Goal: Task Accomplishment & Management: Manage account settings

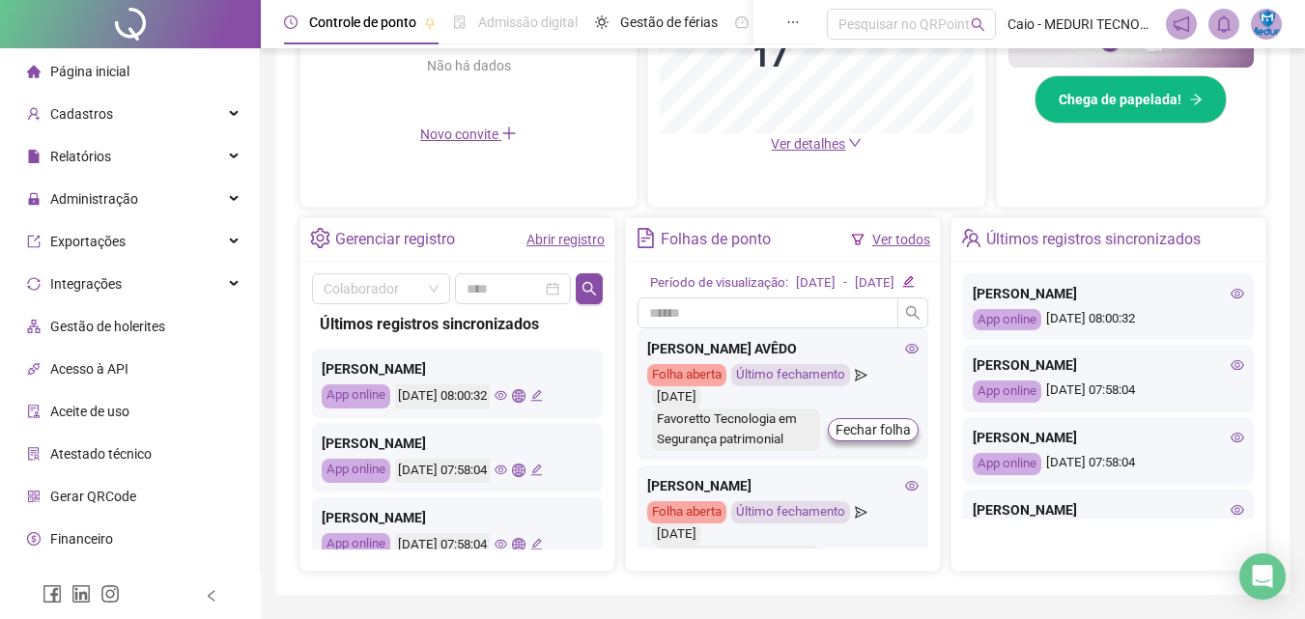
scroll to position [386, 0]
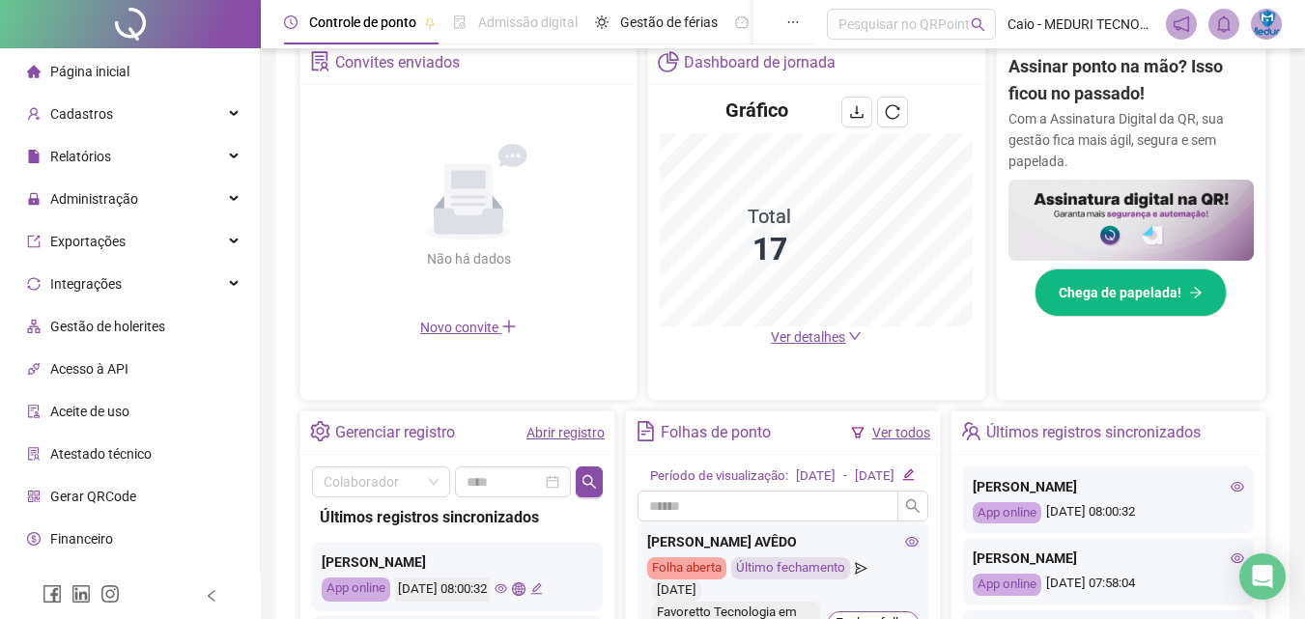
click at [822, 350] on div "Gráfico Total 17 Ver detalhes" at bounding box center [816, 222] width 336 height 274
click at [822, 338] on span "Ver detalhes" at bounding box center [808, 336] width 74 height 15
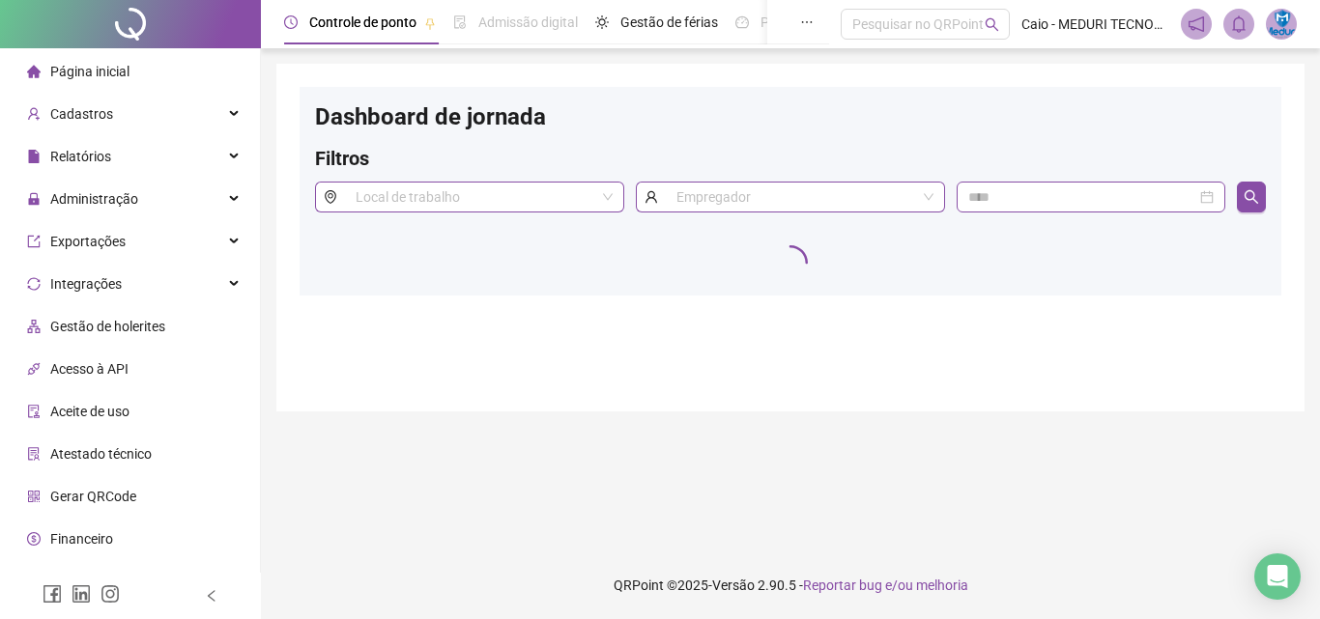
click at [936, 313] on div "Dashboard de jornada Filtros Local de trabalho Empregador" at bounding box center [790, 238] width 1028 height 348
click at [124, 75] on span "Página inicial" at bounding box center [89, 71] width 79 height 15
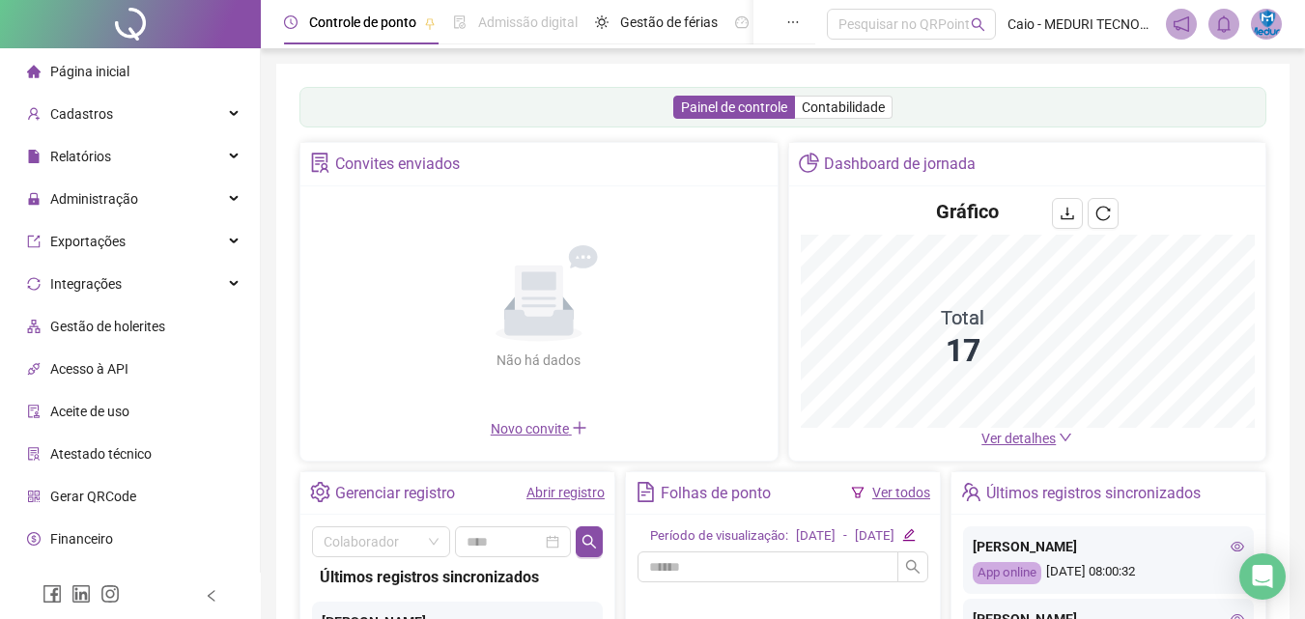
click at [1052, 435] on span "Ver detalhes" at bounding box center [1019, 438] width 74 height 15
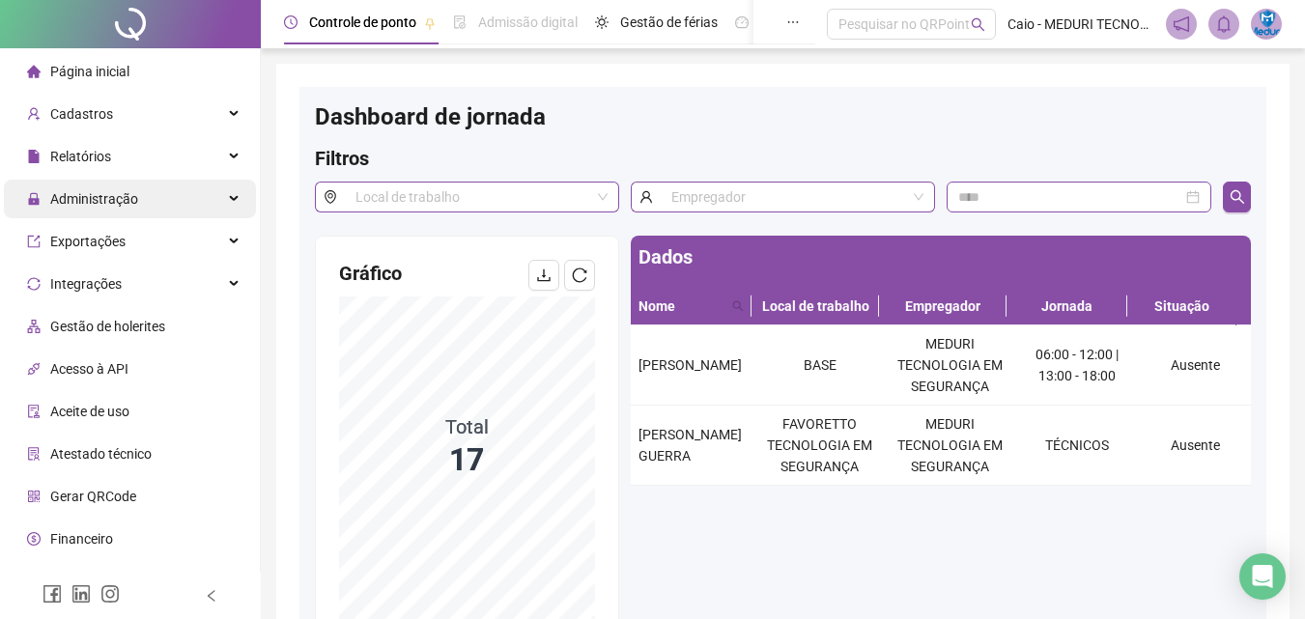
click at [157, 204] on div "Administração" at bounding box center [130, 199] width 252 height 39
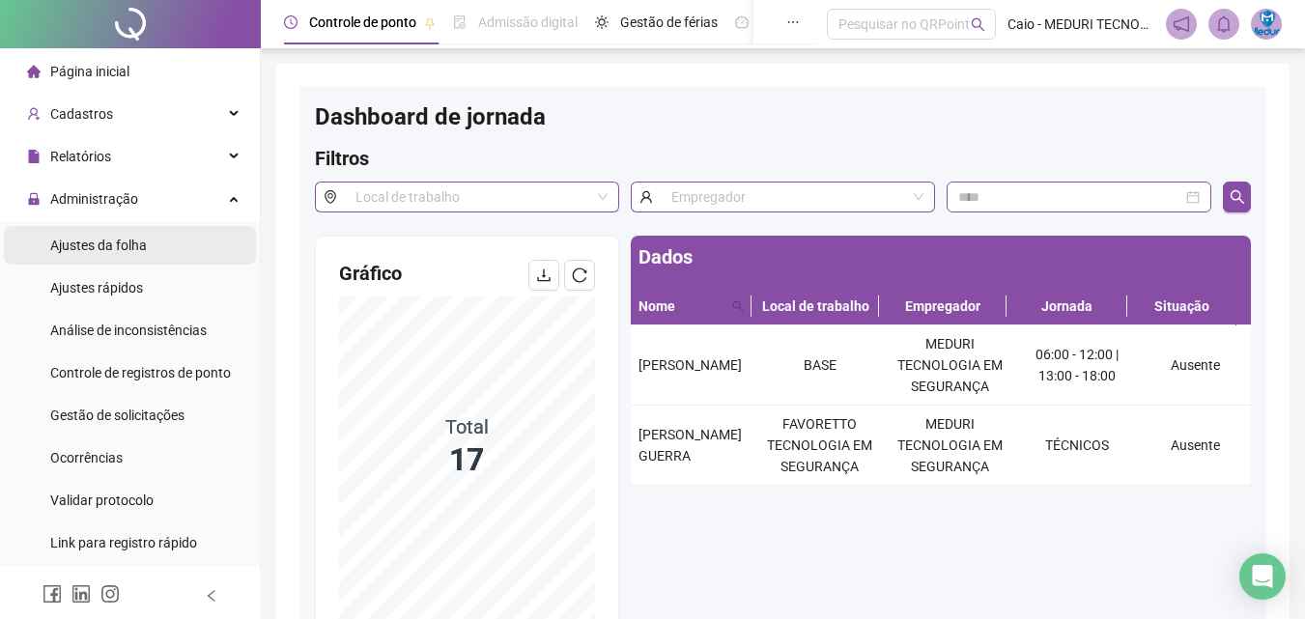
click at [138, 246] on span "Ajustes da folha" at bounding box center [98, 245] width 97 height 15
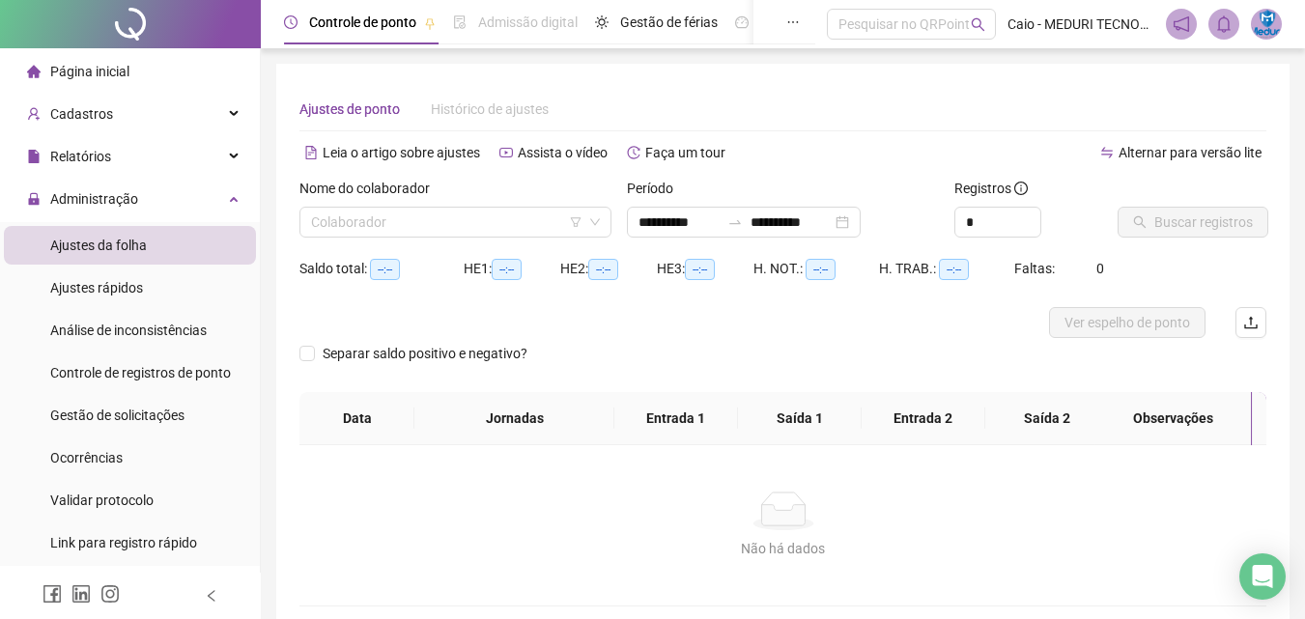
type input "**********"
click at [495, 225] on input "search" at bounding box center [446, 222] width 271 height 29
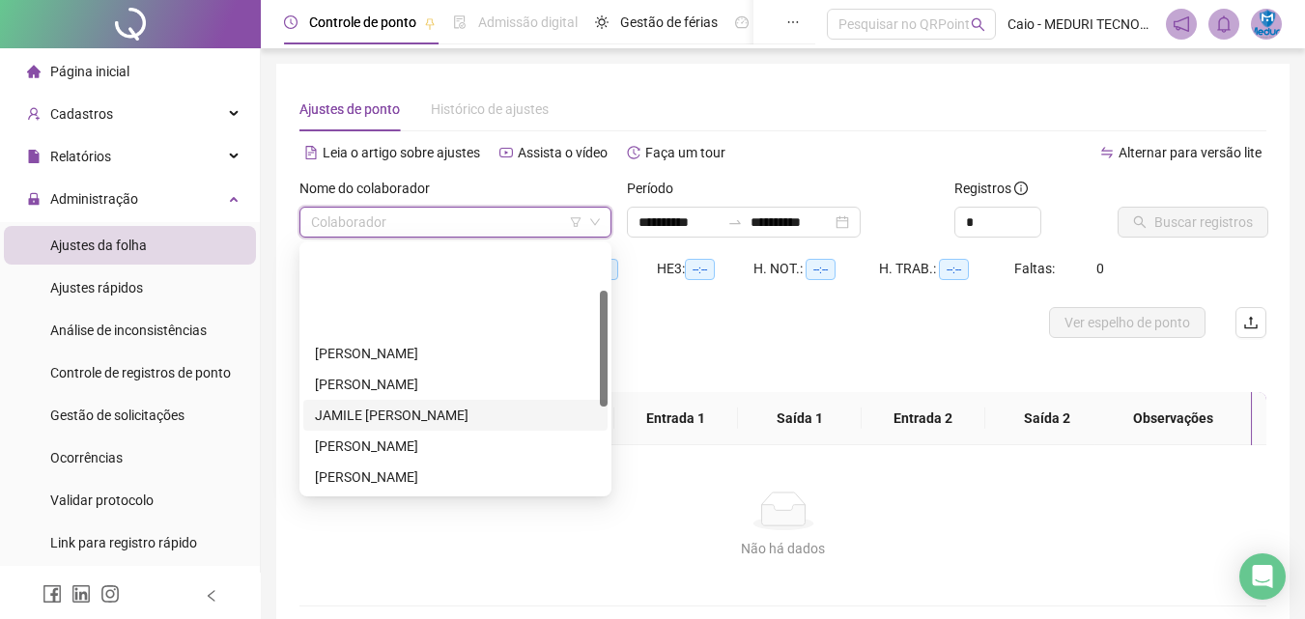
scroll to position [193, 0]
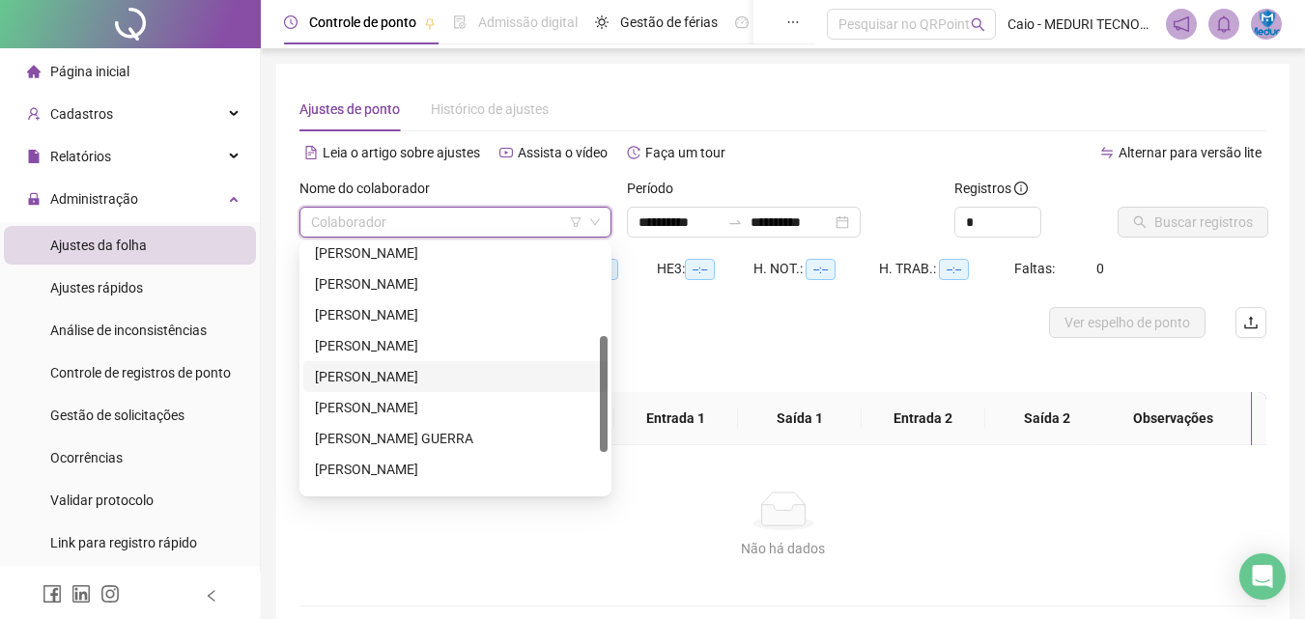
click at [379, 367] on div "[PERSON_NAME]" at bounding box center [455, 376] width 281 height 21
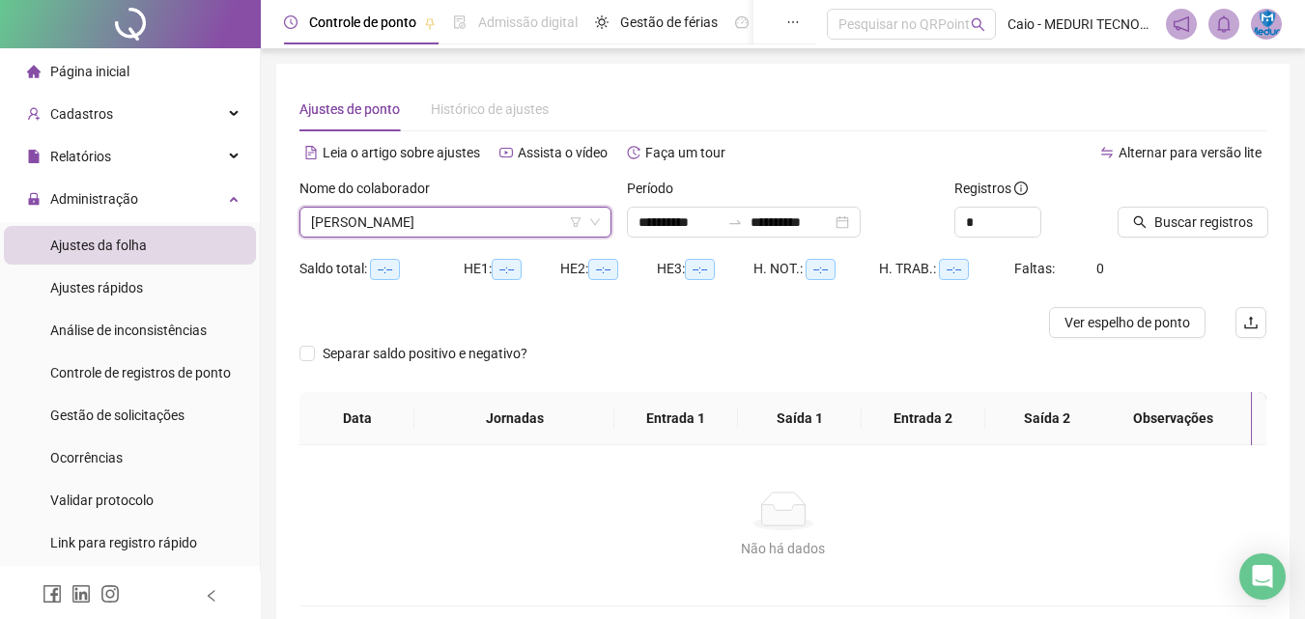
click at [674, 202] on div "Período" at bounding box center [783, 192] width 312 height 29
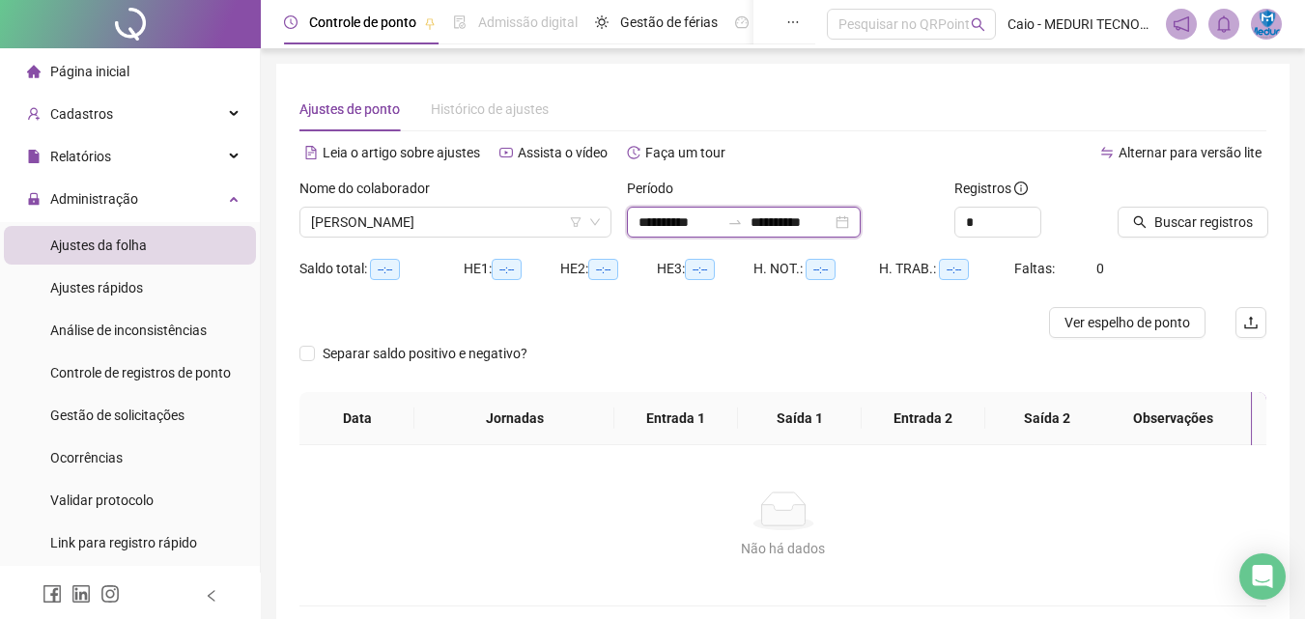
click at [674, 220] on input "**********" at bounding box center [679, 222] width 81 height 21
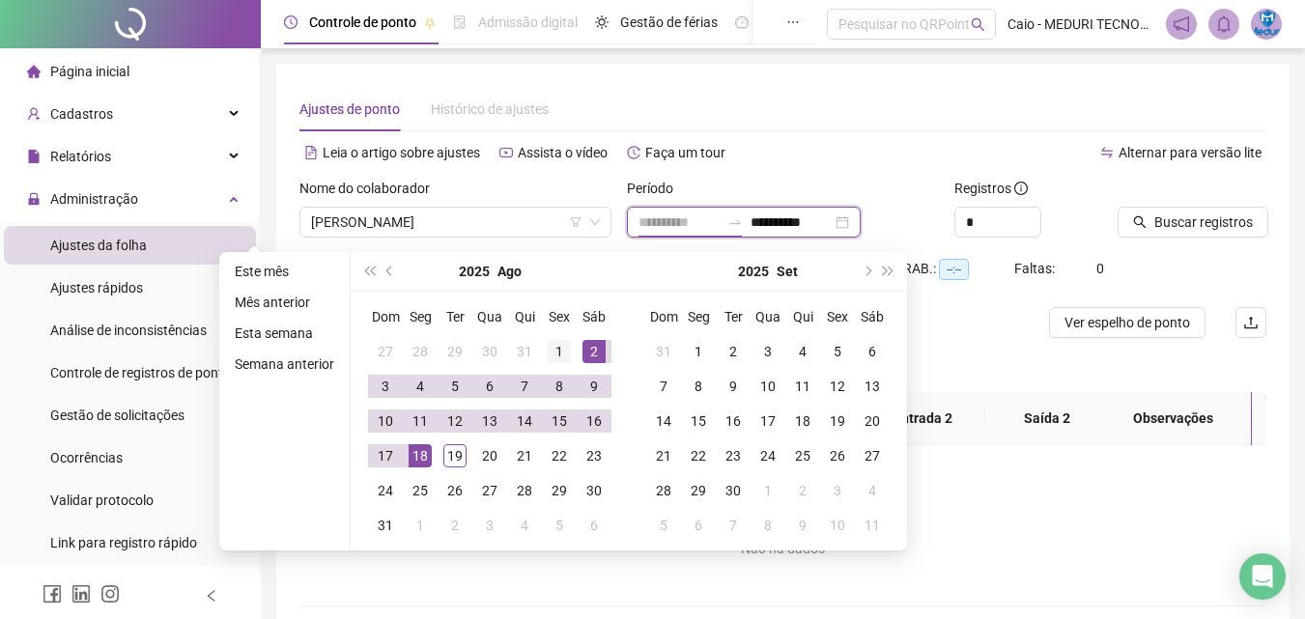
type input "**********"
click at [567, 350] on div "1" at bounding box center [559, 351] width 23 height 23
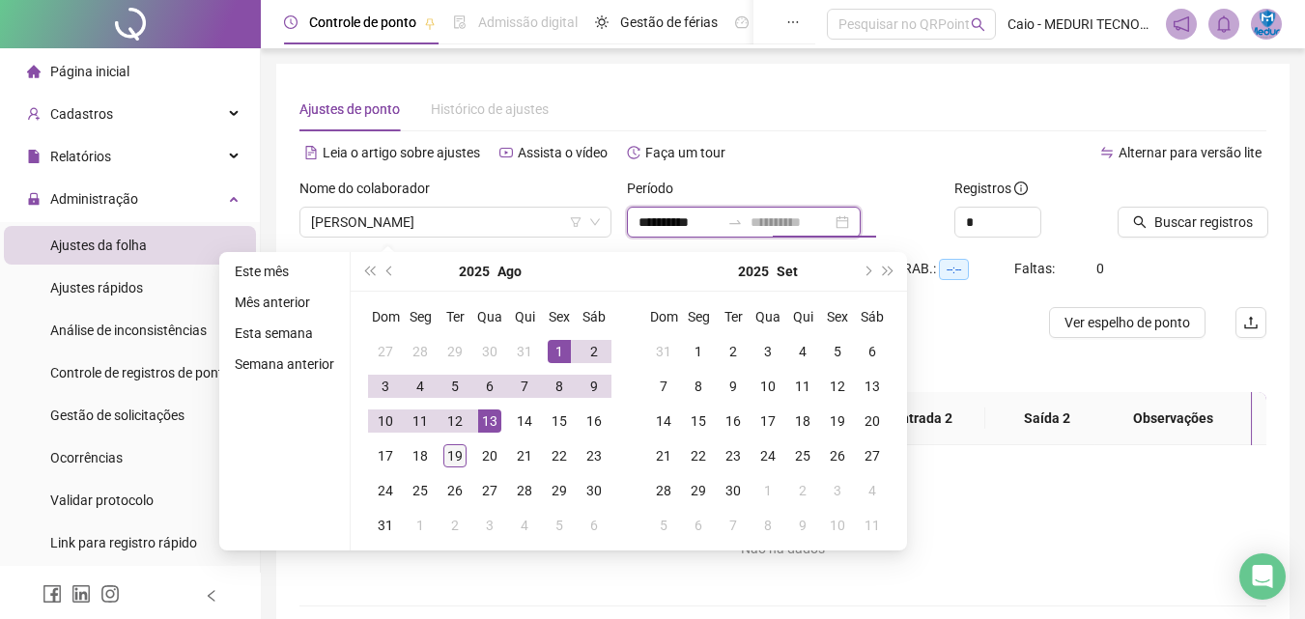
type input "**********"
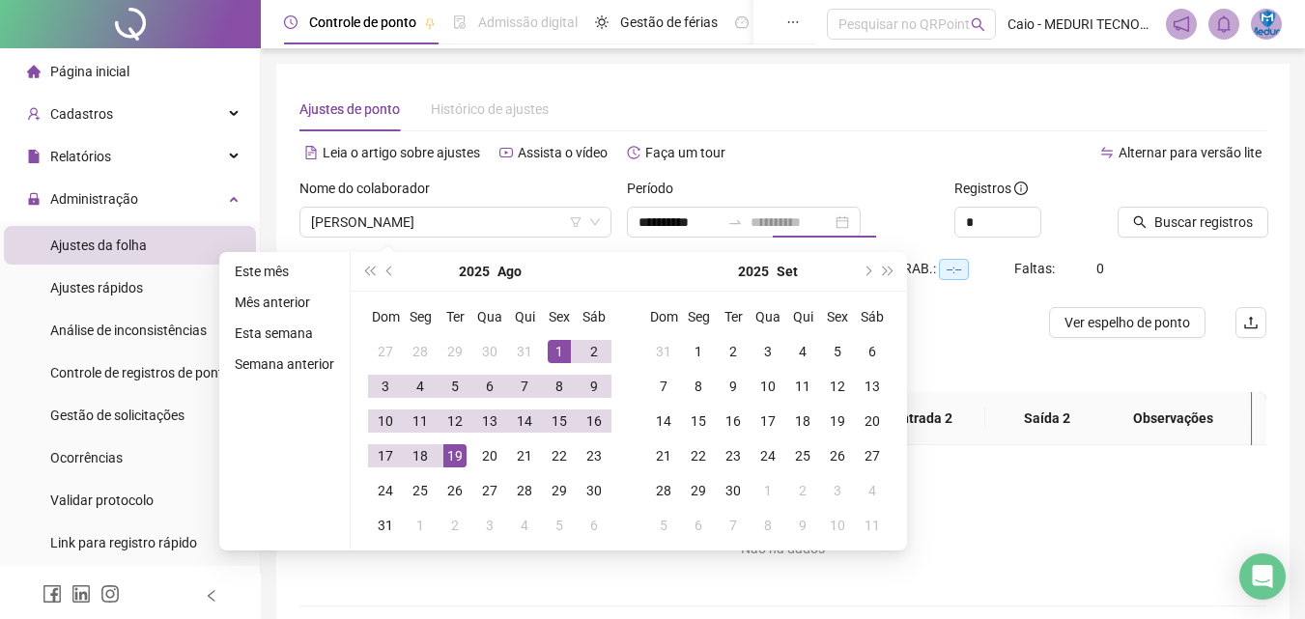
click at [462, 450] on div "19" at bounding box center [454, 455] width 23 height 23
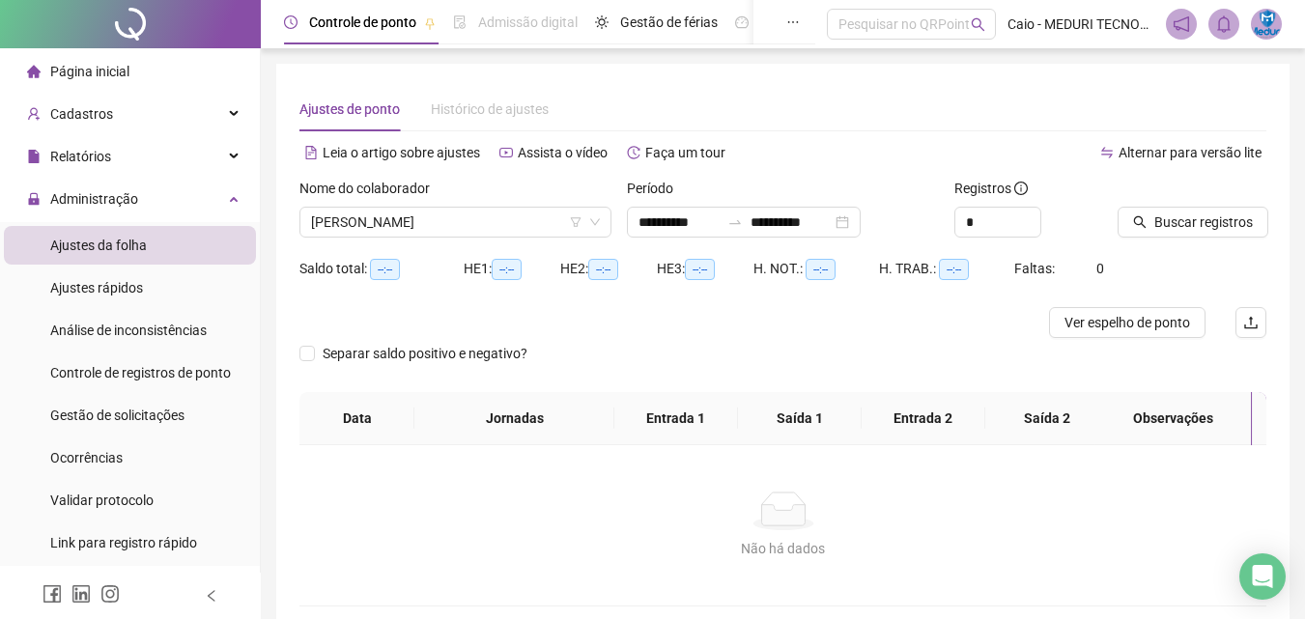
click at [1248, 197] on div "Buscar registros" at bounding box center [1192, 208] width 149 height 60
click at [1241, 215] on span "Buscar registros" at bounding box center [1203, 222] width 99 height 21
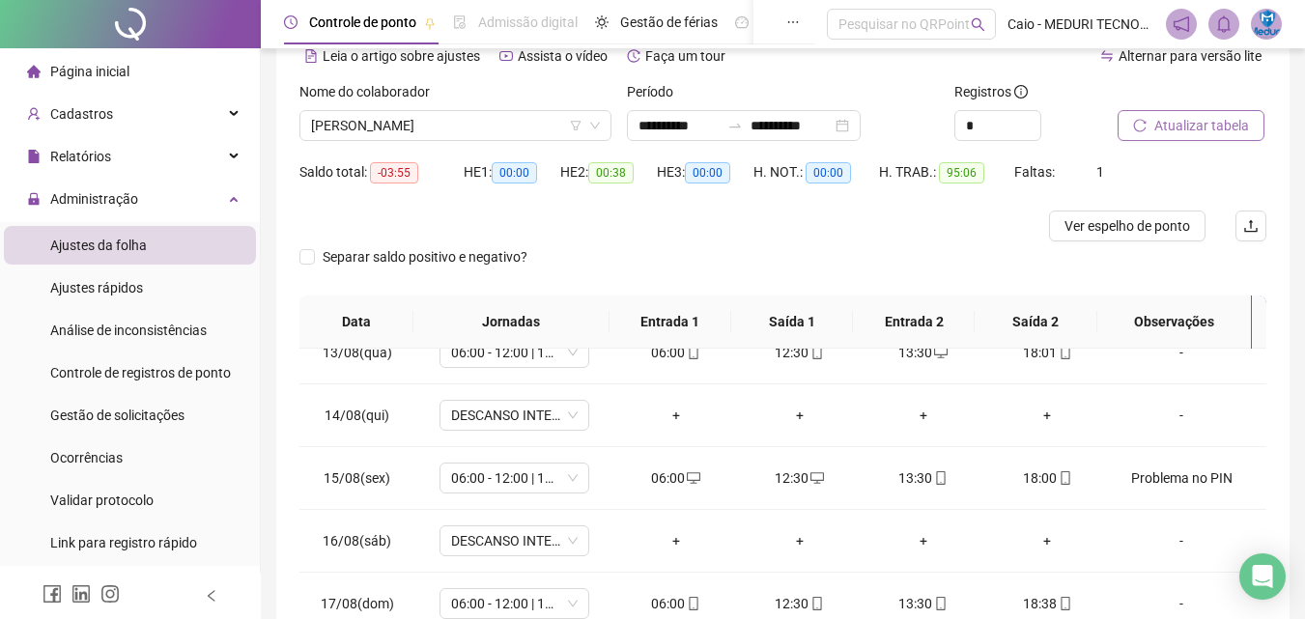
scroll to position [345, 0]
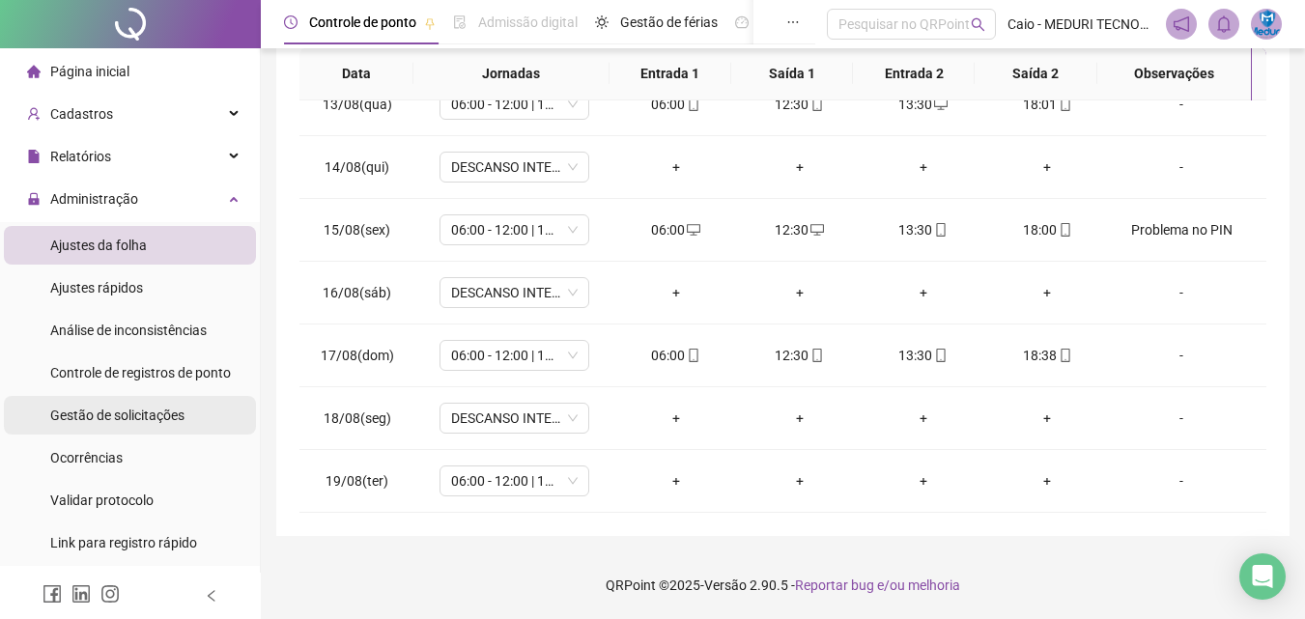
click at [143, 425] on div "Gestão de solicitações" at bounding box center [117, 415] width 134 height 39
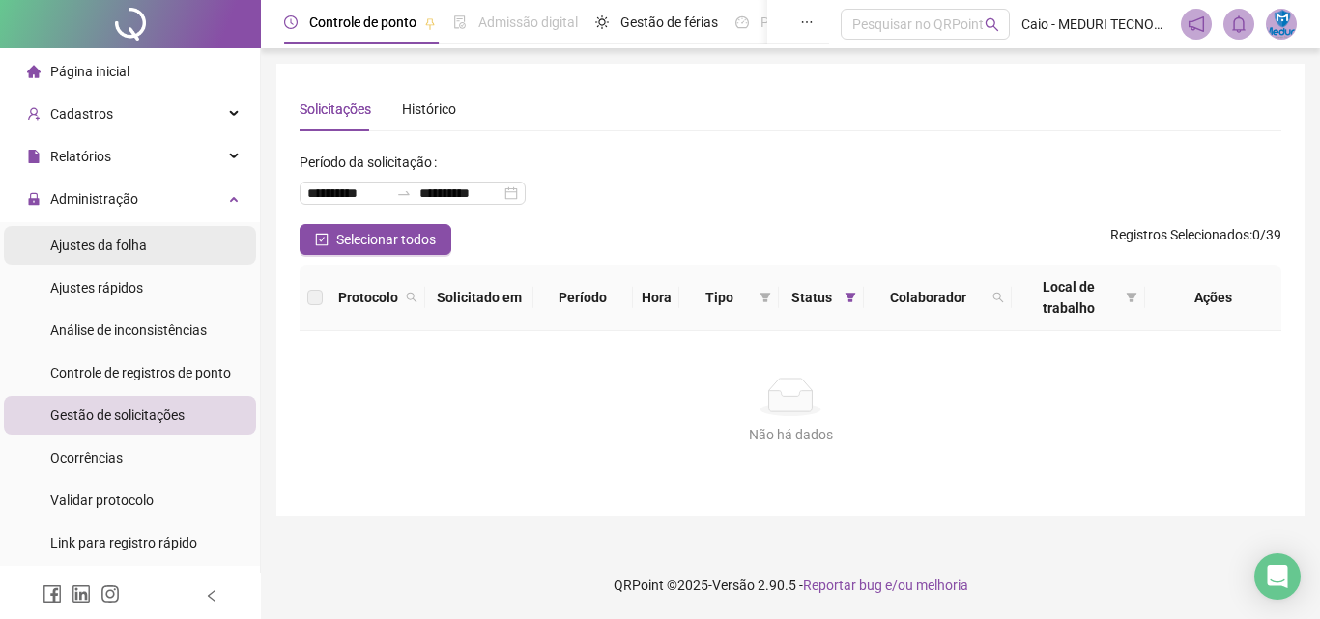
click at [108, 252] on span "Ajustes da folha" at bounding box center [98, 245] width 97 height 15
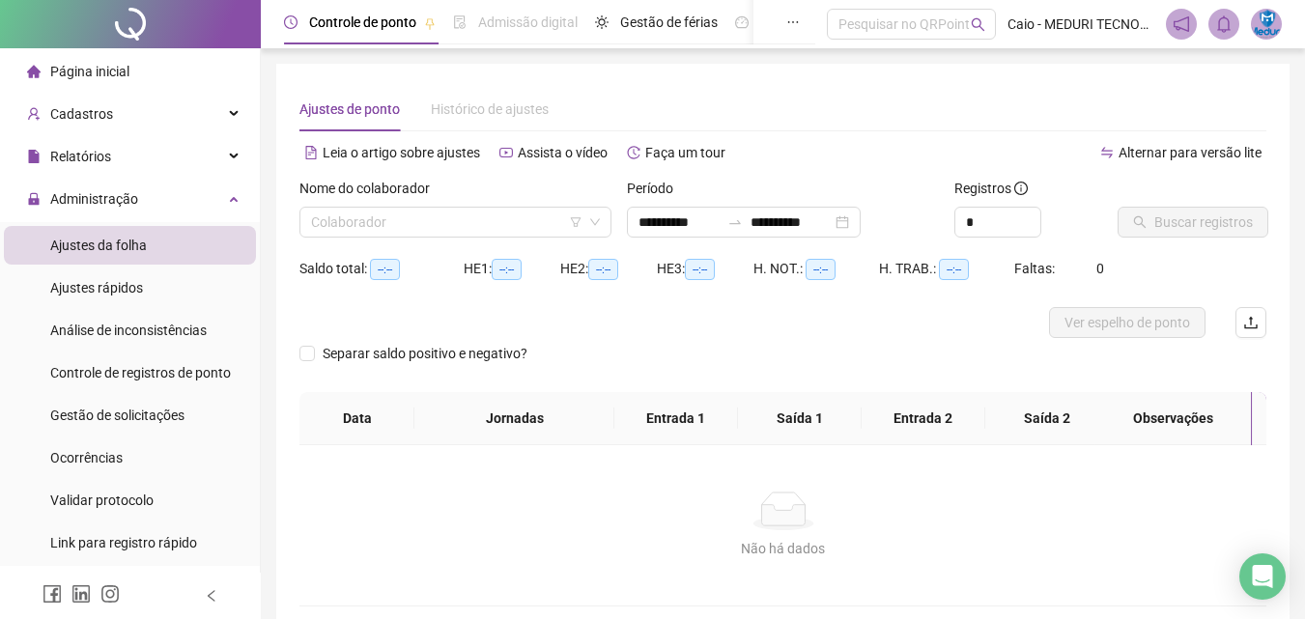
type input "**********"
click at [501, 223] on input "search" at bounding box center [446, 222] width 271 height 29
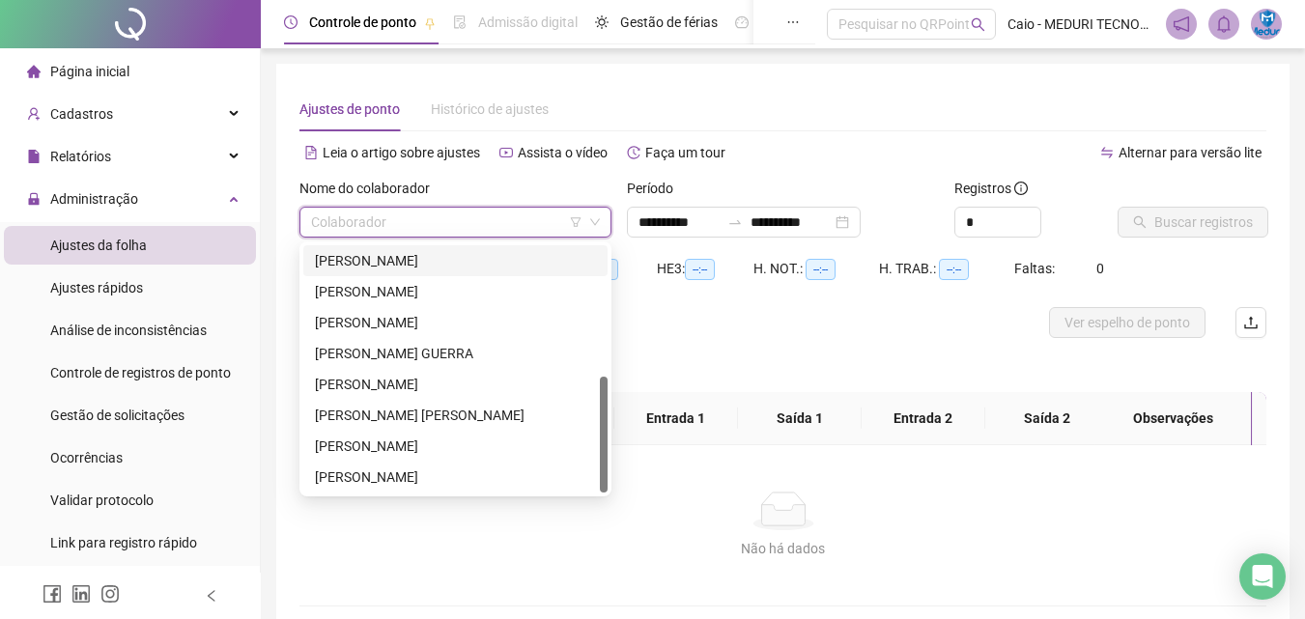
scroll to position [94, 0]
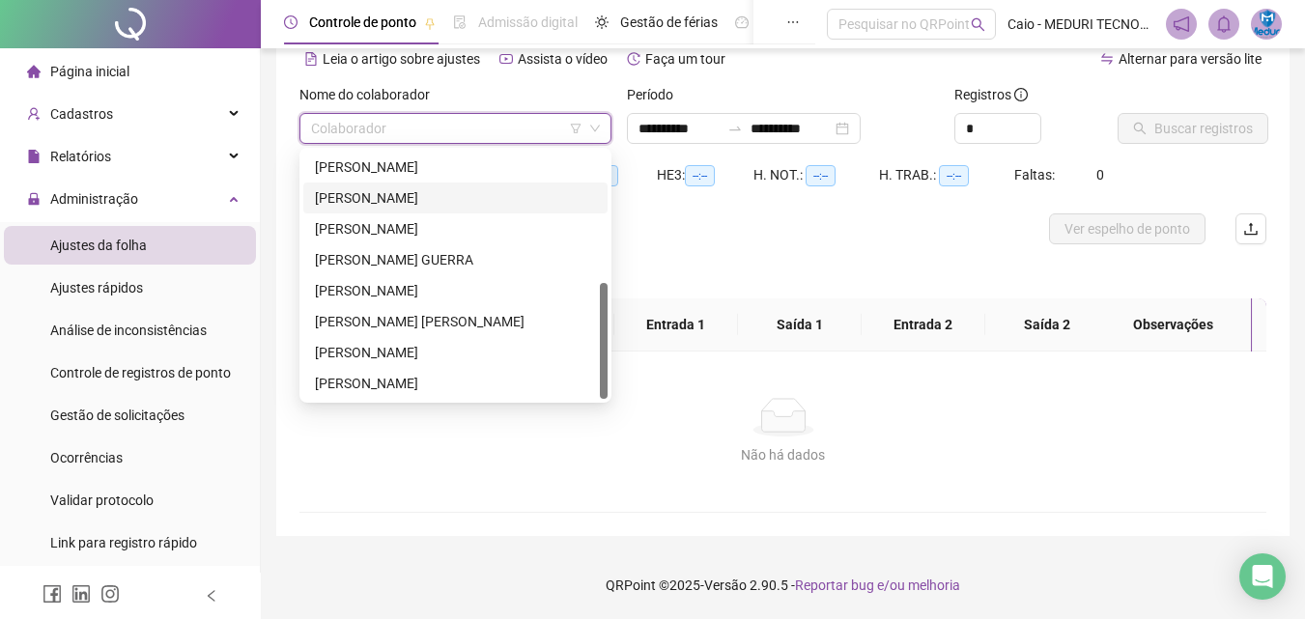
click at [402, 205] on div "[PERSON_NAME]" at bounding box center [455, 197] width 281 height 21
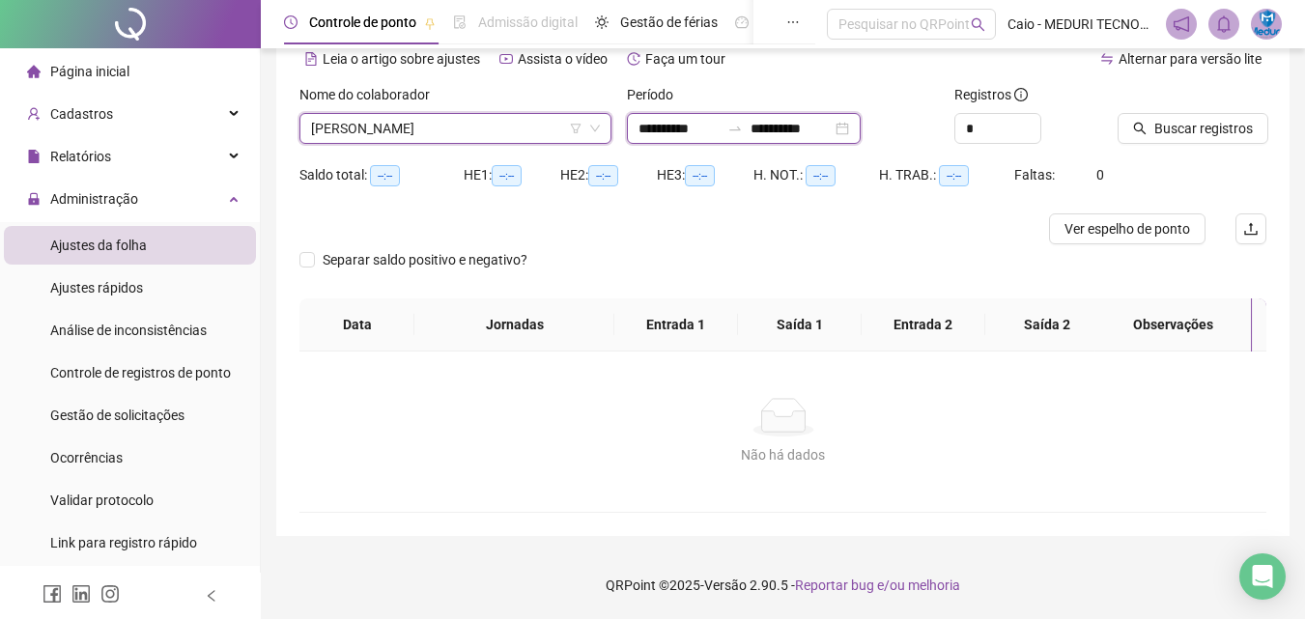
click at [645, 124] on input "**********" at bounding box center [679, 128] width 81 height 21
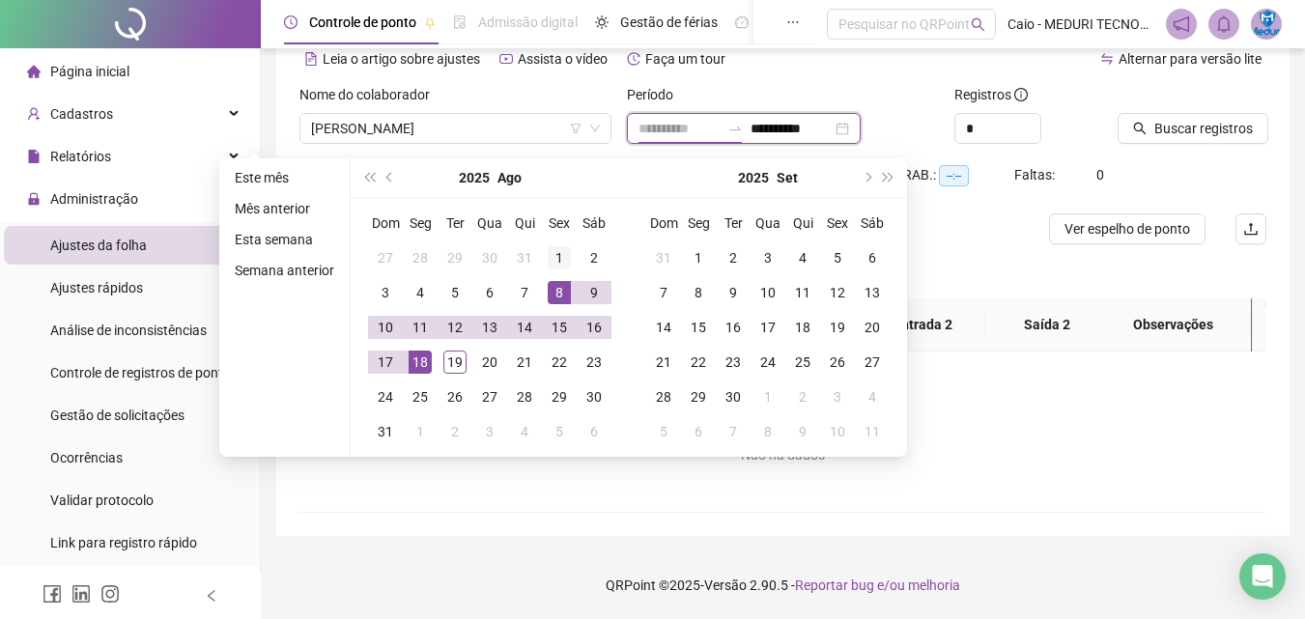
type input "**********"
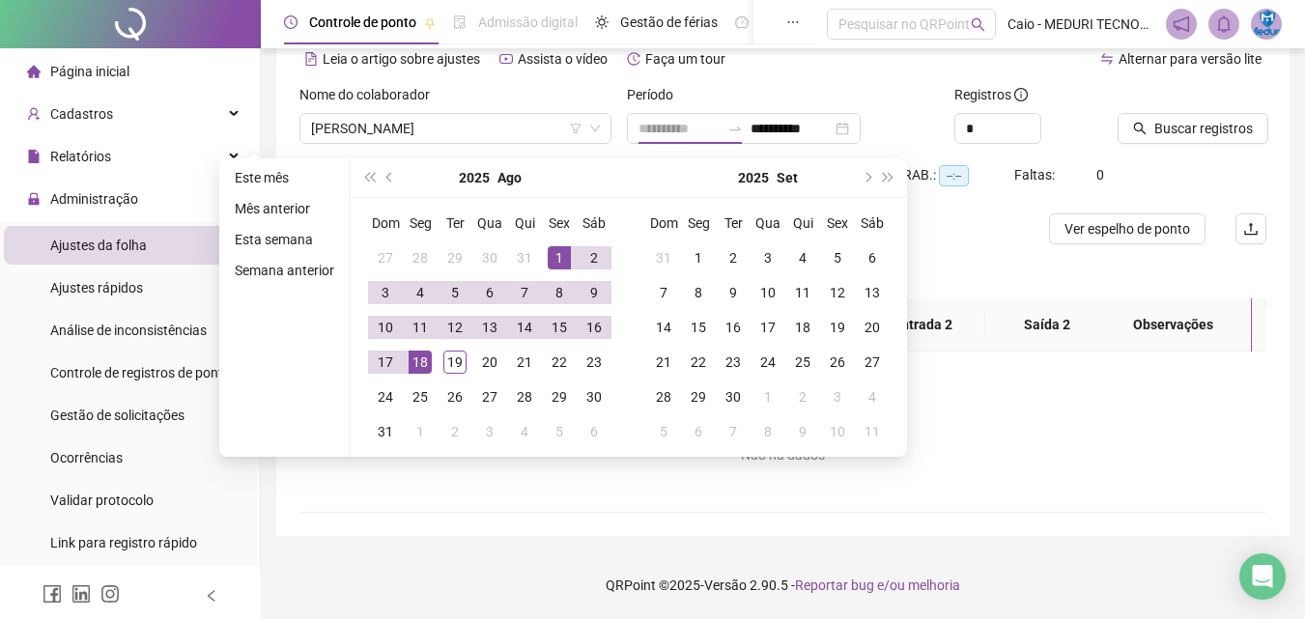
click at [556, 262] on div "1" at bounding box center [559, 257] width 23 height 23
type input "**********"
click at [435, 367] on td "18" at bounding box center [420, 362] width 35 height 35
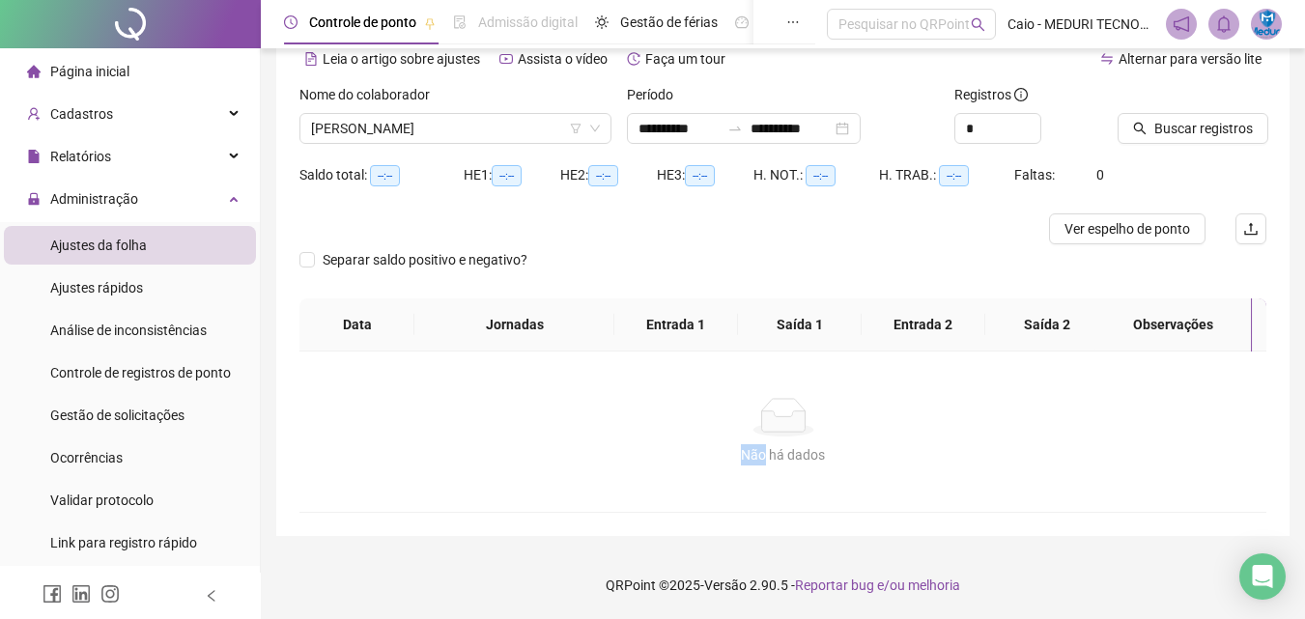
drag, startPoint x: 435, startPoint y: 367, endPoint x: 444, endPoint y: 364, distance: 10.1
click at [444, 364] on div "Não há dados Não há dados" at bounding box center [782, 432] width 967 height 160
click at [681, 138] on input "**********" at bounding box center [679, 128] width 81 height 21
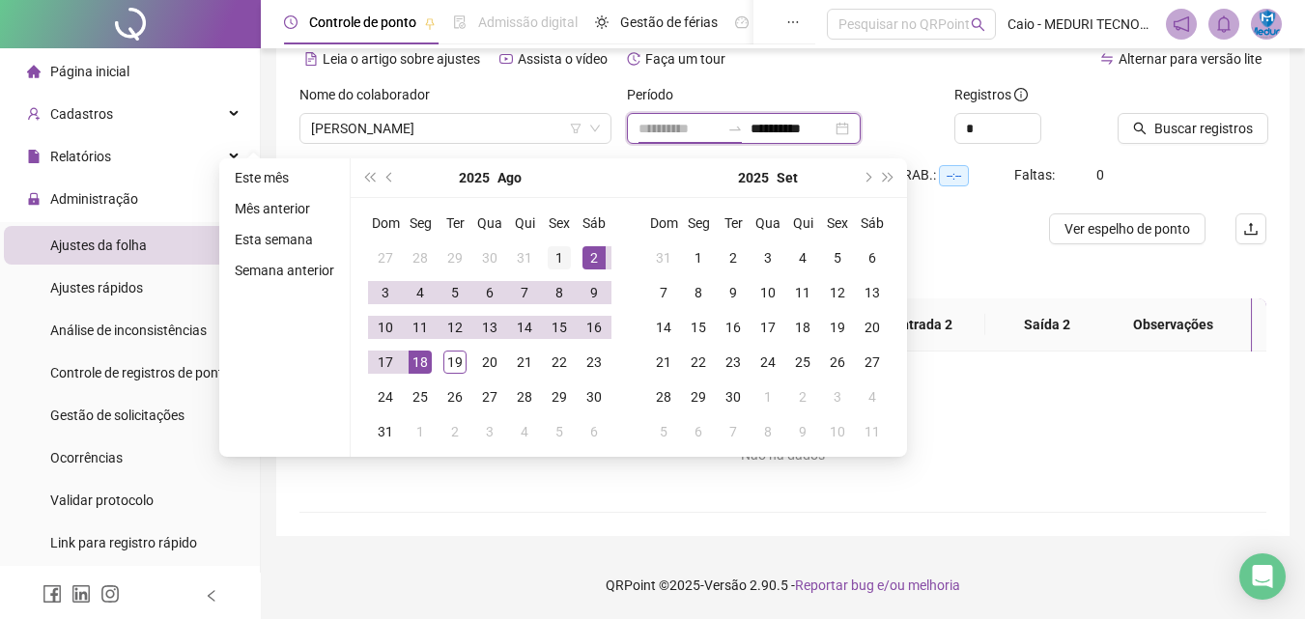
type input "**********"
click at [568, 254] on div "1" at bounding box center [559, 257] width 23 height 23
type input "**********"
click at [440, 349] on td "19" at bounding box center [455, 362] width 35 height 35
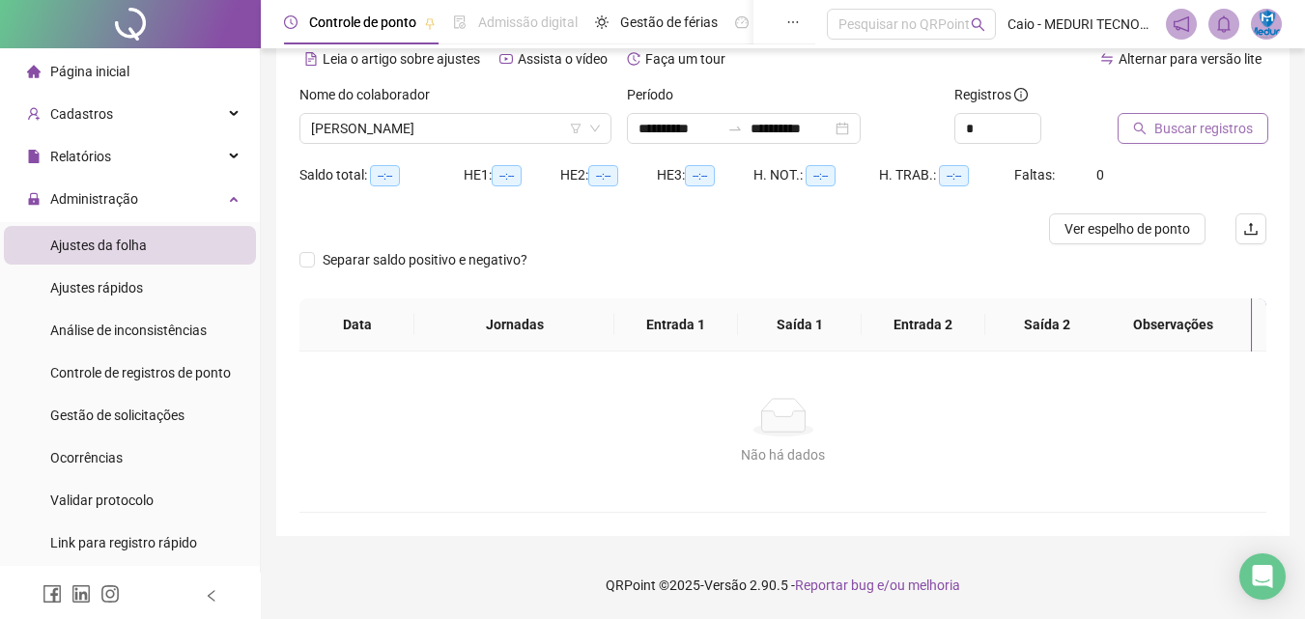
click at [1180, 143] on button "Buscar registros" at bounding box center [1193, 128] width 151 height 31
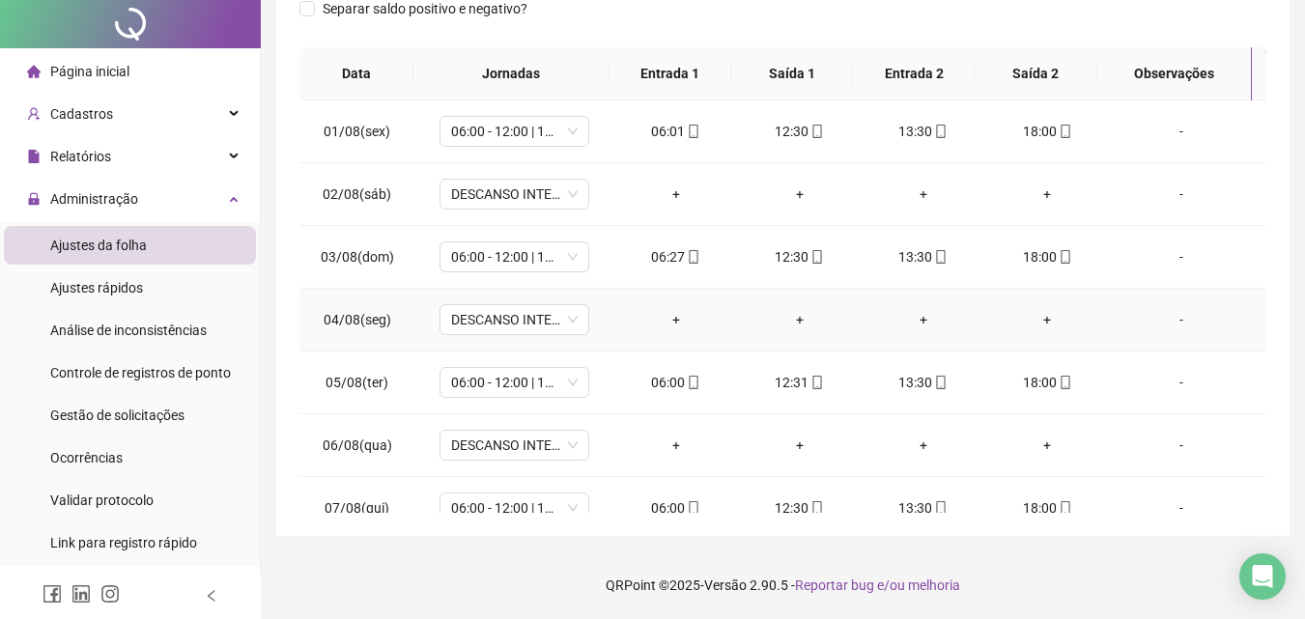
scroll to position [0, 0]
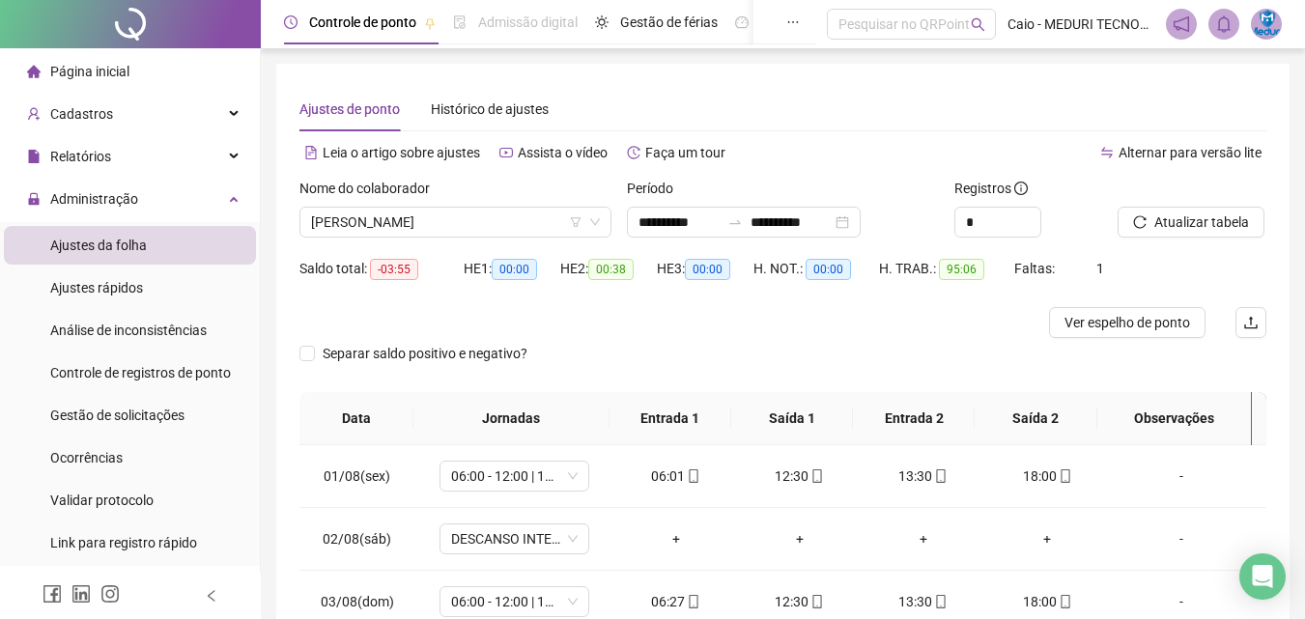
click at [105, 70] on span "Página inicial" at bounding box center [89, 71] width 79 height 15
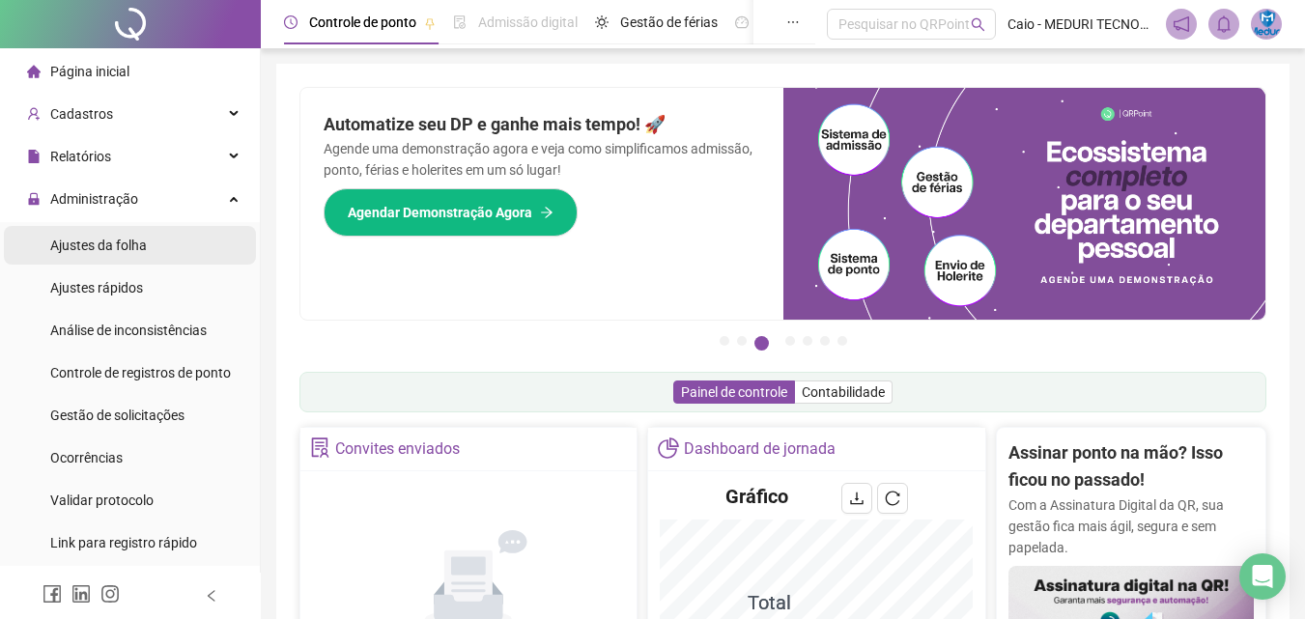
click at [144, 254] on div "Ajustes da folha" at bounding box center [98, 245] width 97 height 39
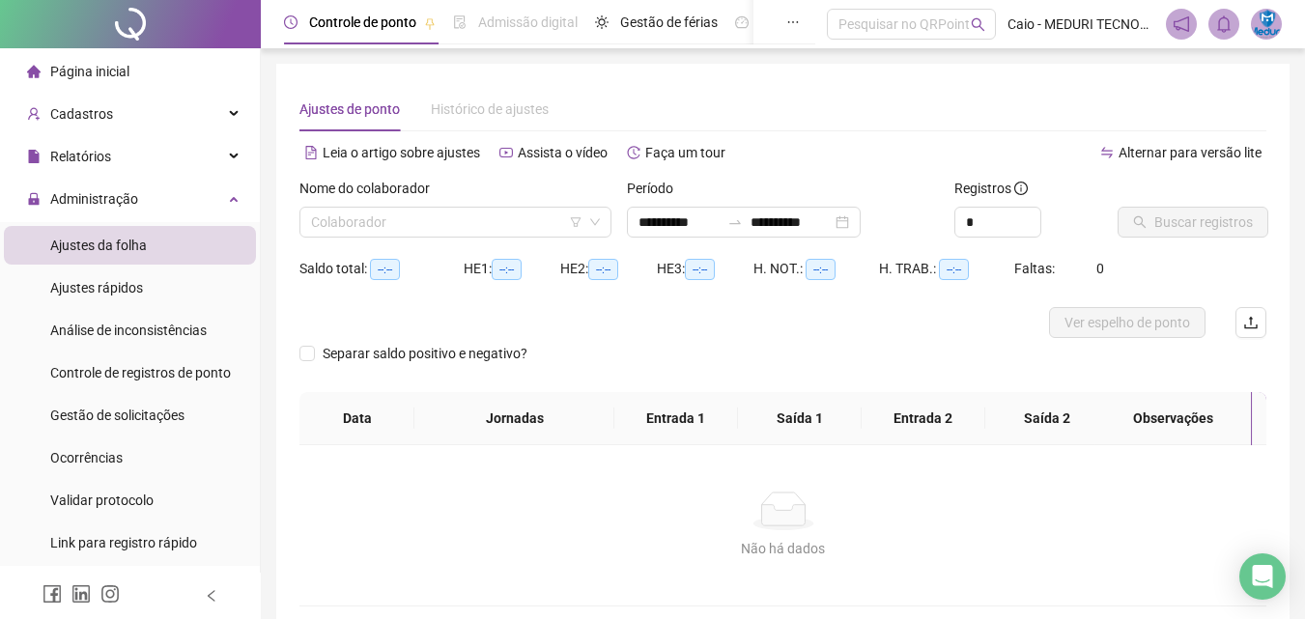
type input "**********"
click at [451, 239] on div "Nome do colaborador Colaborador" at bounding box center [455, 215] width 327 height 75
click at [389, 212] on input "search" at bounding box center [446, 222] width 271 height 29
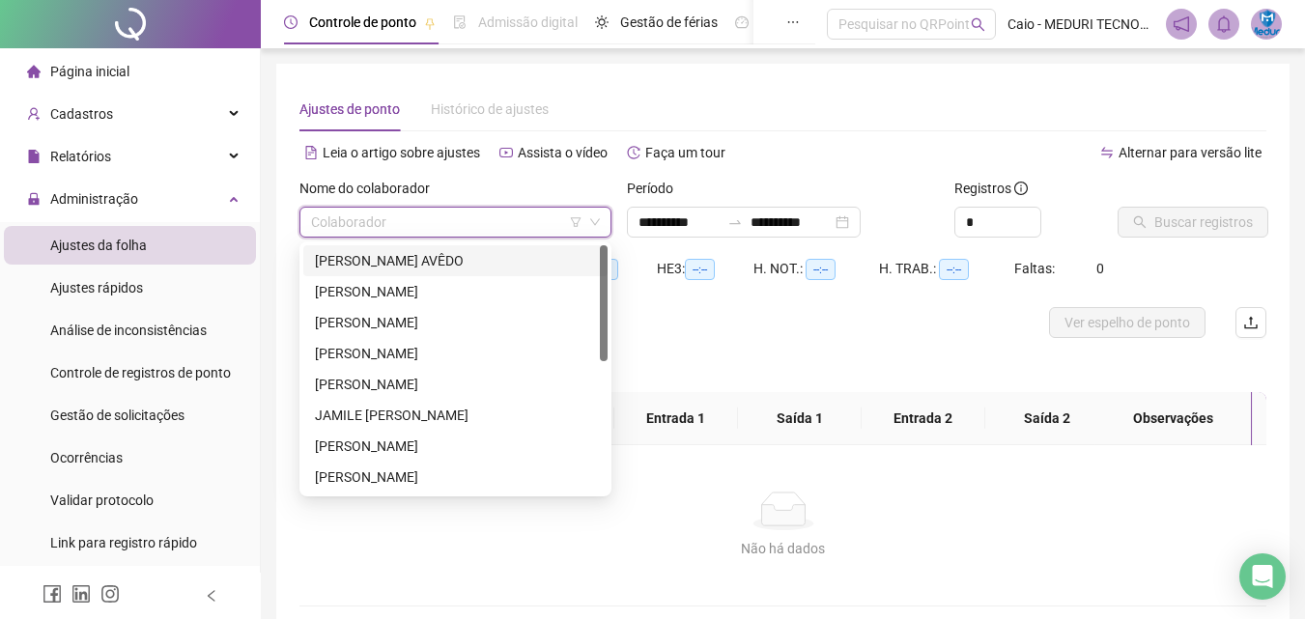
click at [712, 242] on div "**********" at bounding box center [782, 215] width 327 height 75
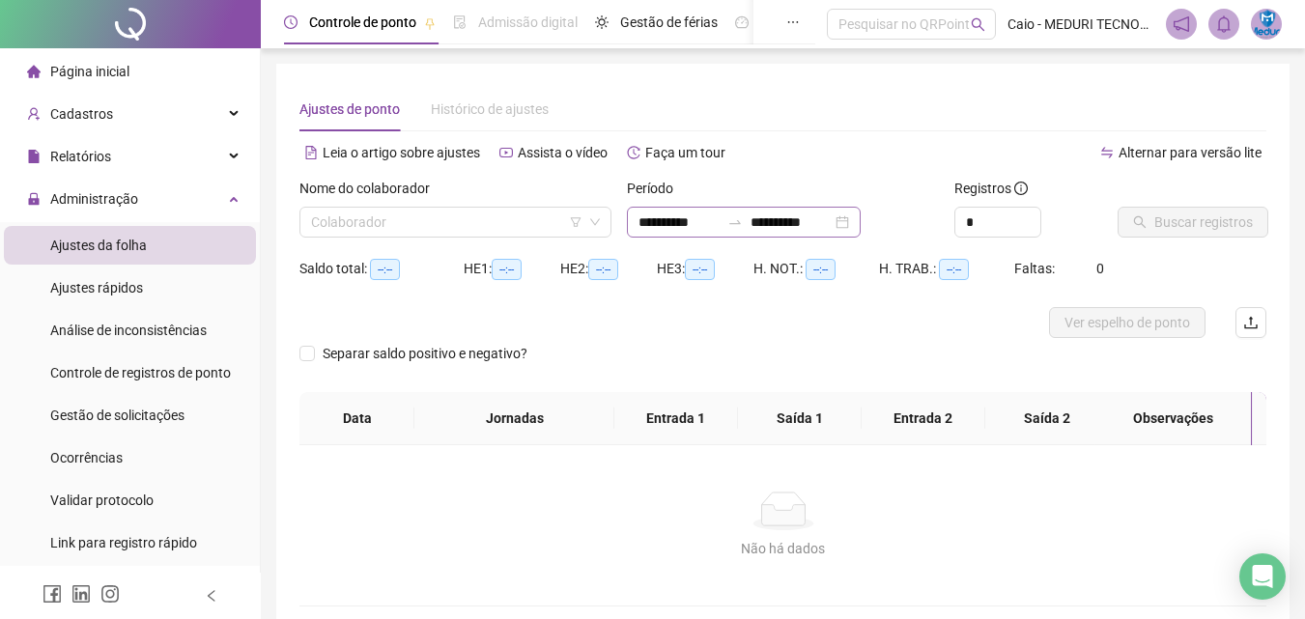
click at [697, 208] on div "**********" at bounding box center [744, 222] width 234 height 31
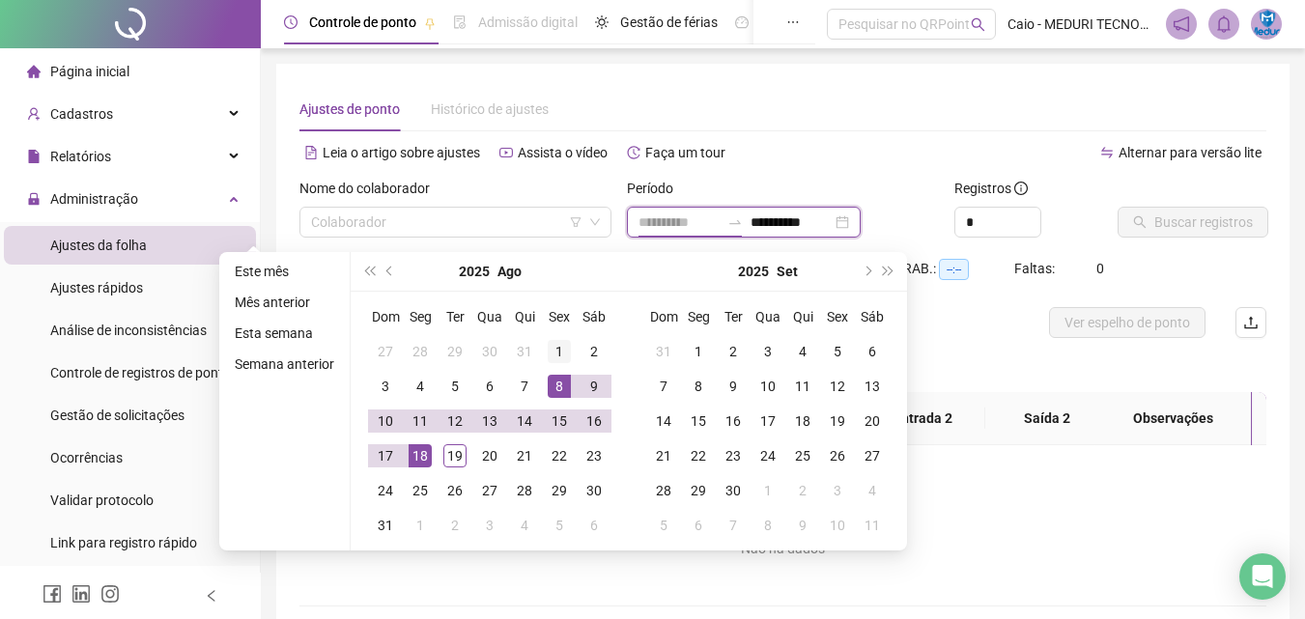
type input "**********"
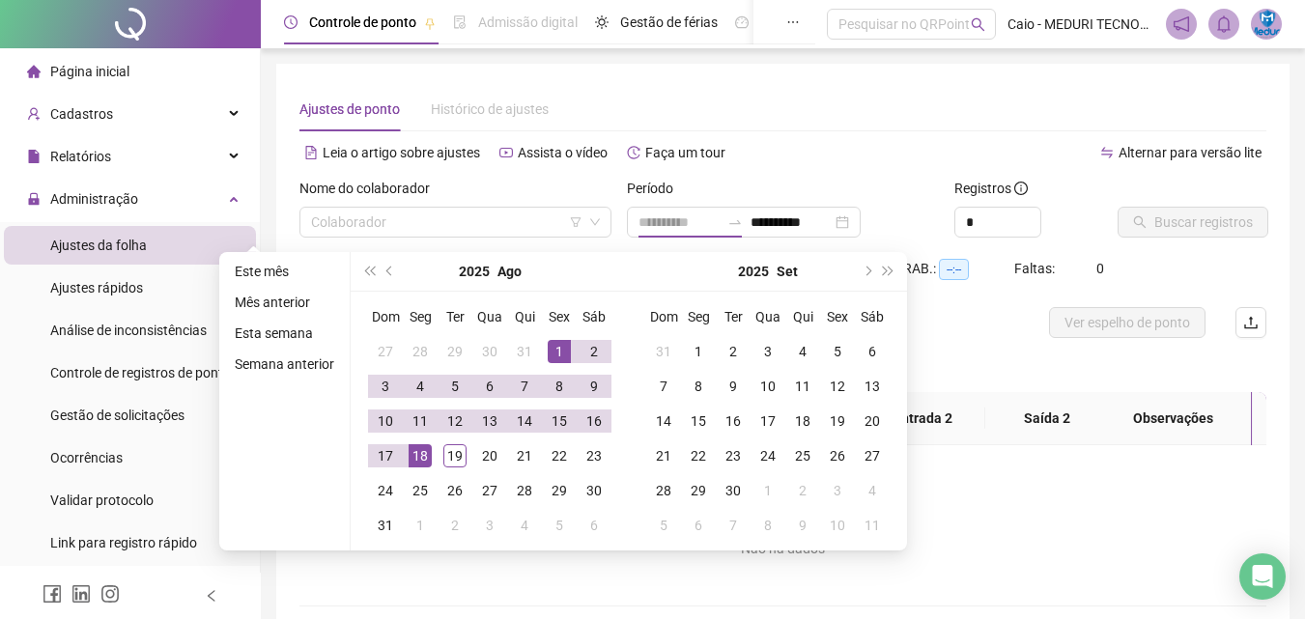
click at [555, 356] on div "1" at bounding box center [559, 351] width 23 height 23
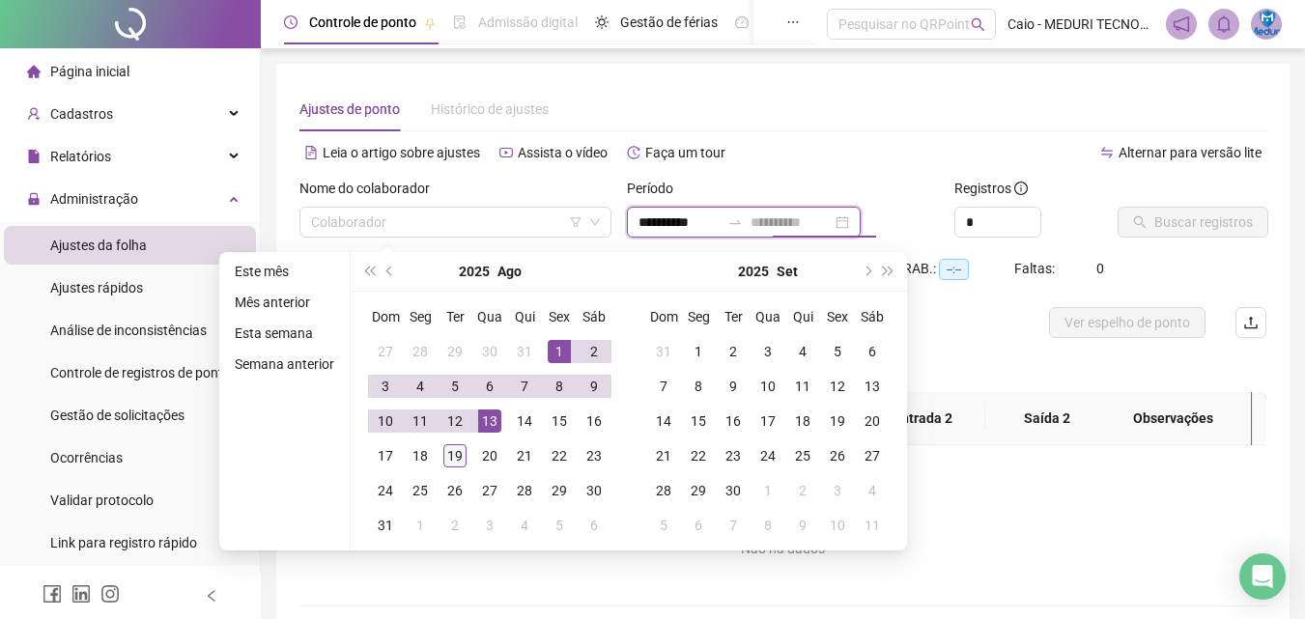
type input "**********"
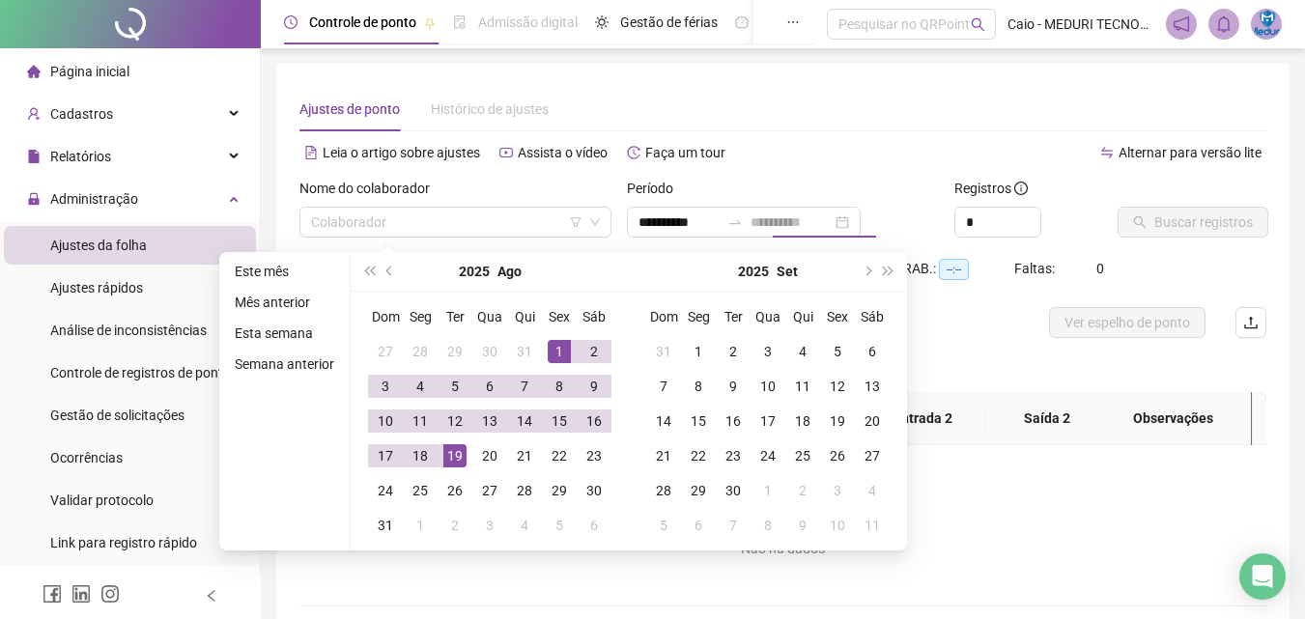
click at [450, 457] on div "19" at bounding box center [454, 455] width 23 height 23
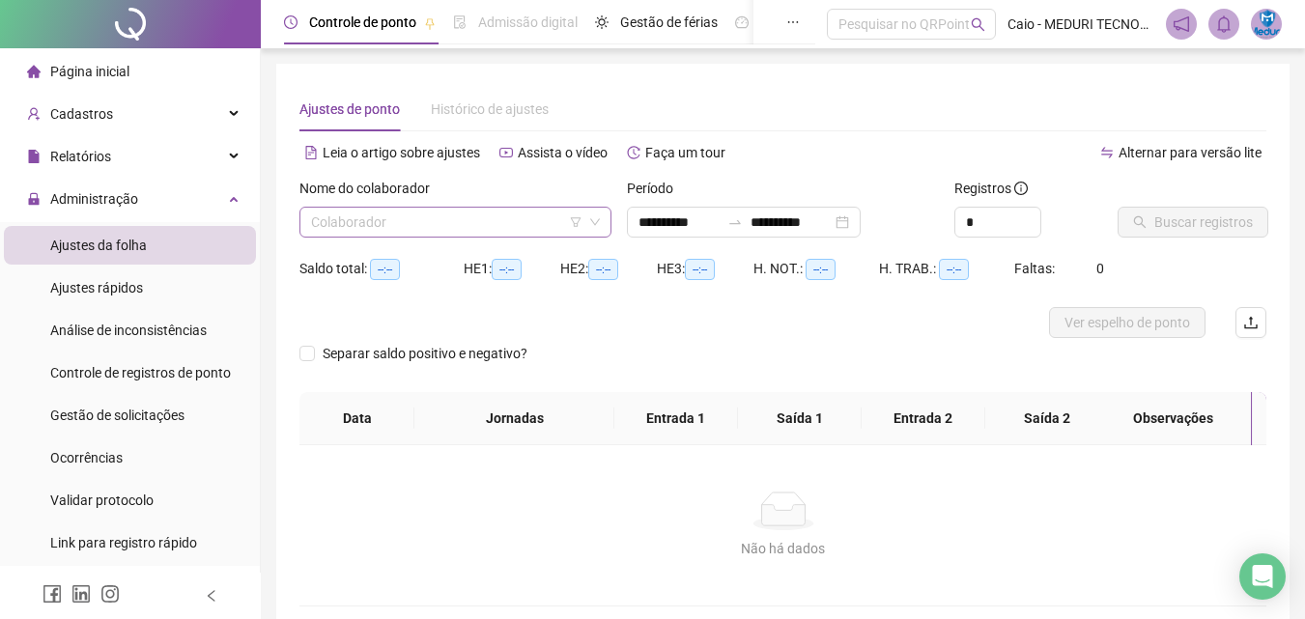
click at [413, 225] on input "search" at bounding box center [446, 222] width 271 height 29
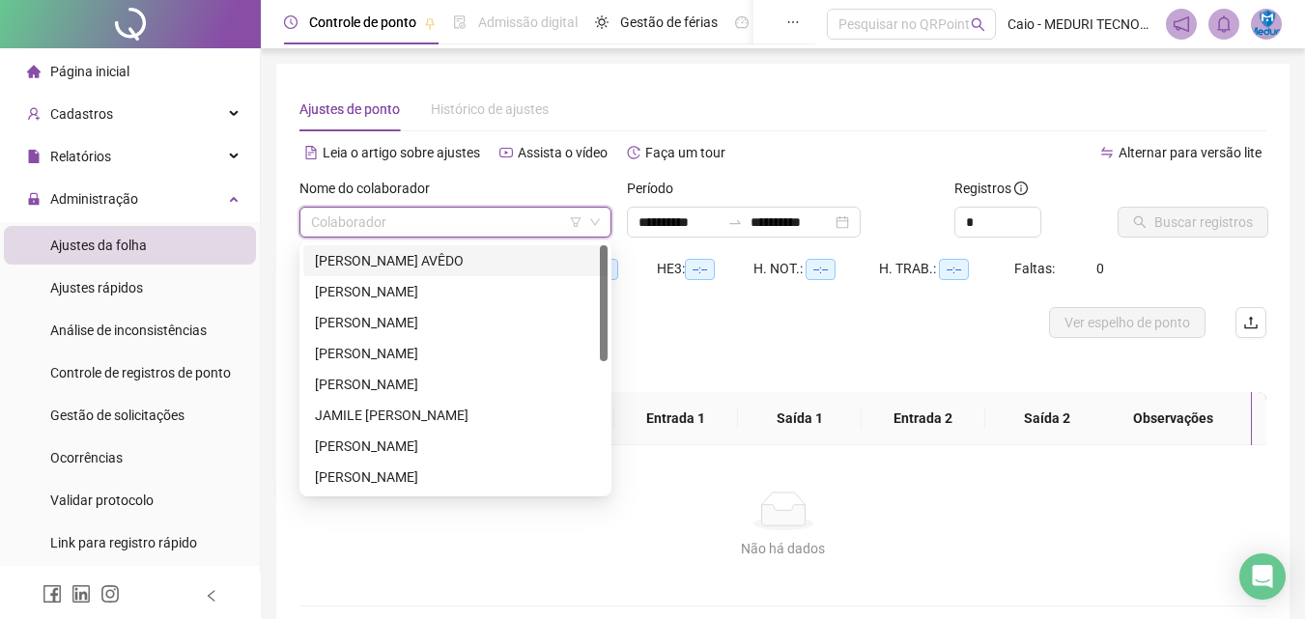
click at [425, 254] on div "[PERSON_NAME] AVÊDO" at bounding box center [455, 260] width 281 height 21
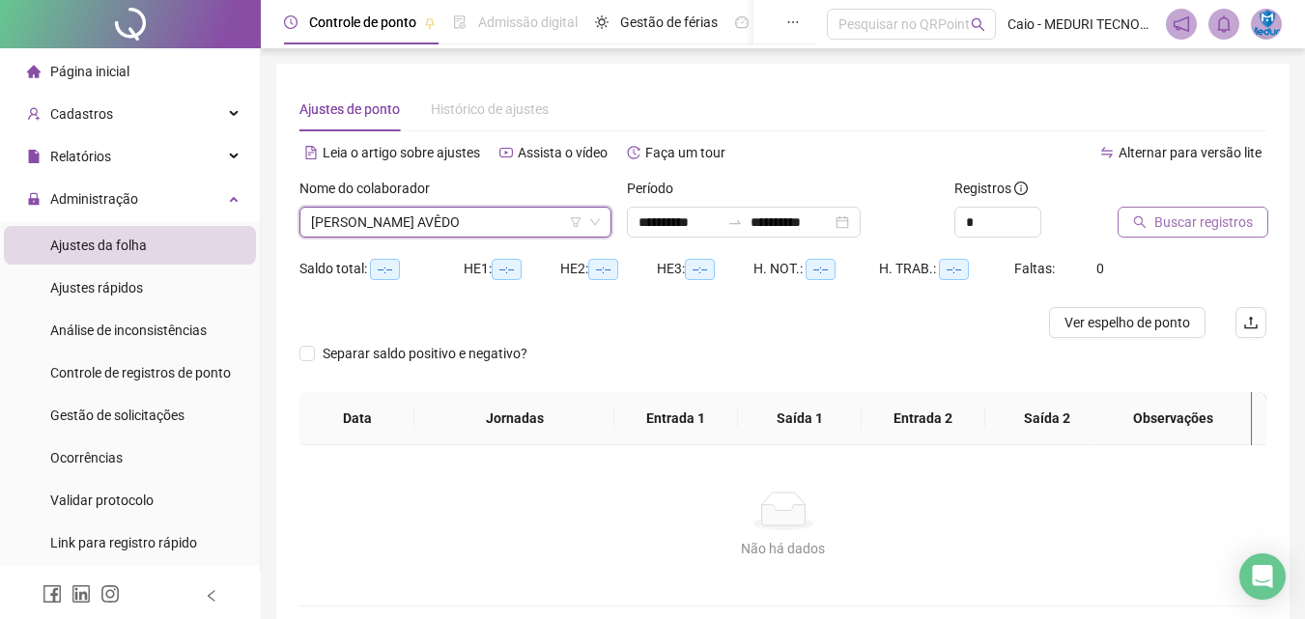
click at [1153, 232] on button "Buscar registros" at bounding box center [1193, 222] width 151 height 31
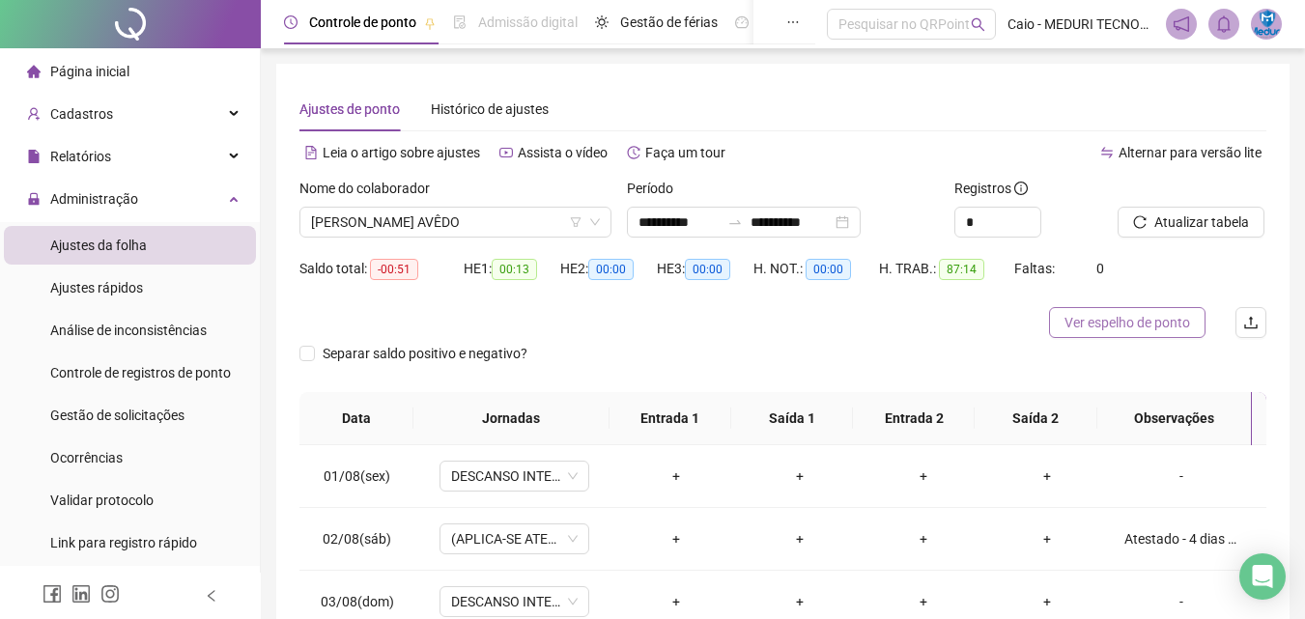
click at [1127, 316] on span "Ver espelho de ponto" at bounding box center [1128, 322] width 126 height 21
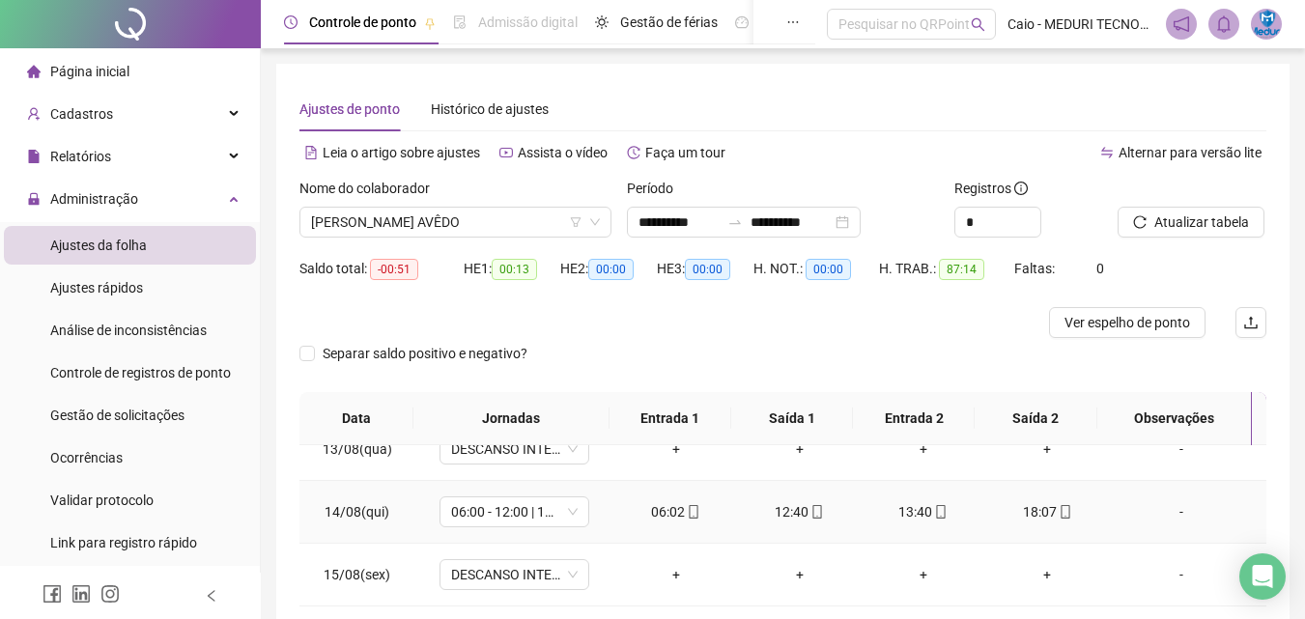
scroll to position [345, 0]
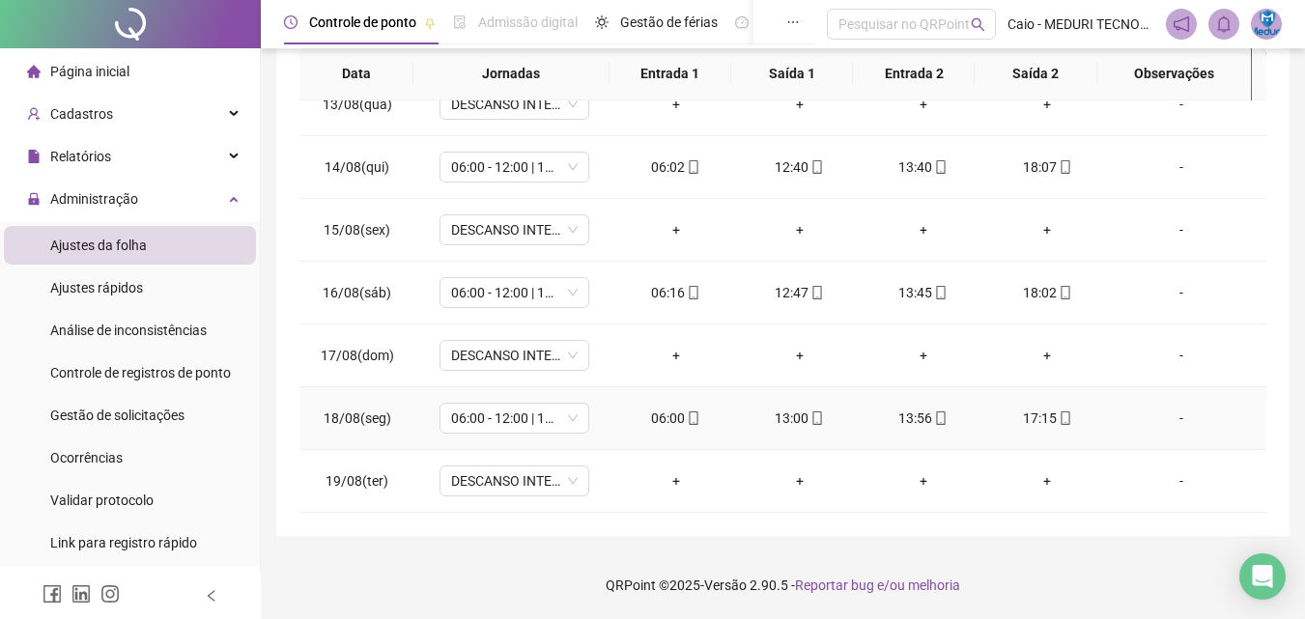
click at [1059, 420] on icon "mobile" at bounding box center [1066, 419] width 14 height 14
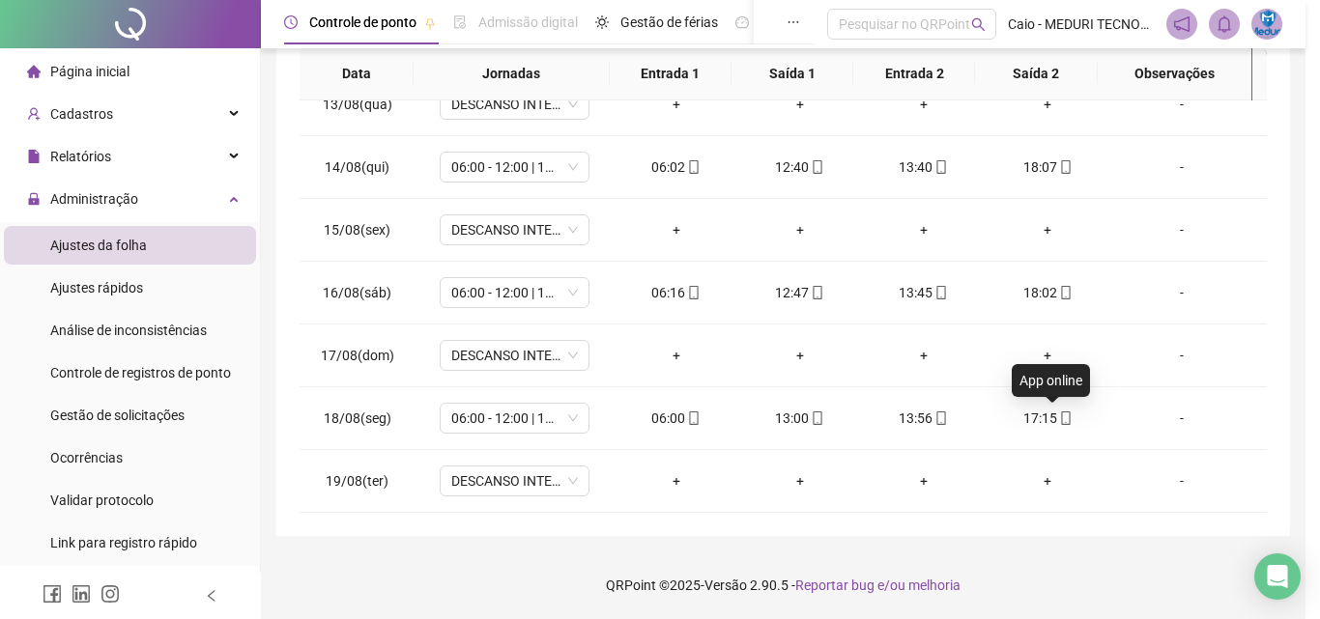
type input "**********"
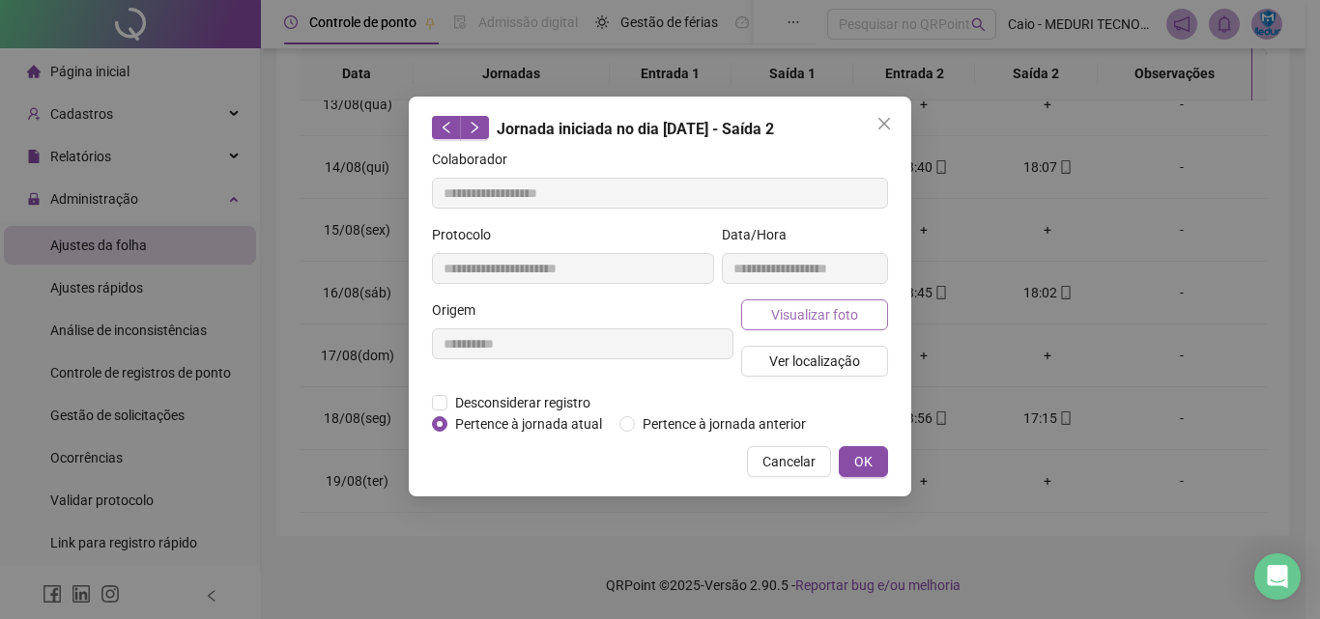
click at [811, 319] on span "Visualizar foto" at bounding box center [814, 314] width 87 height 21
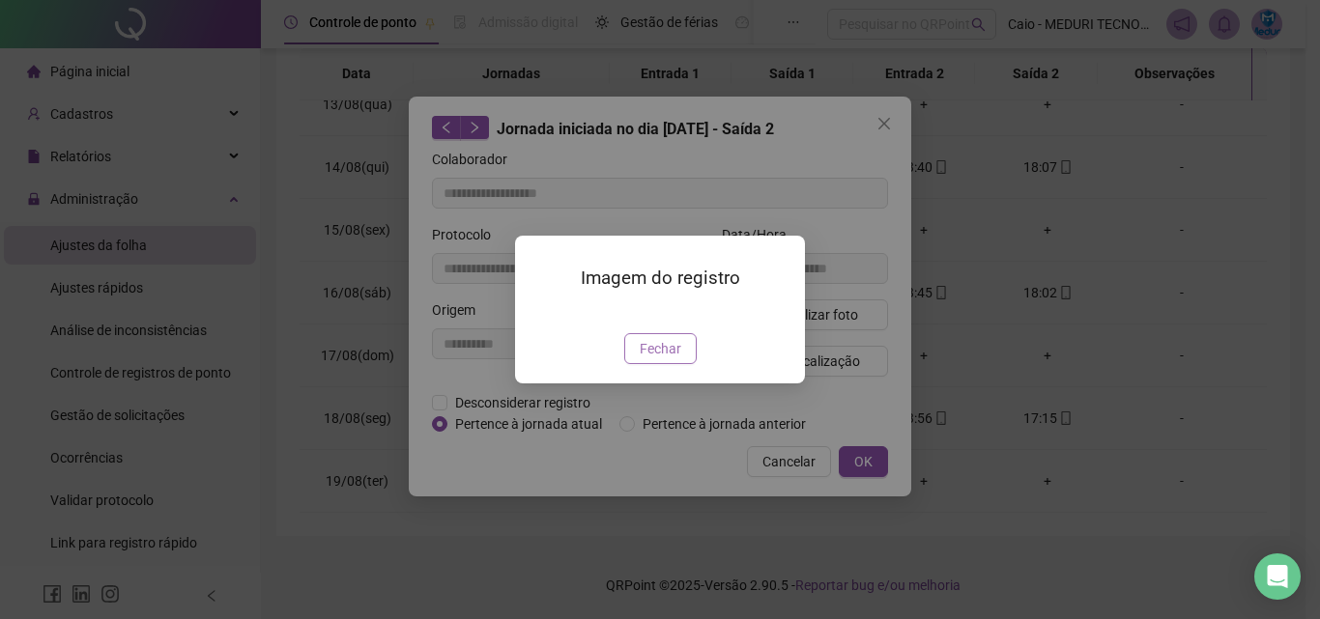
click at [666, 359] on span "Fechar" at bounding box center [661, 348] width 42 height 21
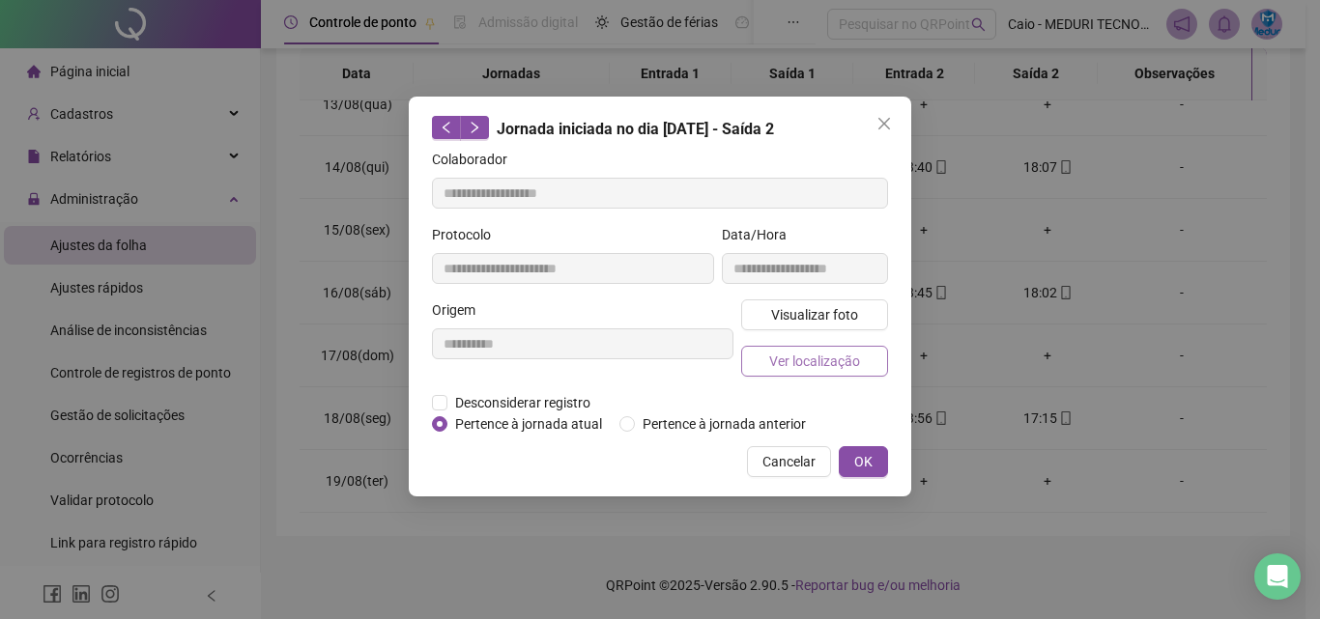
click at [811, 356] on span "Ver localização" at bounding box center [814, 361] width 91 height 21
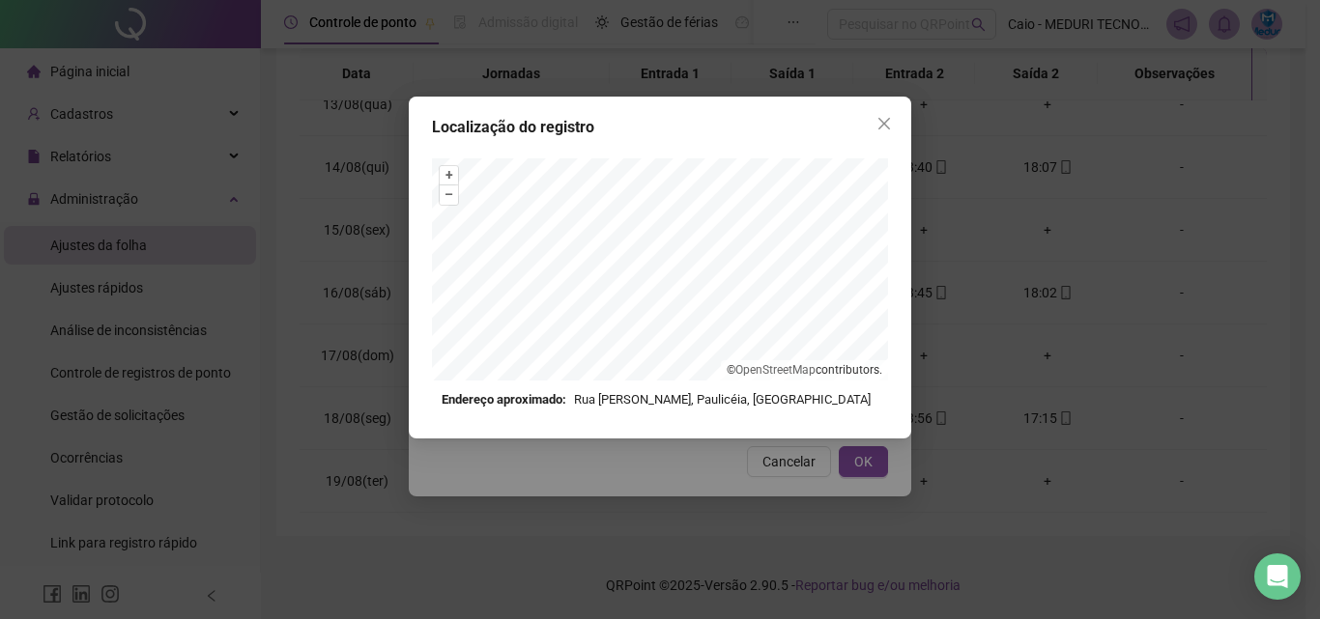
click at [870, 139] on div "Localização do registro + – ⇧ › © OpenStreetMap contributors. Endereço aproxima…" at bounding box center [660, 268] width 502 height 342
click at [879, 131] on button "Close" at bounding box center [883, 123] width 31 height 31
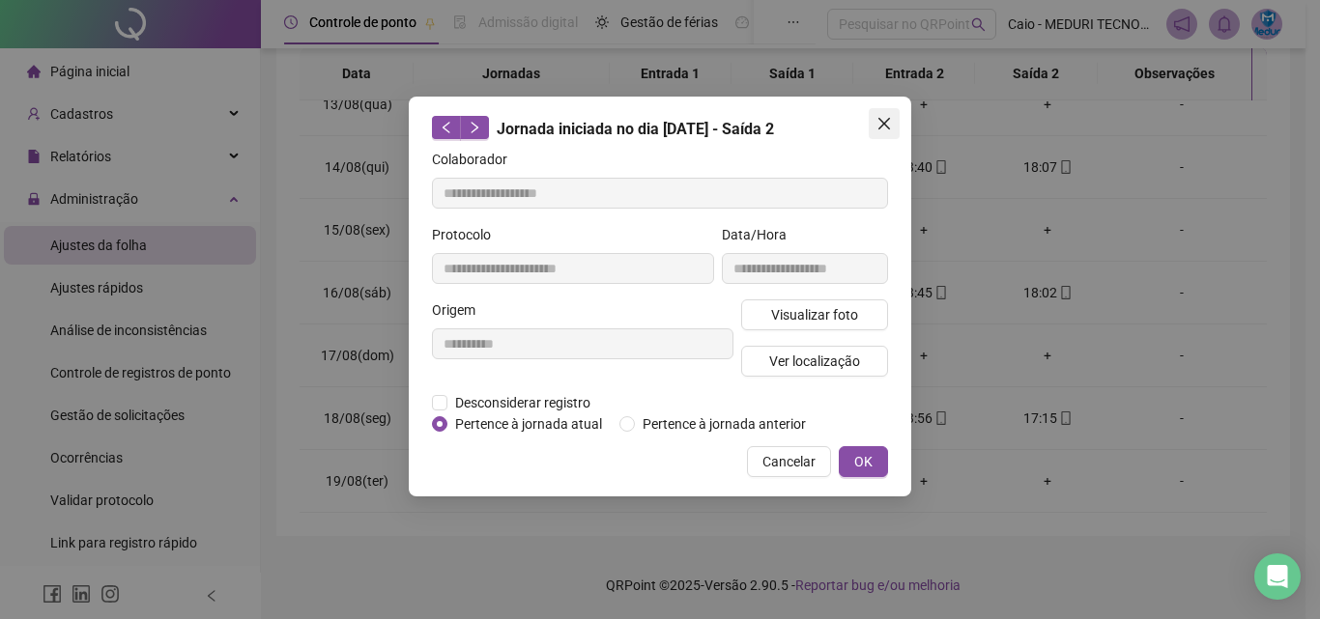
click at [884, 119] on icon "close" at bounding box center [883, 123] width 15 height 15
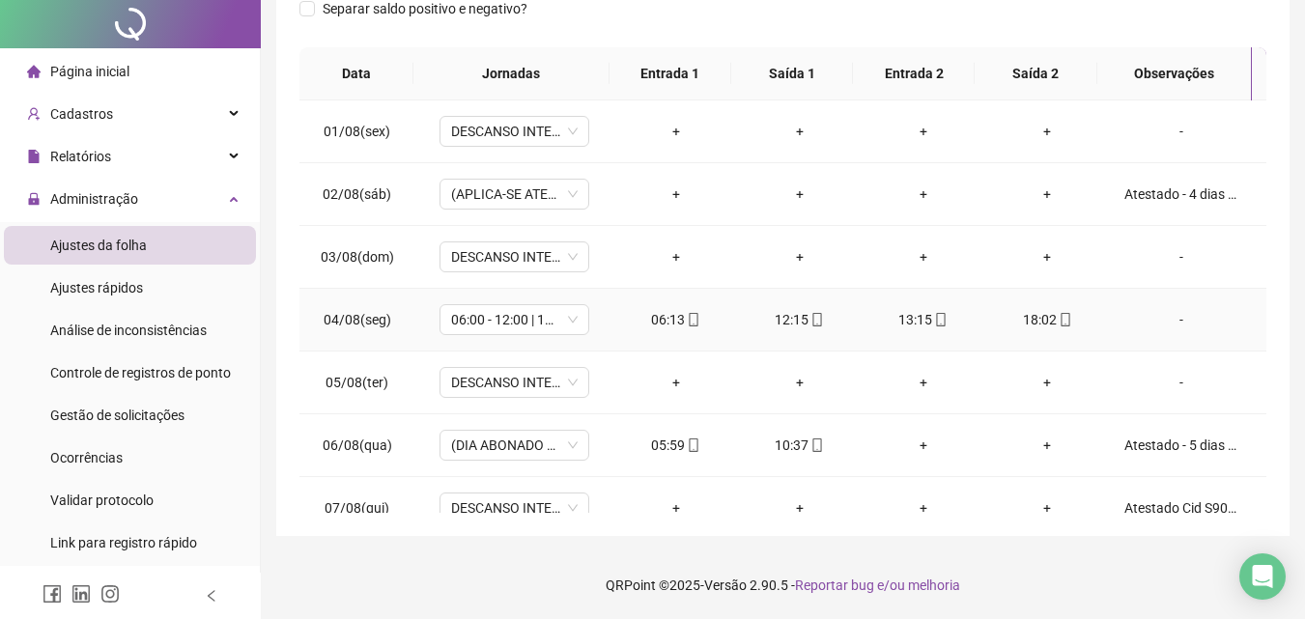
scroll to position [0, 0]
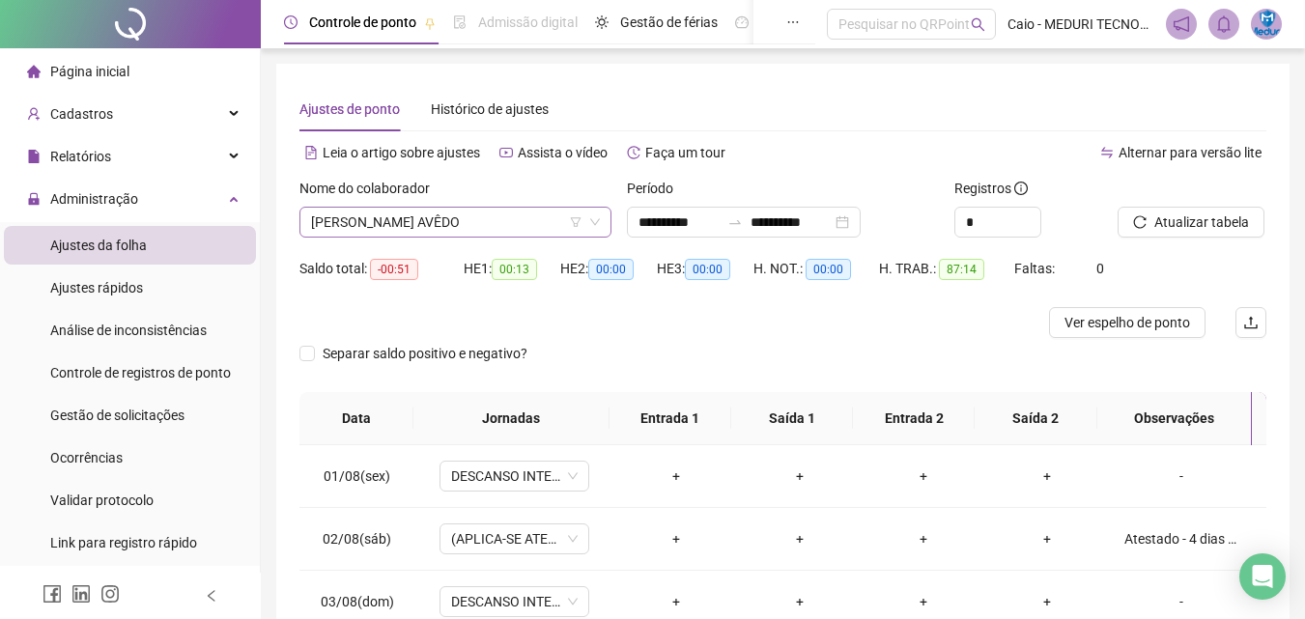
click at [438, 218] on span "[PERSON_NAME] AVÊDO" at bounding box center [455, 222] width 289 height 29
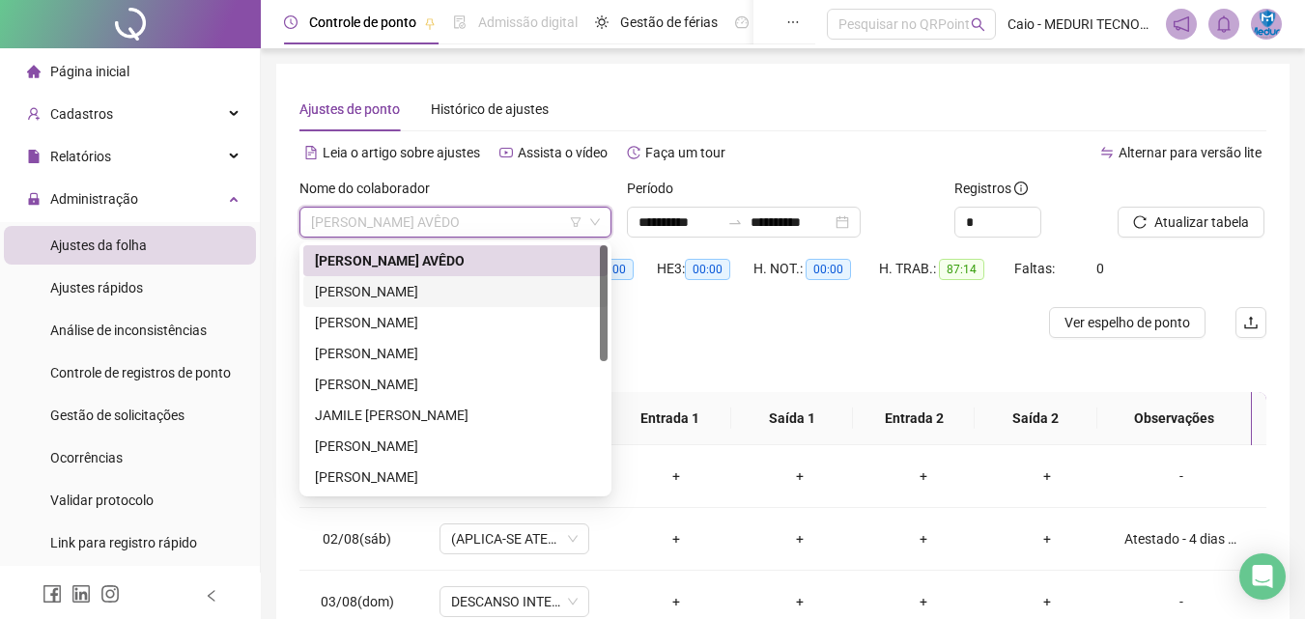
click at [432, 287] on div "[PERSON_NAME]" at bounding box center [455, 291] width 281 height 21
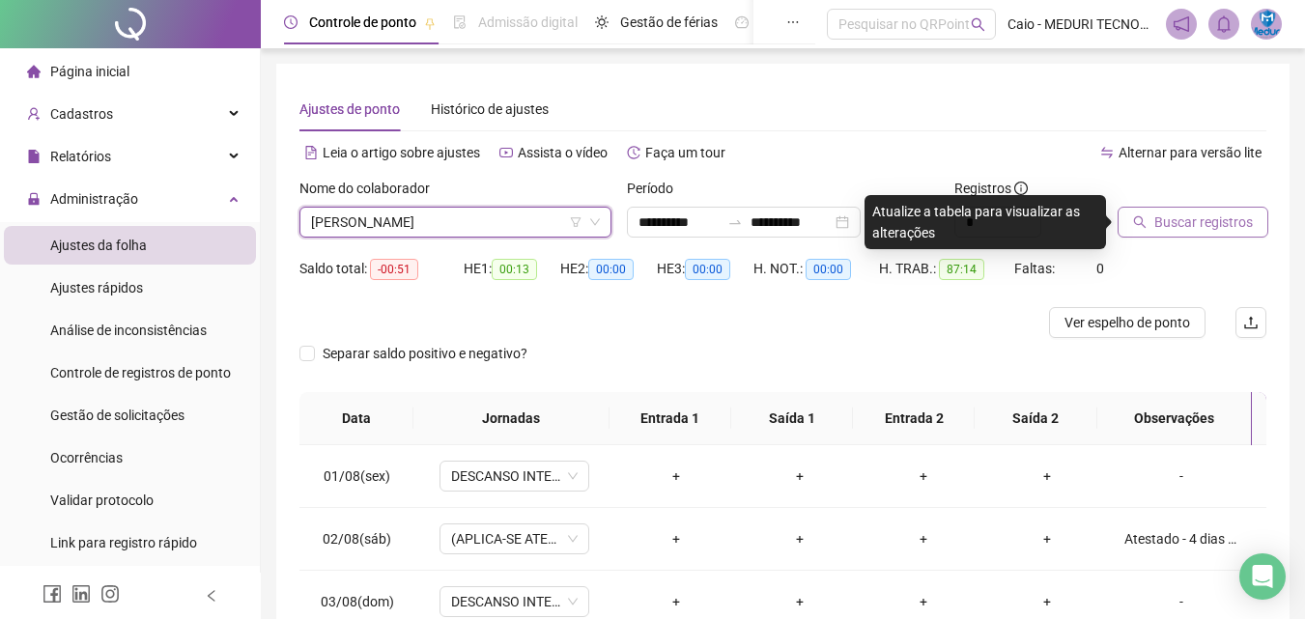
click at [1177, 228] on span "Buscar registros" at bounding box center [1203, 222] width 99 height 21
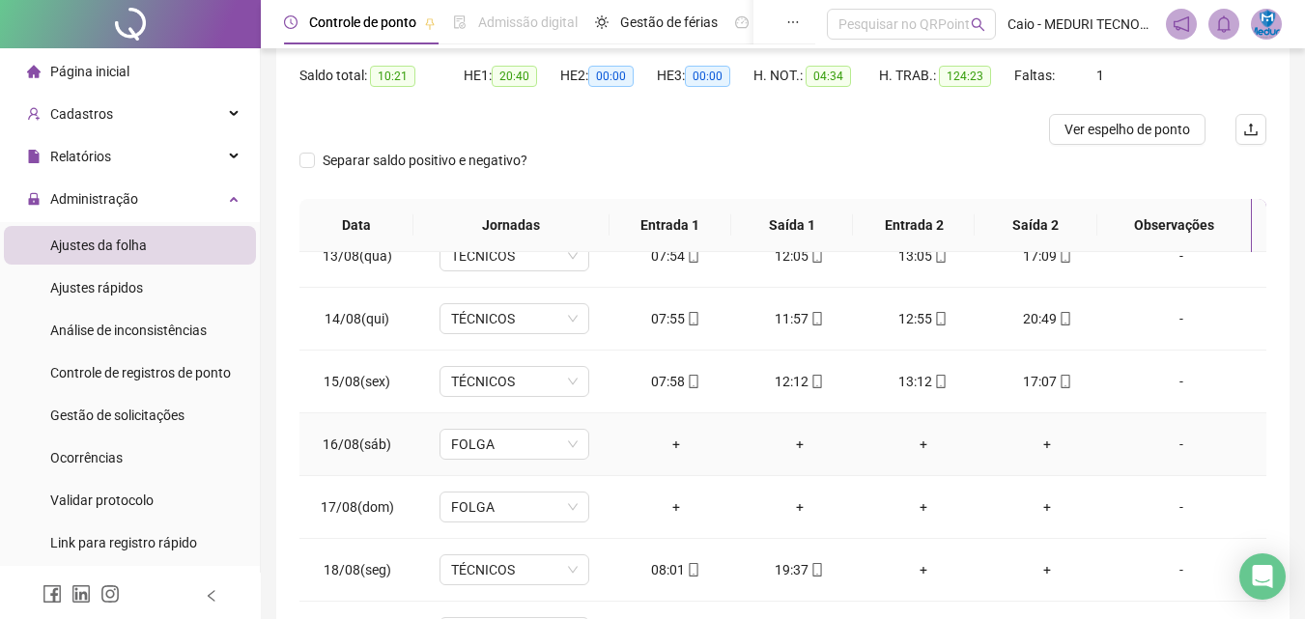
scroll to position [345, 0]
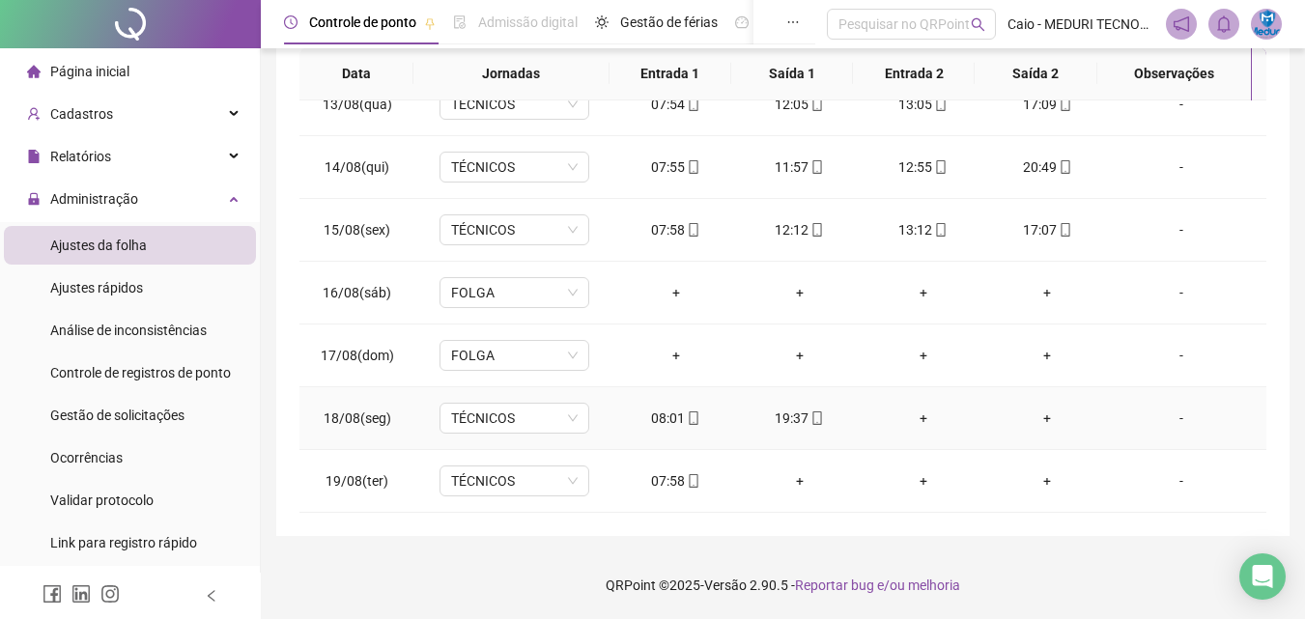
click at [813, 424] on icon "mobile" at bounding box center [817, 419] width 9 height 14
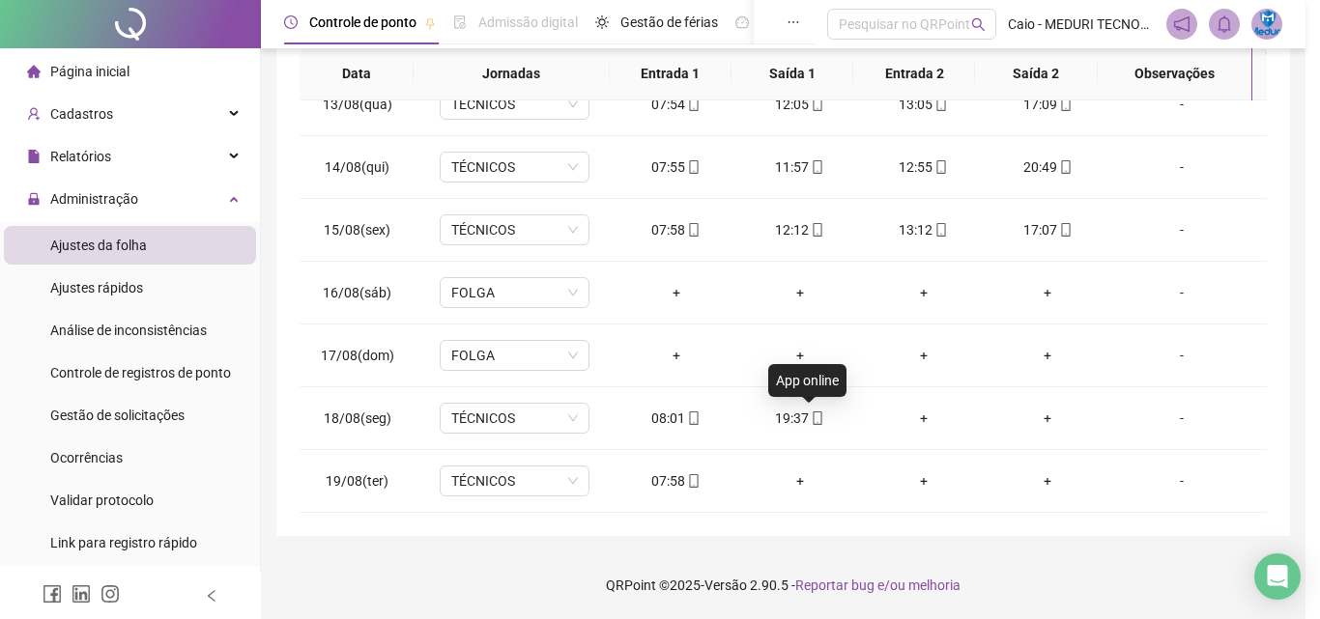
type input "**********"
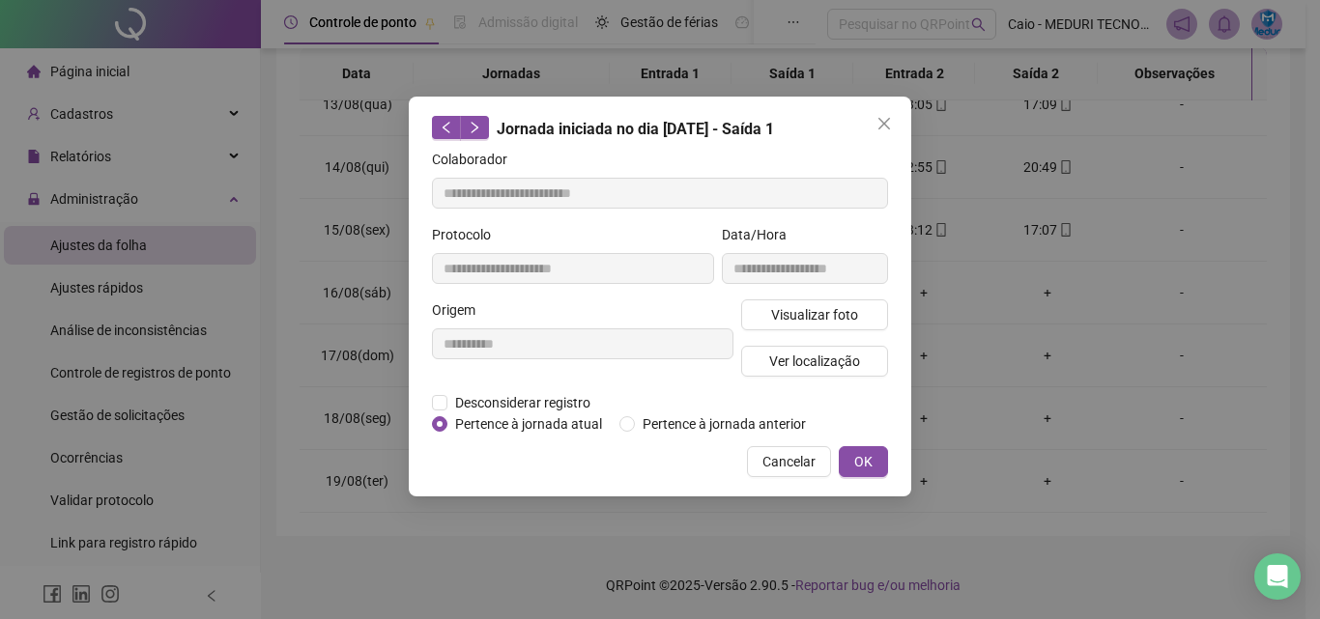
click at [837, 330] on div "Visualizar foto Ver localização" at bounding box center [814, 345] width 155 height 93
click at [837, 313] on span "Visualizar foto" at bounding box center [814, 314] width 87 height 21
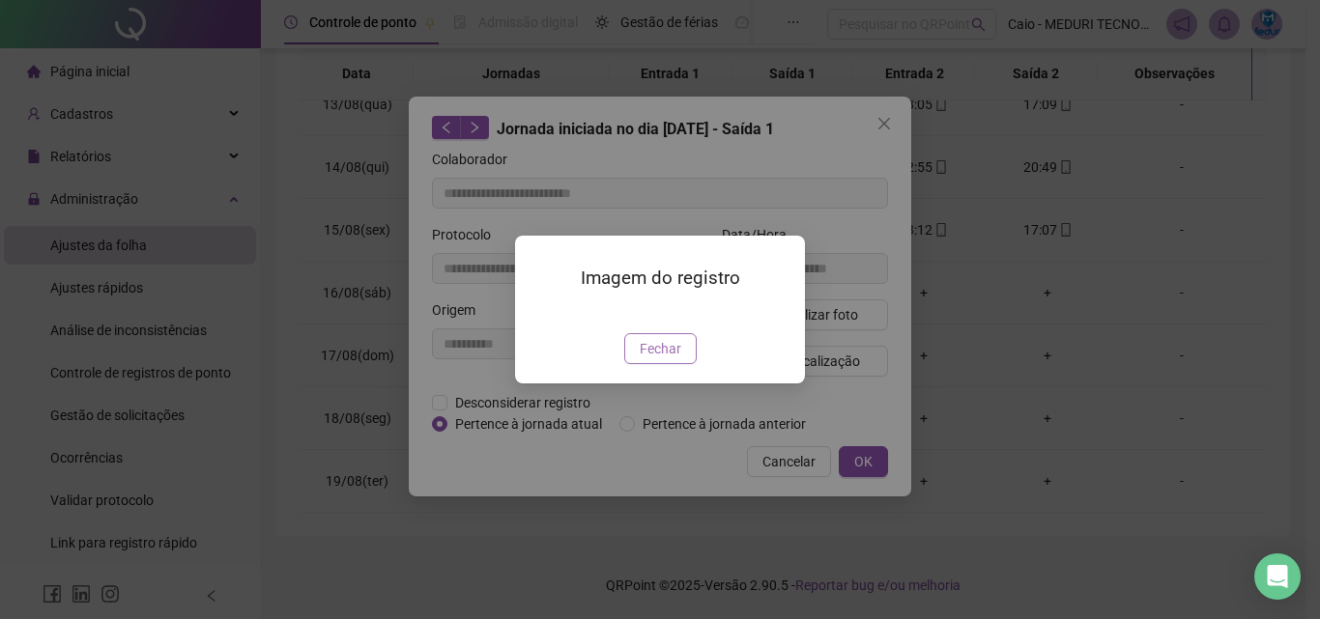
click at [684, 364] on button "Fechar" at bounding box center [660, 348] width 72 height 31
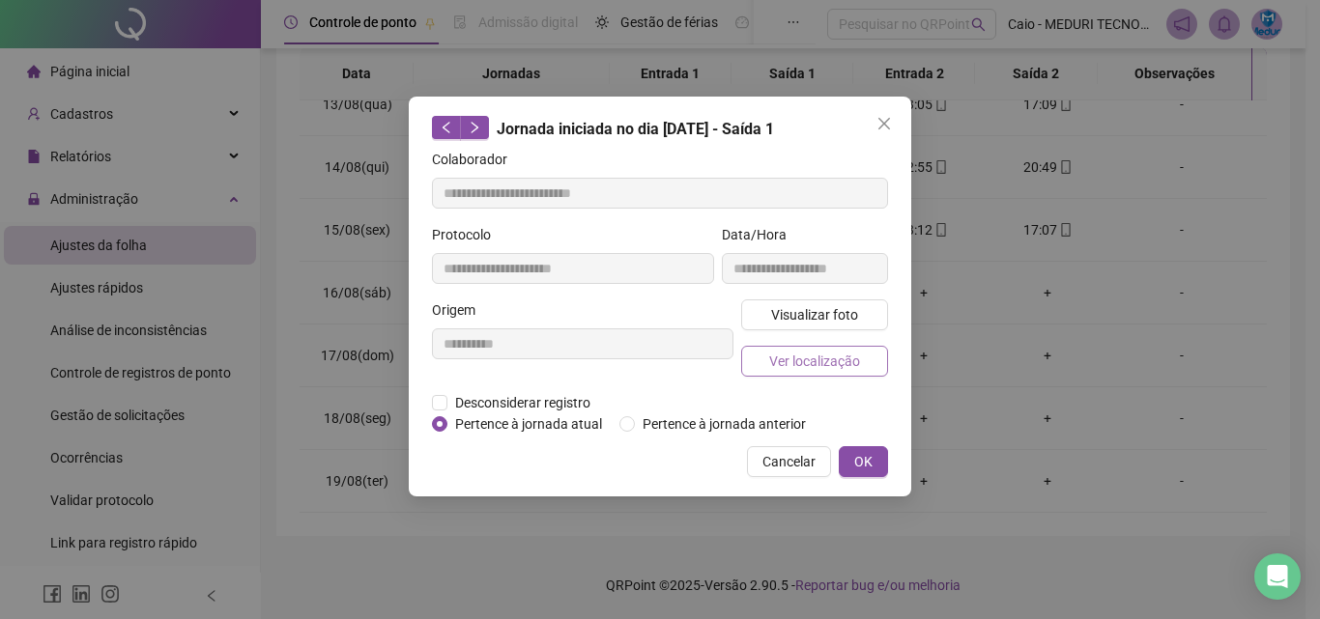
click at [848, 356] on span "Ver localização" at bounding box center [814, 361] width 91 height 21
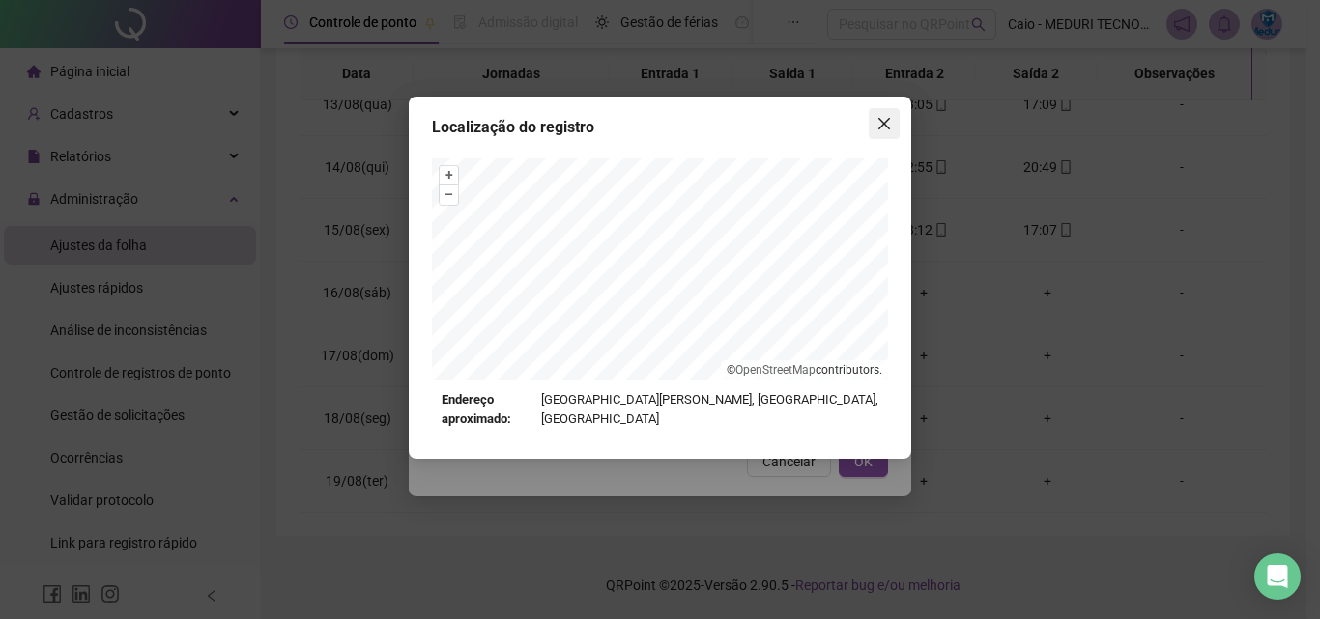
click at [894, 127] on span "Close" at bounding box center [883, 123] width 31 height 15
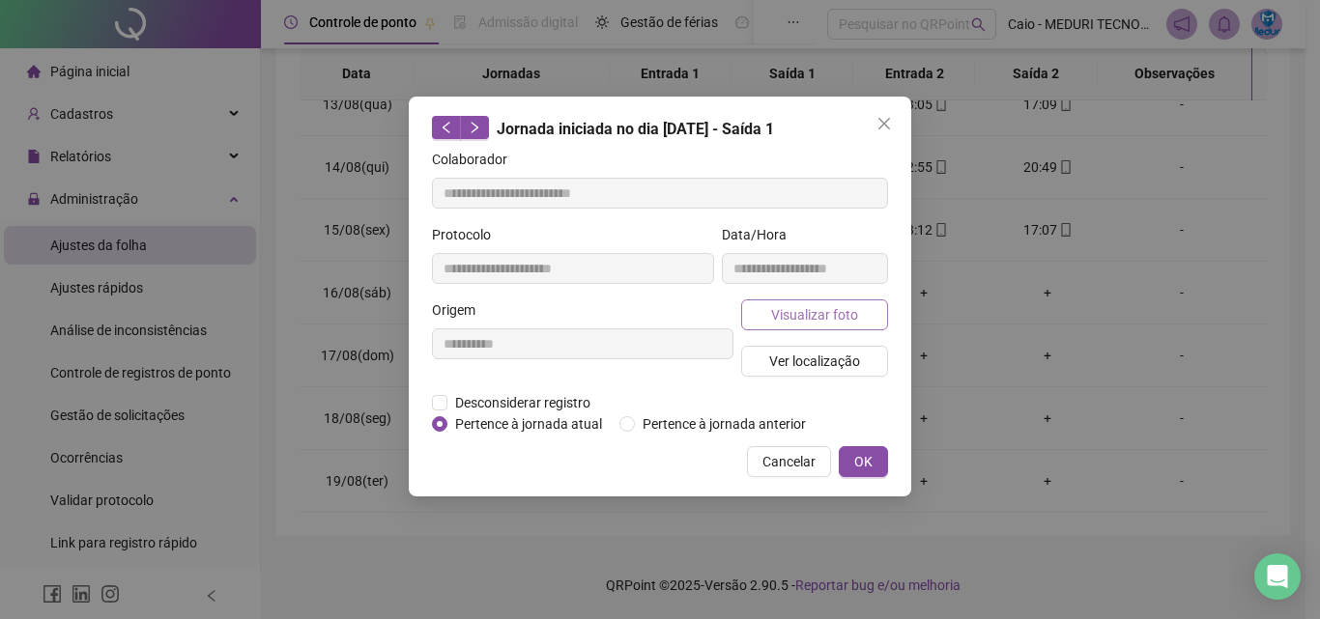
click at [820, 305] on span "Visualizar foto" at bounding box center [814, 314] width 87 height 21
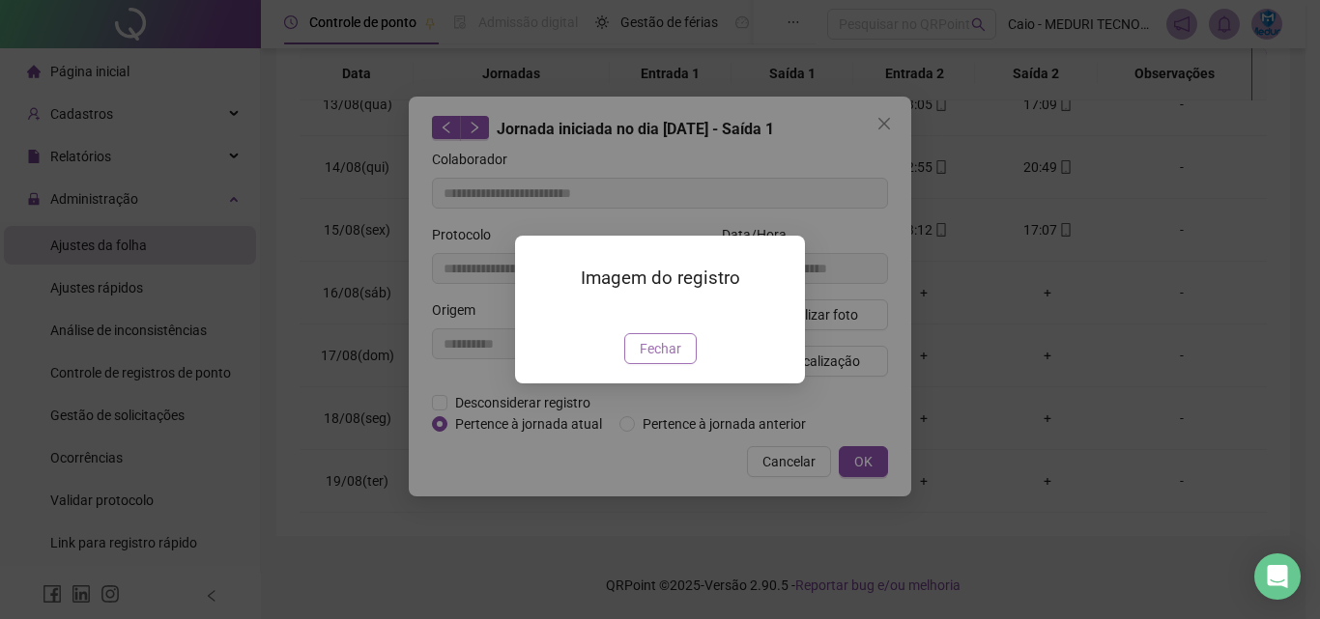
click at [659, 359] on span "Fechar" at bounding box center [661, 348] width 42 height 21
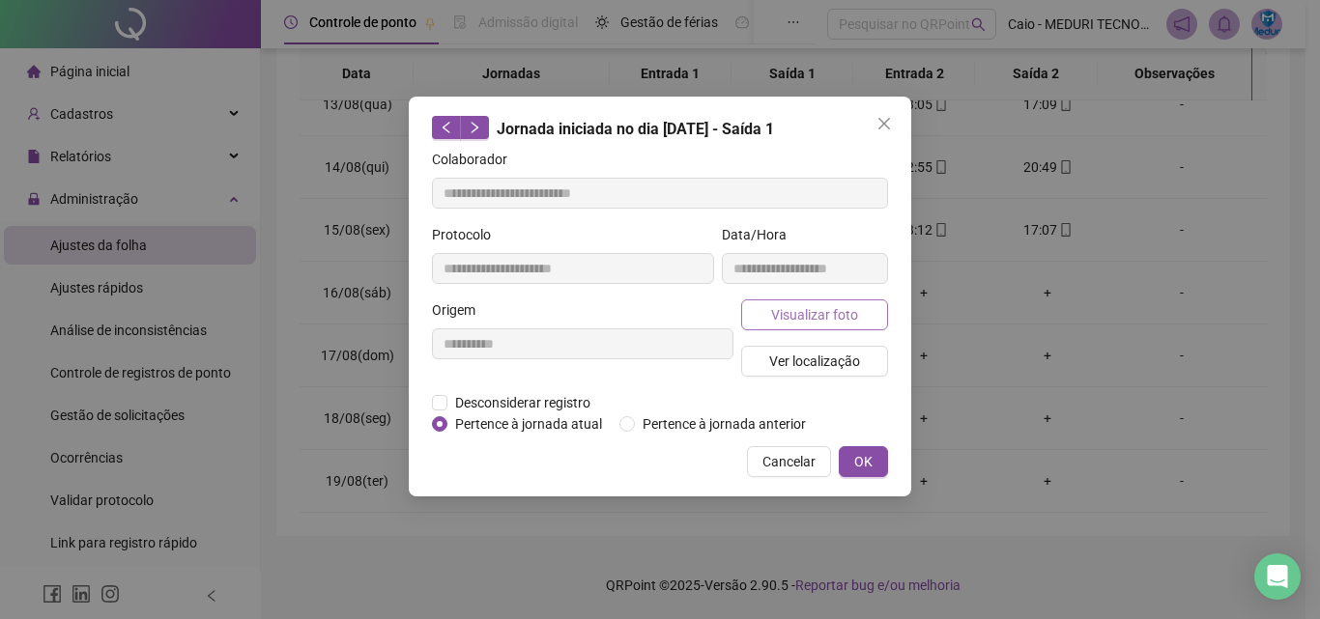
click at [792, 319] on span "Visualizar foto" at bounding box center [814, 314] width 87 height 21
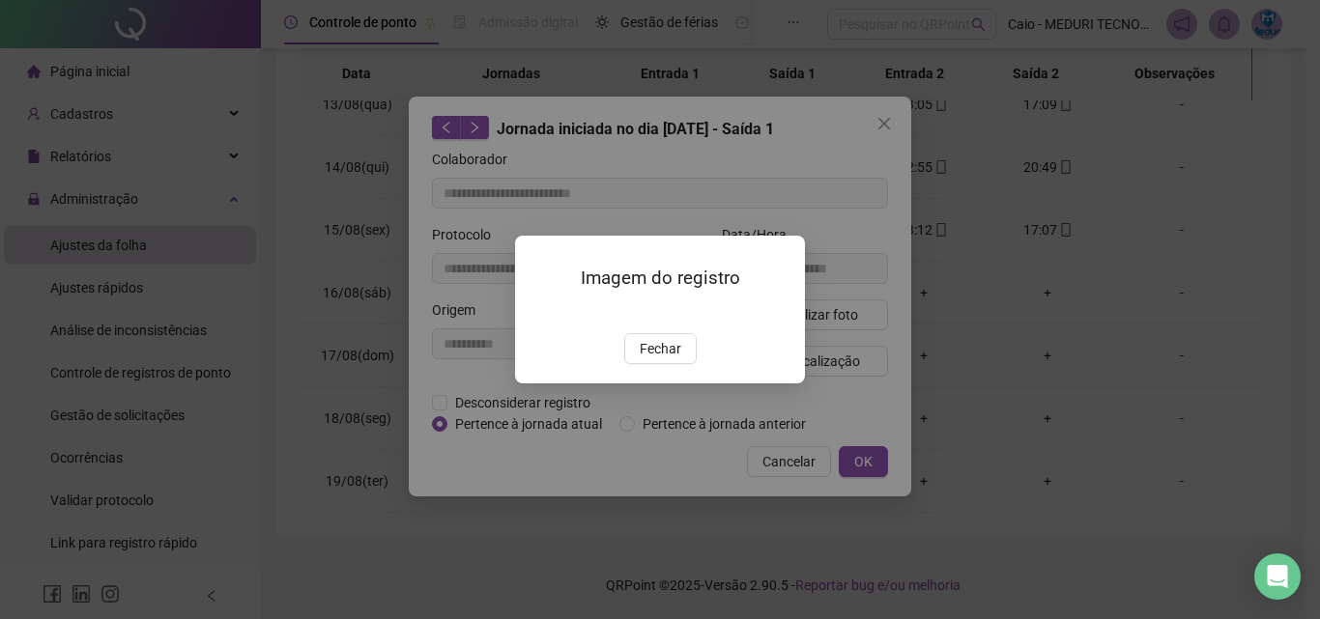
click at [538, 313] on img at bounding box center [538, 313] width 0 height 0
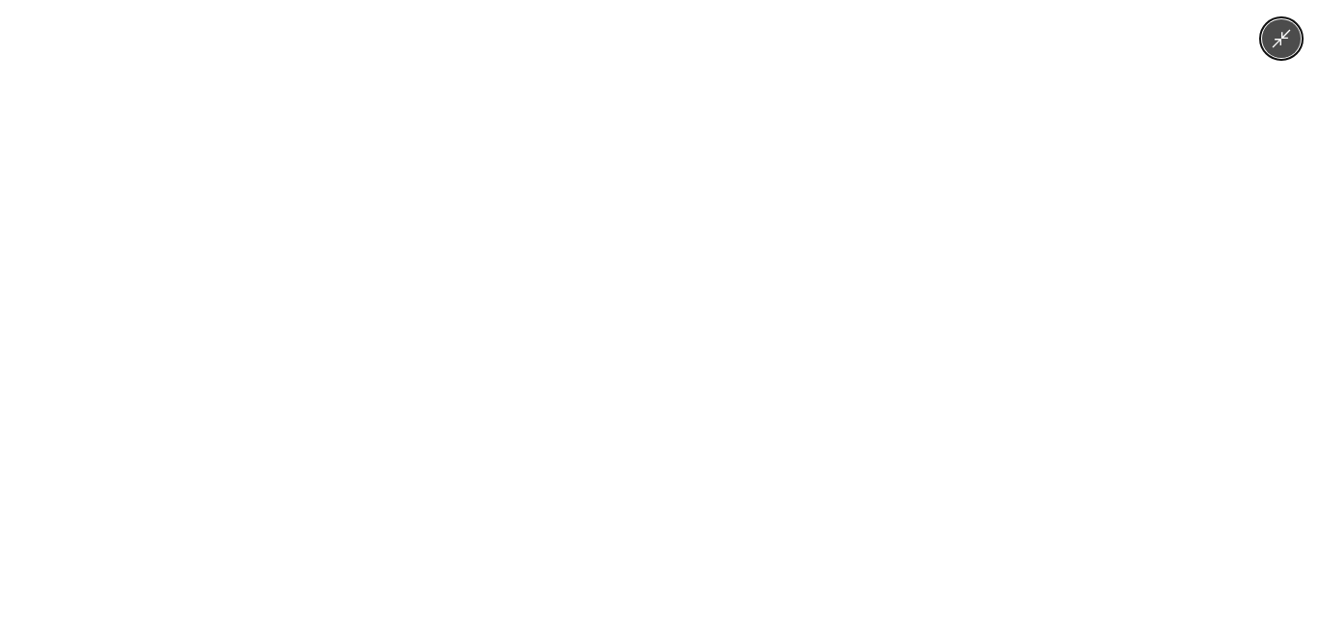
click at [622, 435] on img at bounding box center [660, 309] width 465 height 619
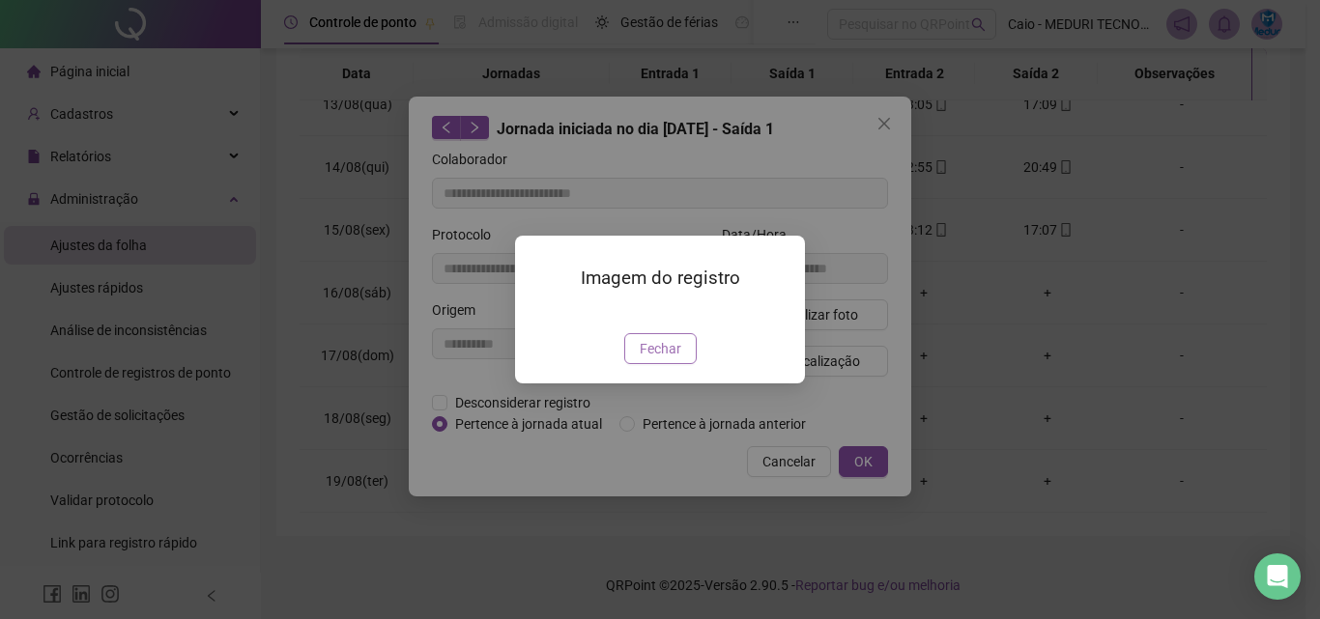
click at [689, 364] on button "Fechar" at bounding box center [660, 348] width 72 height 31
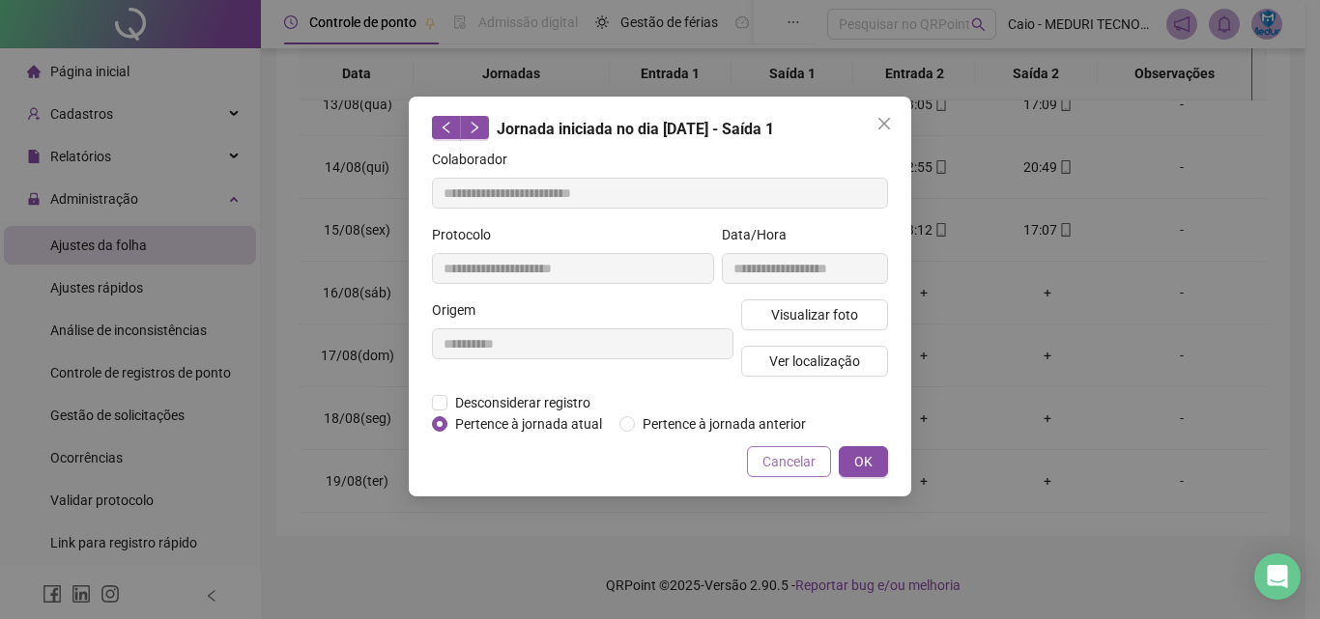
click at [801, 468] on span "Cancelar" at bounding box center [788, 461] width 53 height 21
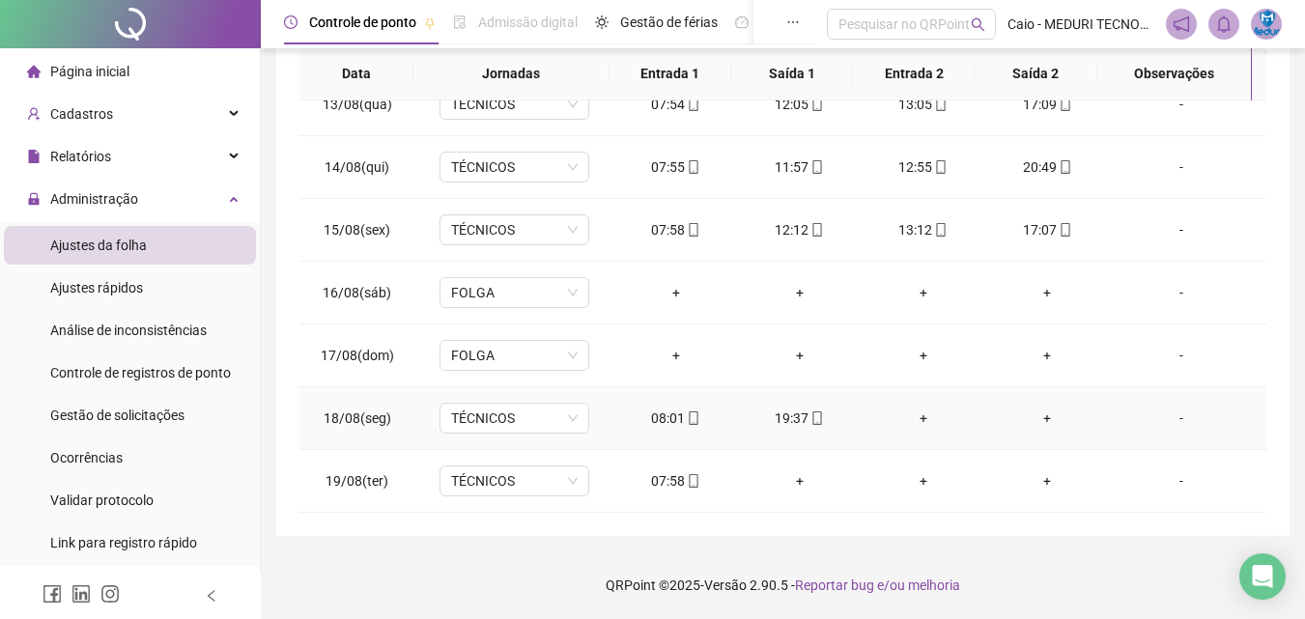
click at [821, 416] on div "19:37" at bounding box center [800, 418] width 93 height 21
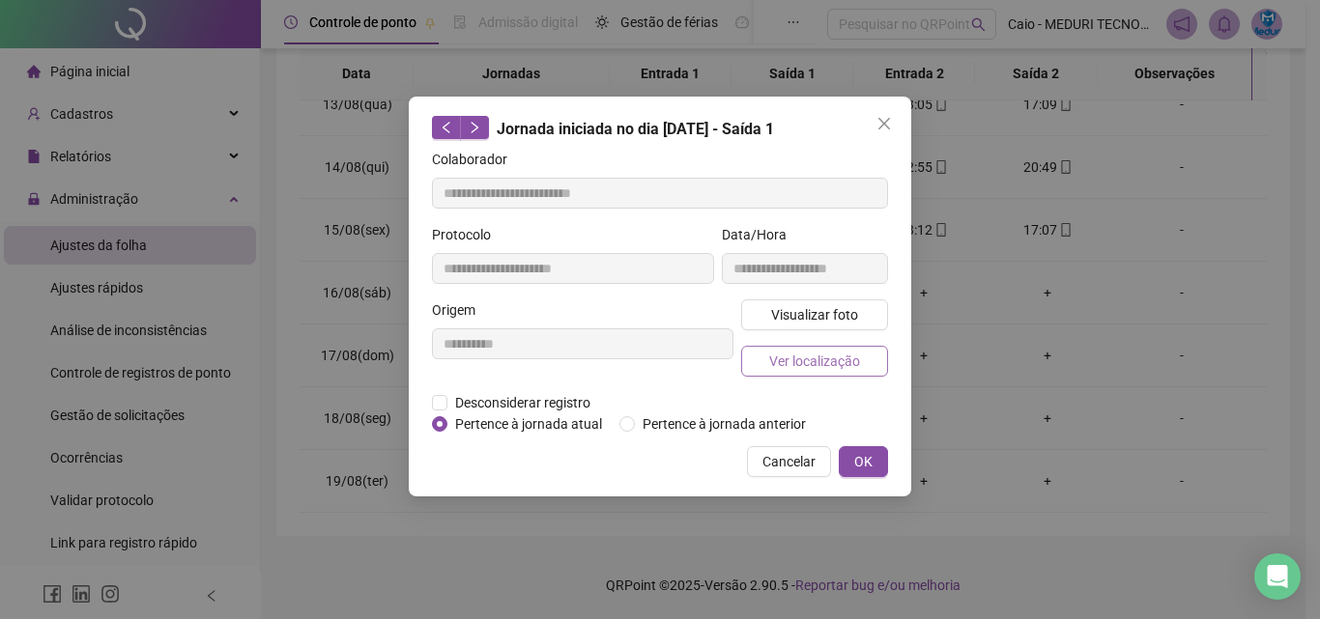
click at [818, 358] on span "Ver localização" at bounding box center [814, 361] width 91 height 21
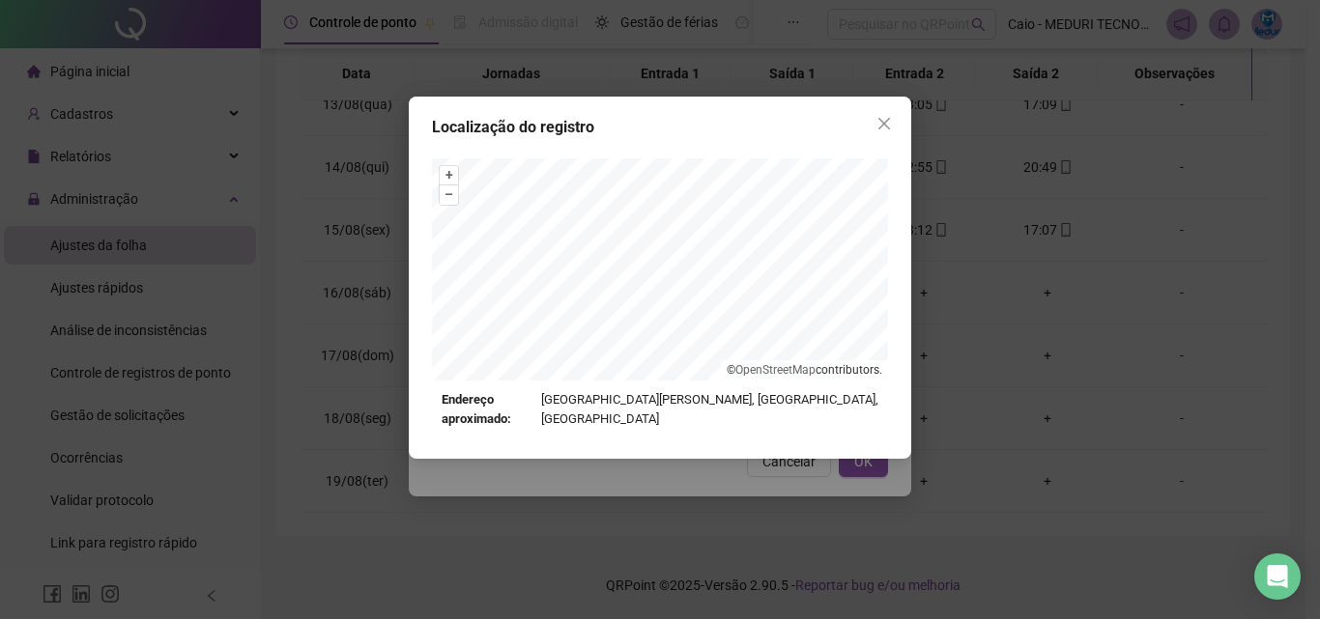
click at [805, 458] on div "Localização do registro + – ⇧ › © OpenStreetMap contributors. Endereço aproxima…" at bounding box center [660, 309] width 1320 height 619
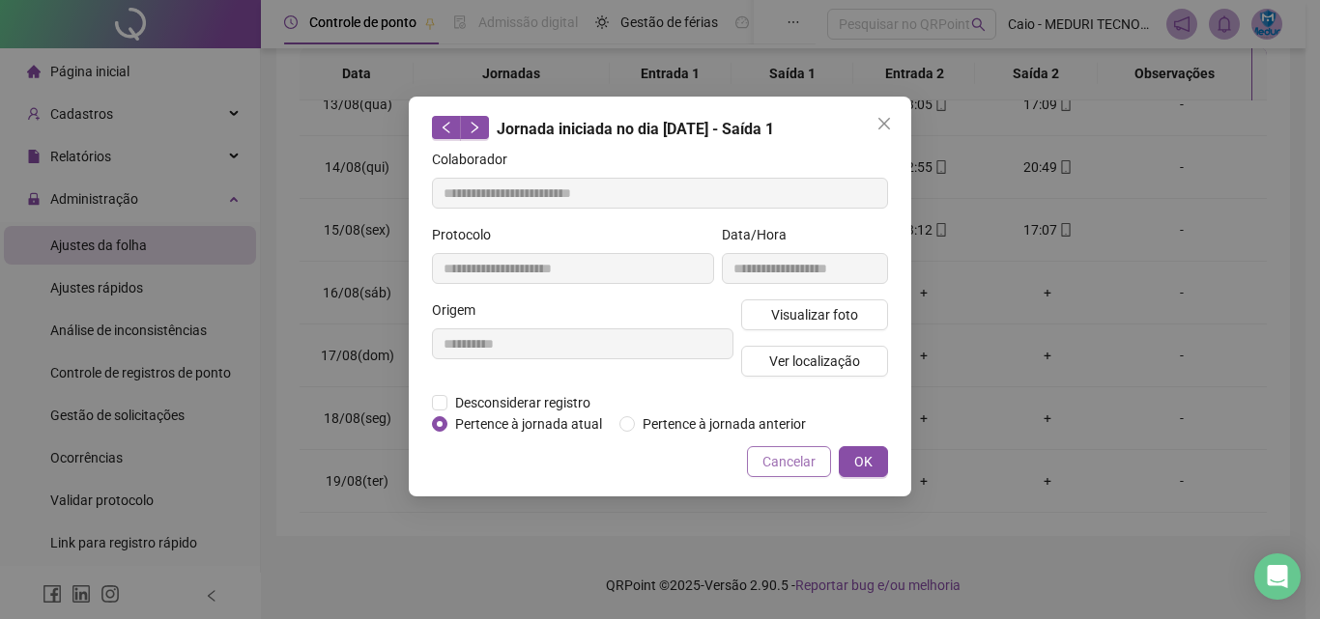
click at [807, 469] on span "Cancelar" at bounding box center [788, 461] width 53 height 21
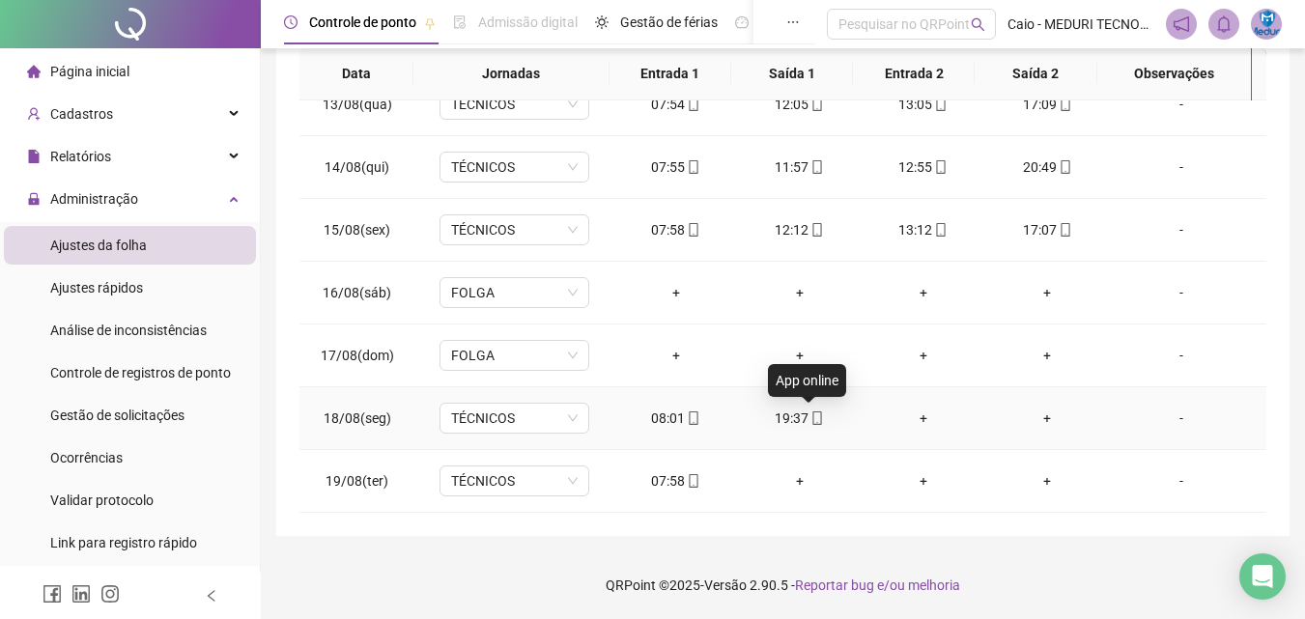
click at [811, 419] on icon "mobile" at bounding box center [818, 419] width 14 height 14
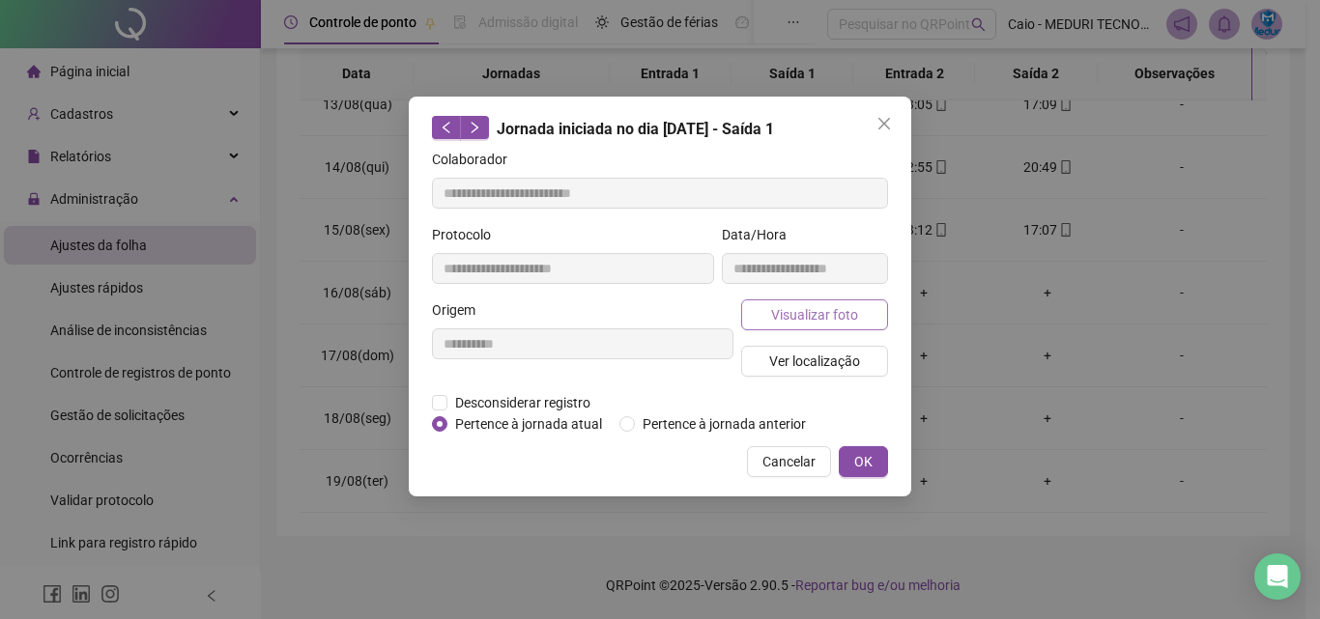
click at [840, 308] on span "Visualizar foto" at bounding box center [814, 314] width 87 height 21
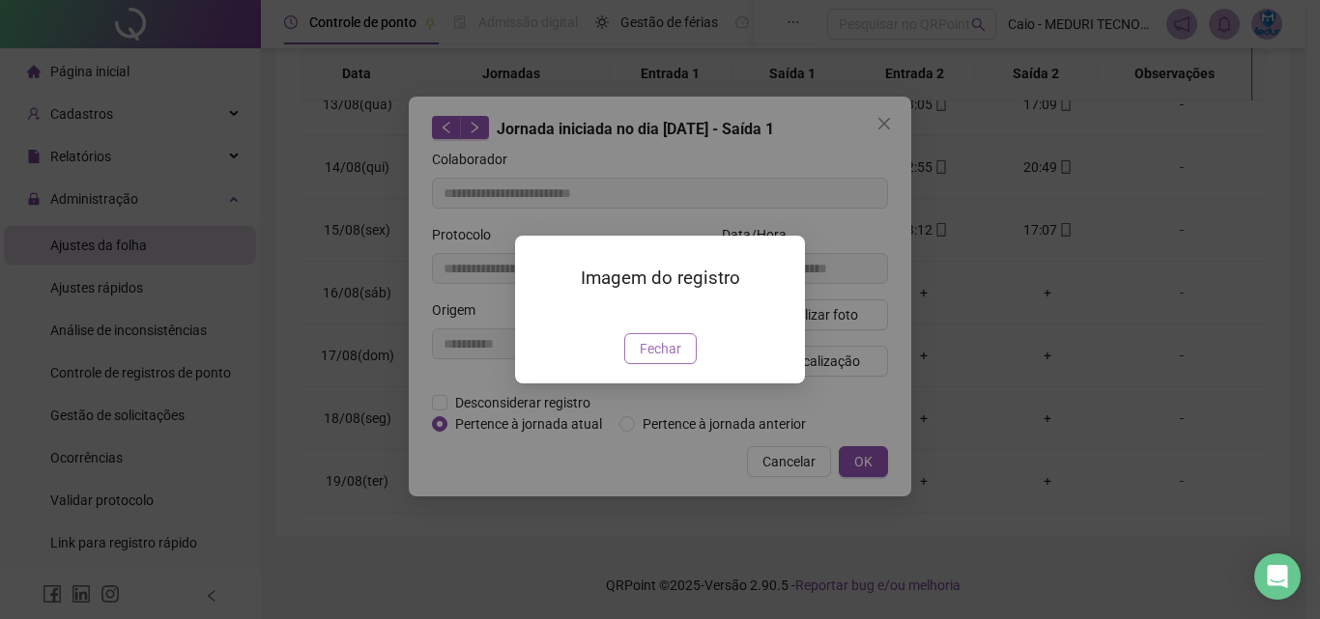
click at [682, 364] on button "Fechar" at bounding box center [660, 348] width 72 height 31
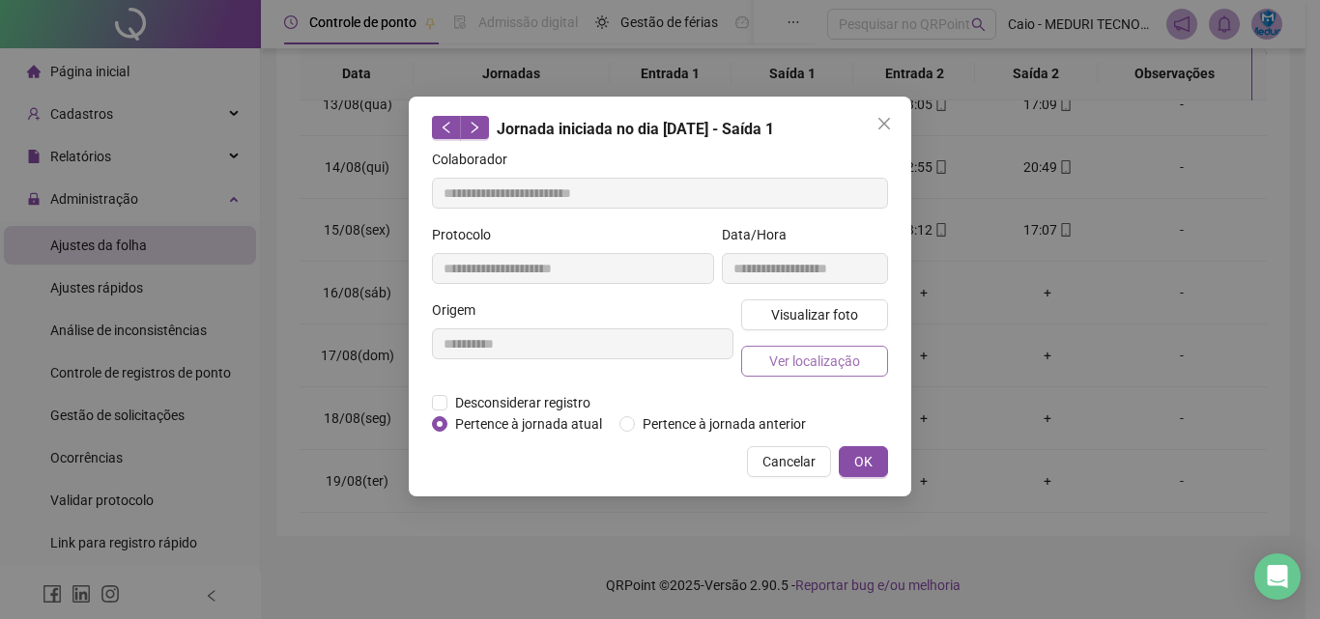
click at [846, 354] on span "Ver localização" at bounding box center [814, 361] width 91 height 21
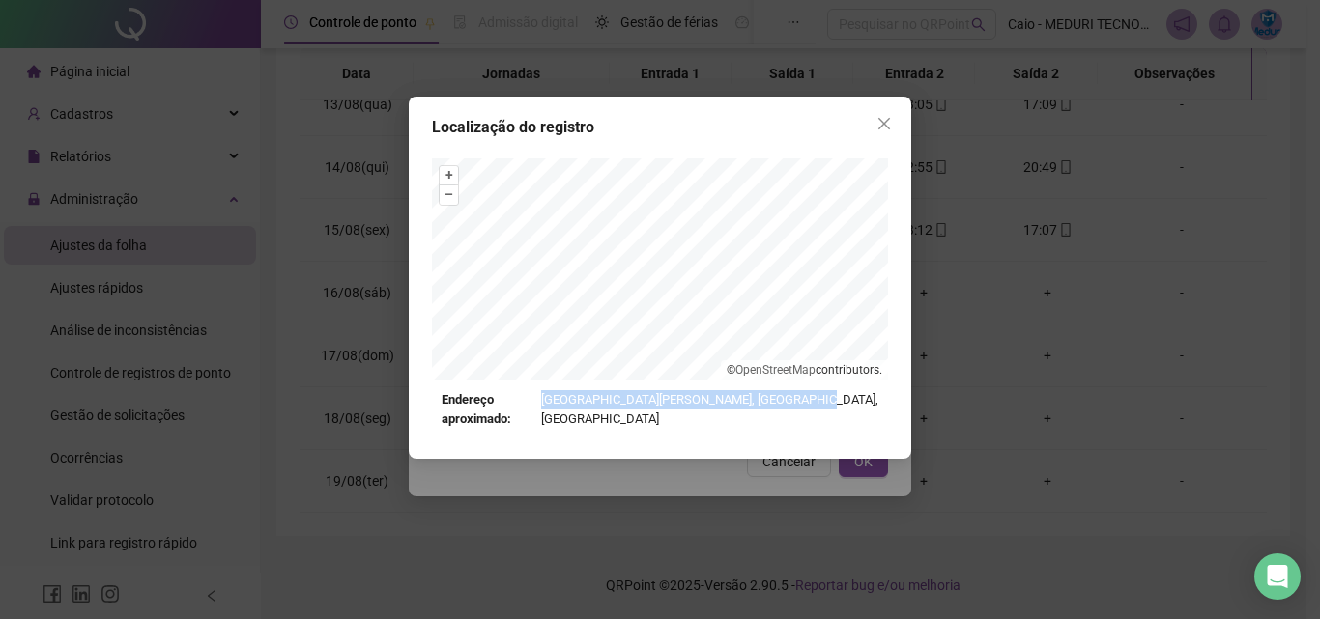
drag, startPoint x: 864, startPoint y: 403, endPoint x: 823, endPoint y: 403, distance: 40.6
click at [823, 403] on div "Endereço aproximado: [GEOGRAPHIC_DATA][PERSON_NAME], [GEOGRAPHIC_DATA], [GEOGRA…" at bounding box center [659, 410] width 437 height 40
click at [834, 403] on div "Endereço aproximado: [GEOGRAPHIC_DATA][PERSON_NAME], [GEOGRAPHIC_DATA], [GEOGRA…" at bounding box center [659, 410] width 437 height 40
click at [793, 487] on div "Localização do registro + – ⇧ › © OpenStreetMap contributors. Endereço aproxima…" at bounding box center [660, 309] width 1320 height 619
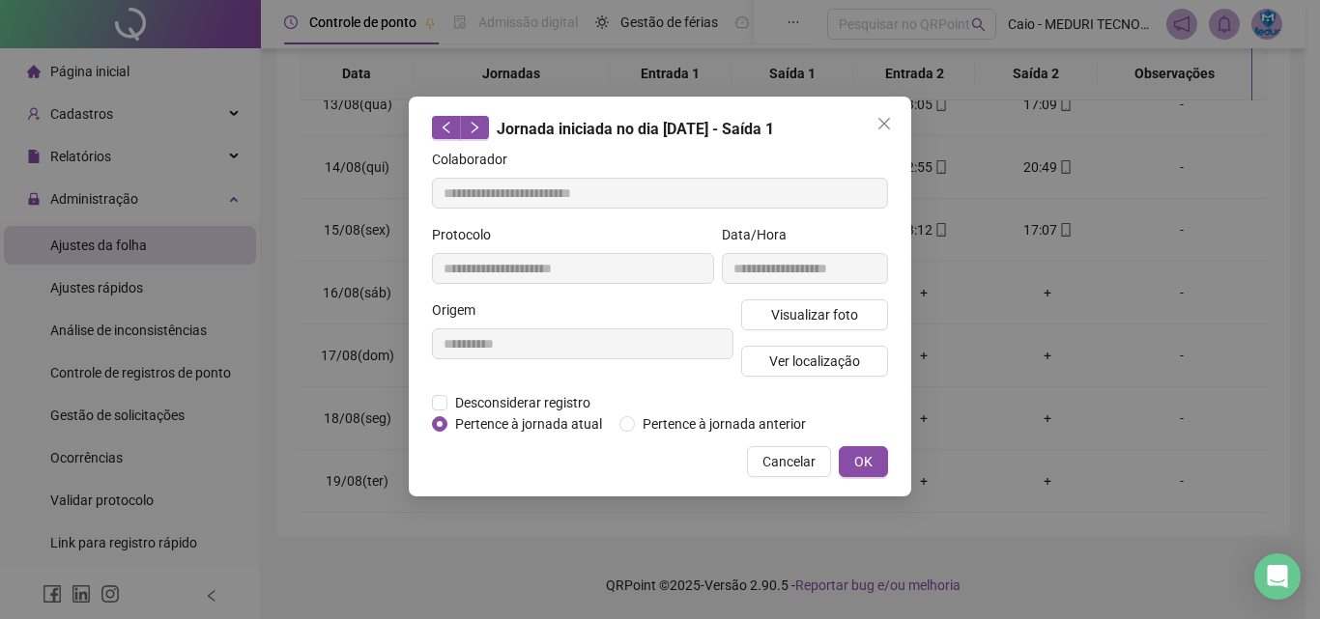
click at [795, 466] on span "Cancelar" at bounding box center [788, 461] width 53 height 21
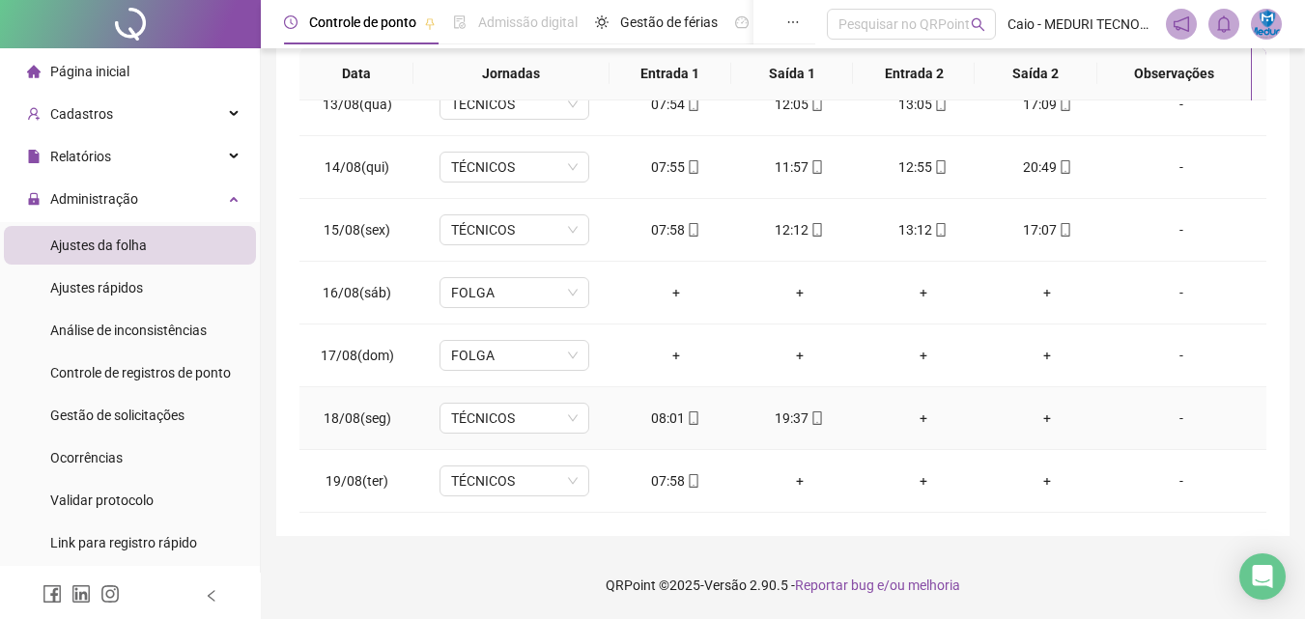
click at [696, 426] on div "08:01" at bounding box center [676, 418] width 93 height 21
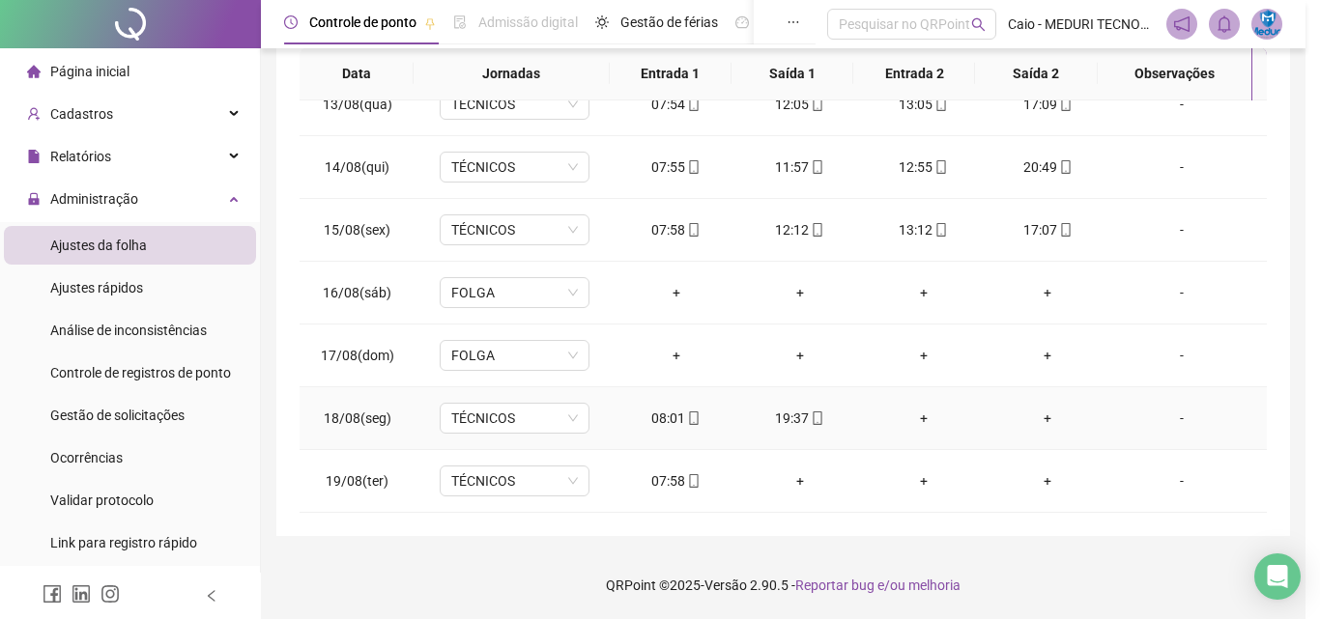
type input "**********"
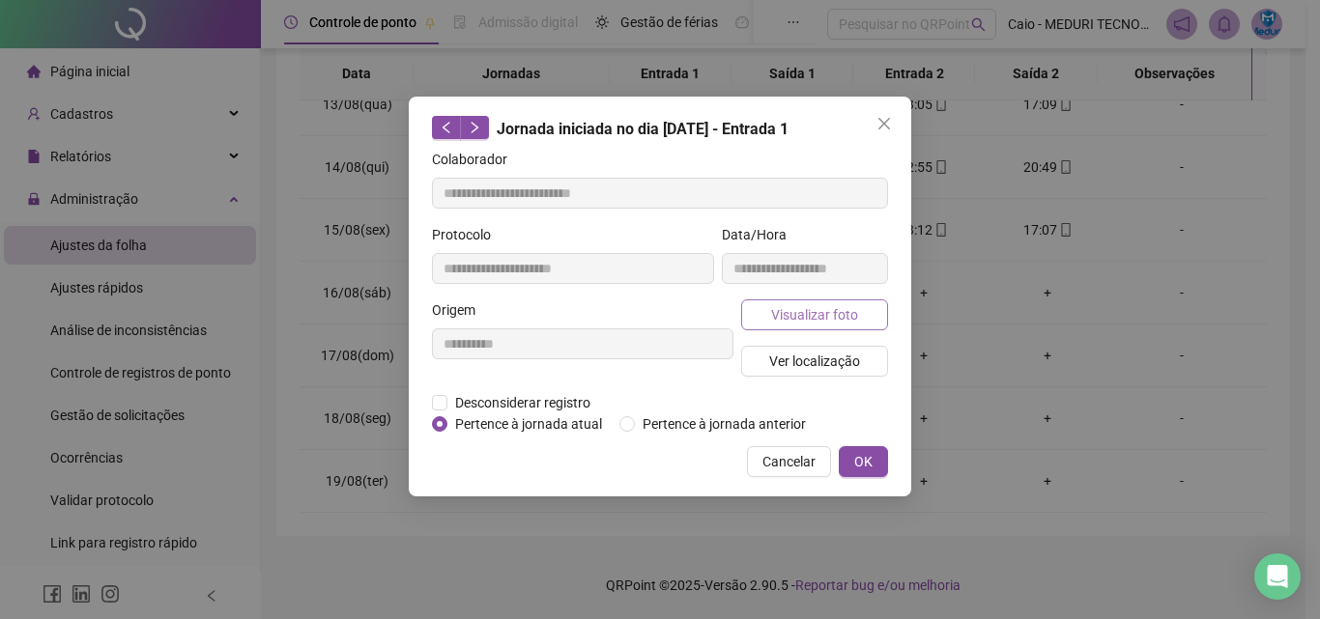
click at [797, 302] on button "Visualizar foto" at bounding box center [814, 314] width 147 height 31
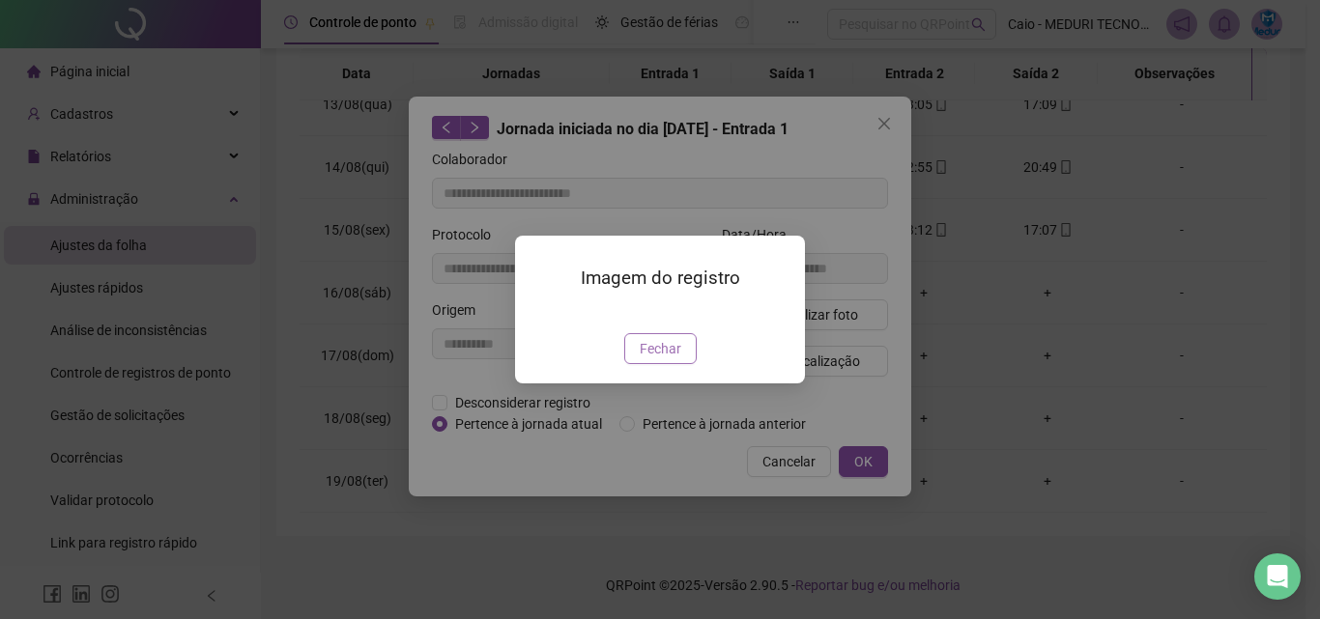
click at [669, 364] on button "Fechar" at bounding box center [660, 348] width 72 height 31
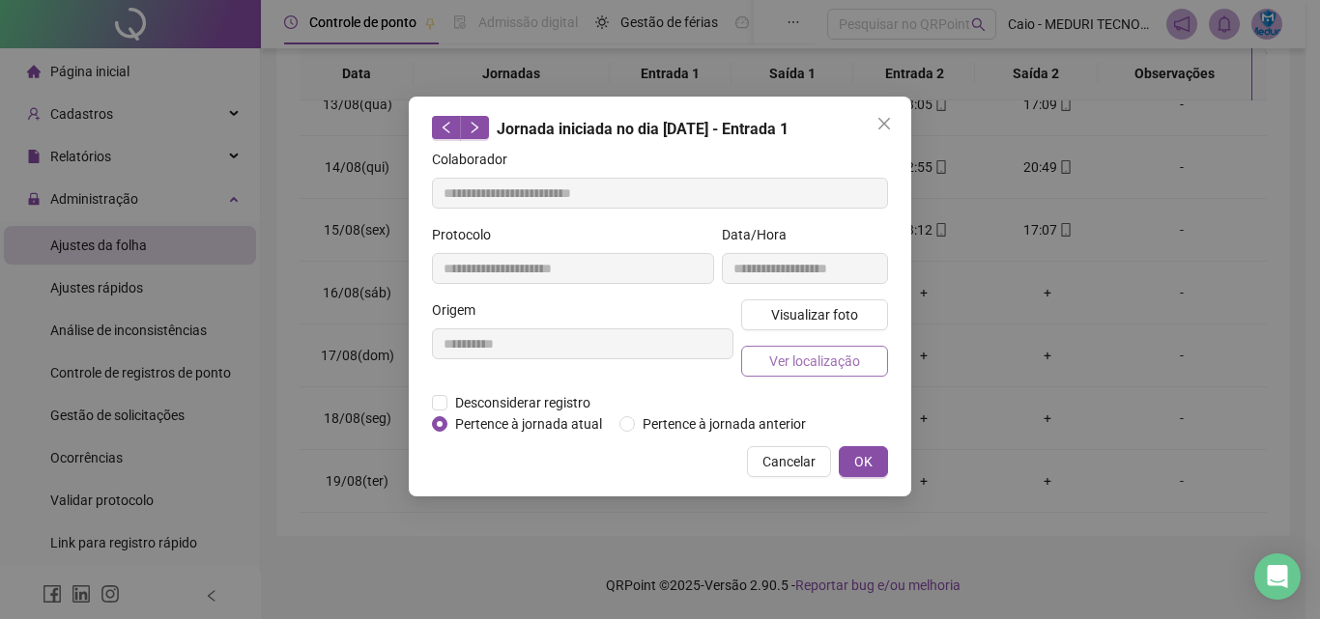
click at [842, 351] on span "Ver localização" at bounding box center [814, 361] width 91 height 21
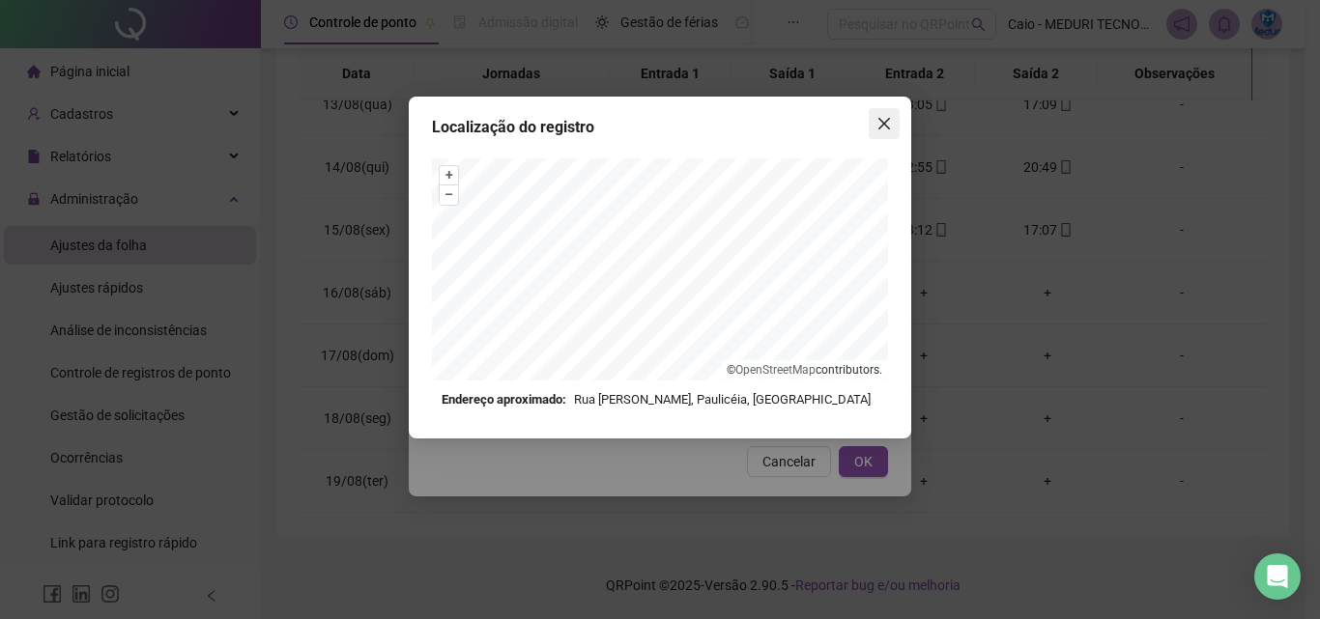
click at [888, 123] on icon "close" at bounding box center [883, 123] width 15 height 15
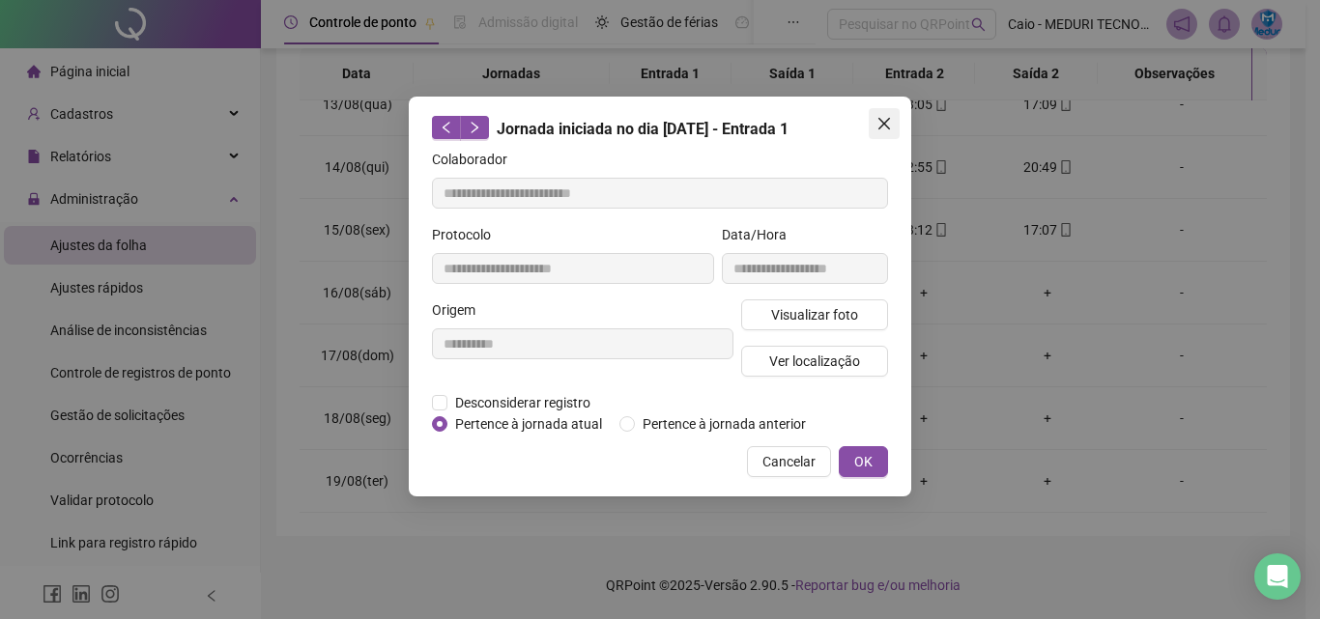
click at [880, 128] on icon "close" at bounding box center [884, 124] width 12 height 12
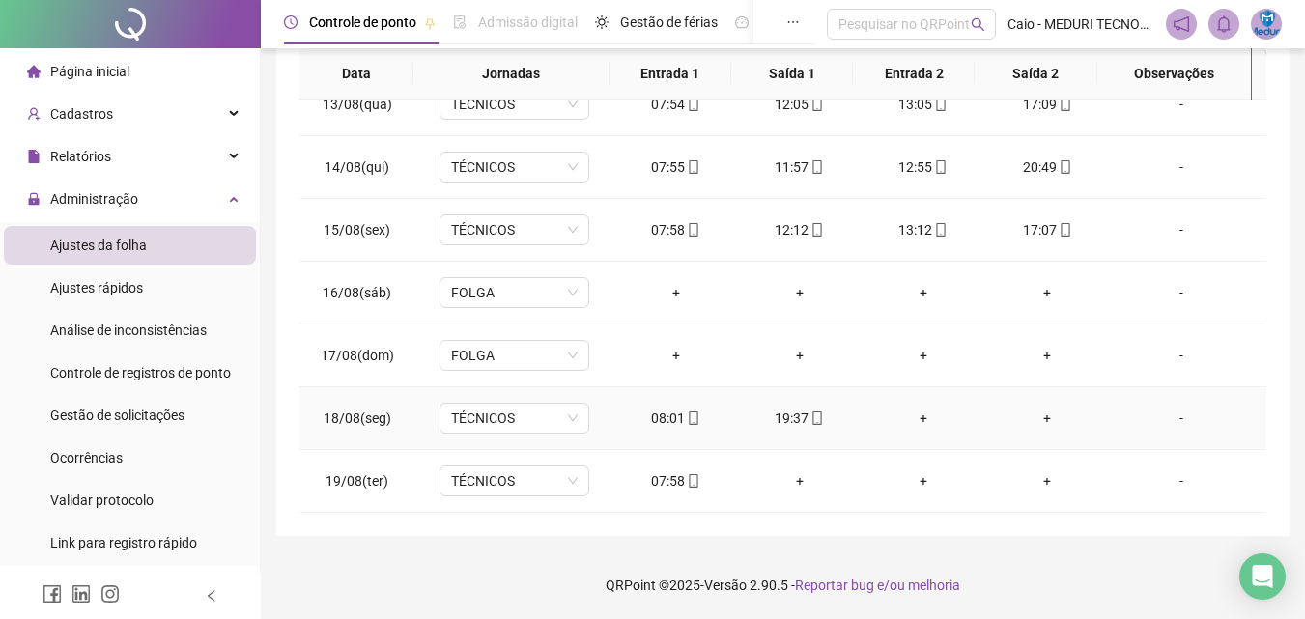
click at [801, 429] on td "19:37" at bounding box center [800, 418] width 124 height 63
click at [811, 420] on icon "mobile" at bounding box center [818, 419] width 14 height 14
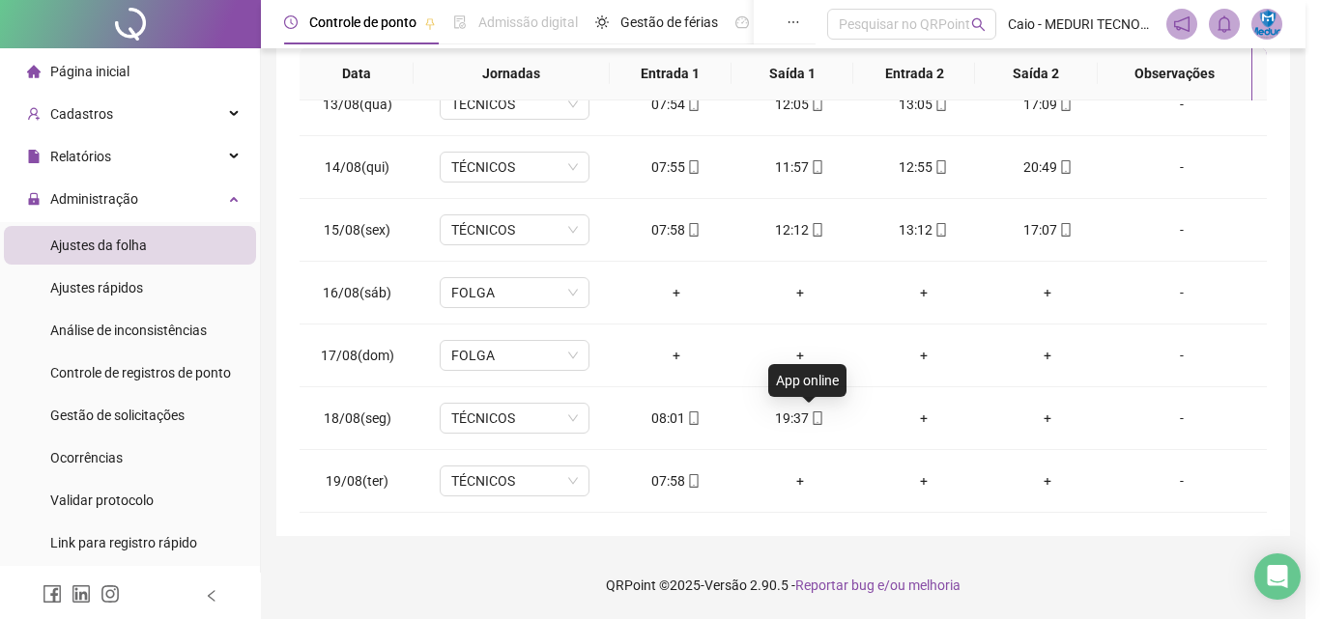
type input "**********"
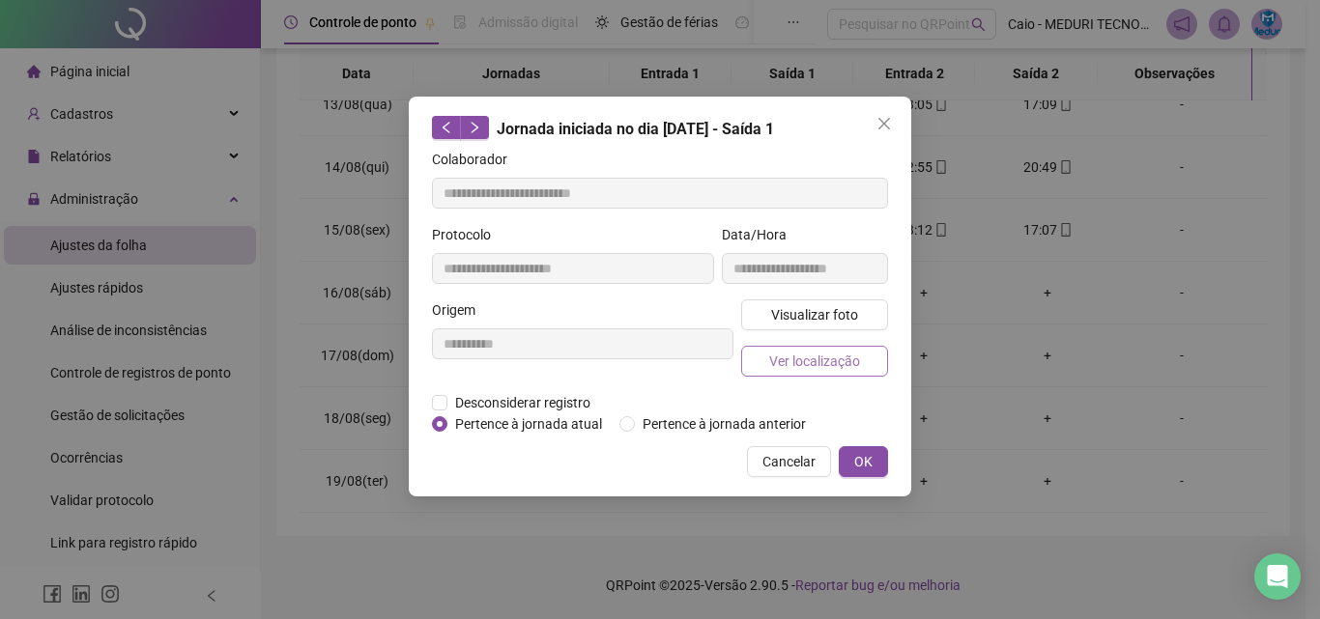
click at [825, 351] on span "Ver localização" at bounding box center [814, 361] width 91 height 21
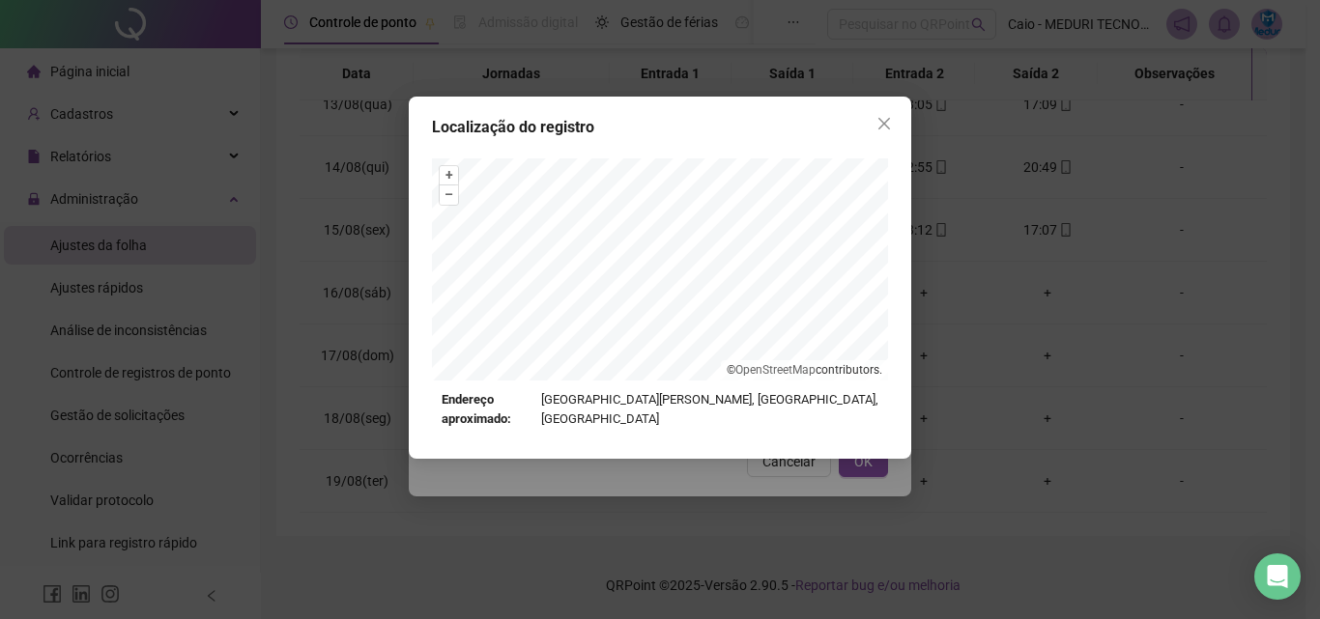
click at [770, 499] on div "Localização do registro + – ⇧ › © OpenStreetMap contributors. Endereço aproxima…" at bounding box center [660, 309] width 1320 height 619
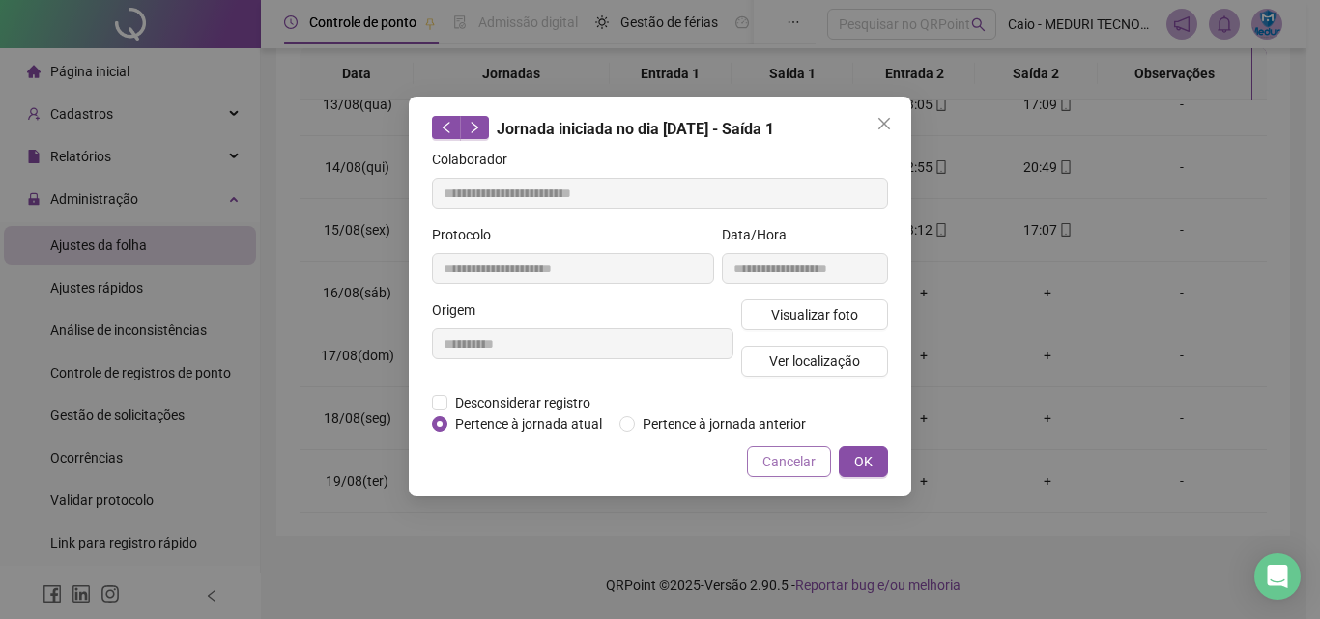
click at [782, 466] on span "Cancelar" at bounding box center [788, 461] width 53 height 21
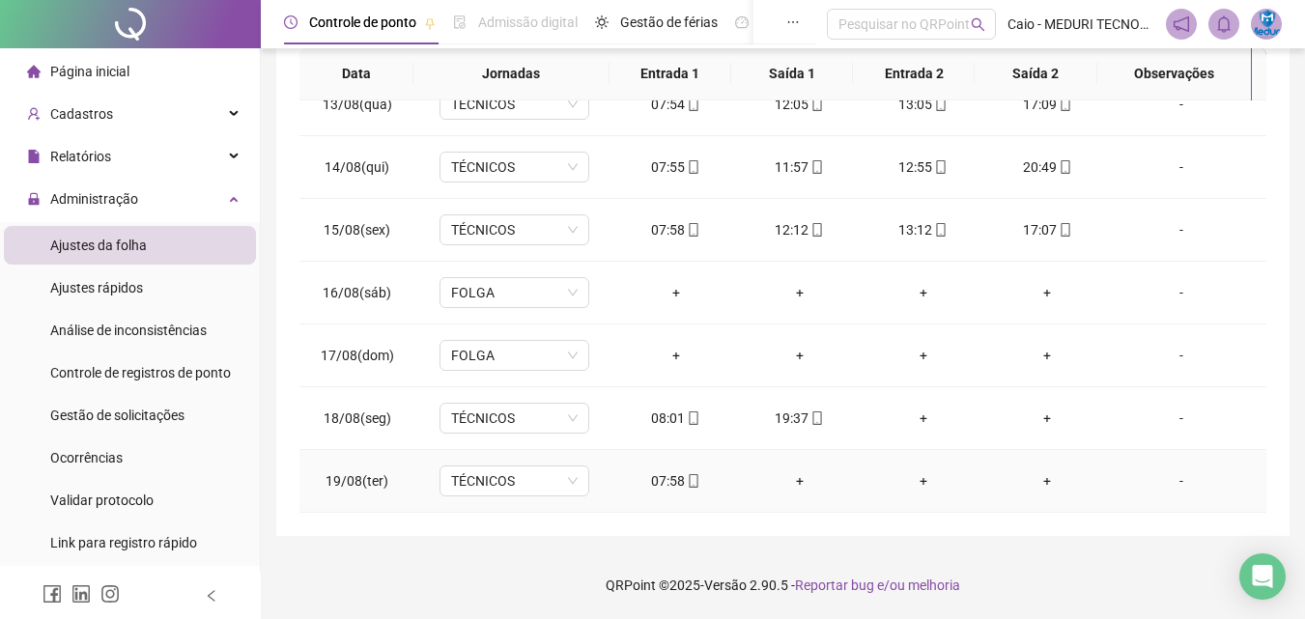
click at [701, 491] on div "07:58" at bounding box center [676, 480] width 93 height 21
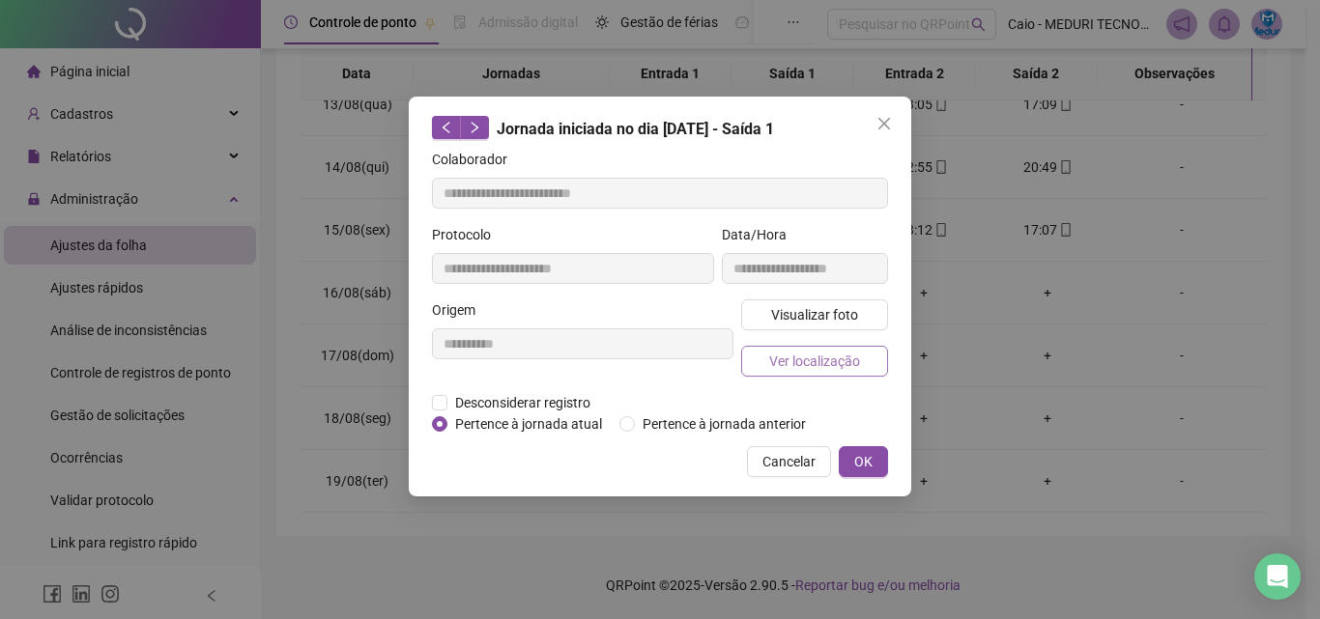
type input "**********"
click at [836, 357] on span "Ver localização" at bounding box center [814, 361] width 91 height 21
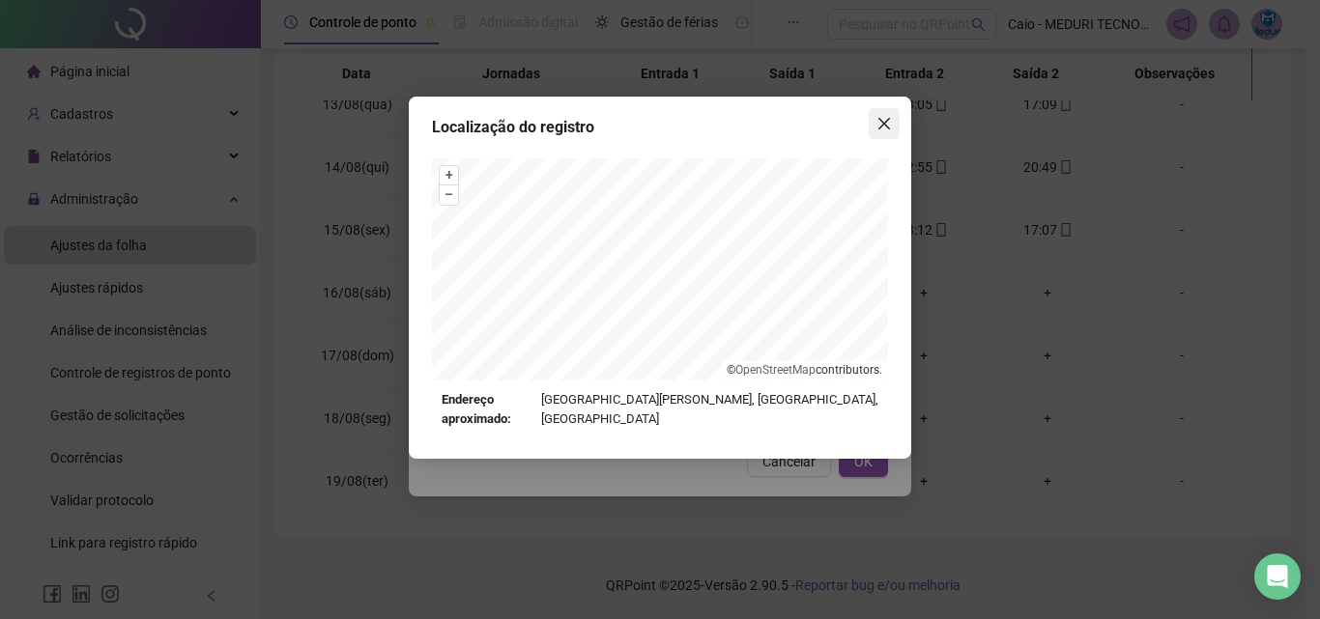
click at [872, 123] on span "Close" at bounding box center [883, 123] width 31 height 15
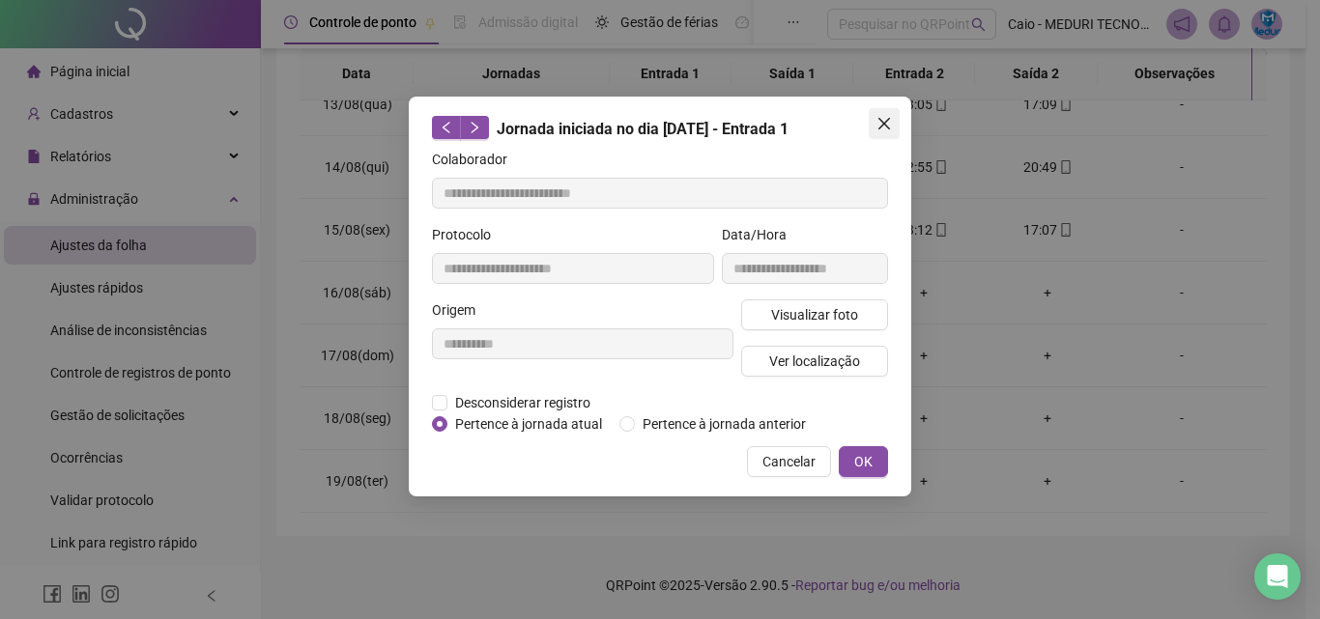
click at [879, 125] on icon "close" at bounding box center [883, 123] width 15 height 15
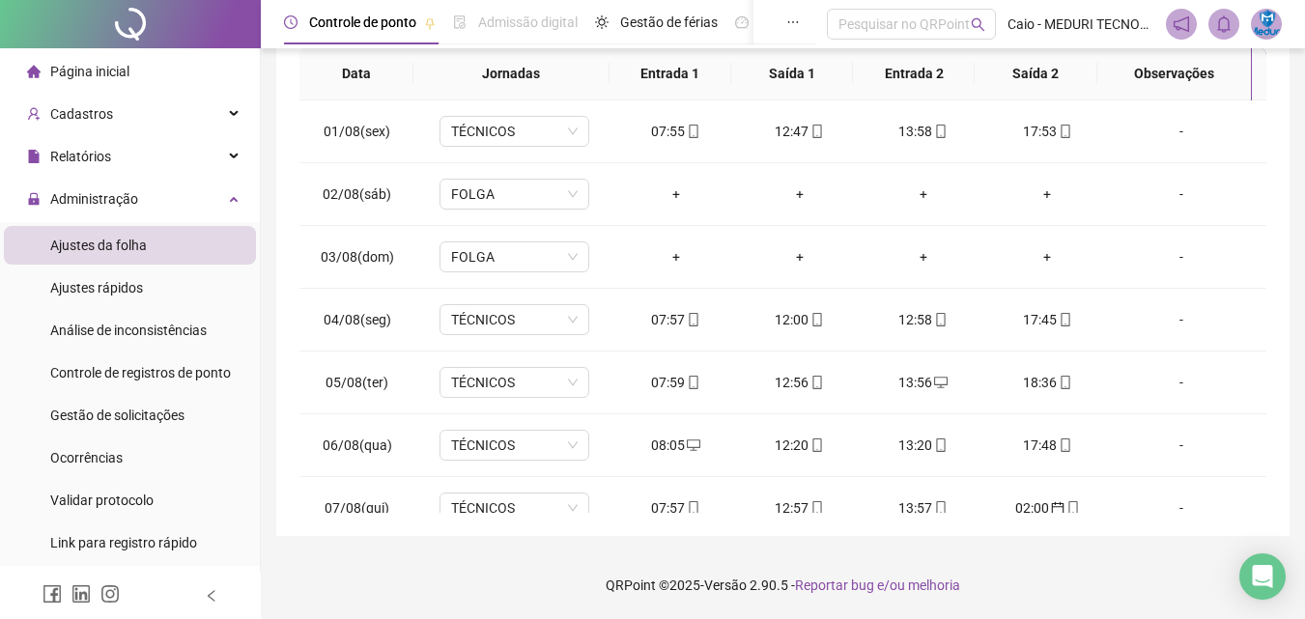
scroll to position [0, 0]
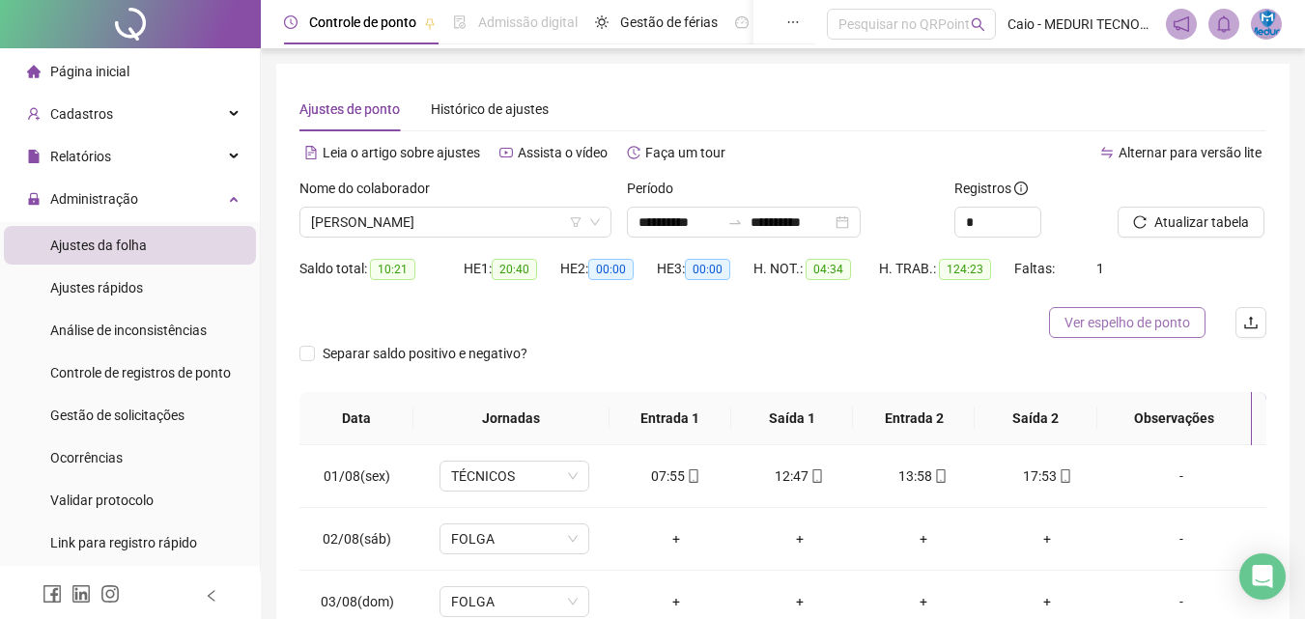
click at [1183, 314] on span "Ver espelho de ponto" at bounding box center [1128, 322] width 126 height 21
click at [414, 222] on span "[PERSON_NAME]" at bounding box center [455, 222] width 289 height 29
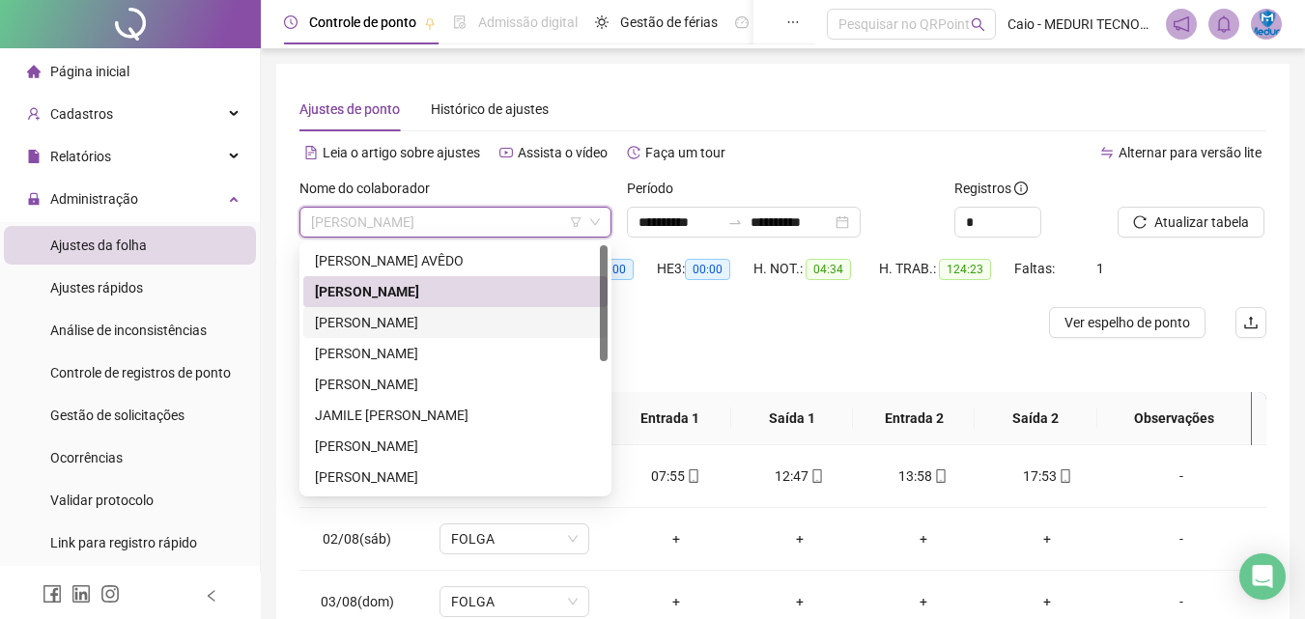
click at [393, 319] on div "[PERSON_NAME]" at bounding box center [455, 322] width 281 height 21
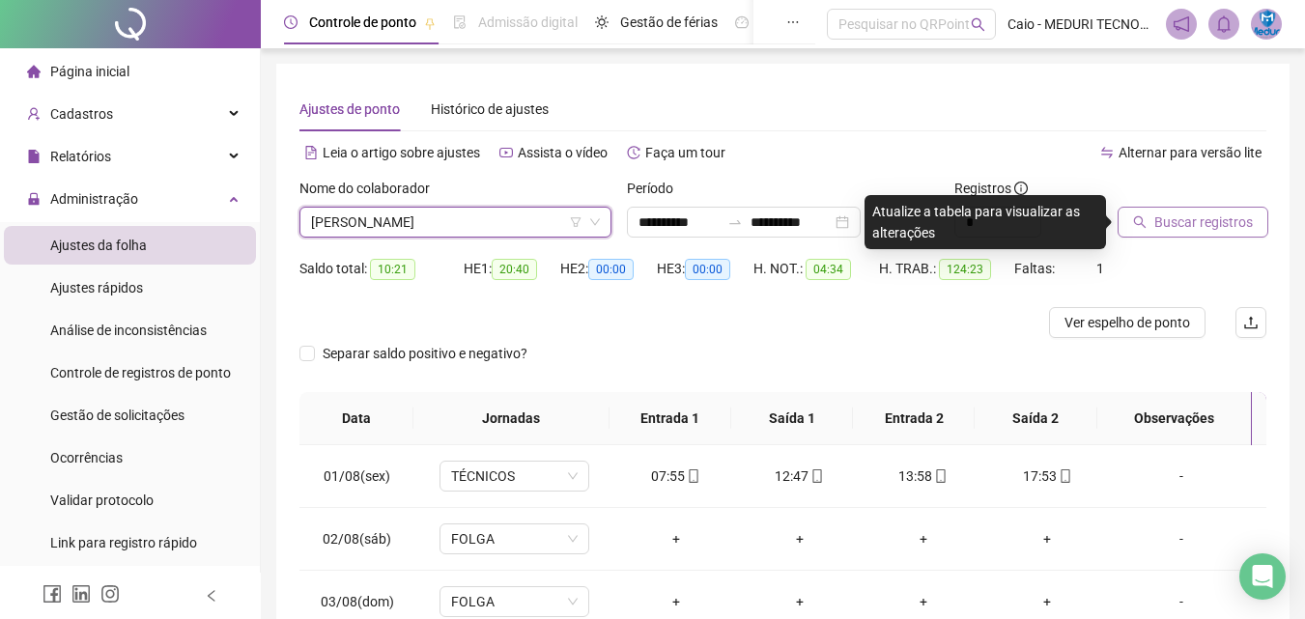
click at [1167, 212] on span "Buscar registros" at bounding box center [1203, 222] width 99 height 21
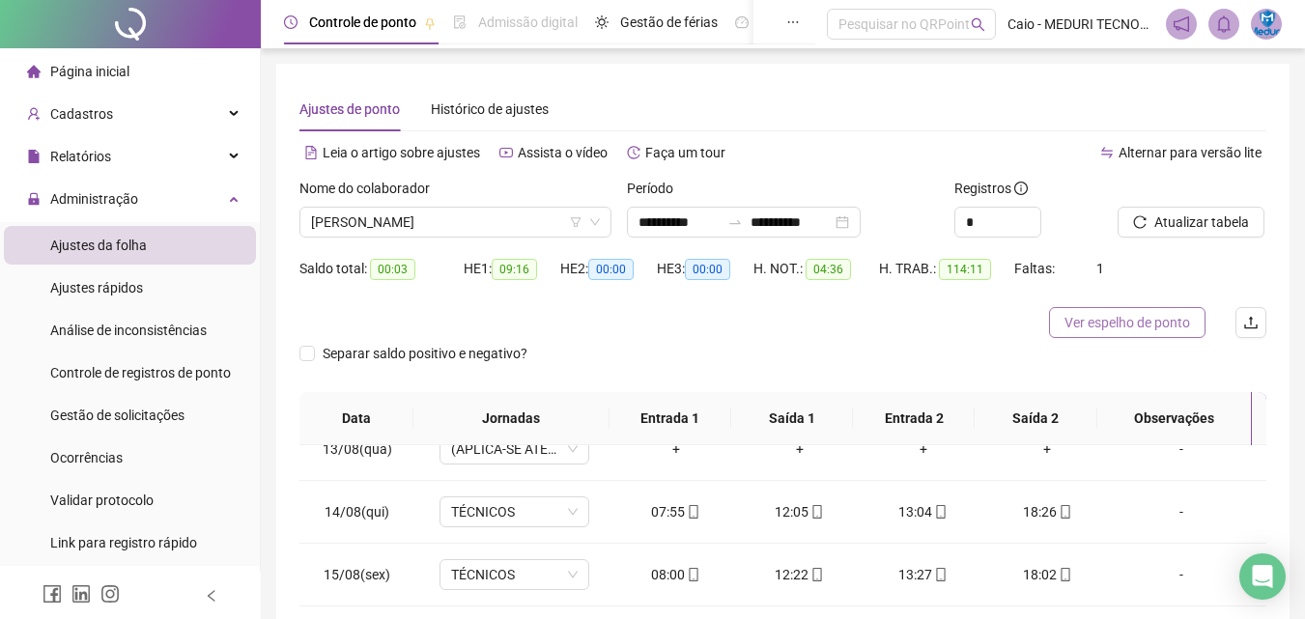
click at [1130, 321] on span "Ver espelho de ponto" at bounding box center [1128, 322] width 126 height 21
click at [482, 223] on span "[PERSON_NAME]" at bounding box center [455, 222] width 289 height 29
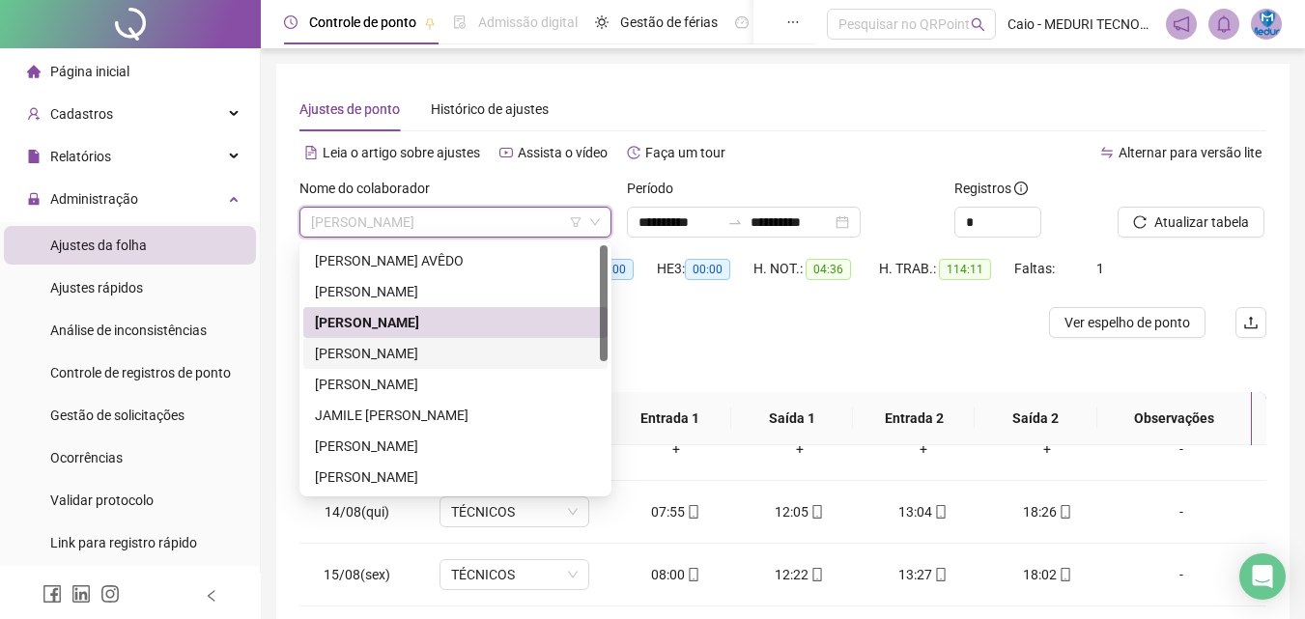
click at [493, 351] on div "[PERSON_NAME]" at bounding box center [455, 353] width 281 height 21
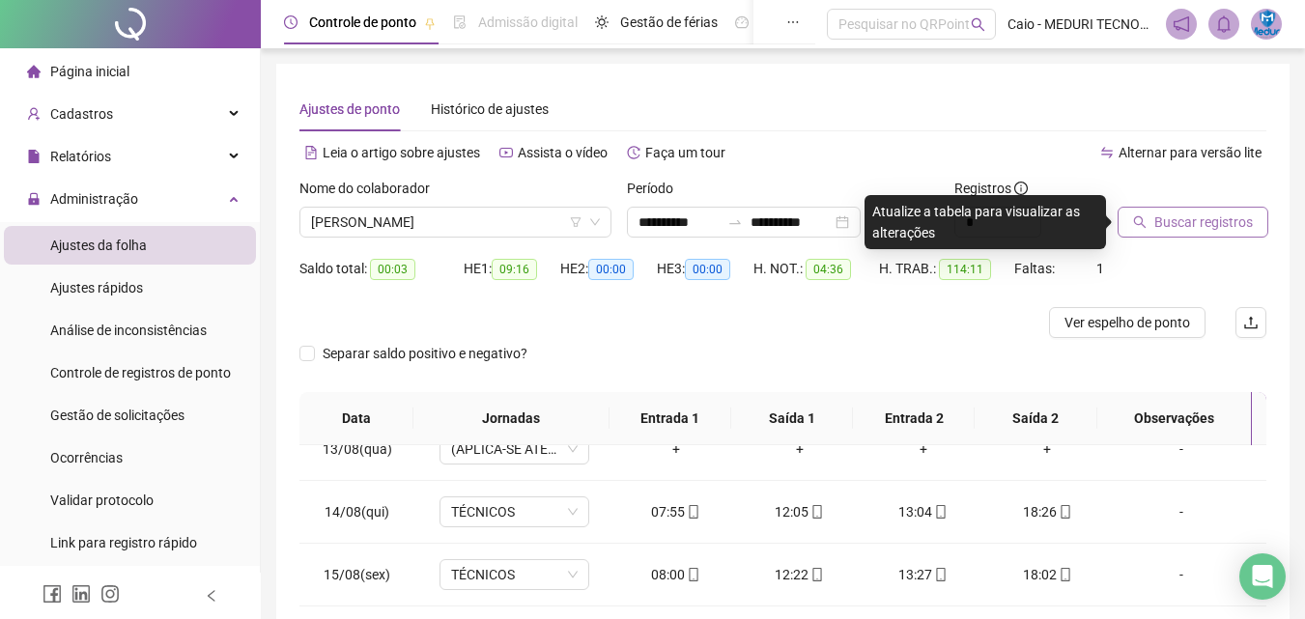
click at [1179, 224] on span "Buscar registros" at bounding box center [1203, 222] width 99 height 21
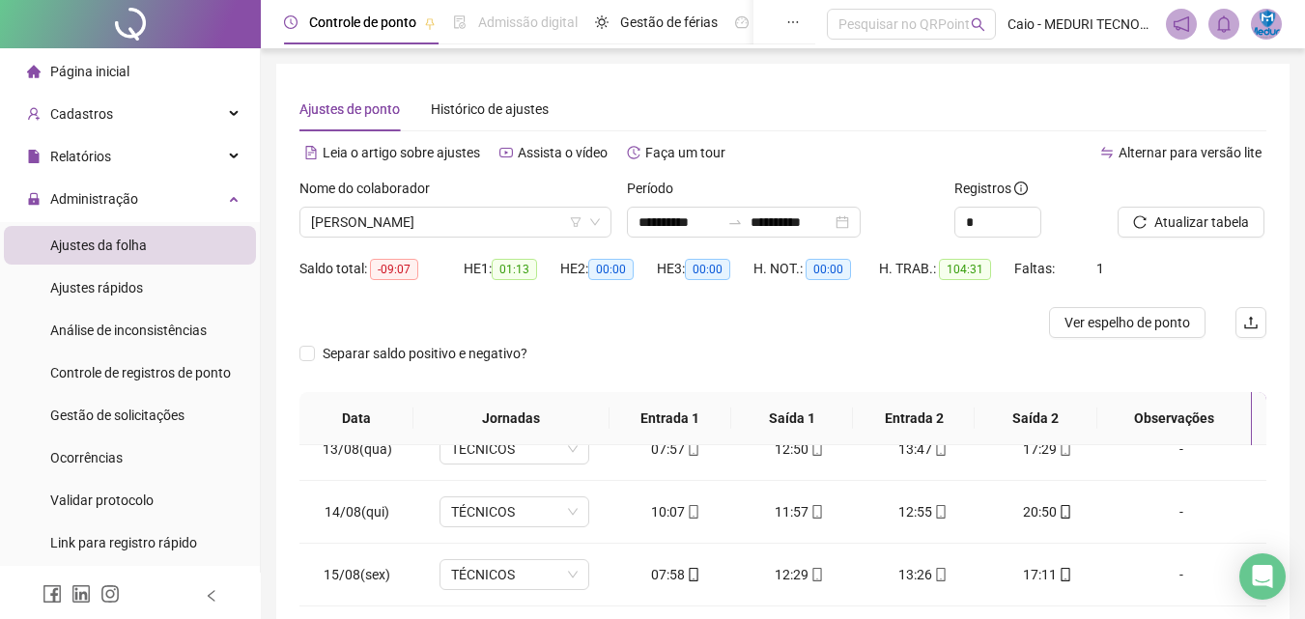
click at [1128, 338] on div "Separar saldo positivo e negativo?" at bounding box center [782, 365] width 967 height 54
click at [1128, 335] on button "Ver espelho de ponto" at bounding box center [1127, 322] width 157 height 31
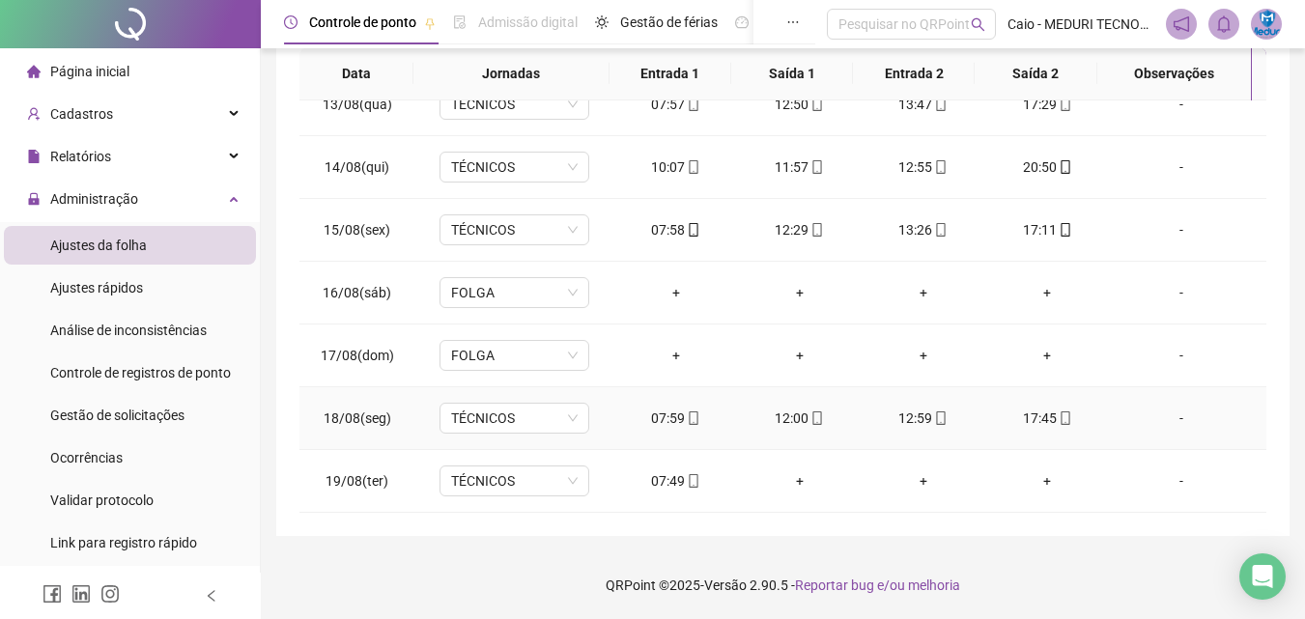
click at [1062, 423] on div "17:45" at bounding box center [1047, 418] width 93 height 21
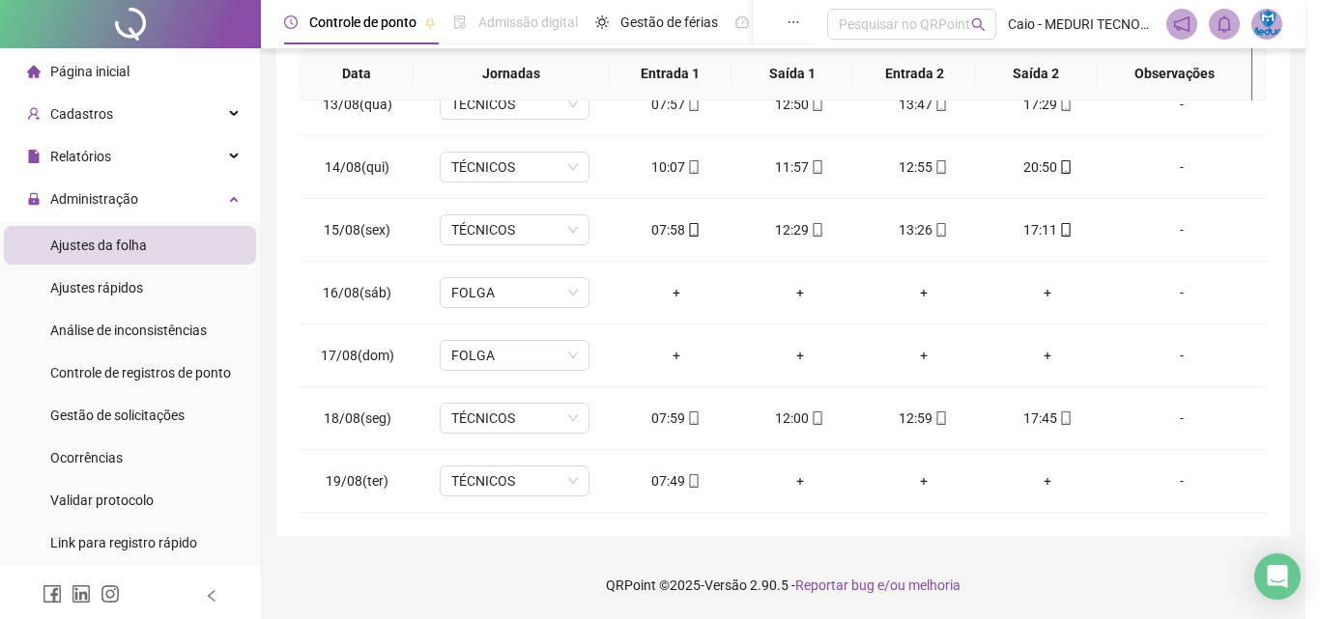
type input "**********"
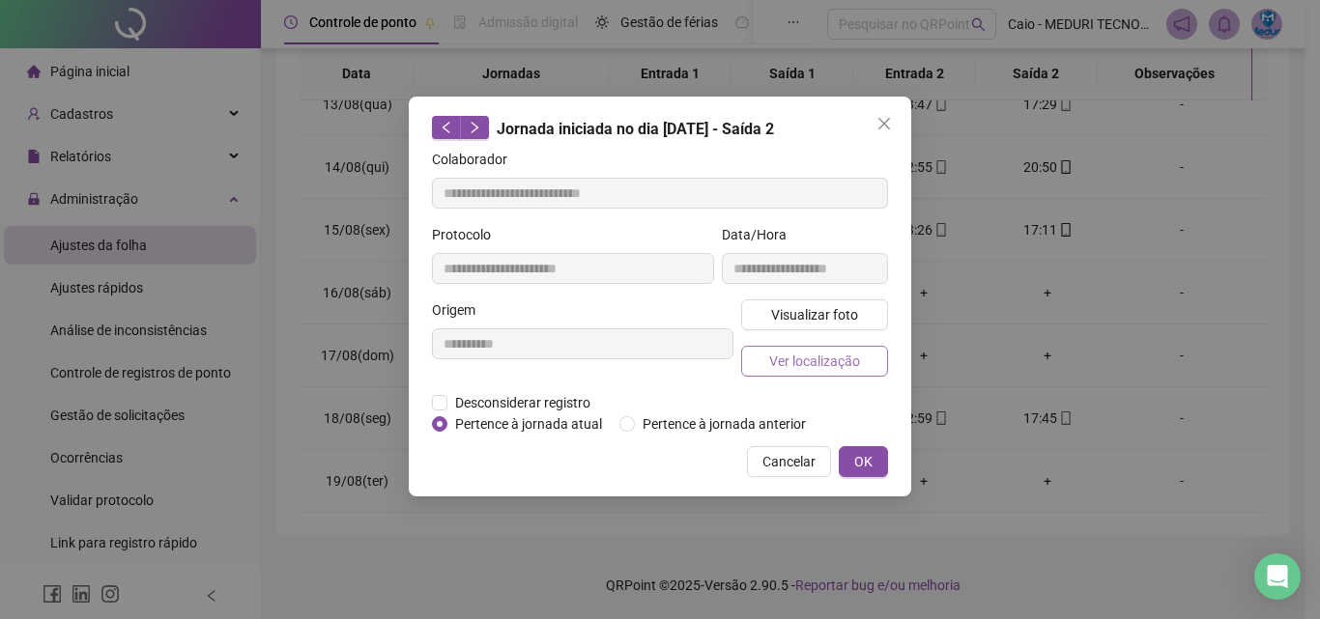
click at [825, 359] on span "Ver localização" at bounding box center [814, 361] width 91 height 21
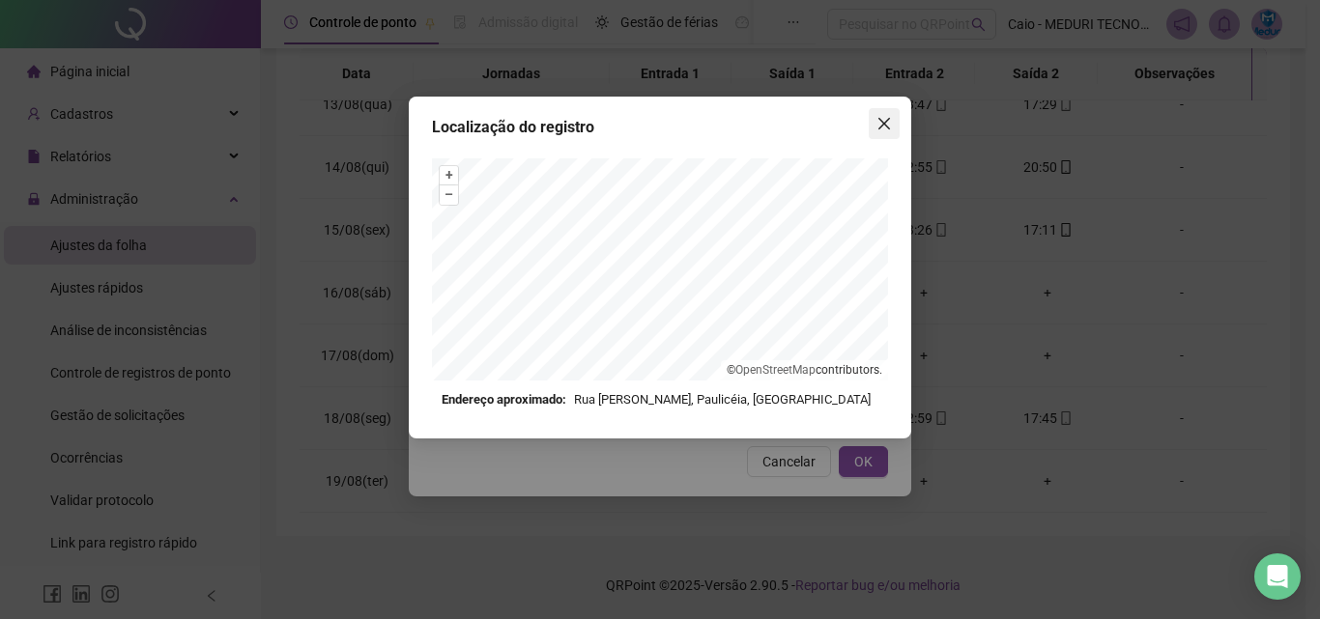
click at [881, 137] on button "Close" at bounding box center [883, 123] width 31 height 31
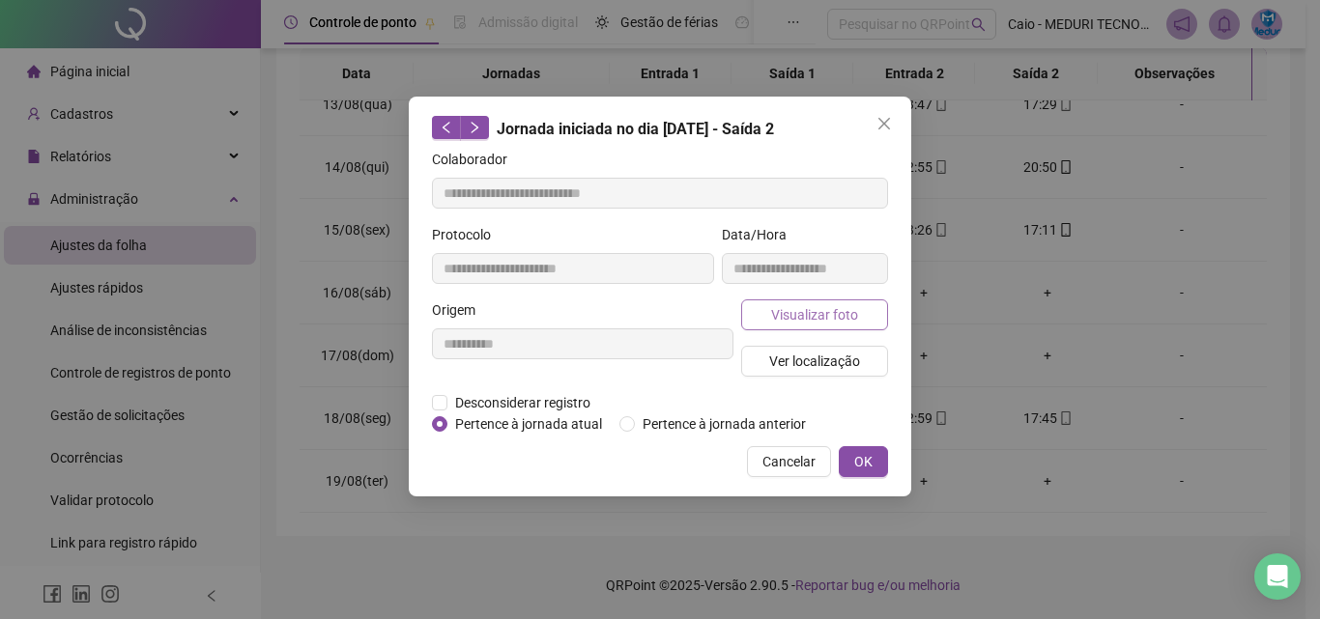
click at [828, 325] on button "Visualizar foto" at bounding box center [814, 314] width 147 height 31
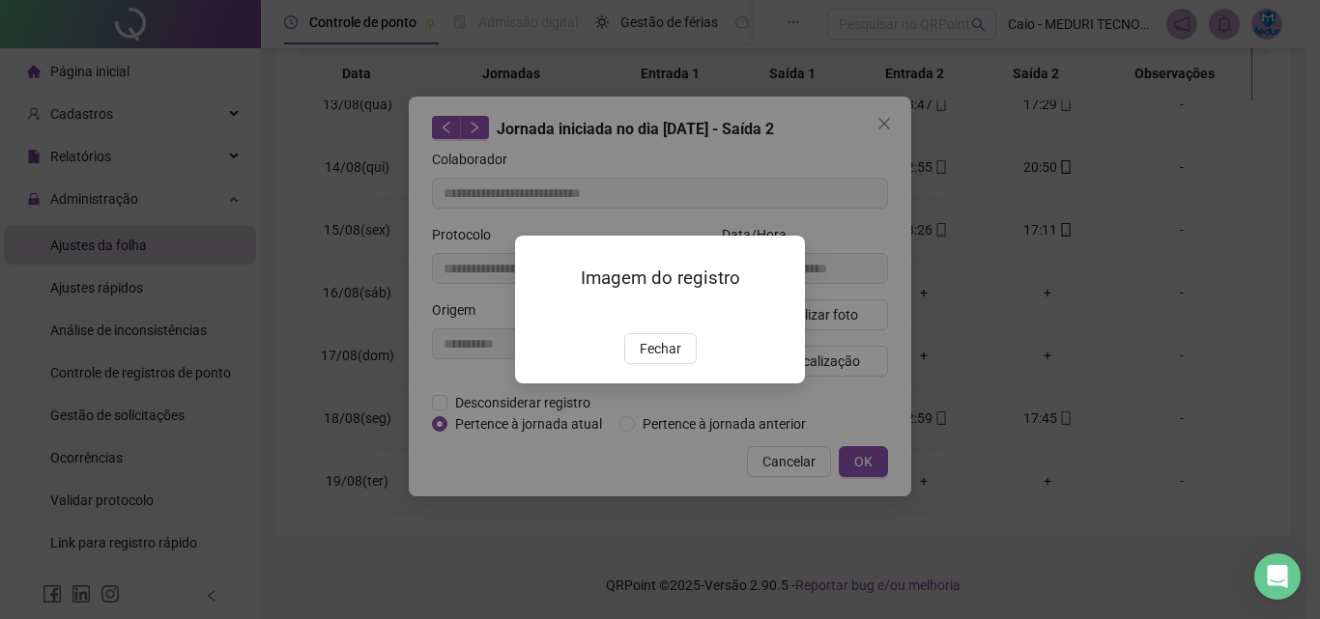
click at [675, 364] on button "Fechar" at bounding box center [660, 348] width 72 height 31
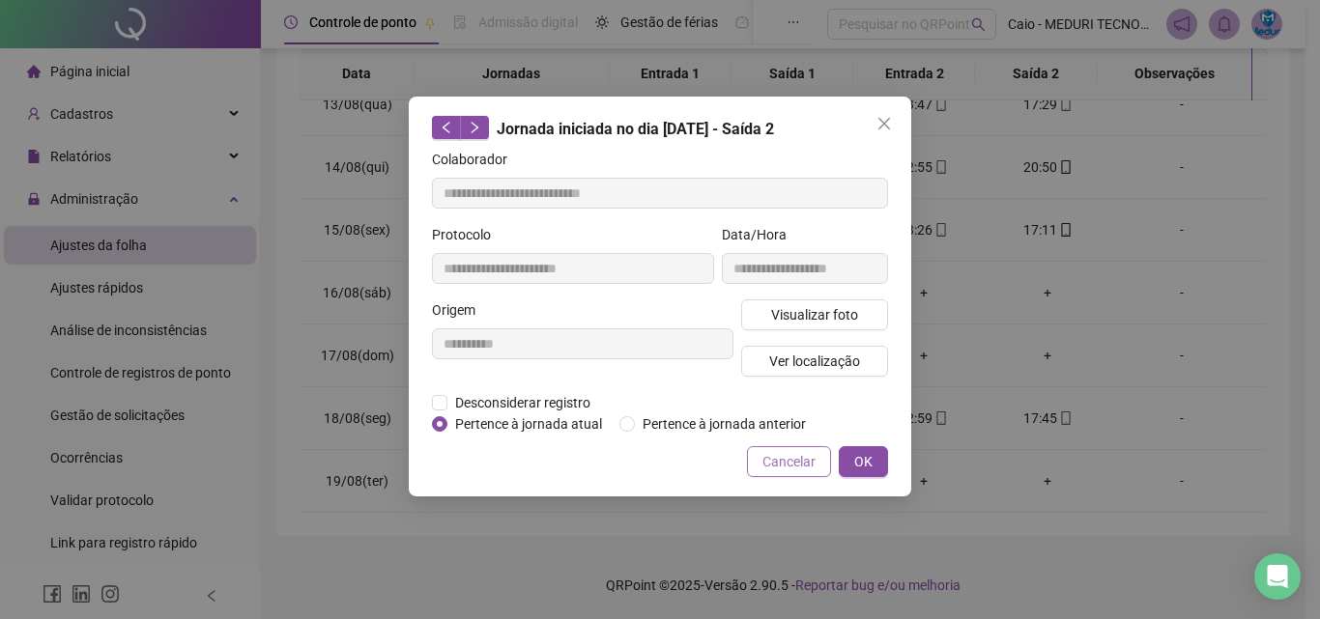
click at [806, 473] on button "Cancelar" at bounding box center [789, 461] width 84 height 31
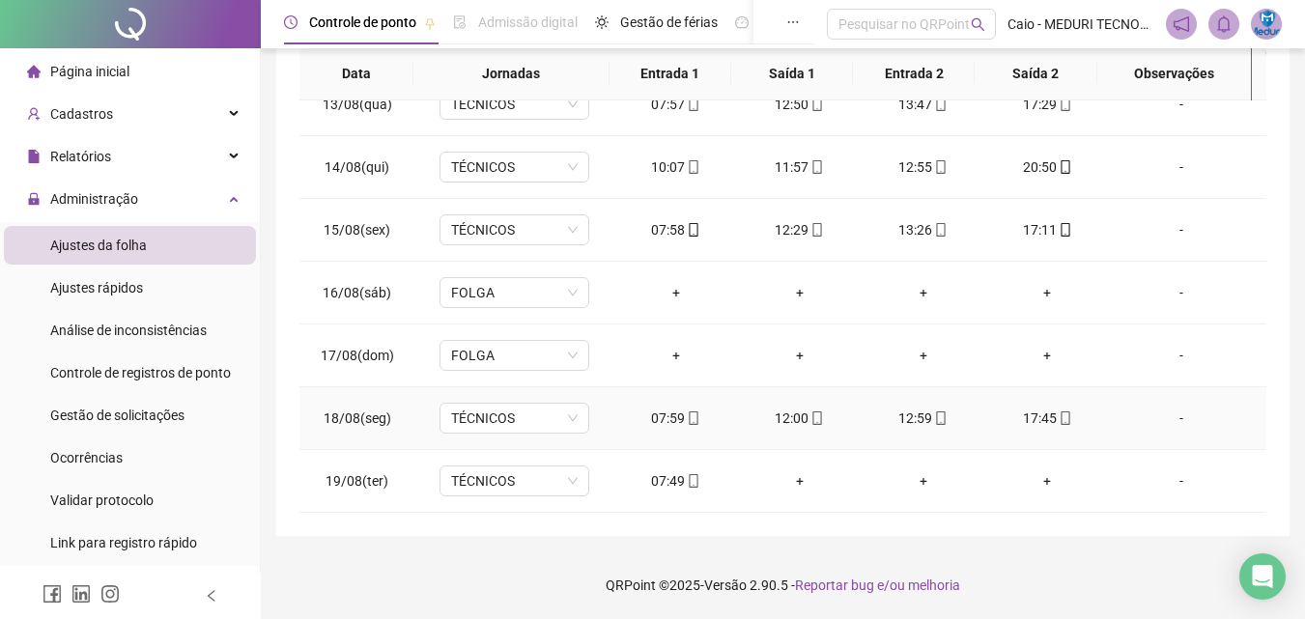
click at [685, 408] on div "07:59" at bounding box center [676, 418] width 93 height 21
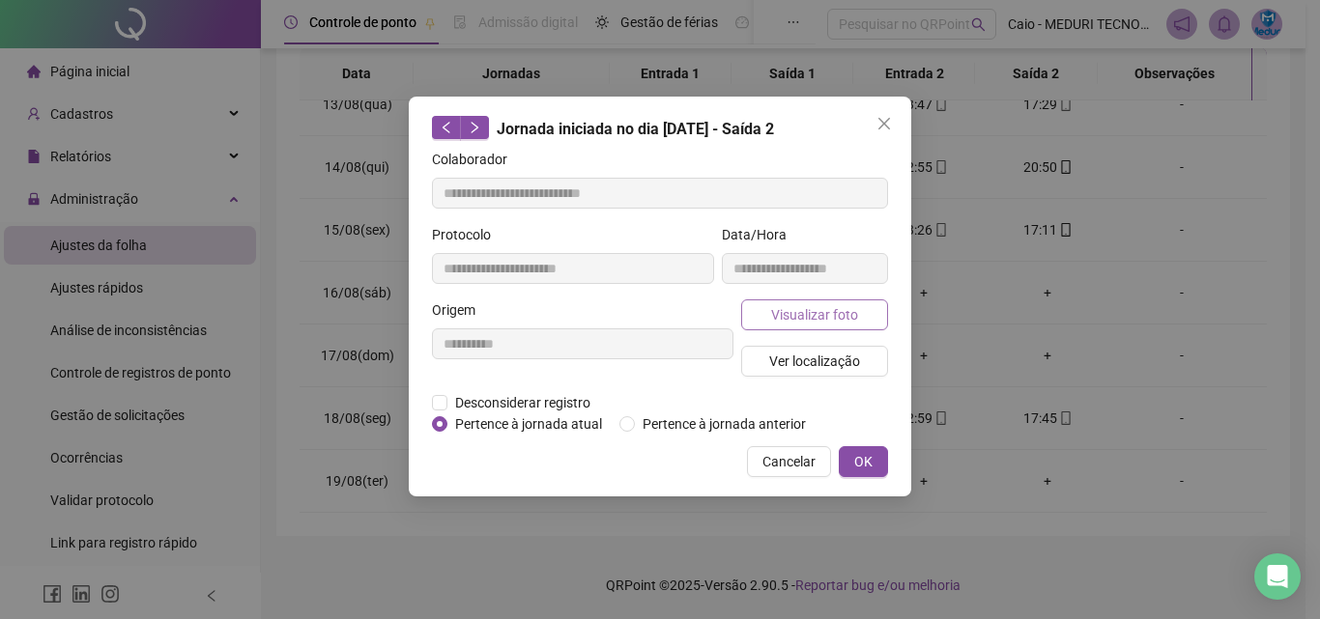
click at [837, 308] on span "Visualizar foto" at bounding box center [814, 314] width 87 height 21
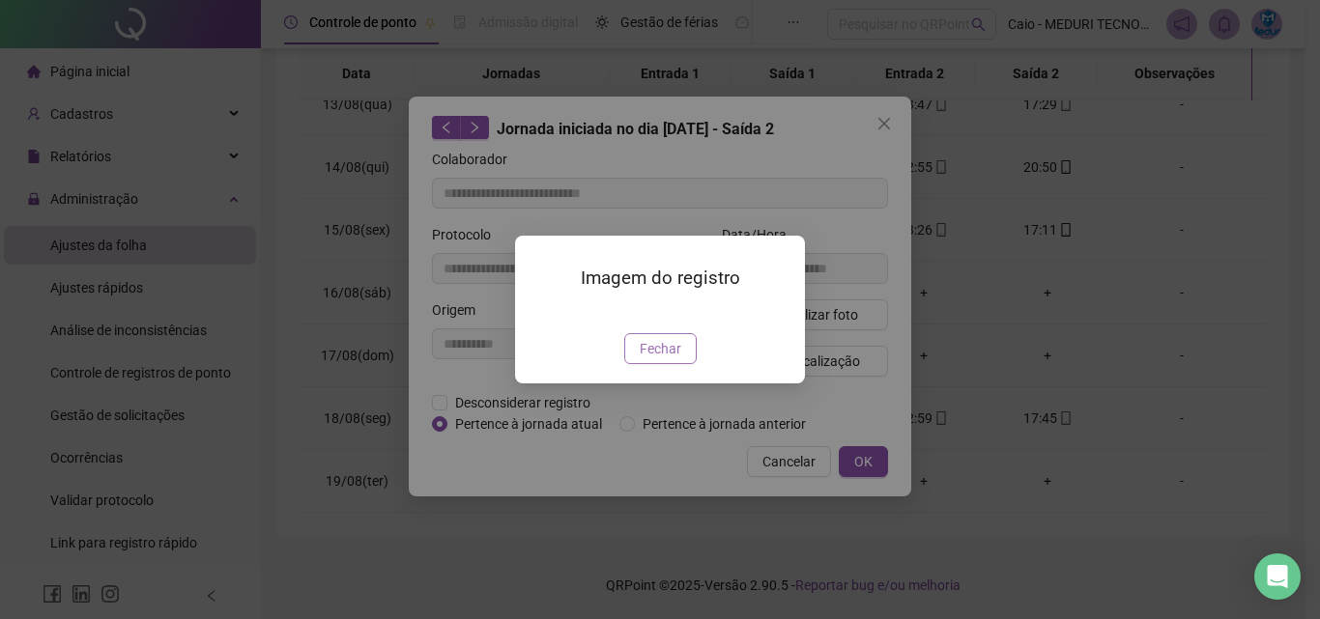
click at [683, 364] on button "Fechar" at bounding box center [660, 348] width 72 height 31
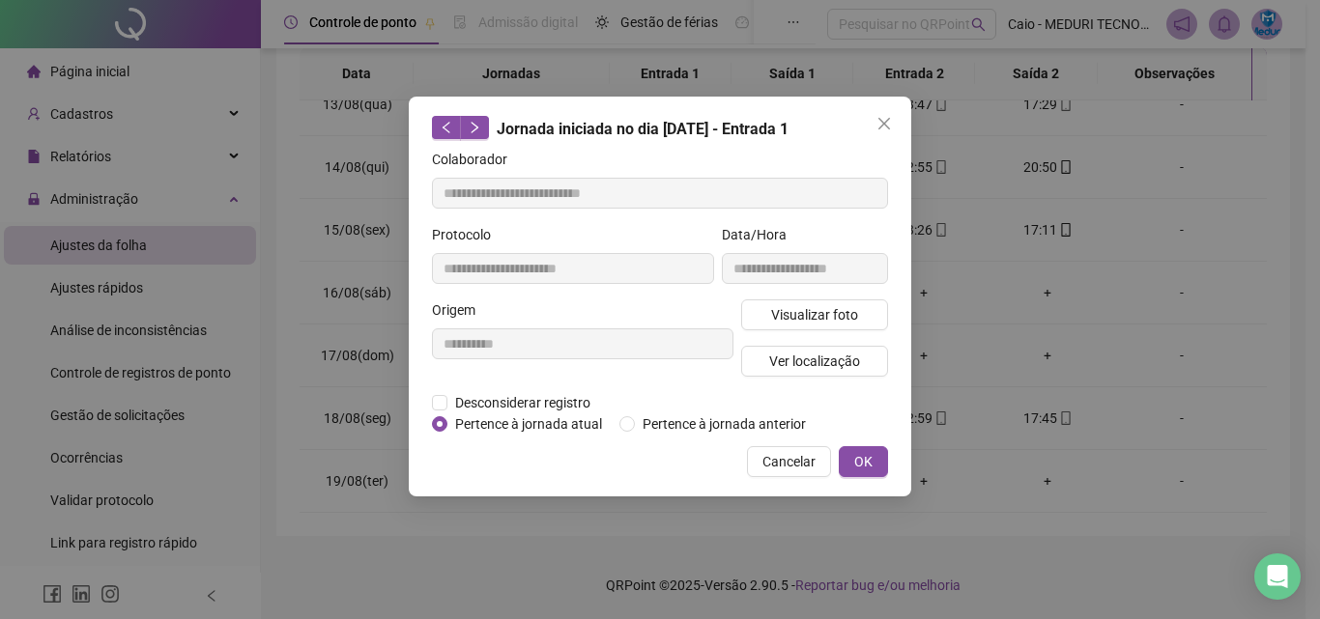
type input "**********"
click at [775, 346] on button "Ver localização" at bounding box center [814, 361] width 147 height 31
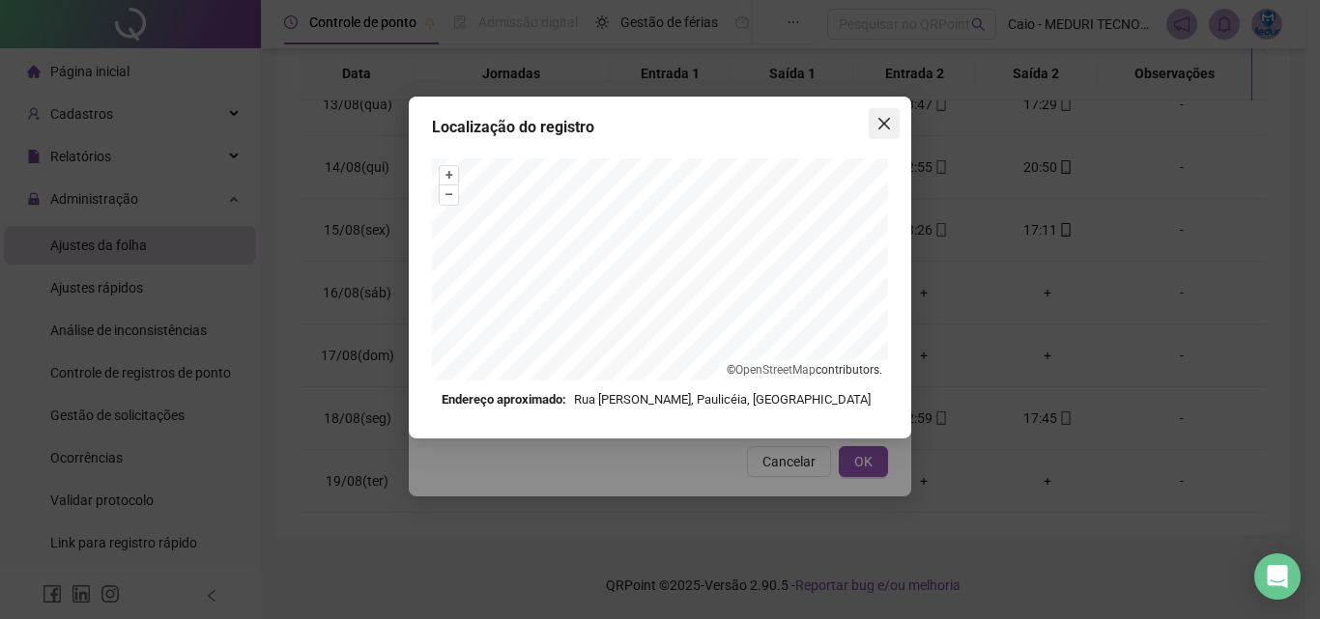
click at [892, 125] on span "Close" at bounding box center [883, 123] width 31 height 15
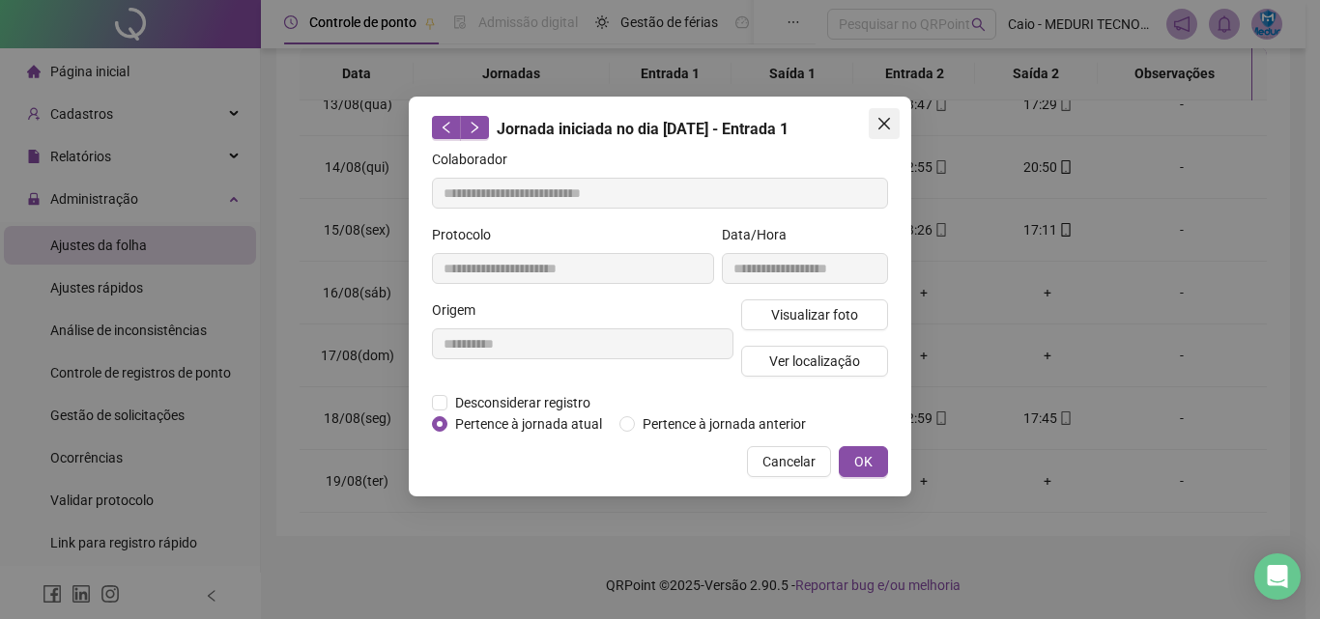
click at [881, 128] on icon "close" at bounding box center [884, 124] width 12 height 12
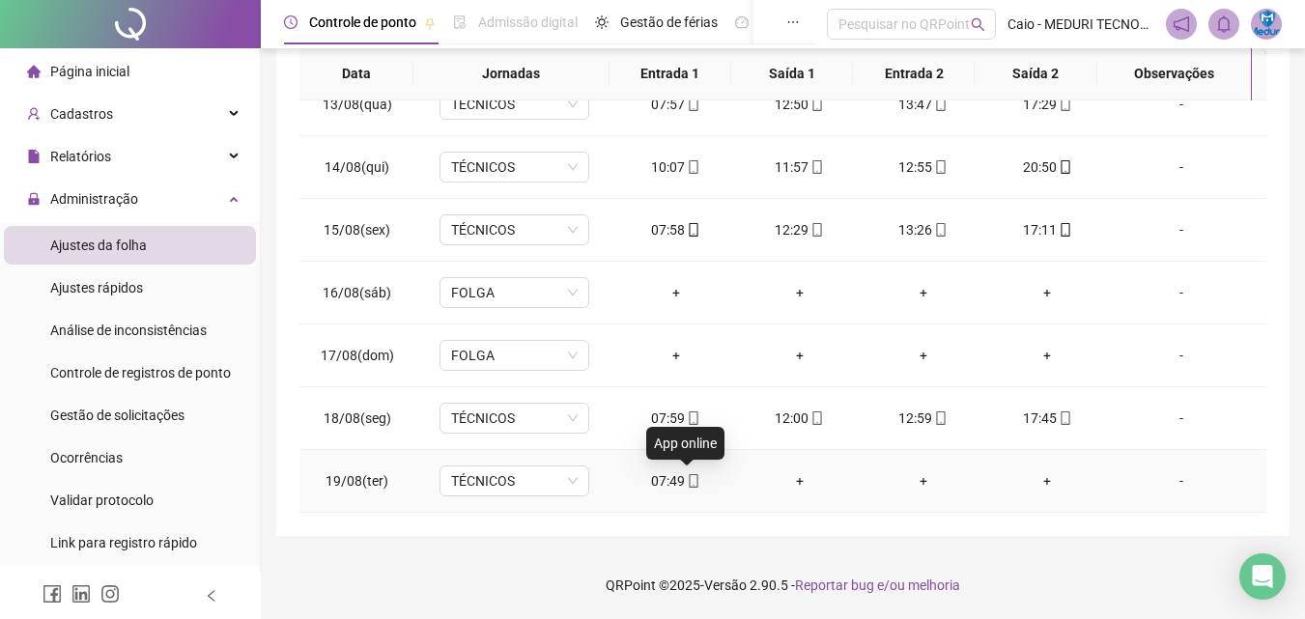
click at [687, 476] on icon "mobile" at bounding box center [694, 481] width 14 height 14
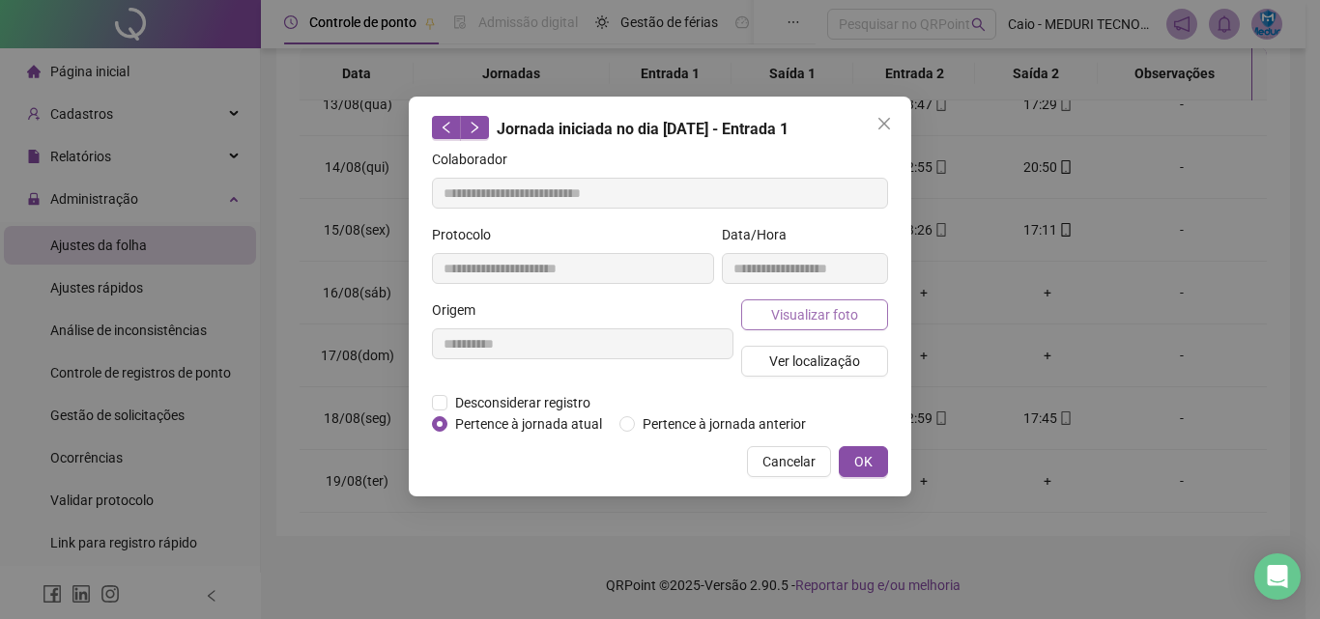
type input "**********"
click at [785, 306] on span "Visualizar foto" at bounding box center [814, 314] width 87 height 21
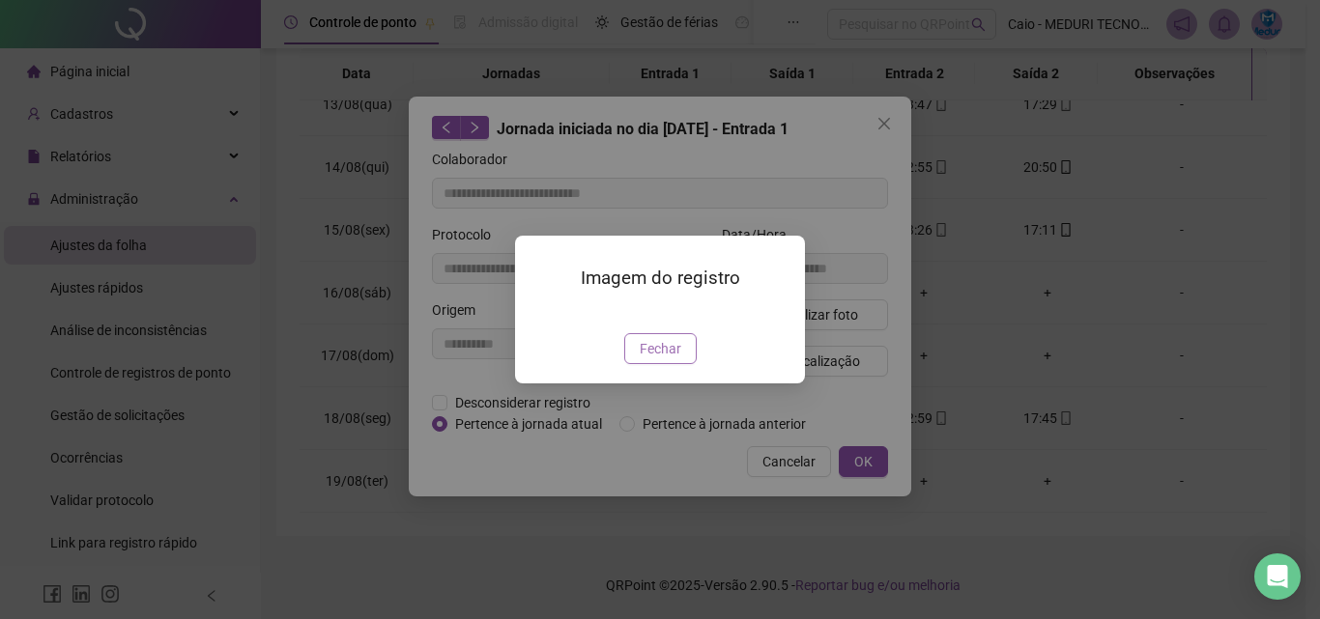
click at [670, 359] on span "Fechar" at bounding box center [661, 348] width 42 height 21
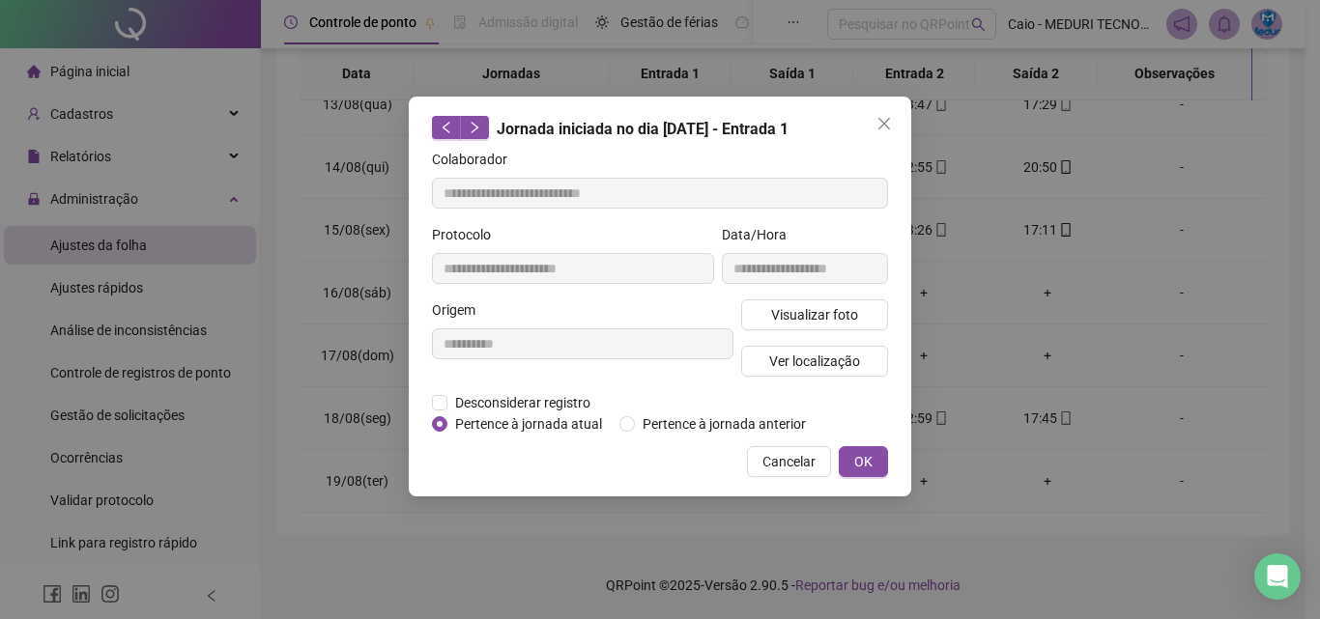
click at [799, 341] on div "Visualizar foto Ver localização" at bounding box center [814, 345] width 155 height 93
click at [799, 364] on span "Ver localização" at bounding box center [814, 361] width 91 height 21
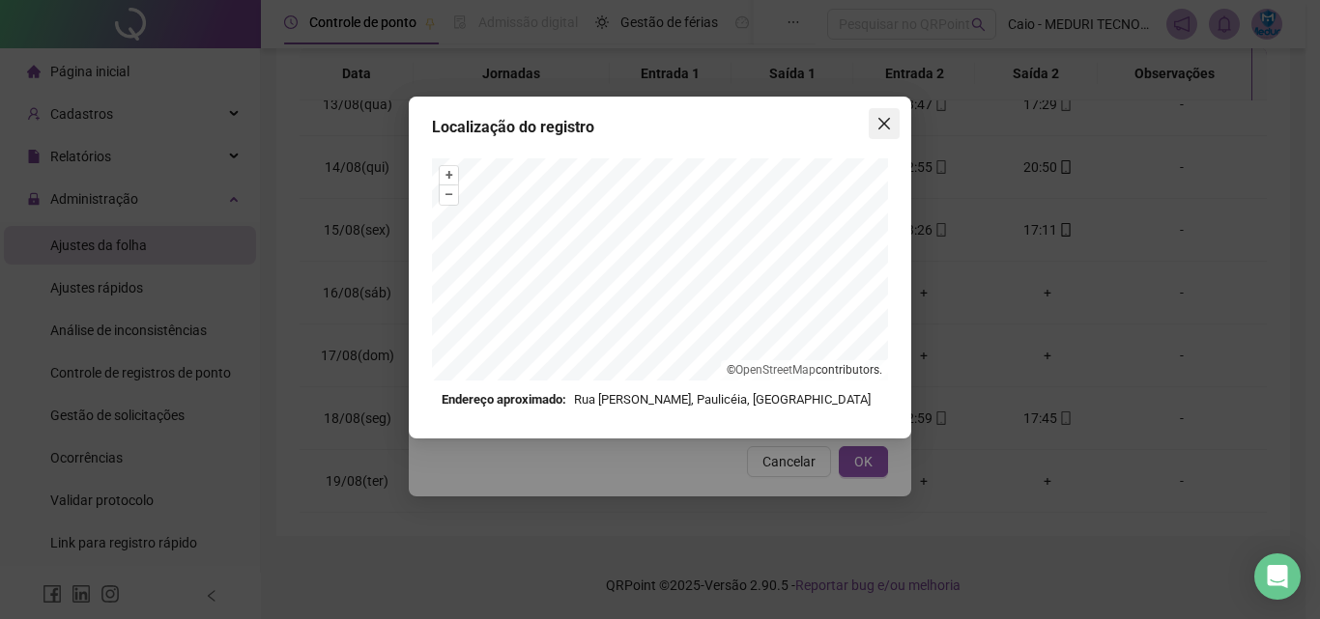
click at [884, 124] on icon "close" at bounding box center [884, 124] width 12 height 12
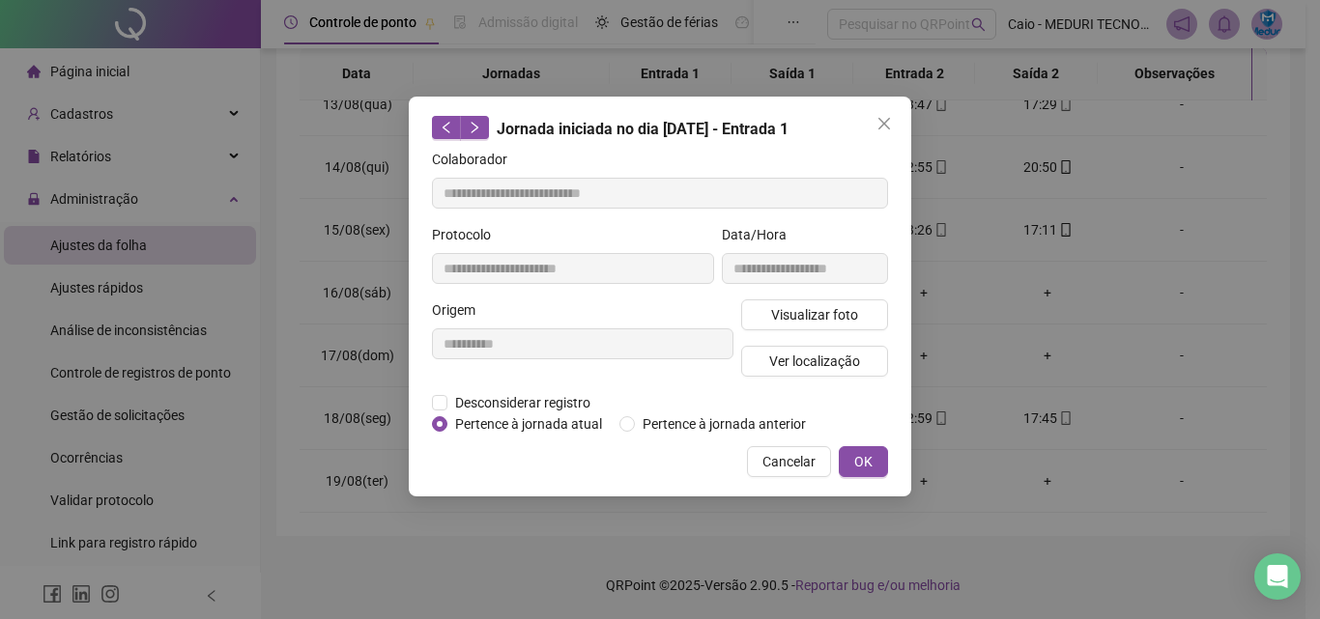
click at [884, 124] on icon "close" at bounding box center [884, 124] width 12 height 12
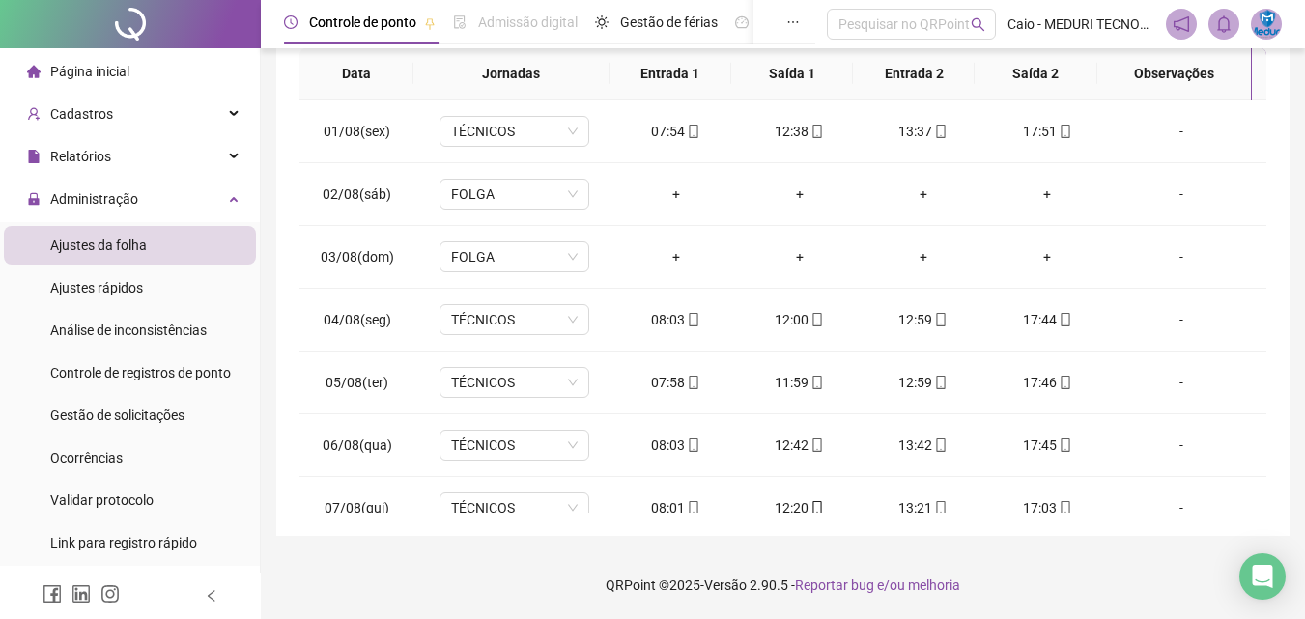
scroll to position [0, 0]
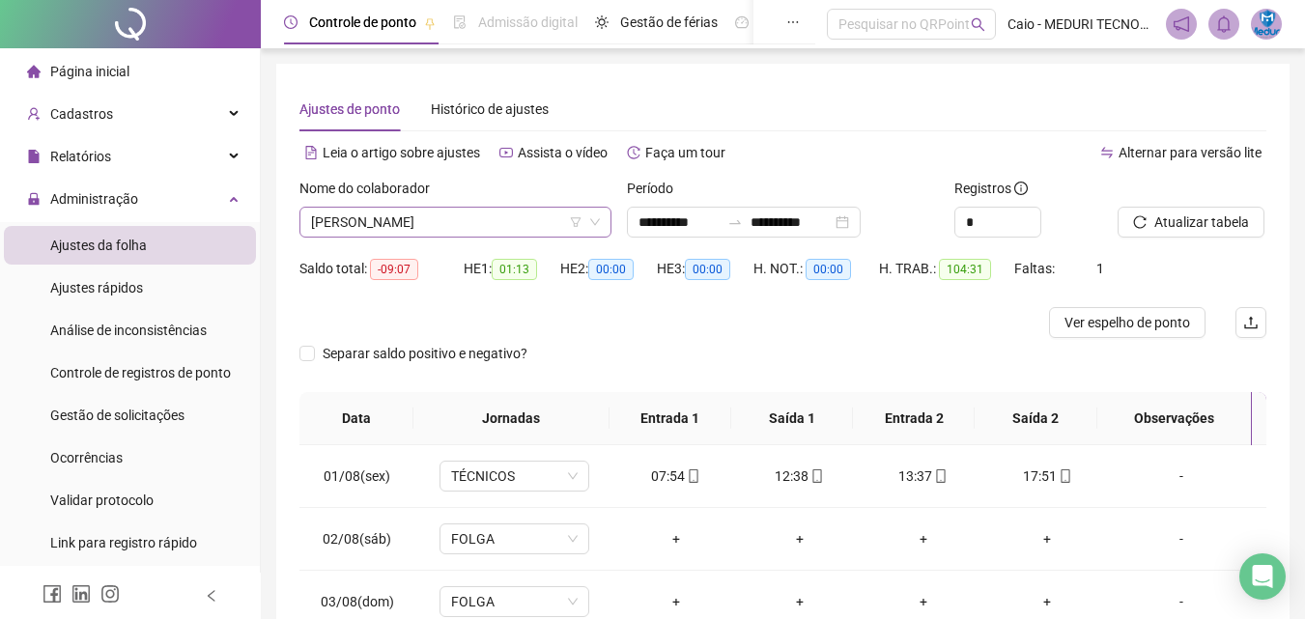
click at [449, 226] on span "[PERSON_NAME]" at bounding box center [455, 222] width 289 height 29
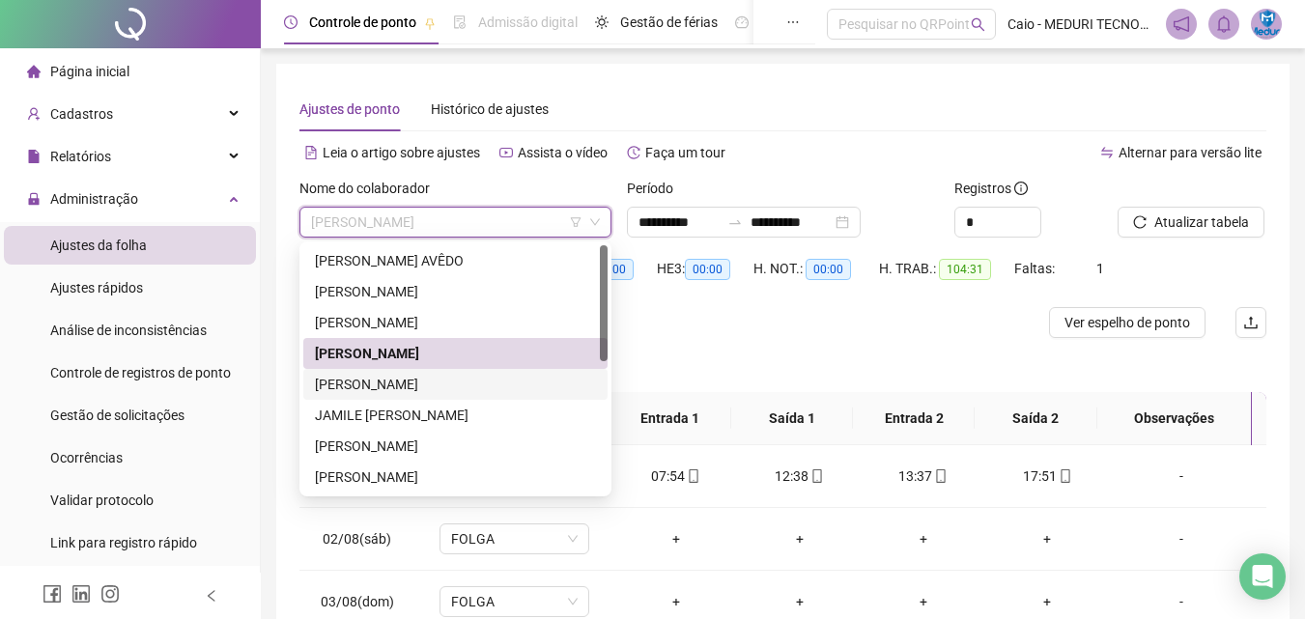
click at [420, 385] on div "[PERSON_NAME]" at bounding box center [455, 384] width 281 height 21
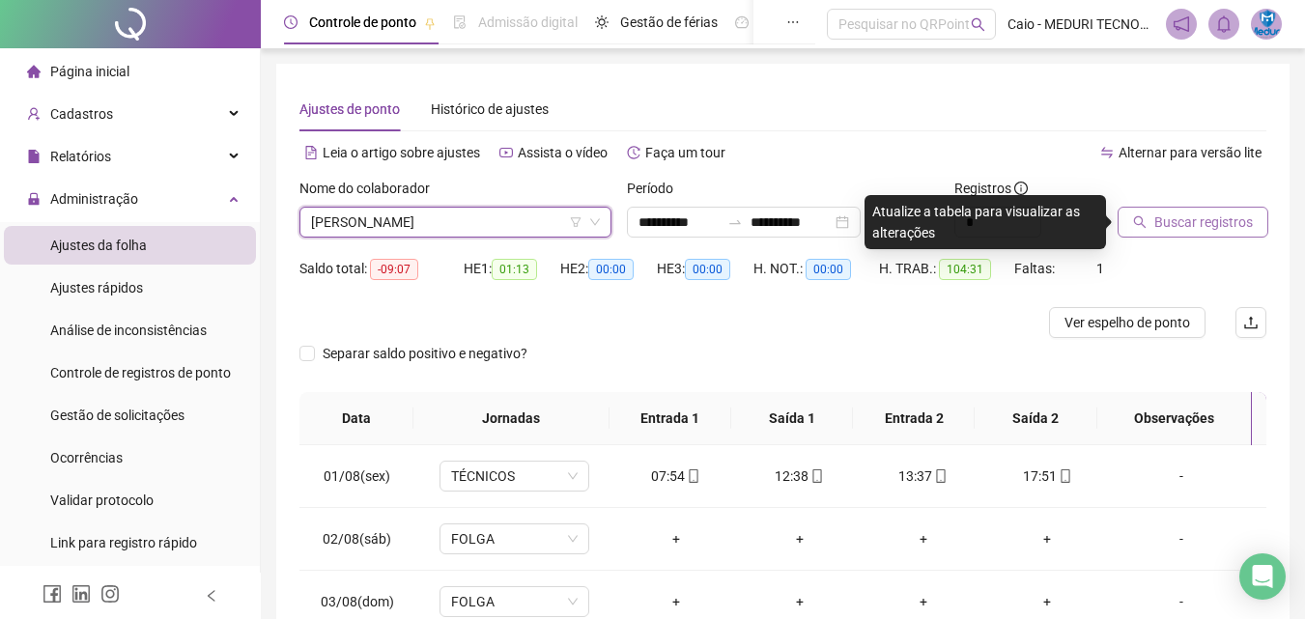
click at [1192, 214] on span "Buscar registros" at bounding box center [1203, 222] width 99 height 21
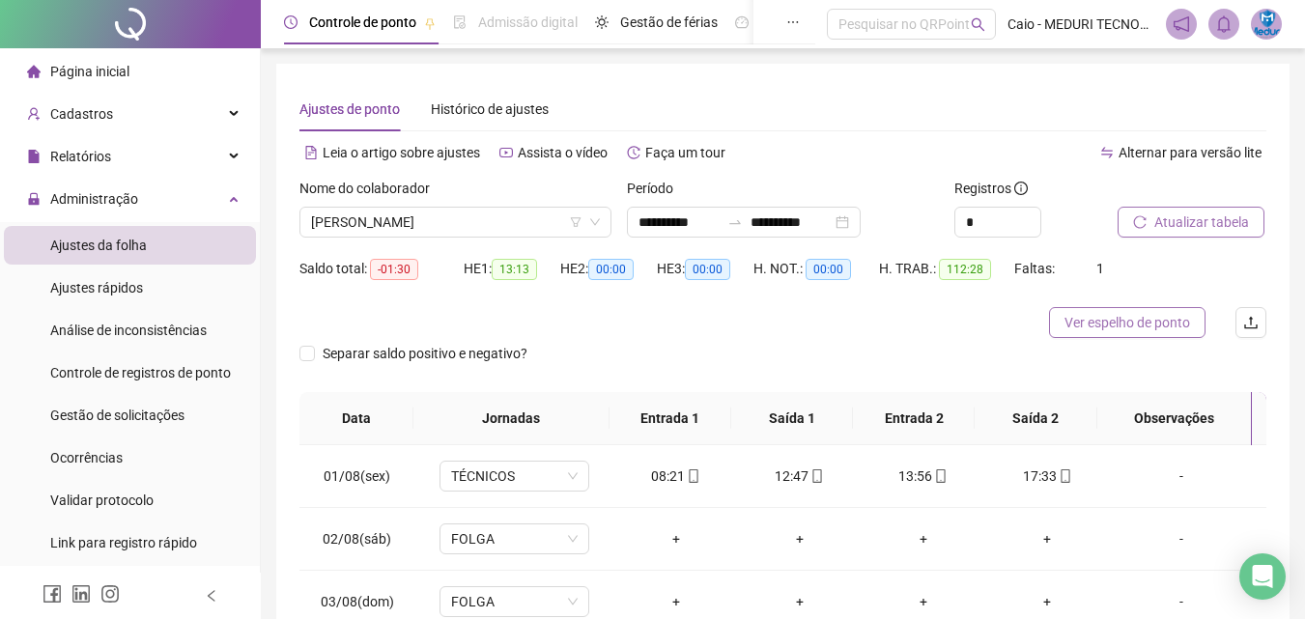
click at [1102, 326] on span "Ver espelho de ponto" at bounding box center [1128, 322] width 126 height 21
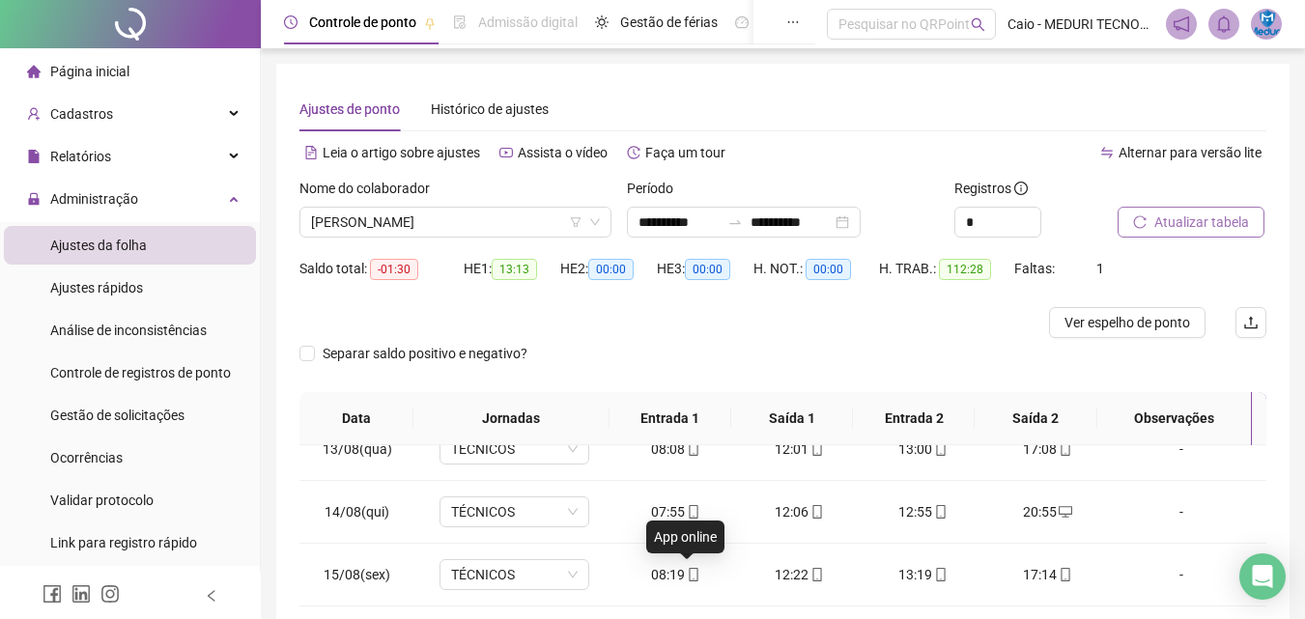
scroll to position [345, 0]
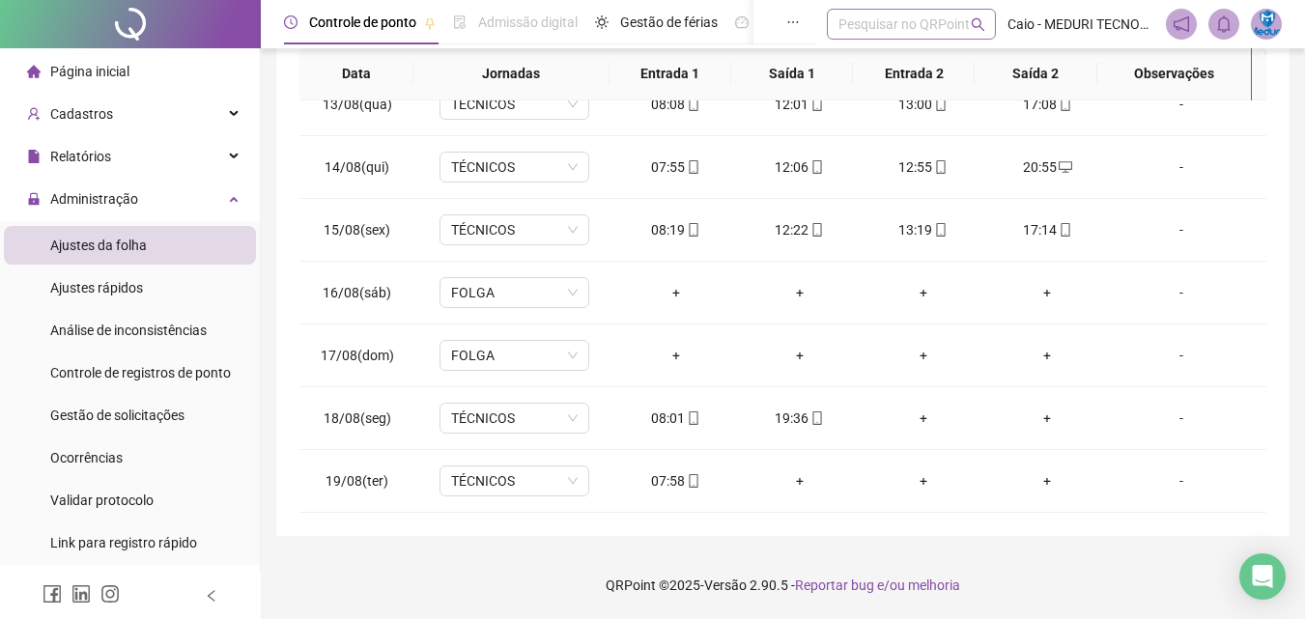
click at [984, 12] on div "Pesquisar no QRPoint" at bounding box center [911, 24] width 169 height 31
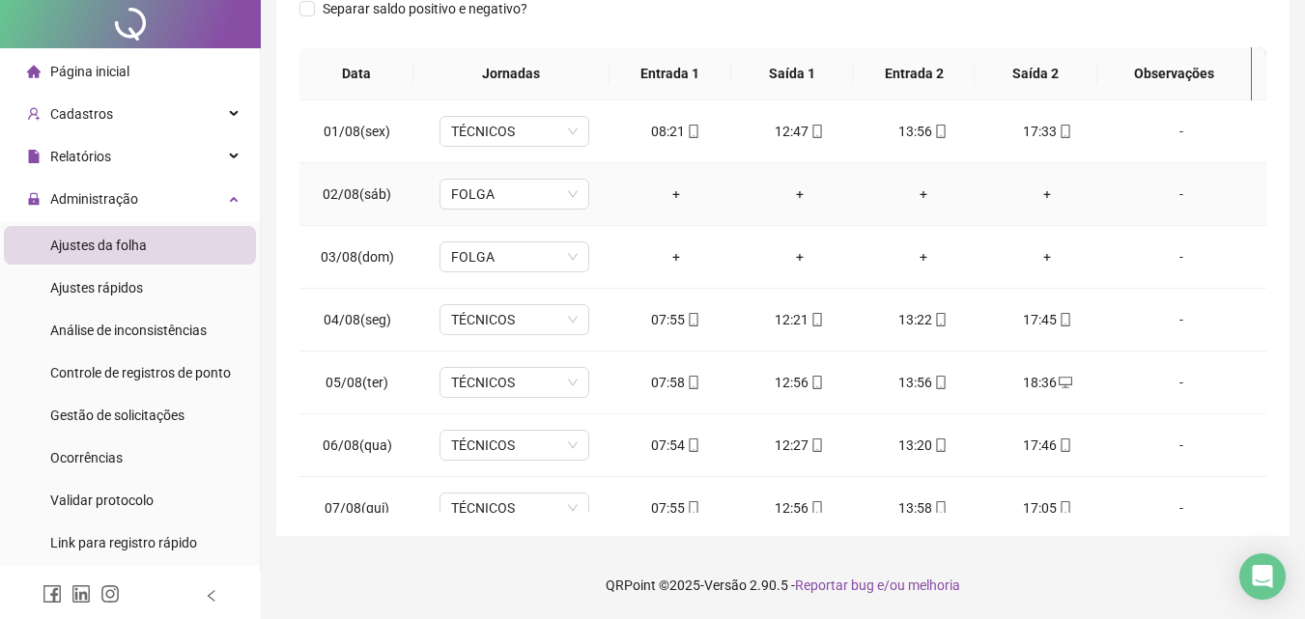
scroll to position [0, 0]
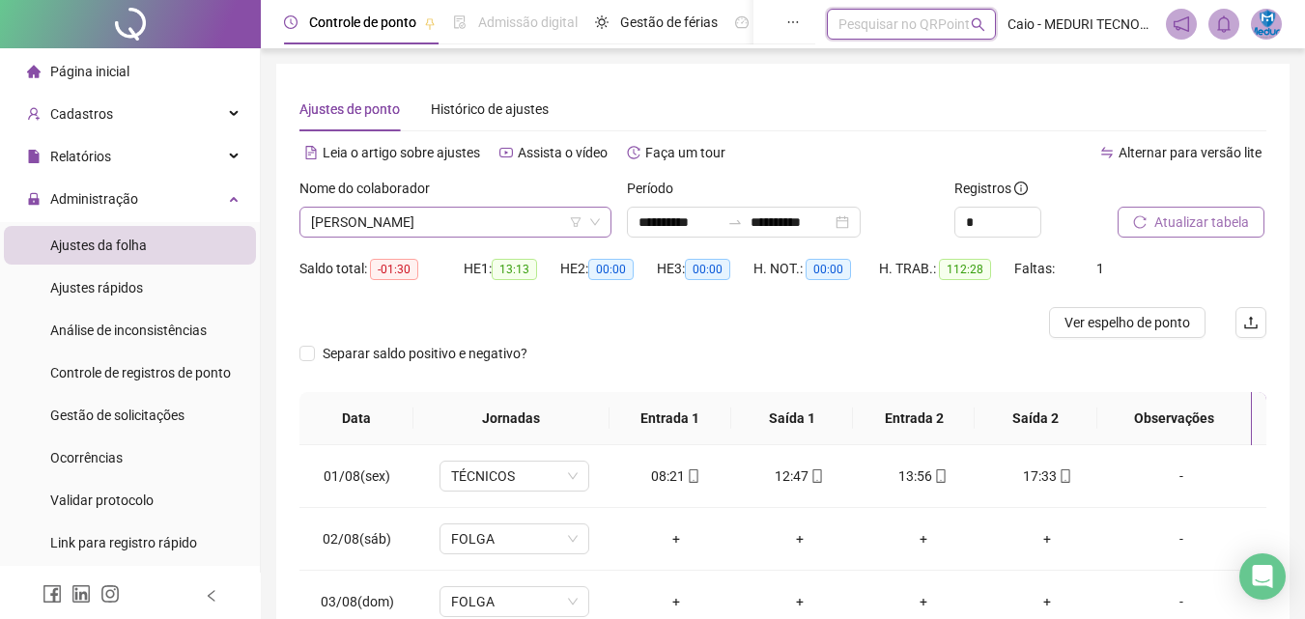
click at [486, 236] on span "[PERSON_NAME]" at bounding box center [455, 222] width 289 height 29
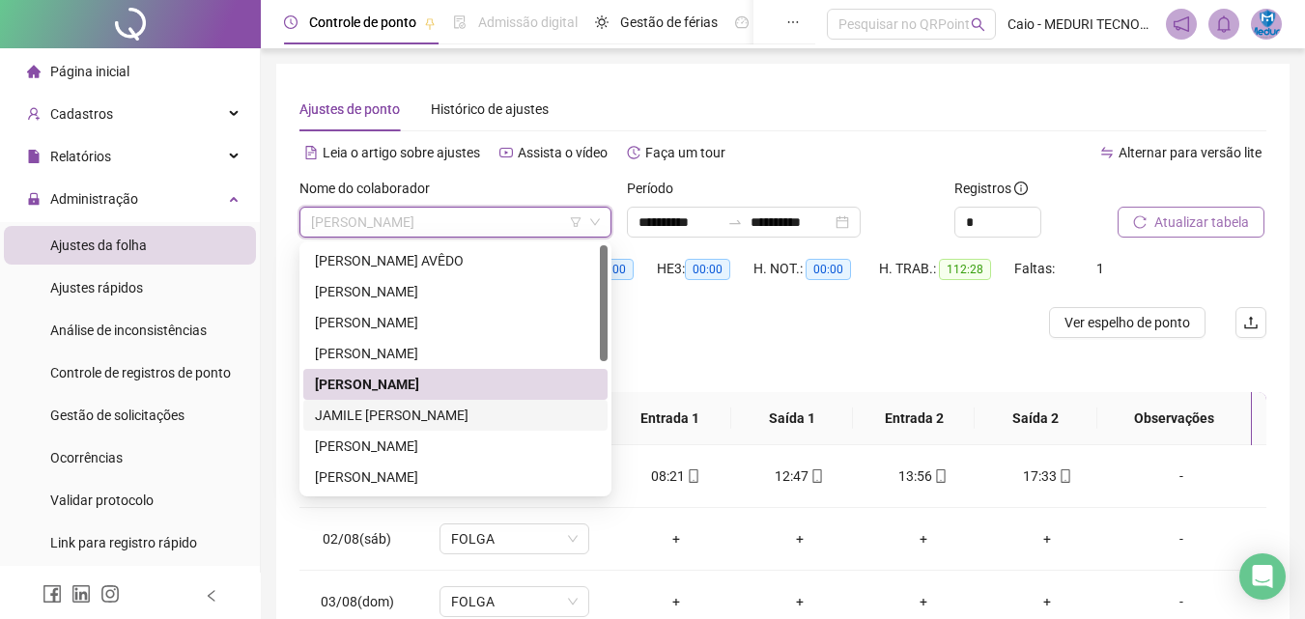
click at [418, 415] on div "JAMILE [PERSON_NAME]" at bounding box center [455, 415] width 281 height 21
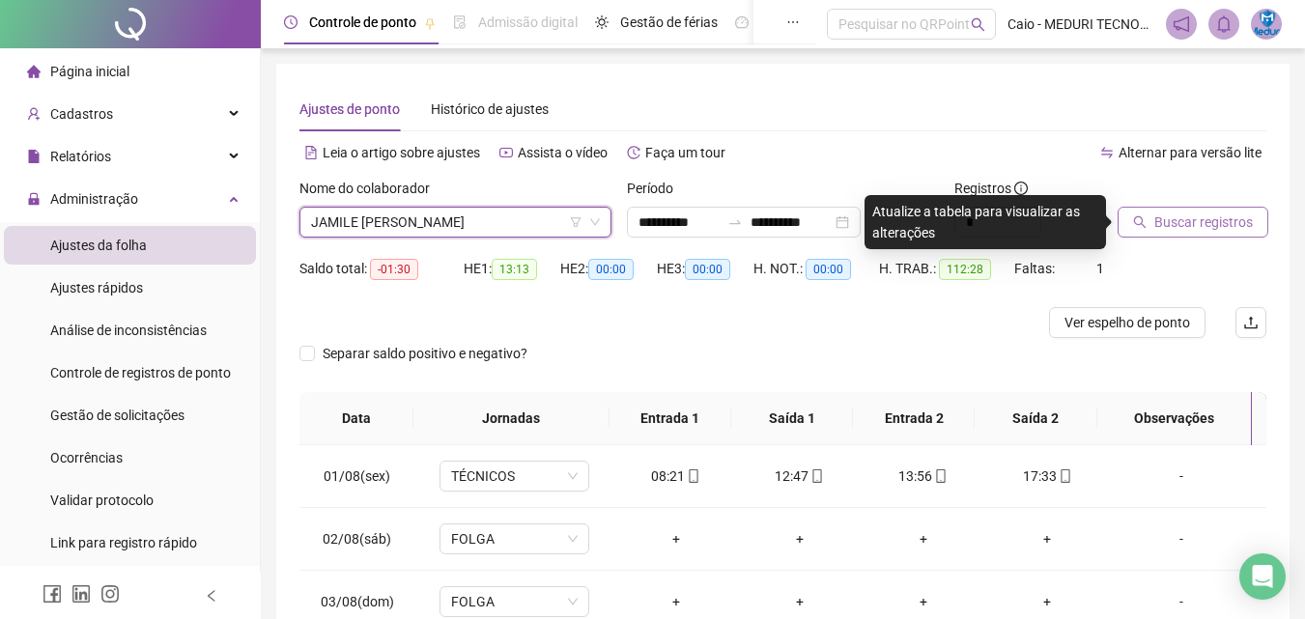
click at [1171, 220] on span "Buscar registros" at bounding box center [1203, 222] width 99 height 21
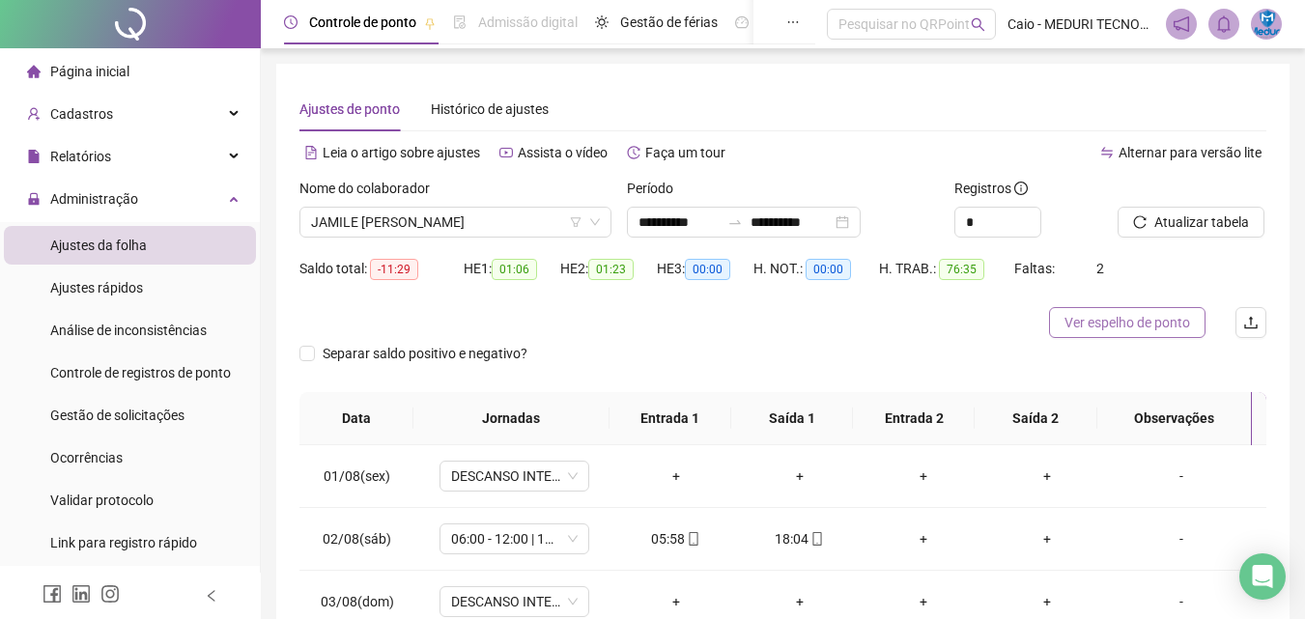
click at [1113, 325] on span "Ver espelho de ponto" at bounding box center [1128, 322] width 126 height 21
click at [525, 221] on span "JAMILE [PERSON_NAME]" at bounding box center [455, 222] width 289 height 29
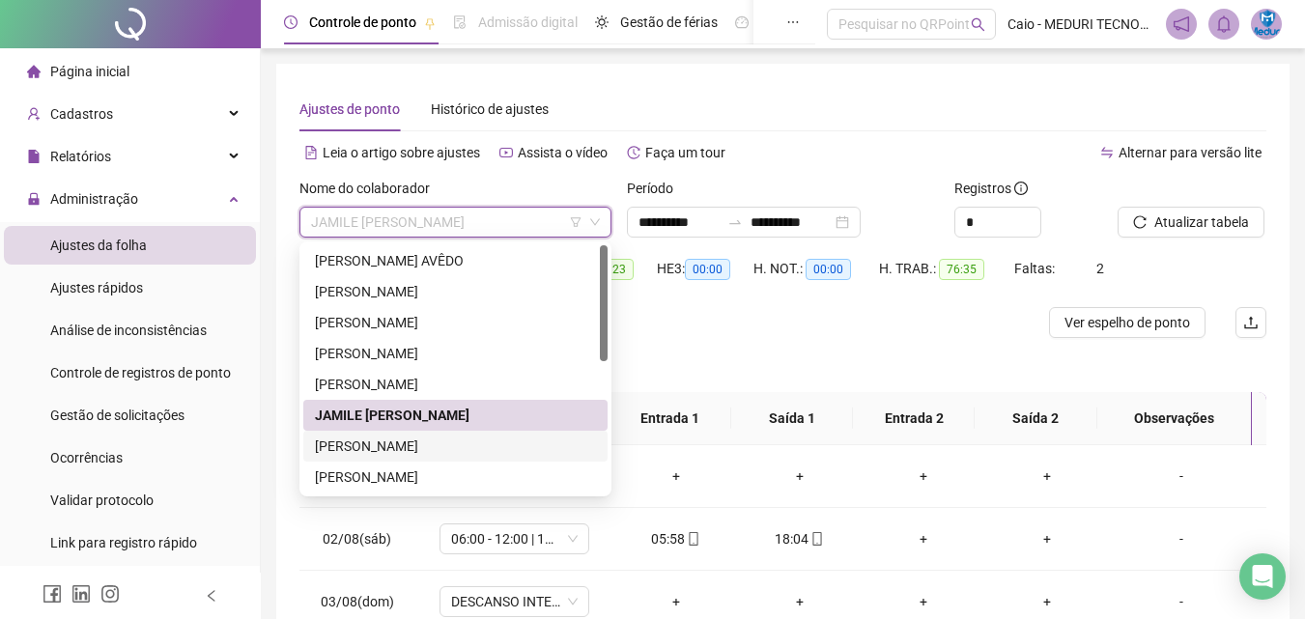
click at [408, 439] on div "[PERSON_NAME]" at bounding box center [455, 446] width 281 height 21
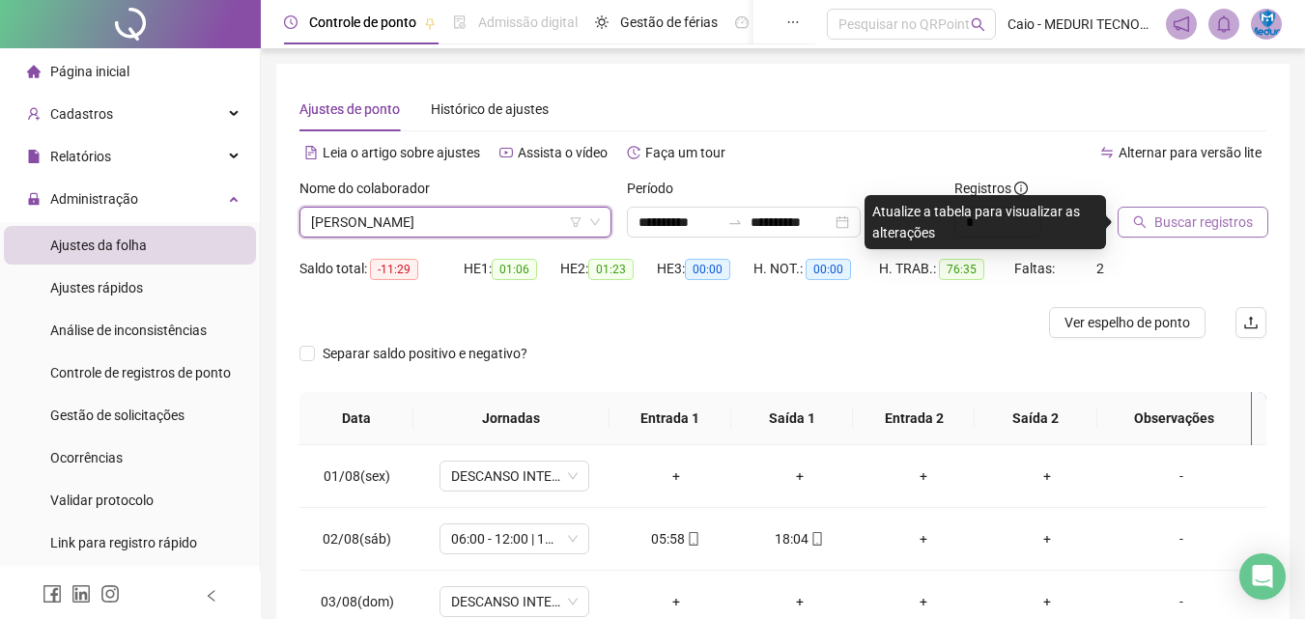
click at [1194, 212] on span "Buscar registros" at bounding box center [1203, 222] width 99 height 21
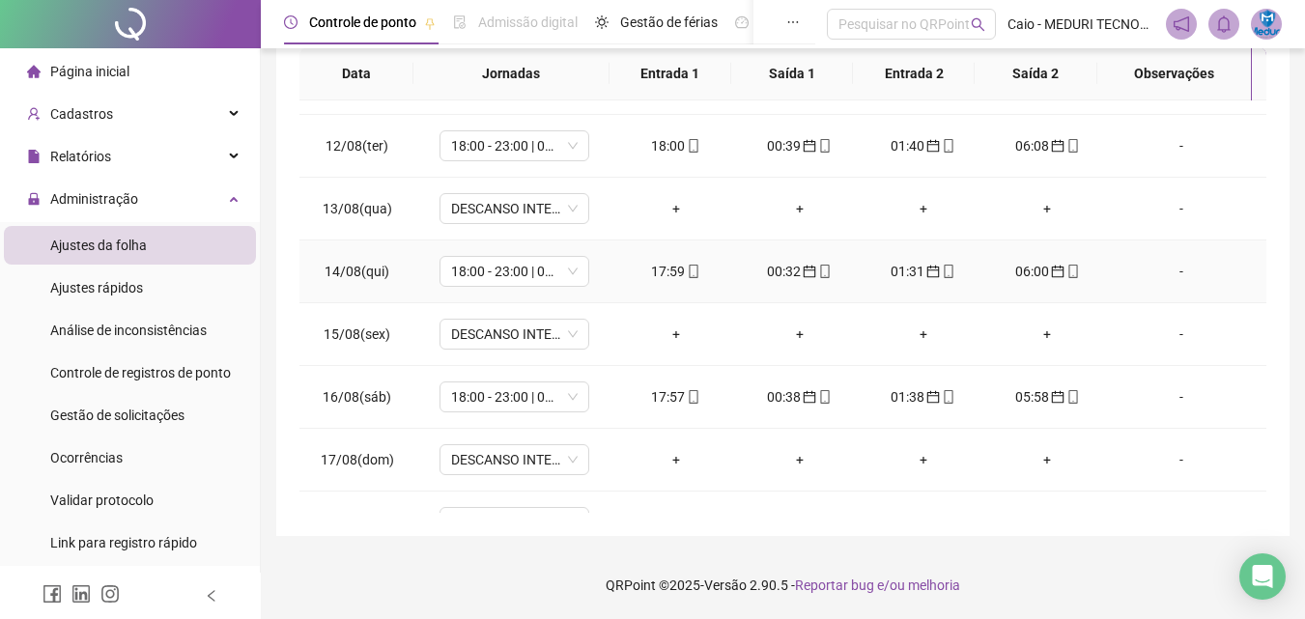
scroll to position [781, 0]
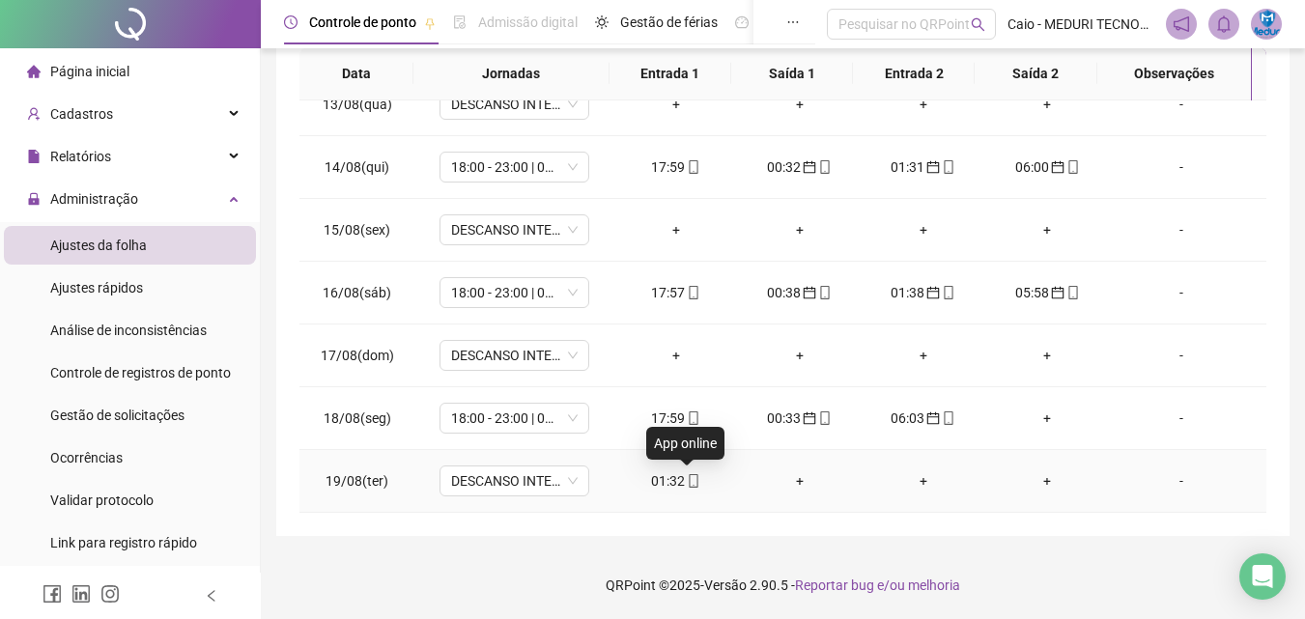
click at [687, 485] on icon "mobile" at bounding box center [694, 481] width 14 height 14
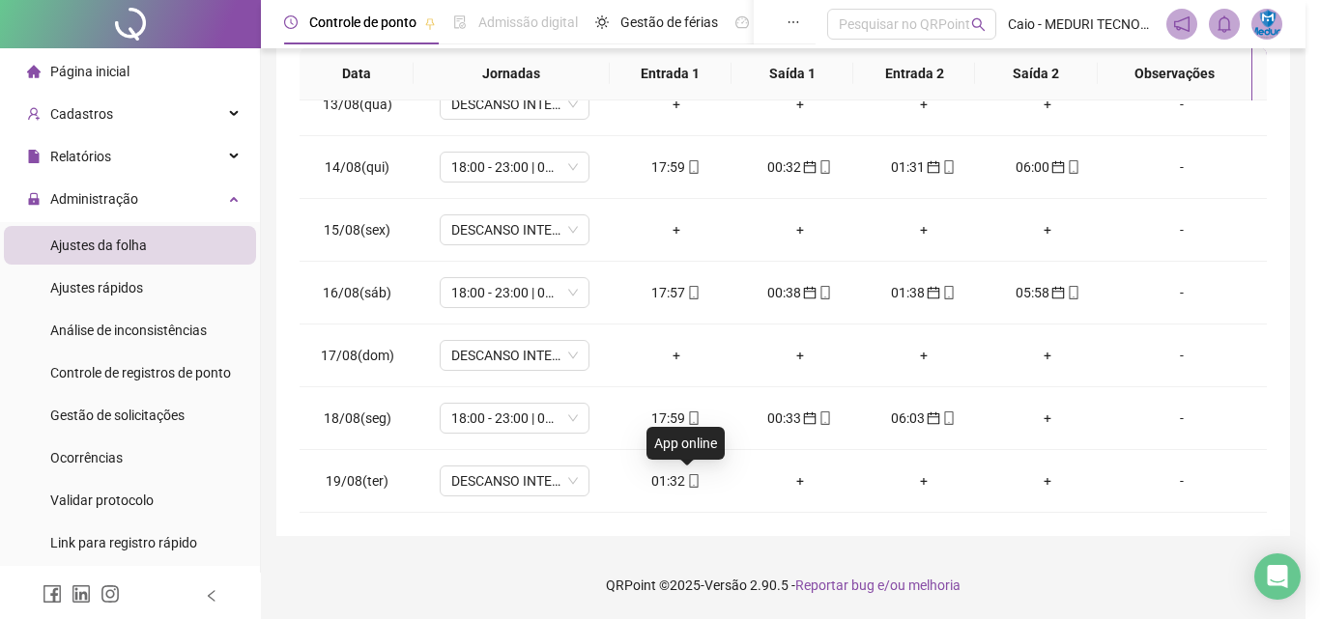
type input "**********"
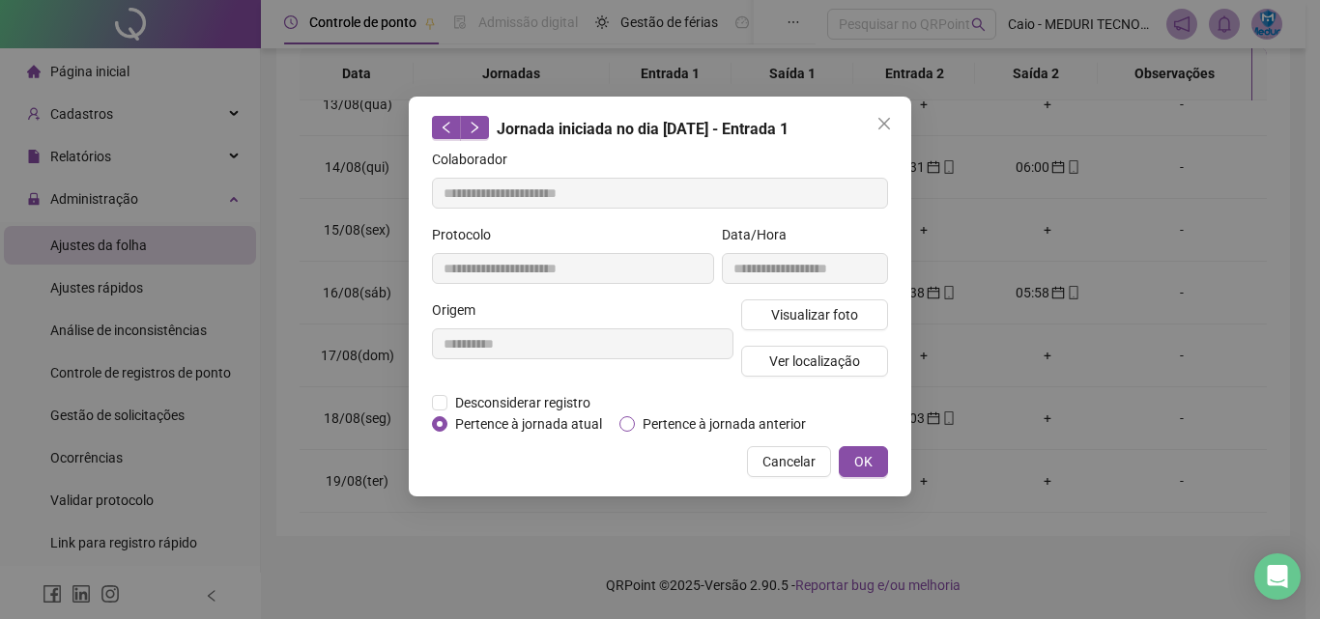
click at [753, 424] on span "Pertence à jornada anterior" at bounding box center [724, 423] width 179 height 21
click at [866, 468] on span "OK" at bounding box center [863, 461] width 18 height 21
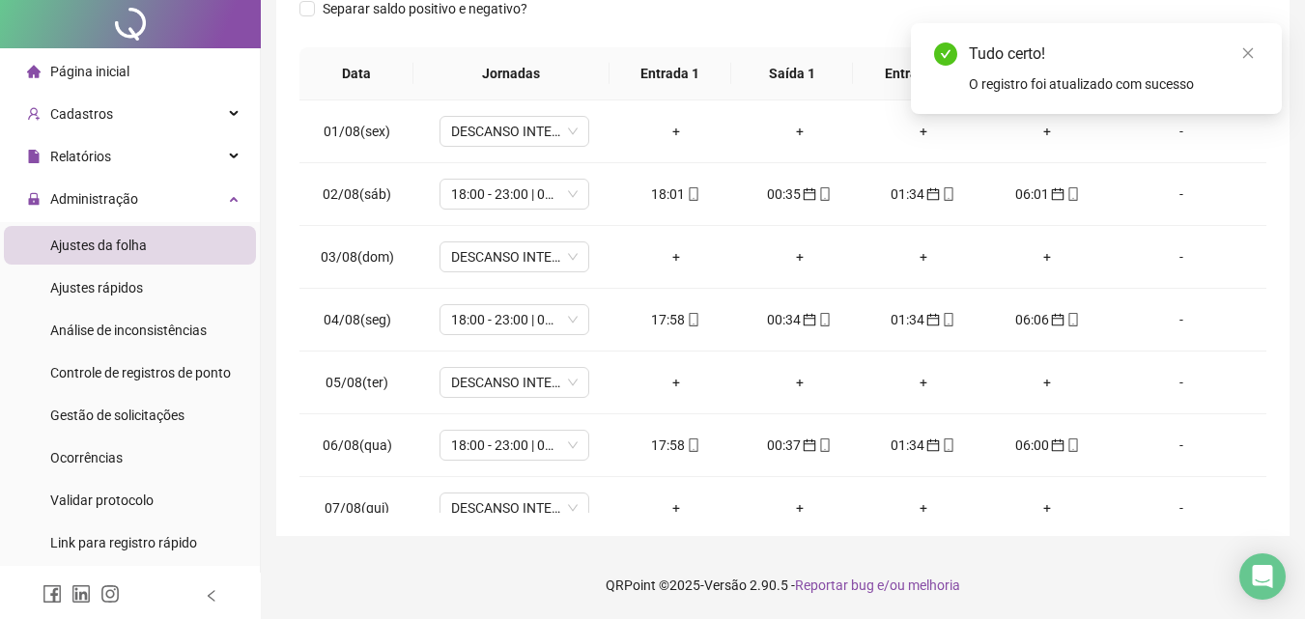
scroll to position [0, 0]
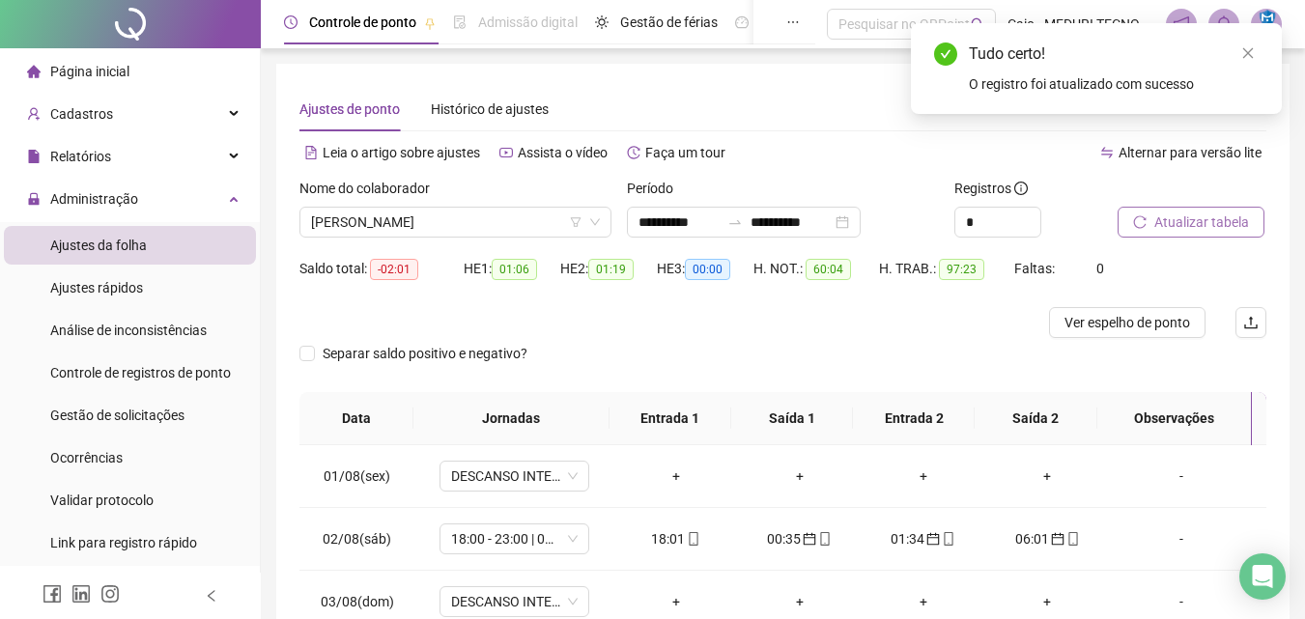
click at [1158, 229] on span "Atualizar tabela" at bounding box center [1201, 222] width 95 height 21
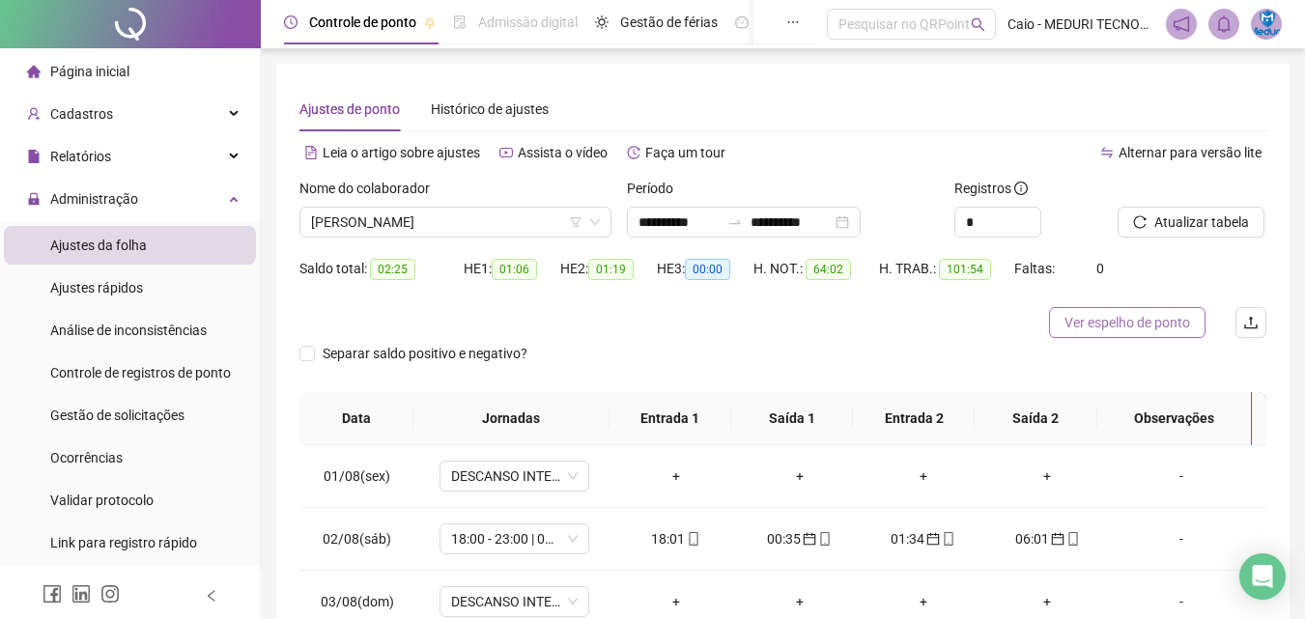
click at [1178, 311] on button "Ver espelho de ponto" at bounding box center [1127, 322] width 157 height 31
click at [428, 234] on span "[PERSON_NAME]" at bounding box center [455, 222] width 289 height 29
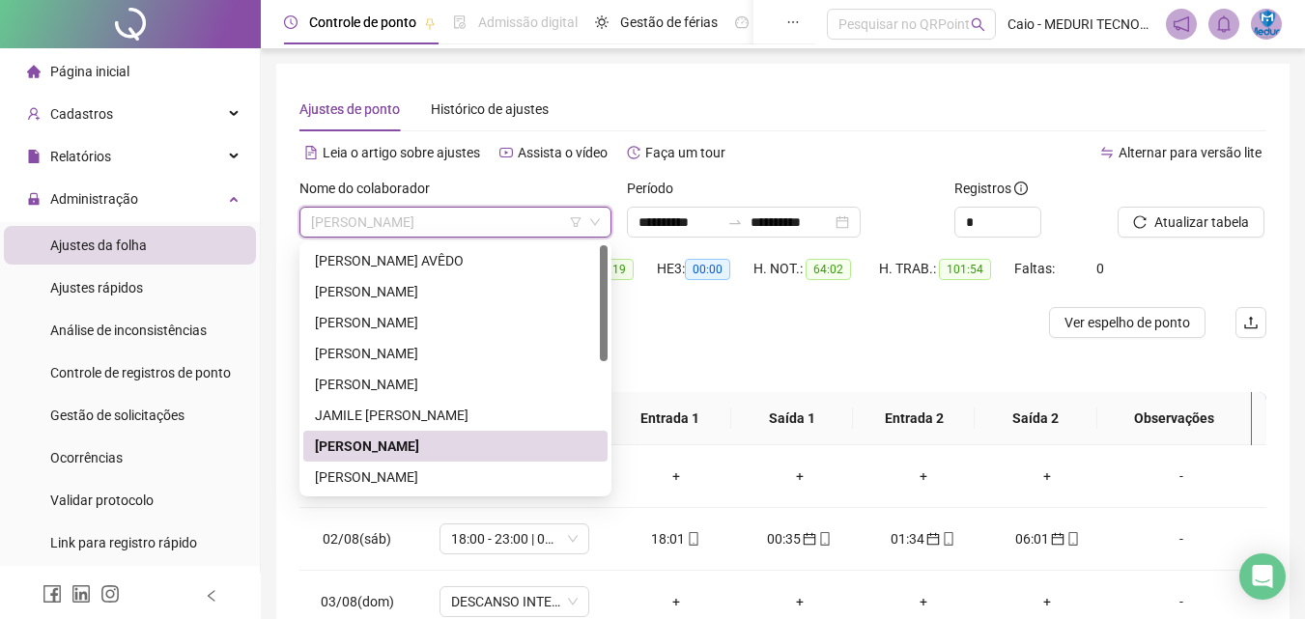
scroll to position [97, 0]
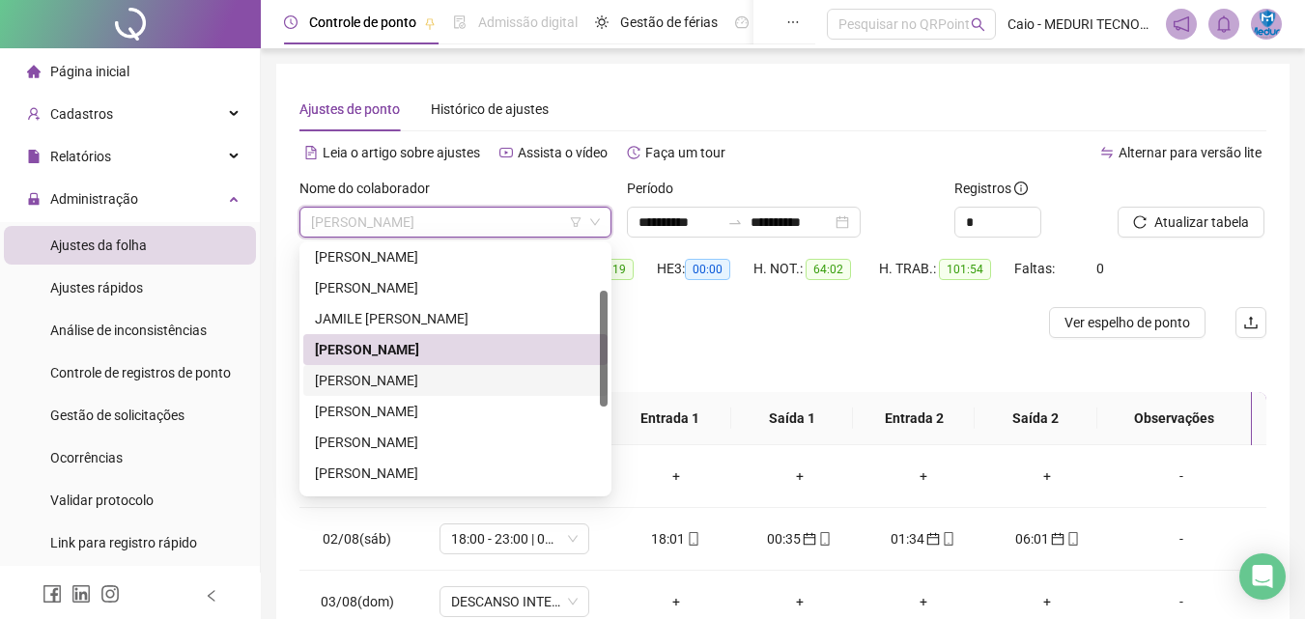
click at [408, 384] on div "[PERSON_NAME]" at bounding box center [455, 380] width 281 height 21
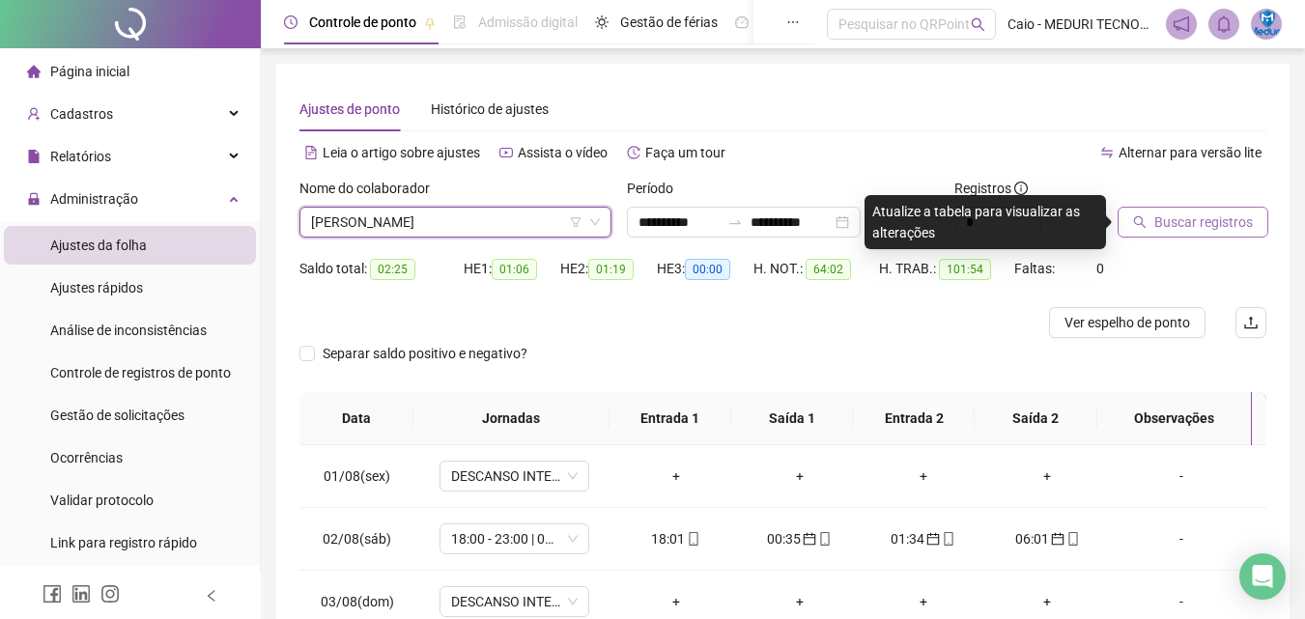
click at [1205, 223] on span "Buscar registros" at bounding box center [1203, 222] width 99 height 21
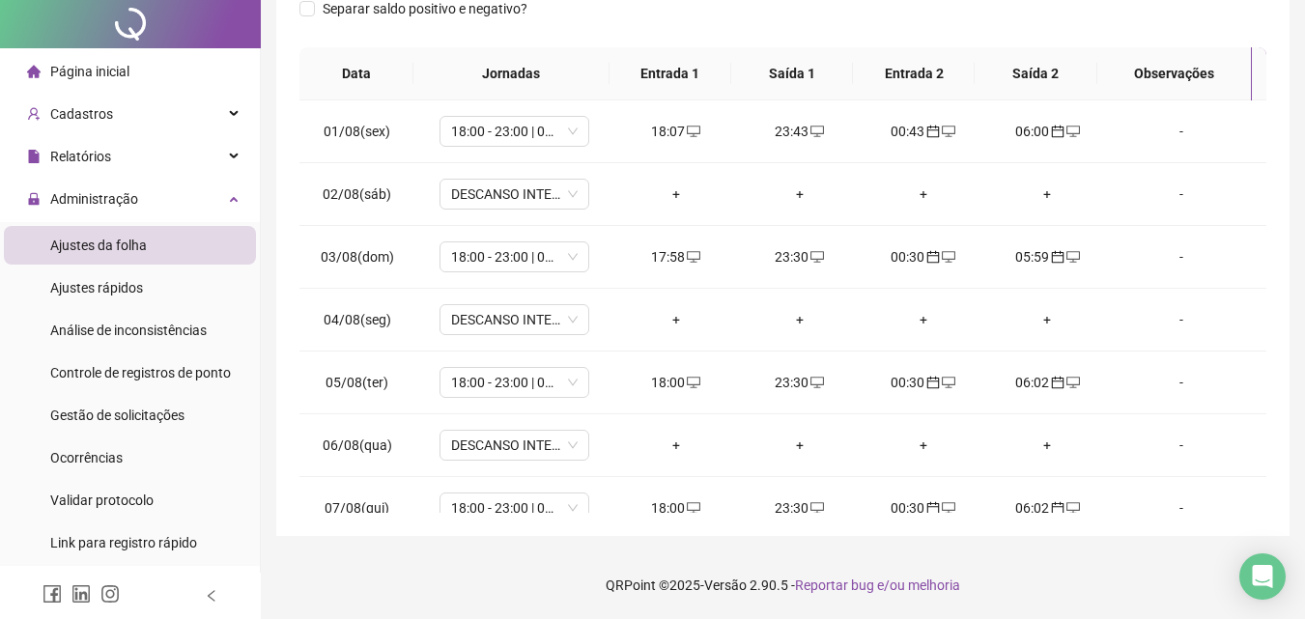
scroll to position [0, 0]
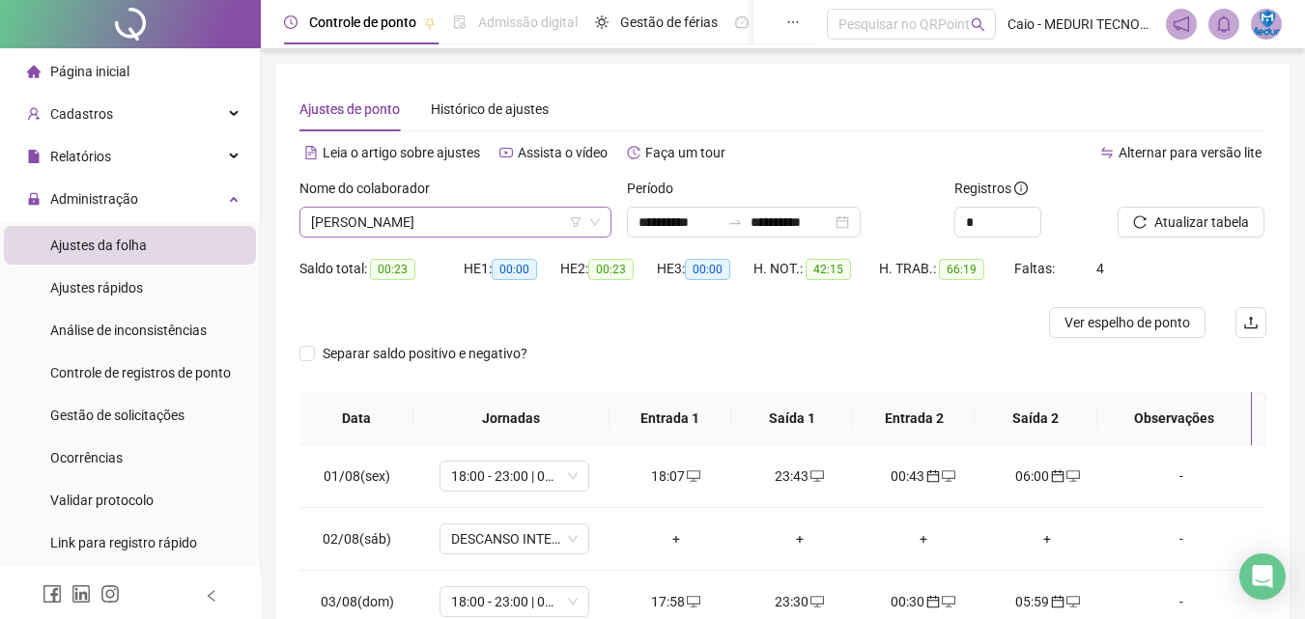
click at [451, 218] on span "[PERSON_NAME]" at bounding box center [455, 222] width 289 height 29
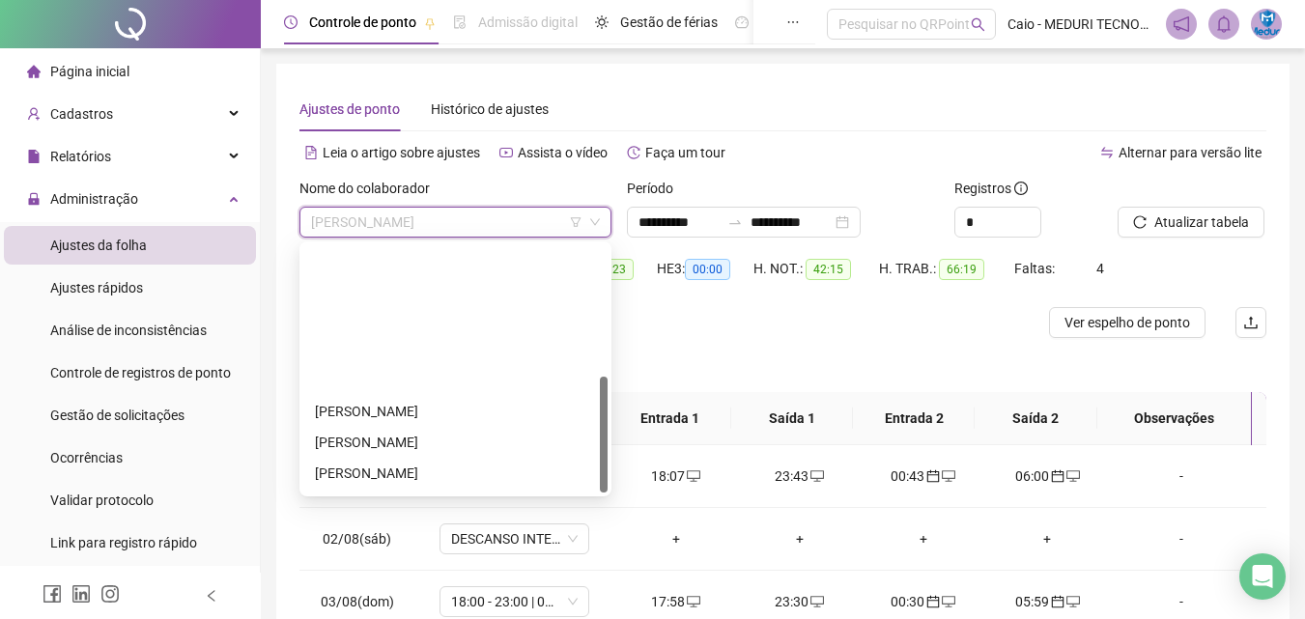
scroll to position [278, 0]
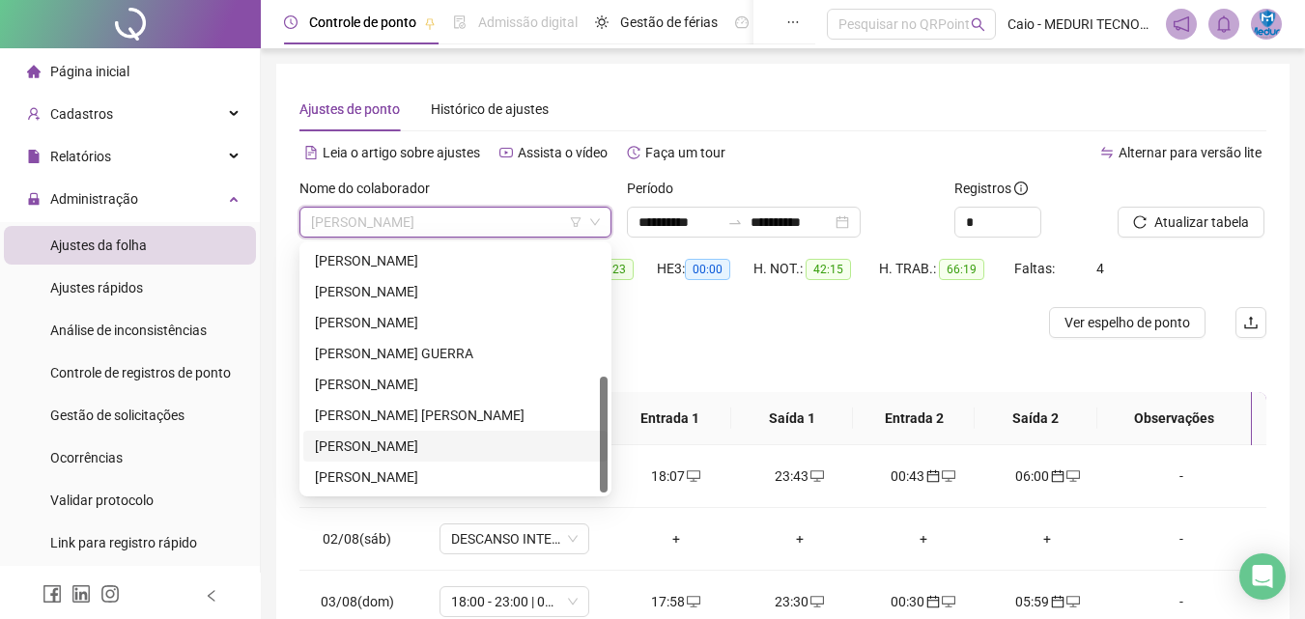
click at [406, 441] on div "[PERSON_NAME]" at bounding box center [455, 446] width 281 height 21
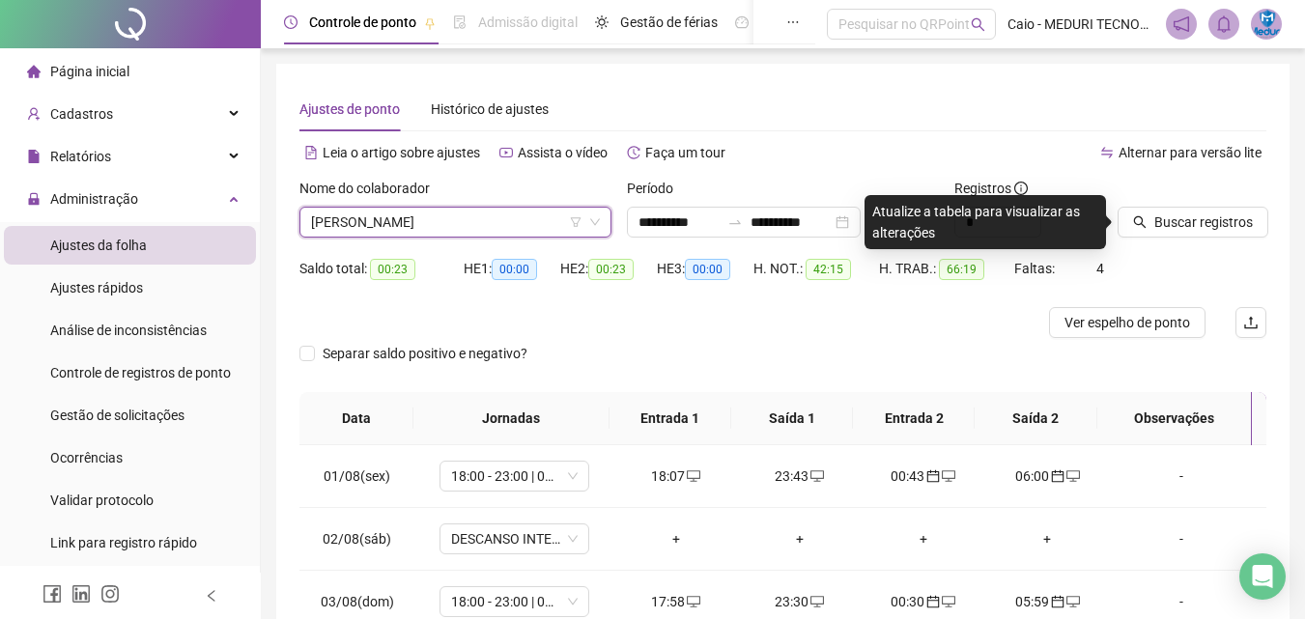
click at [1253, 206] on div "Buscar registros" at bounding box center [1192, 208] width 149 height 60
click at [1229, 216] on span "Buscar registros" at bounding box center [1203, 222] width 99 height 21
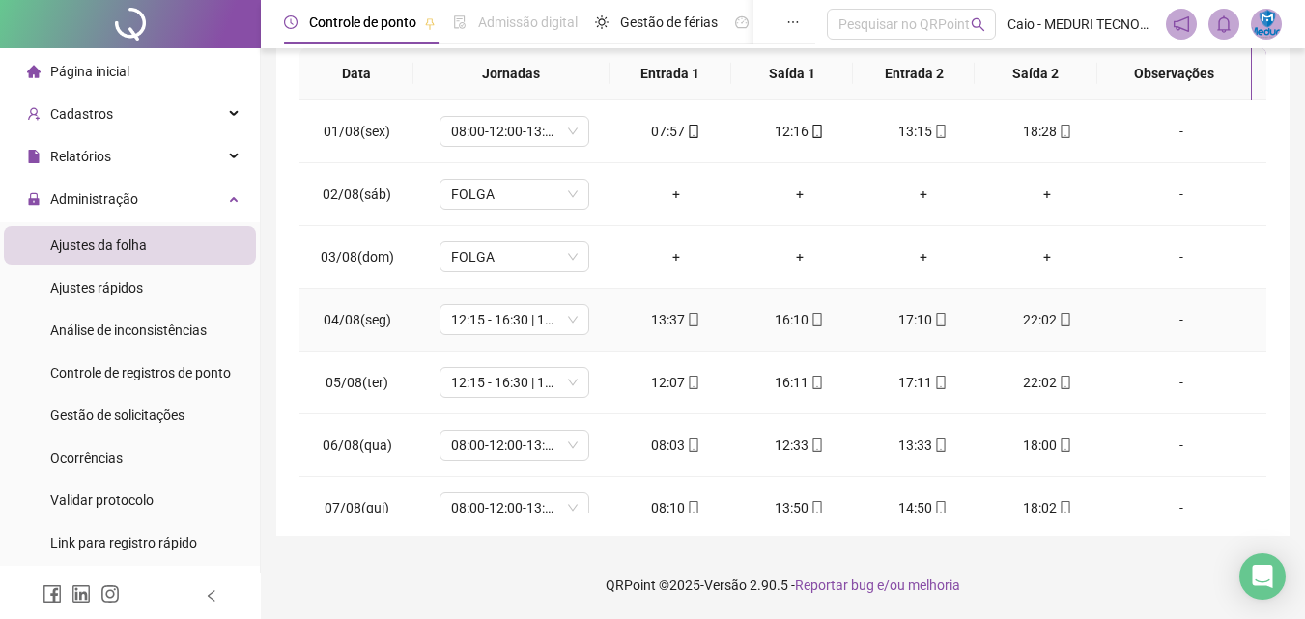
scroll to position [0, 0]
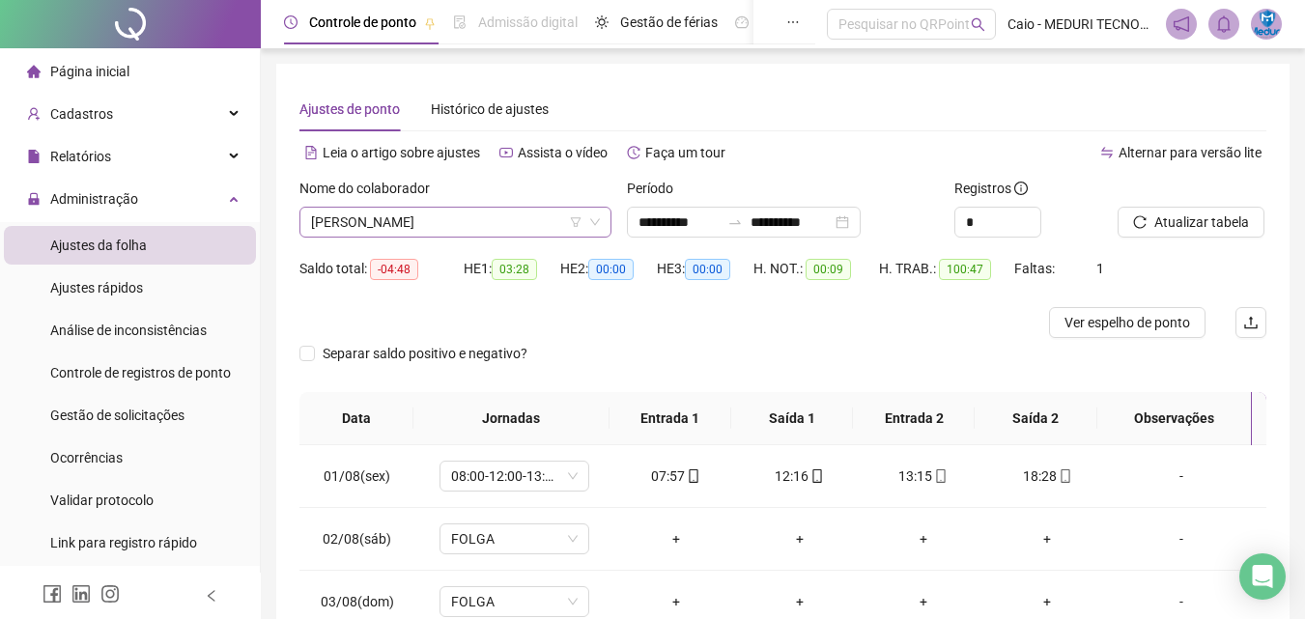
click at [485, 227] on span "[PERSON_NAME]" at bounding box center [455, 222] width 289 height 29
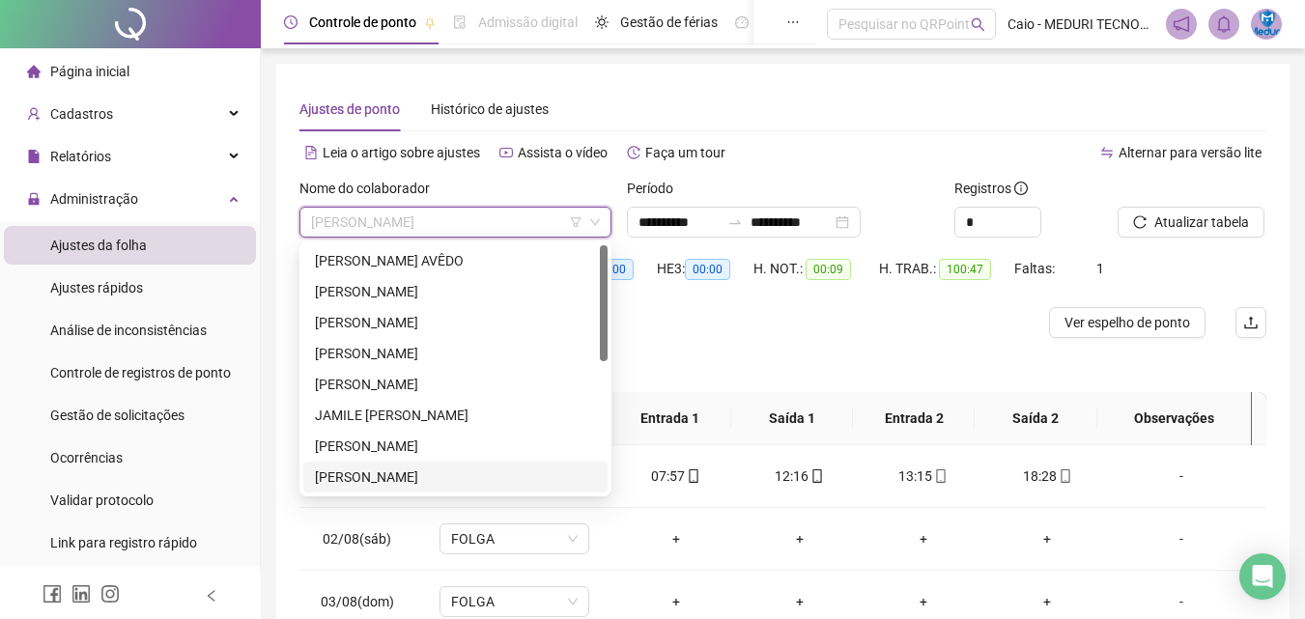
click at [387, 476] on div "[PERSON_NAME]" at bounding box center [455, 477] width 281 height 21
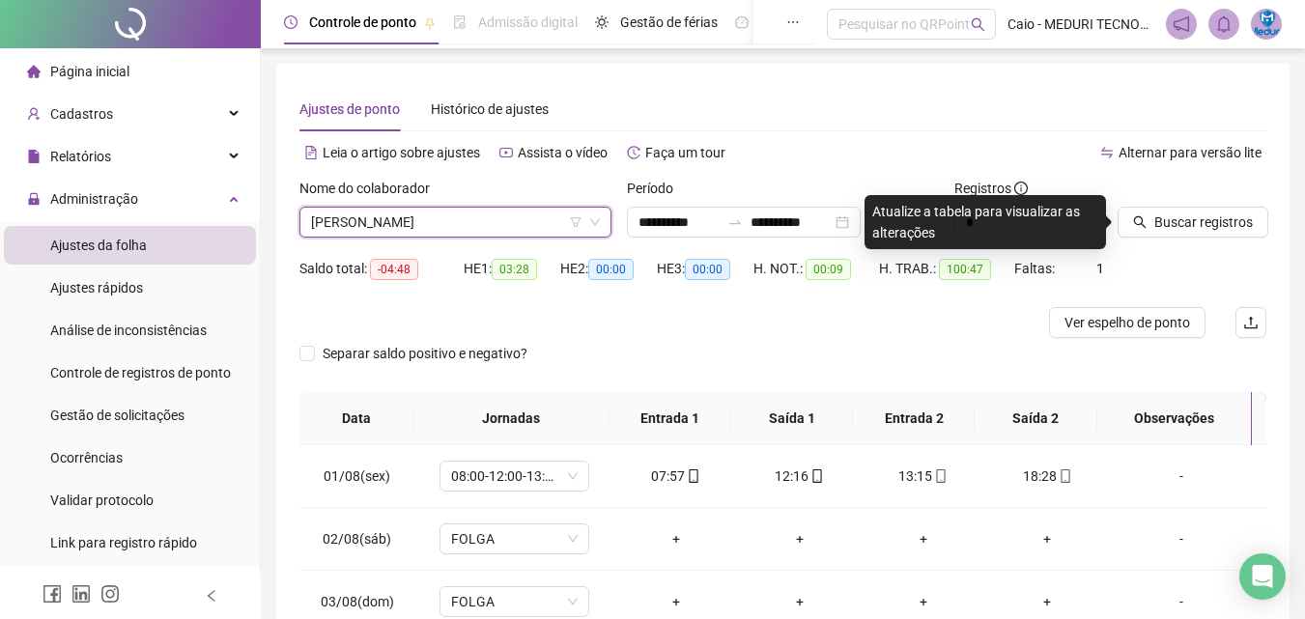
click at [472, 241] on div "Nome do colaborador [PERSON_NAME] [PERSON_NAME]" at bounding box center [455, 215] width 327 height 75
click at [473, 219] on span "[PERSON_NAME]" at bounding box center [455, 222] width 289 height 29
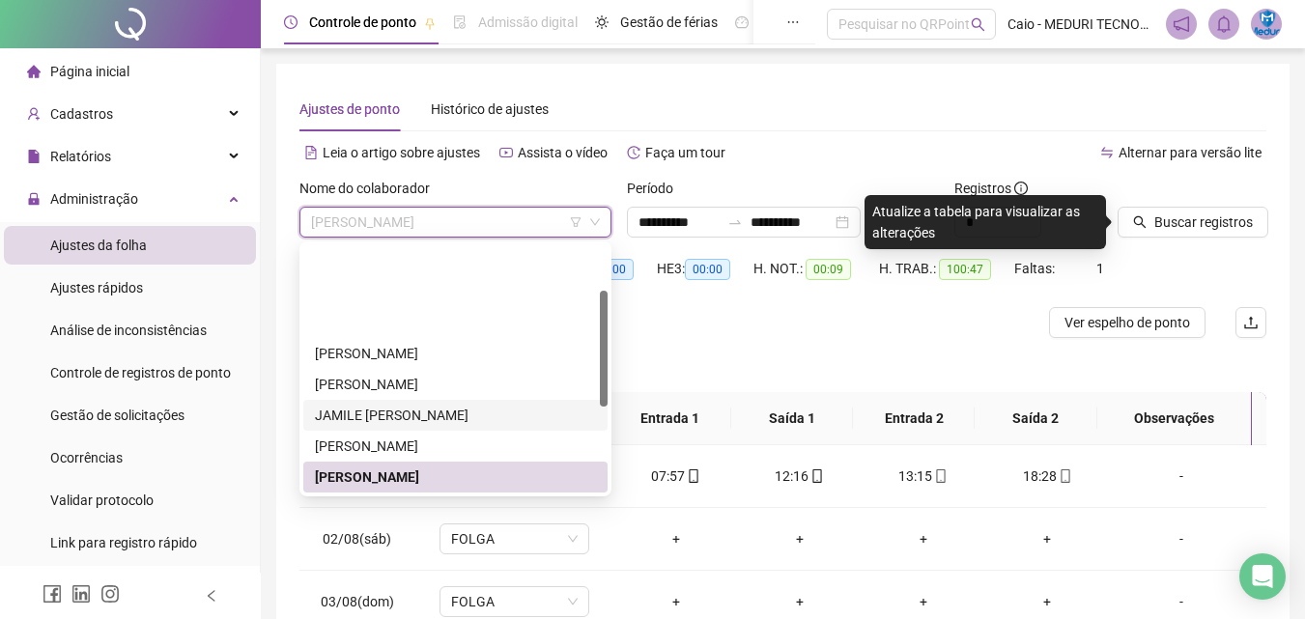
scroll to position [97, 0]
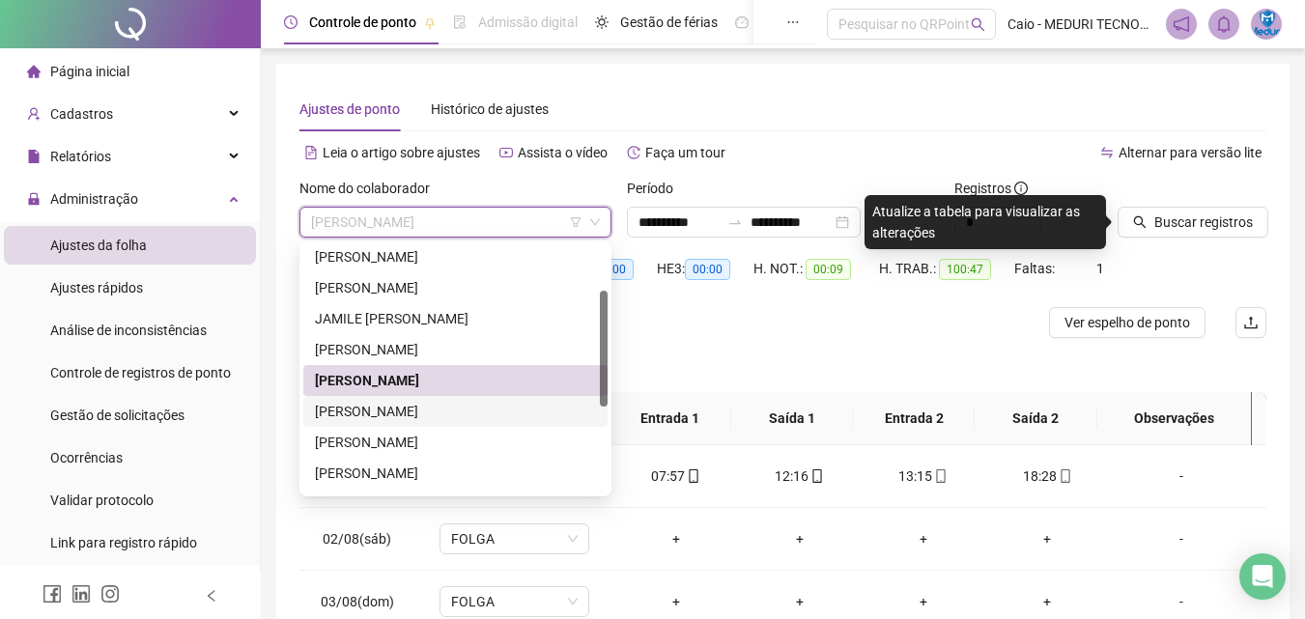
click at [441, 421] on div "[PERSON_NAME]" at bounding box center [455, 411] width 281 height 21
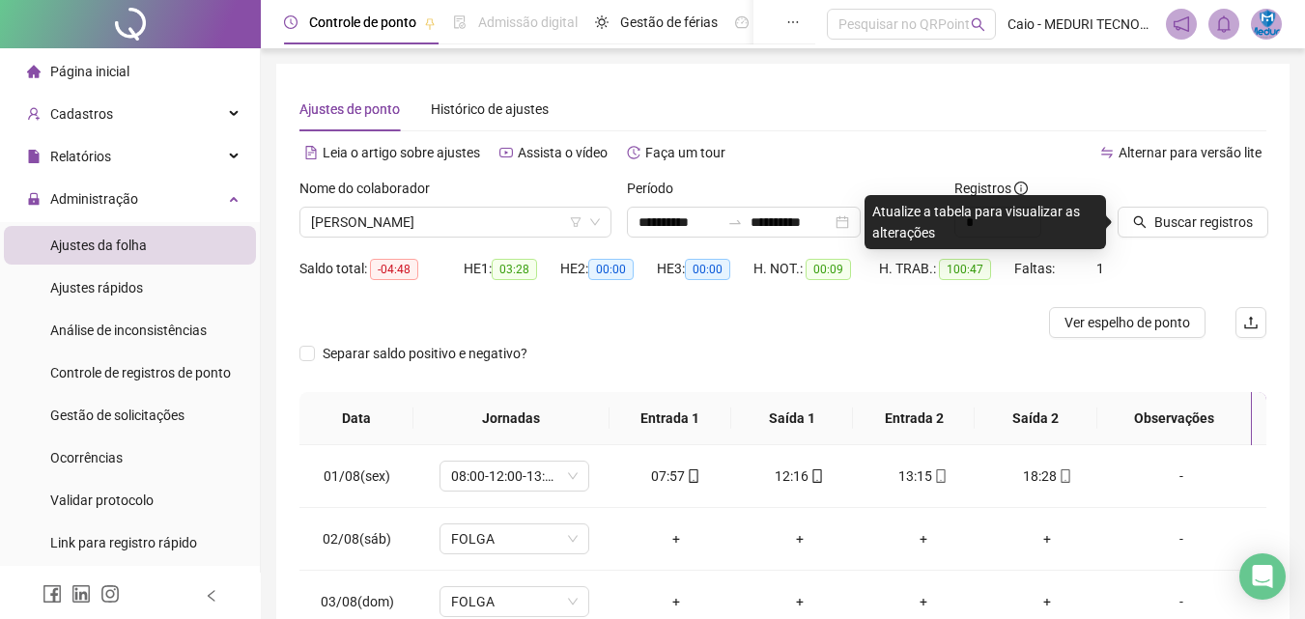
click at [1077, 241] on div "Atualize a tabela para visualizar as alterações" at bounding box center [986, 222] width 242 height 54
click at [1179, 241] on div "Buscar registros" at bounding box center [1192, 215] width 164 height 75
click at [1180, 235] on button "Buscar registros" at bounding box center [1193, 222] width 151 height 31
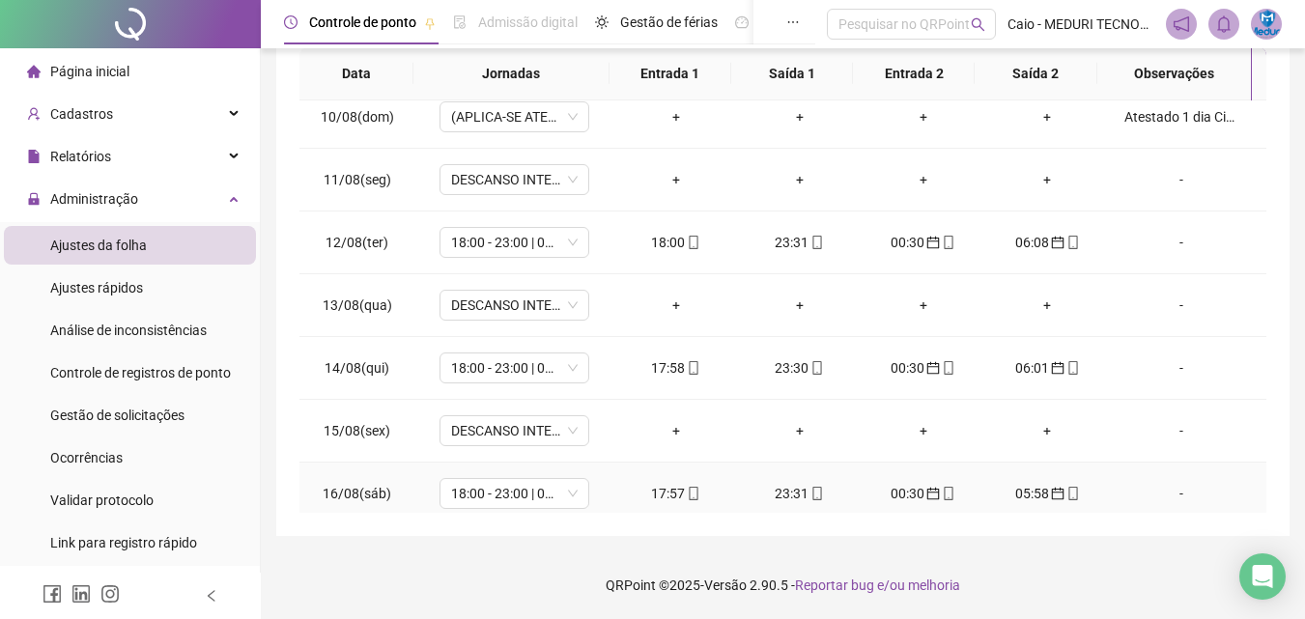
scroll to position [781, 0]
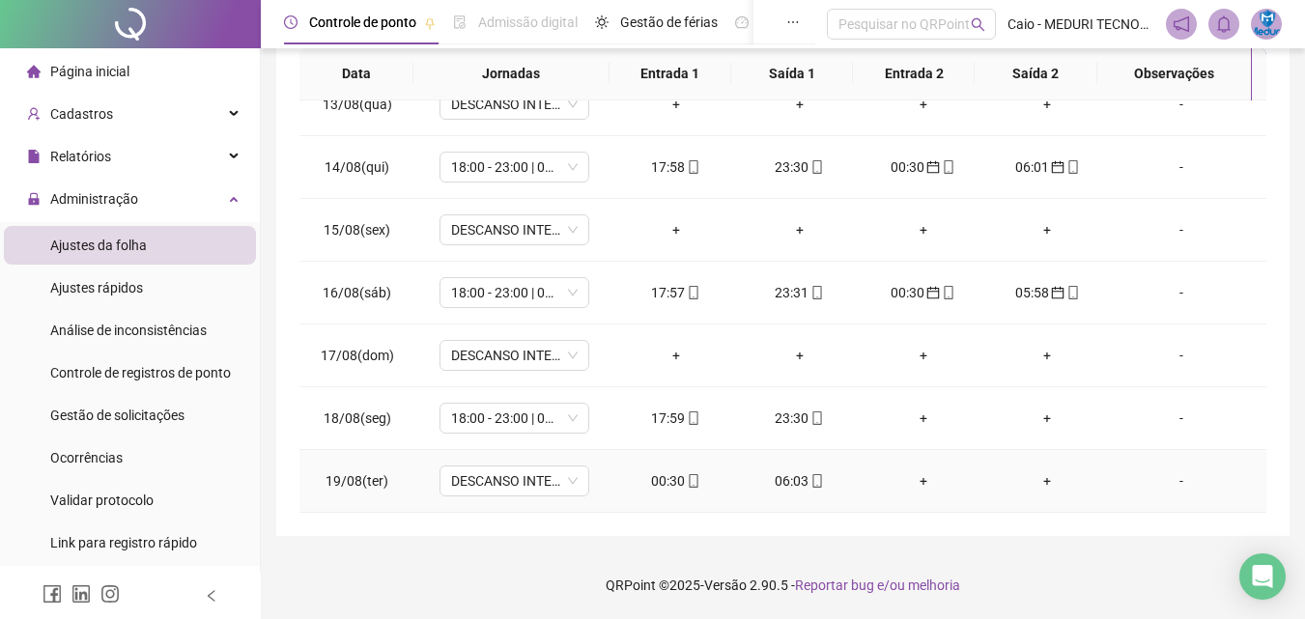
click at [670, 482] on div "00:30" at bounding box center [676, 480] width 93 height 21
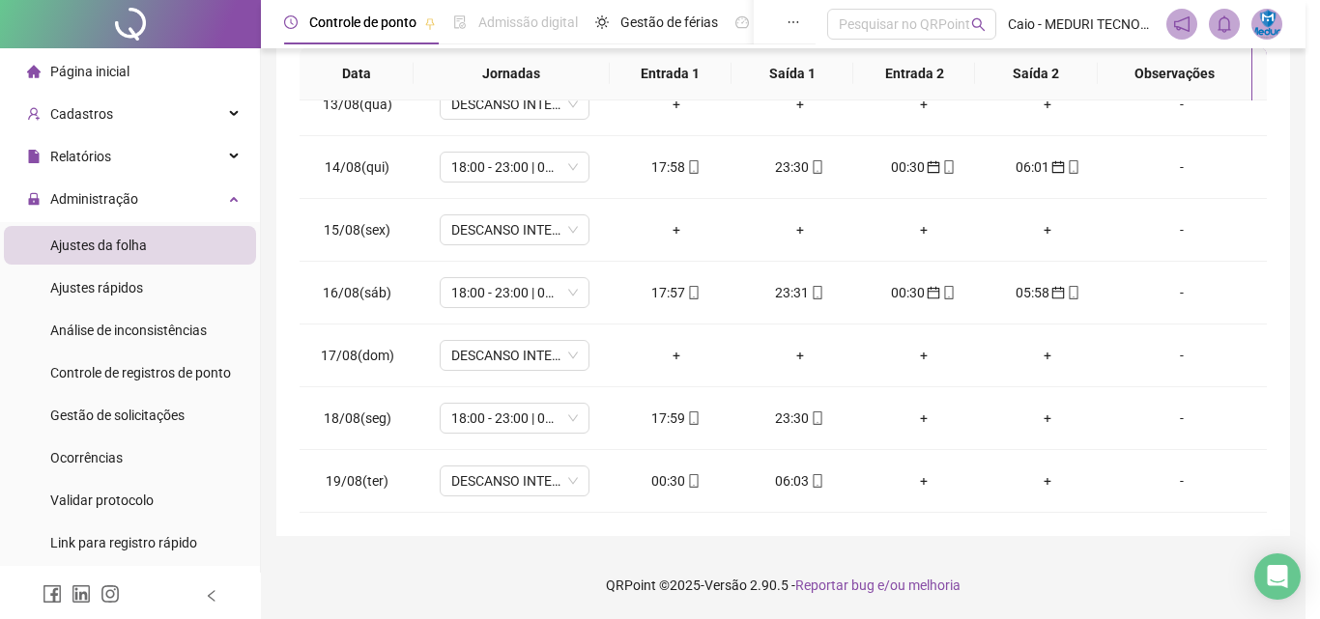
type input "**********"
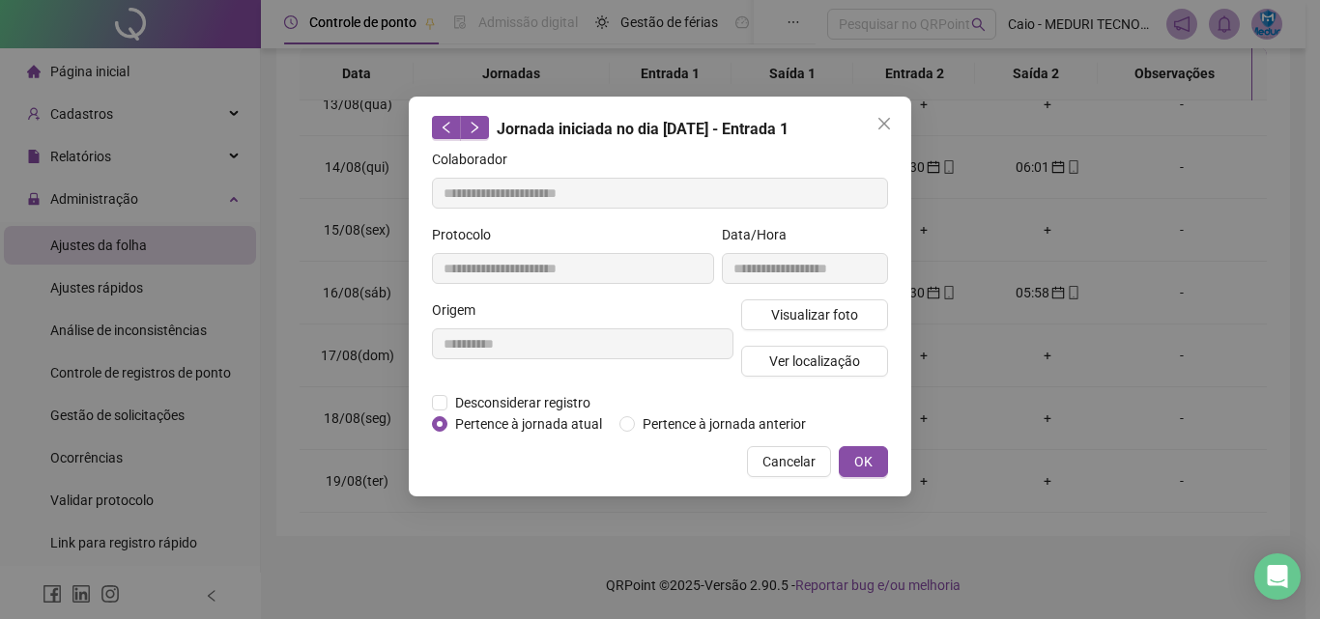
click at [744, 434] on div "**********" at bounding box center [660, 297] width 502 height 400
click at [757, 432] on span "Pertence à jornada anterior" at bounding box center [724, 423] width 179 height 21
click at [878, 470] on button "OK" at bounding box center [863, 461] width 49 height 31
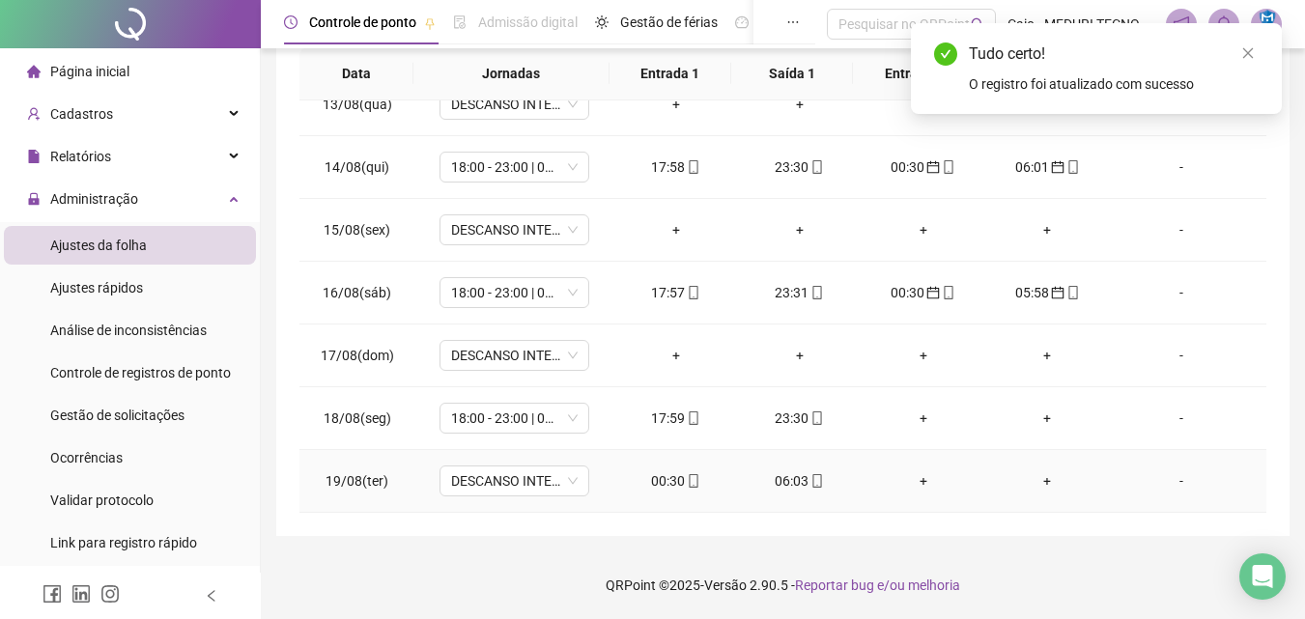
click at [790, 474] on div "06:03" at bounding box center [800, 480] width 93 height 21
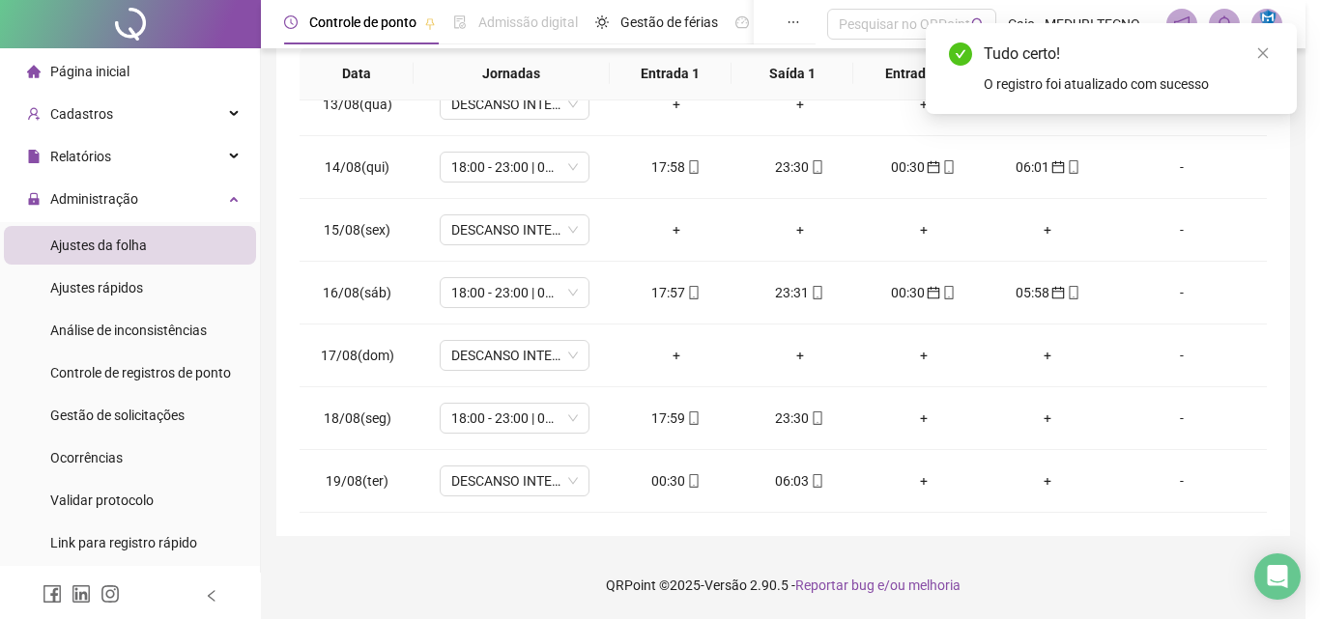
type input "**********"
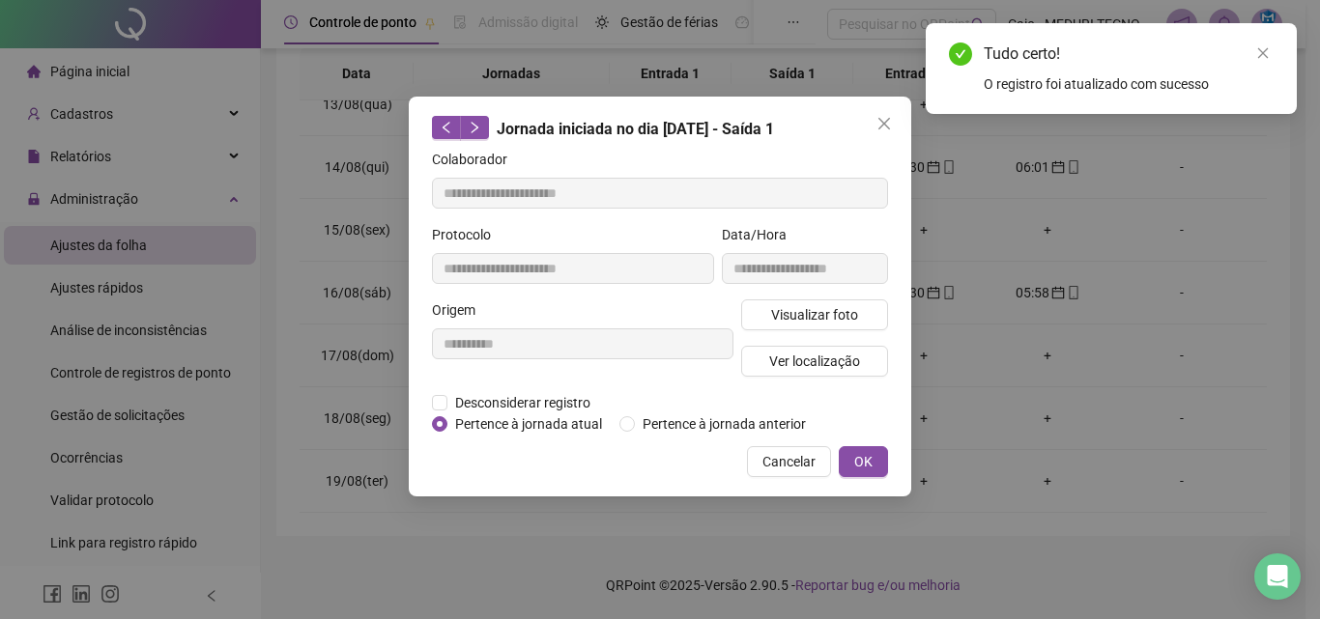
click at [756, 434] on div "**********" at bounding box center [660, 297] width 502 height 400
click at [763, 433] on span "Pertence à jornada anterior" at bounding box center [724, 423] width 179 height 21
click at [851, 453] on button "OK" at bounding box center [863, 461] width 49 height 31
click at [864, 460] on span "OK" at bounding box center [863, 461] width 18 height 21
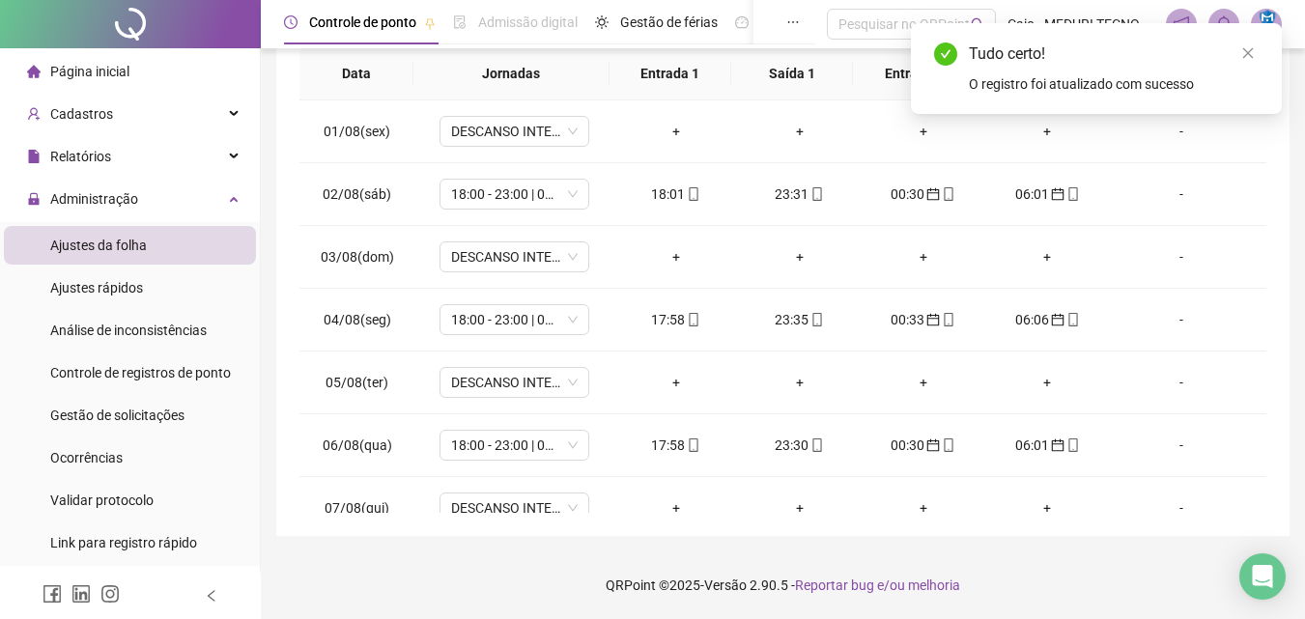
scroll to position [55, 0]
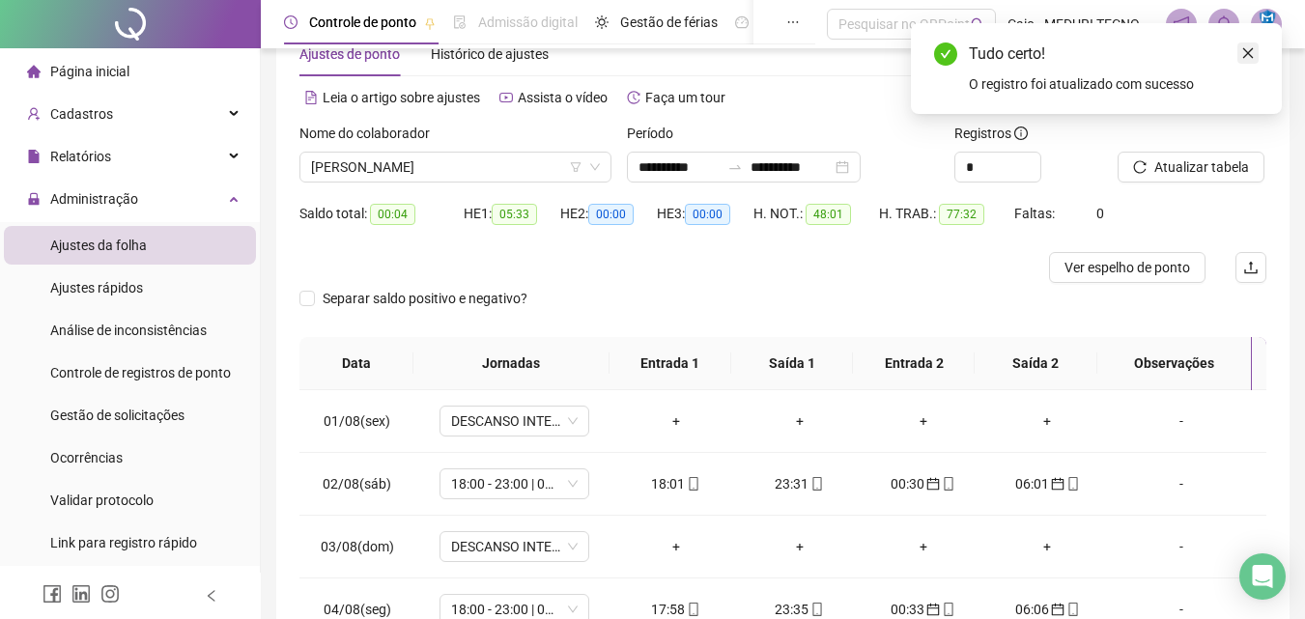
click at [1239, 45] on link "Close" at bounding box center [1248, 53] width 21 height 21
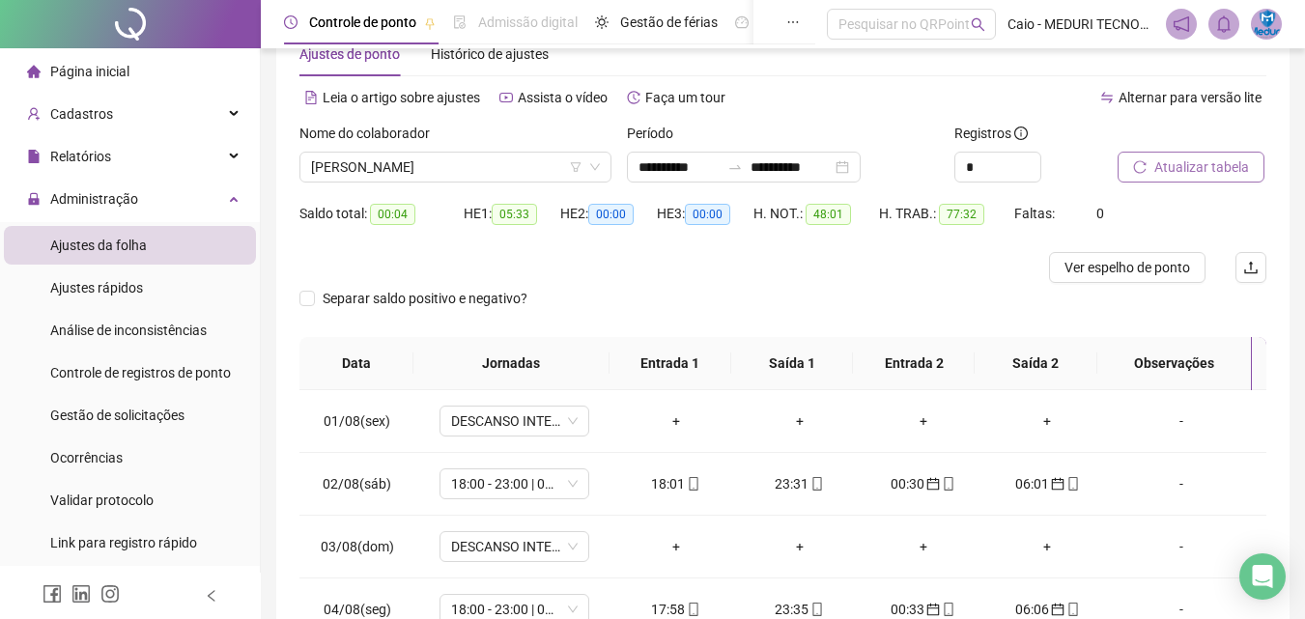
click at [1181, 164] on span "Atualizar tabela" at bounding box center [1201, 167] width 95 height 21
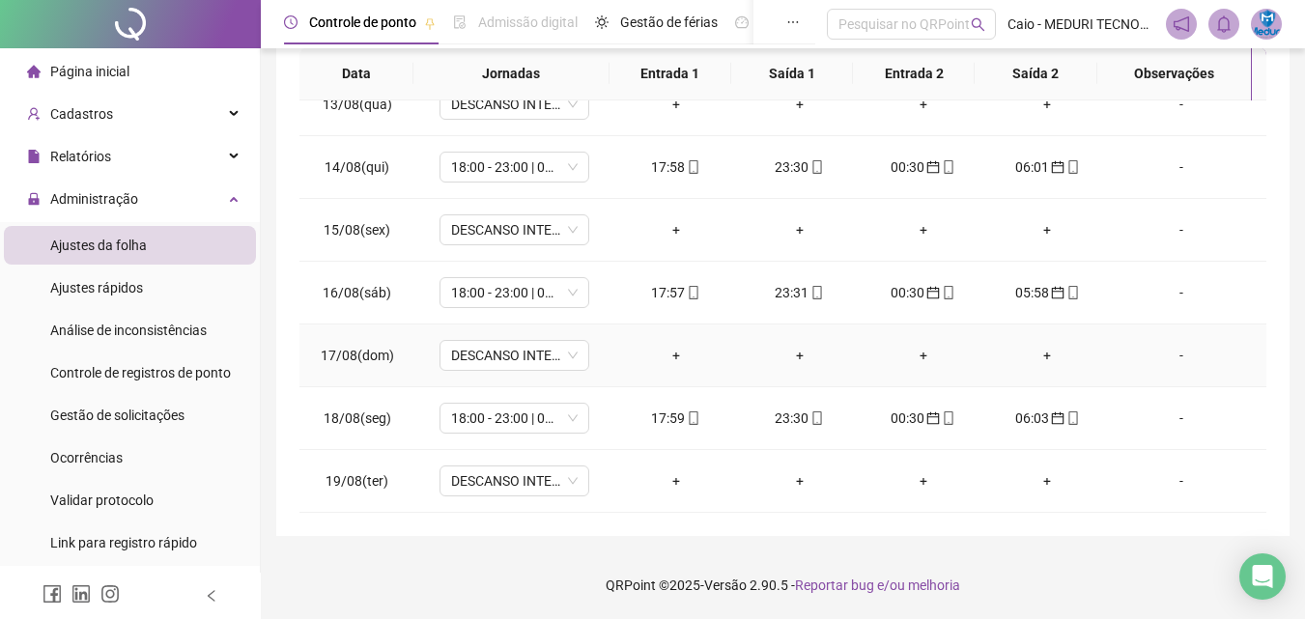
scroll to position [0, 0]
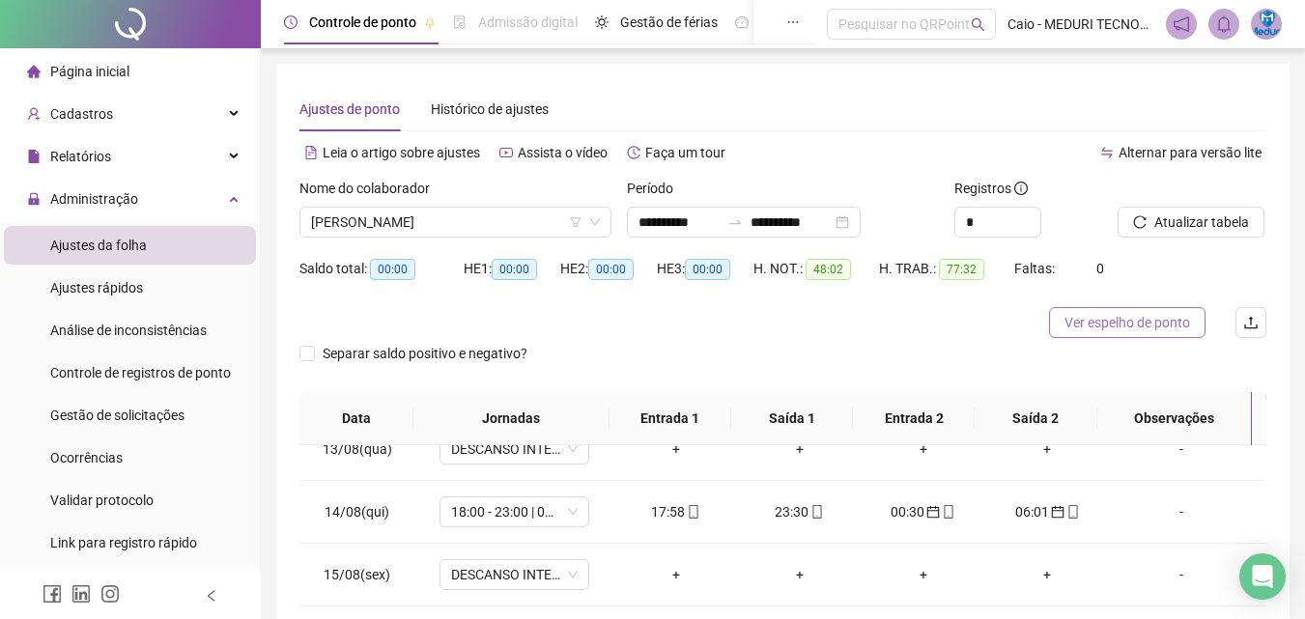
click at [1107, 337] on button "Ver espelho de ponto" at bounding box center [1127, 322] width 157 height 31
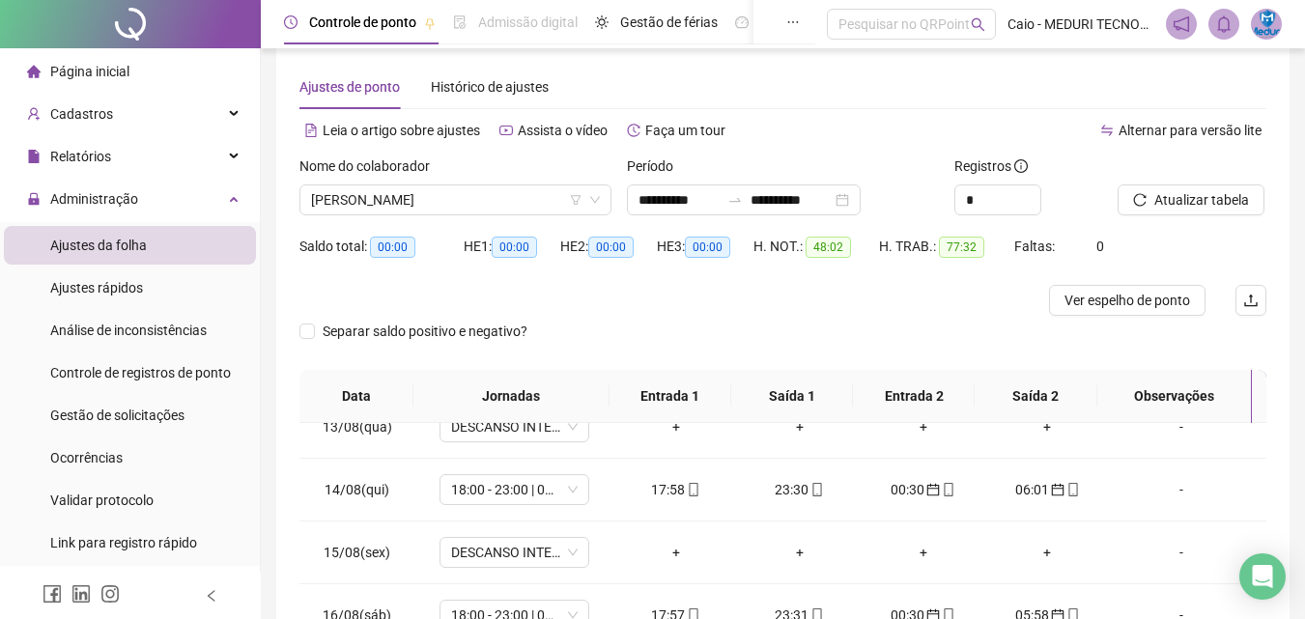
scroll to position [13, 0]
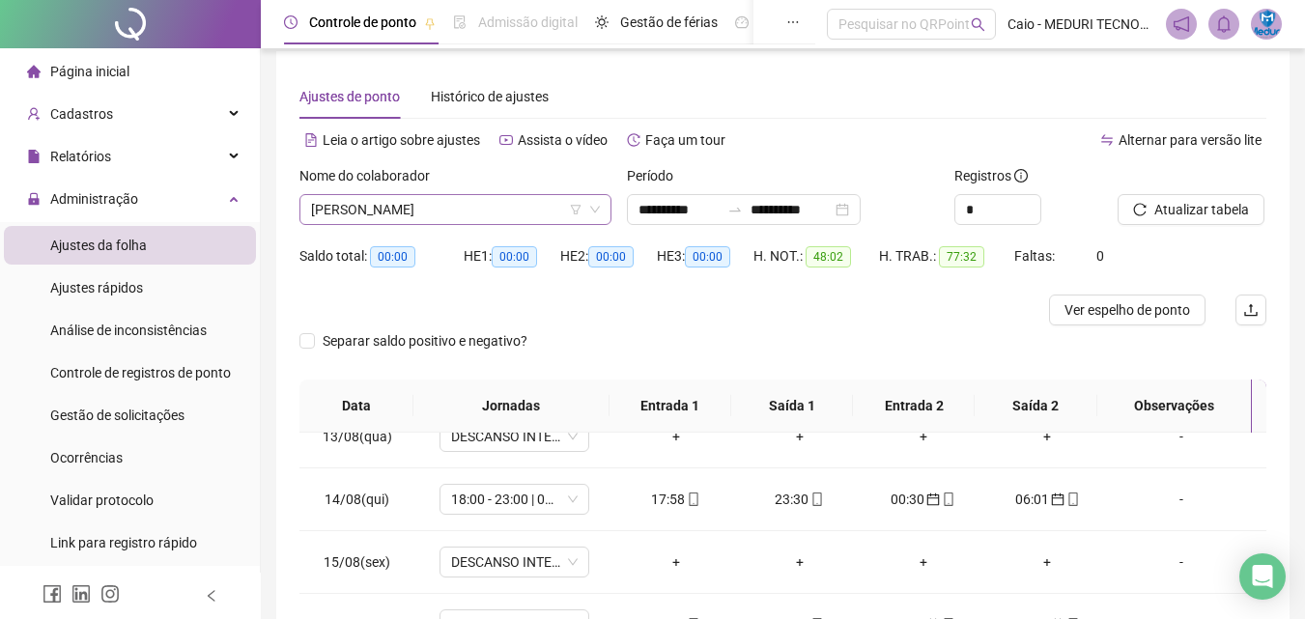
click at [475, 220] on span "[PERSON_NAME]" at bounding box center [455, 209] width 289 height 29
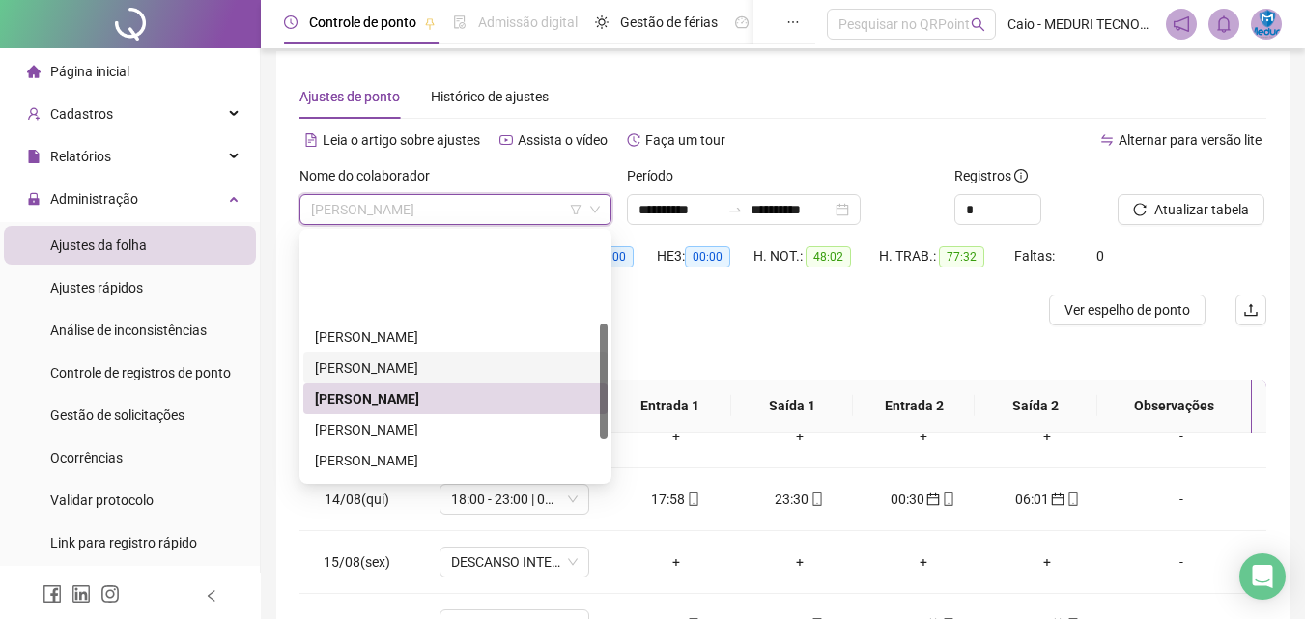
scroll to position [193, 0]
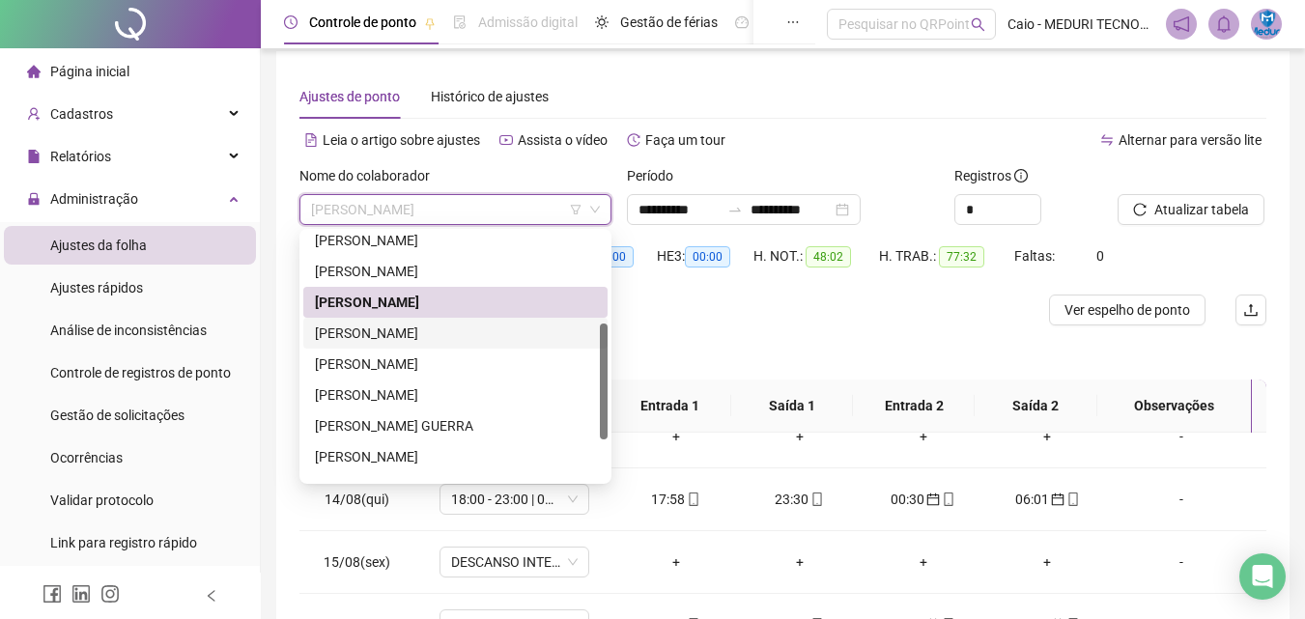
click at [433, 338] on div "[PERSON_NAME]" at bounding box center [455, 333] width 281 height 21
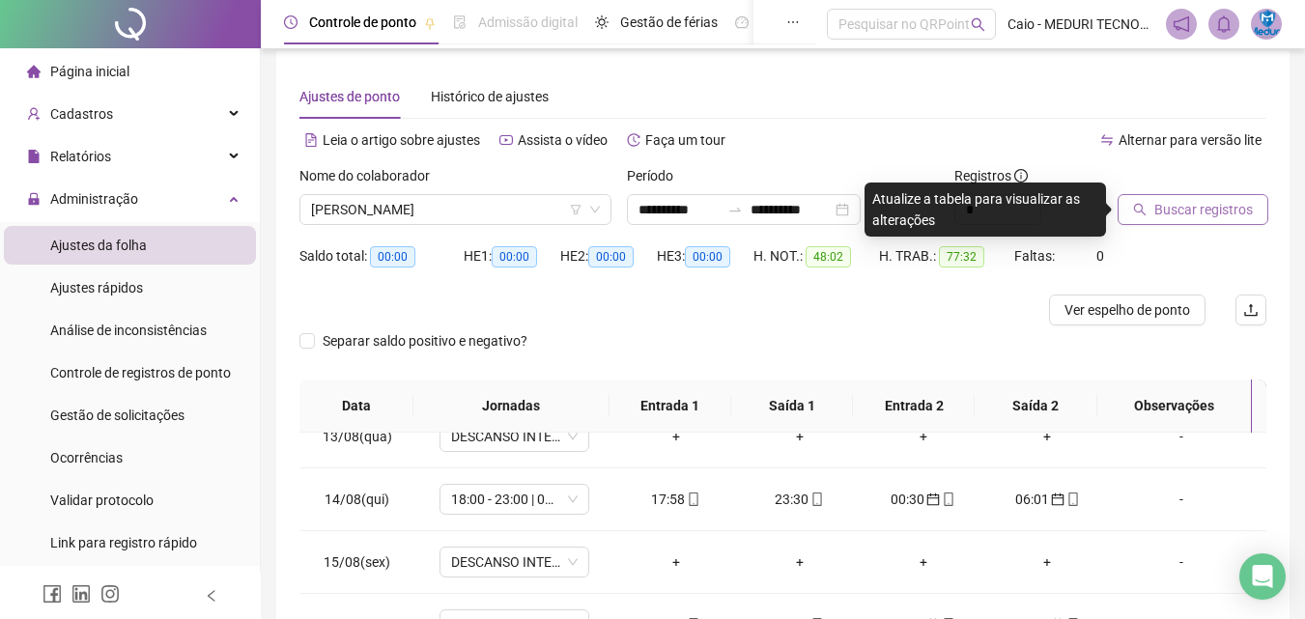
click at [1198, 210] on span "Buscar registros" at bounding box center [1203, 209] width 99 height 21
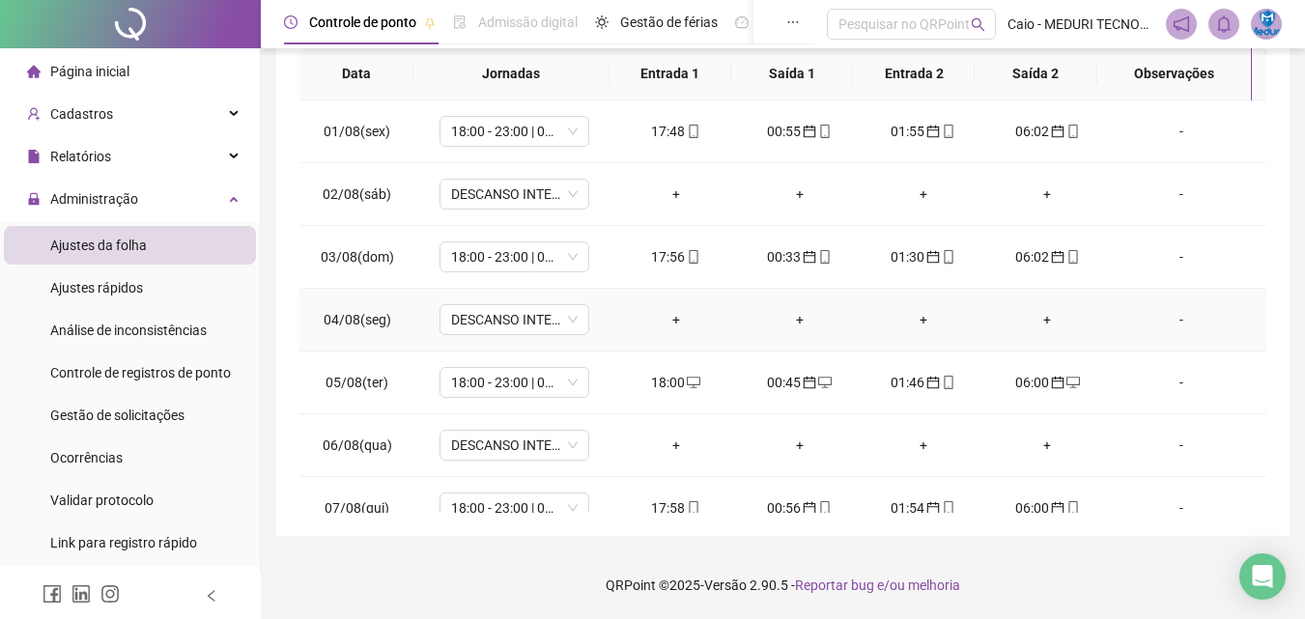
scroll to position [0, 0]
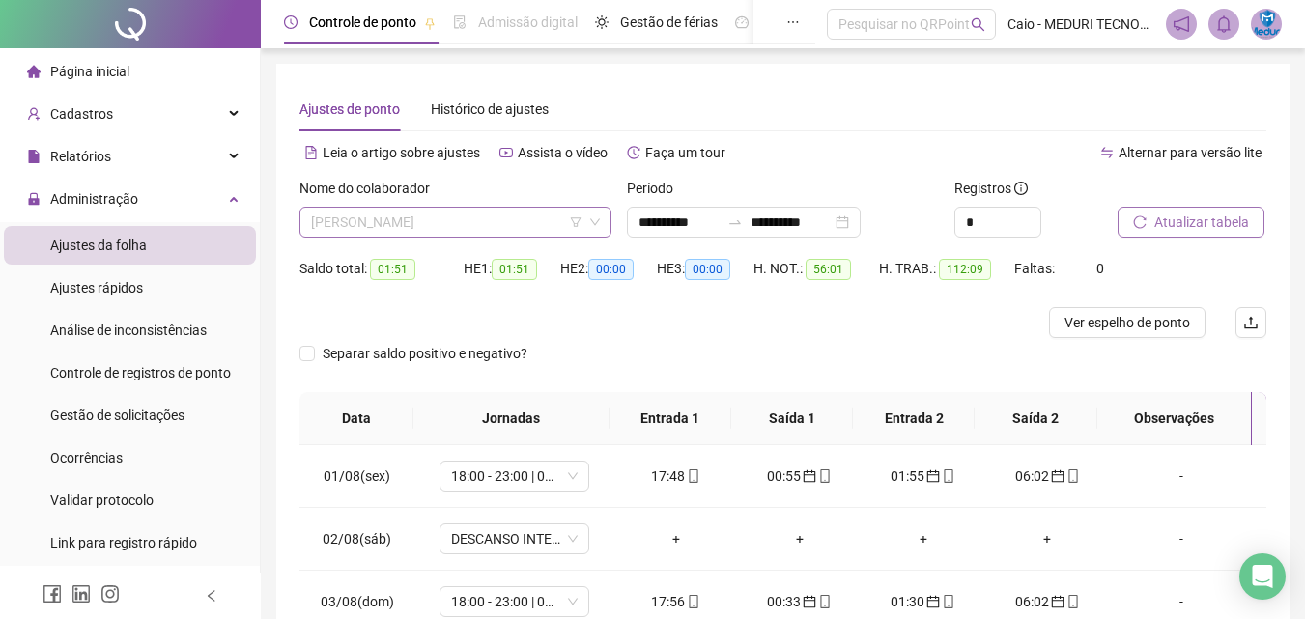
click at [431, 216] on span "[PERSON_NAME]" at bounding box center [455, 222] width 289 height 29
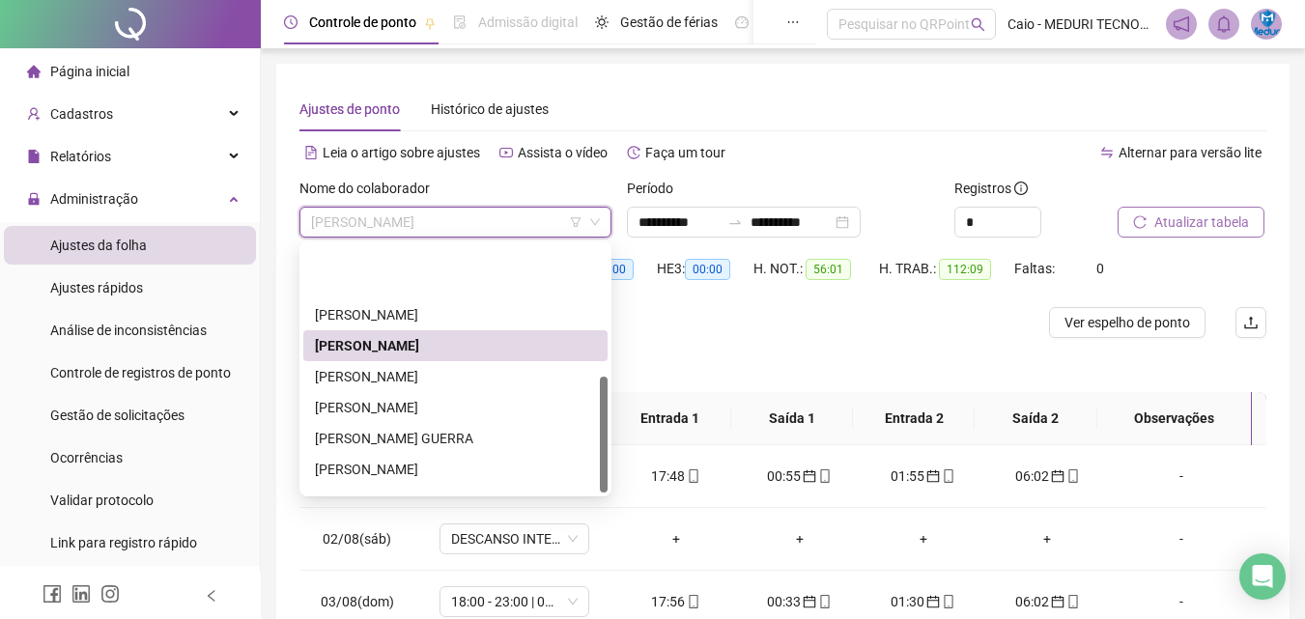
scroll to position [278, 0]
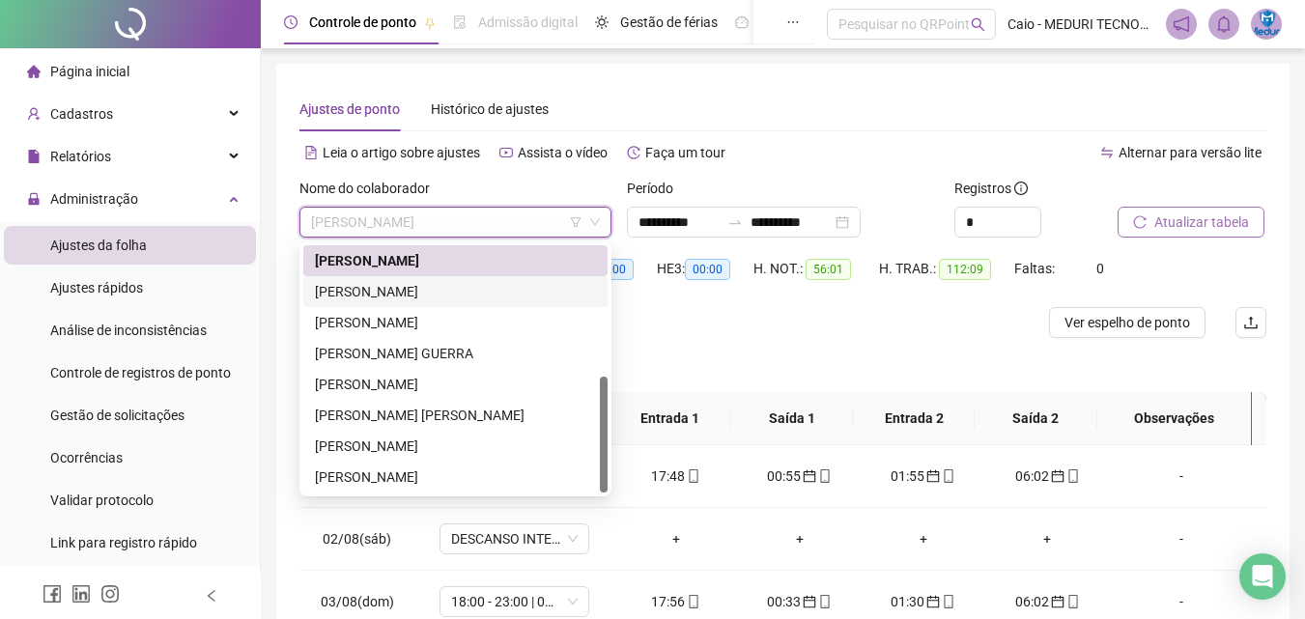
click at [422, 296] on div "[PERSON_NAME]" at bounding box center [455, 291] width 281 height 21
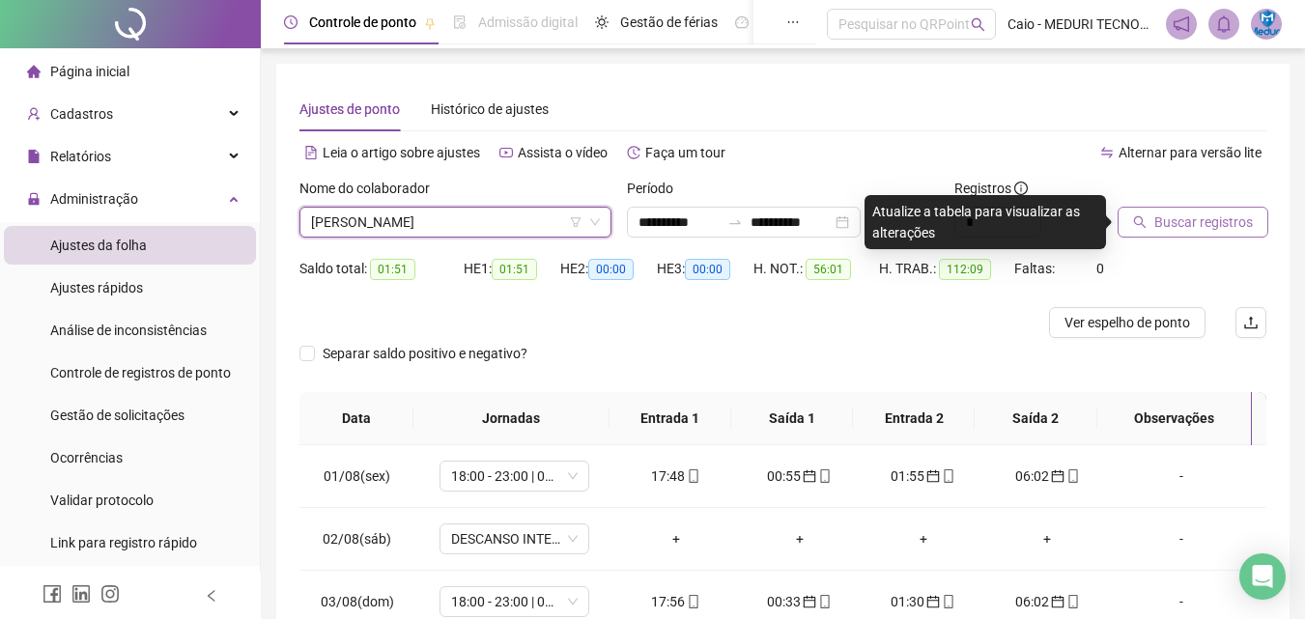
click at [1174, 208] on button "Buscar registros" at bounding box center [1193, 222] width 151 height 31
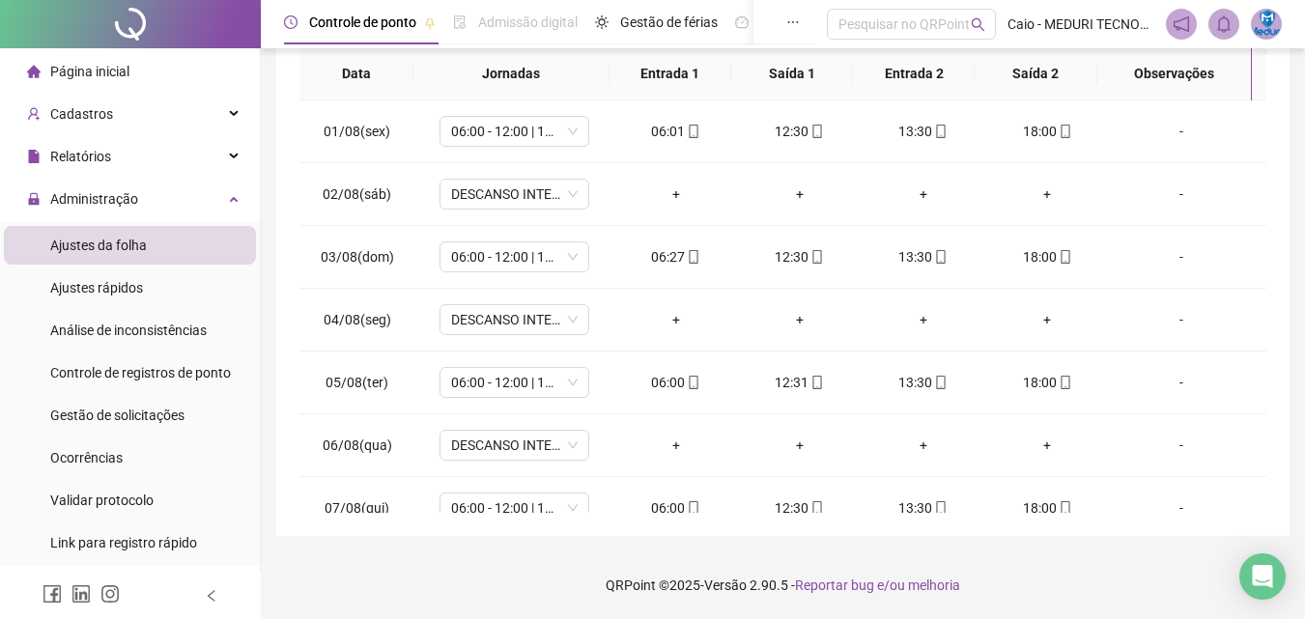
scroll to position [0, 0]
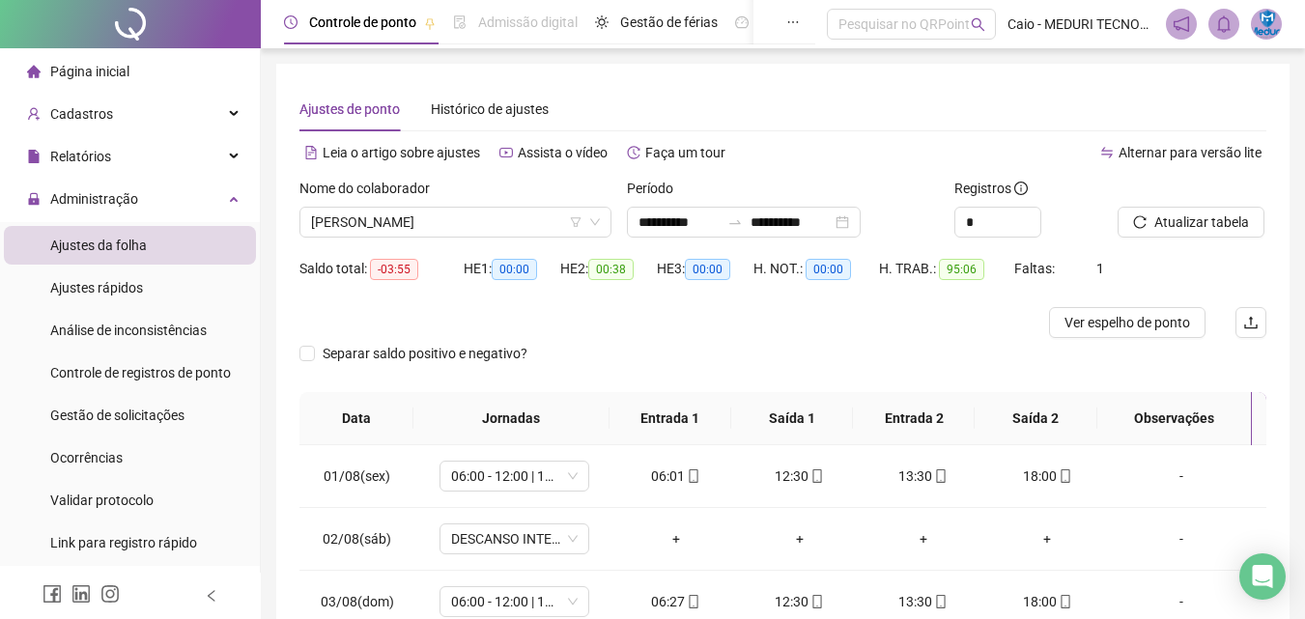
click at [503, 240] on div "Nome do colaborador [PERSON_NAME]" at bounding box center [455, 215] width 327 height 75
click at [506, 224] on span "[PERSON_NAME]" at bounding box center [455, 222] width 289 height 29
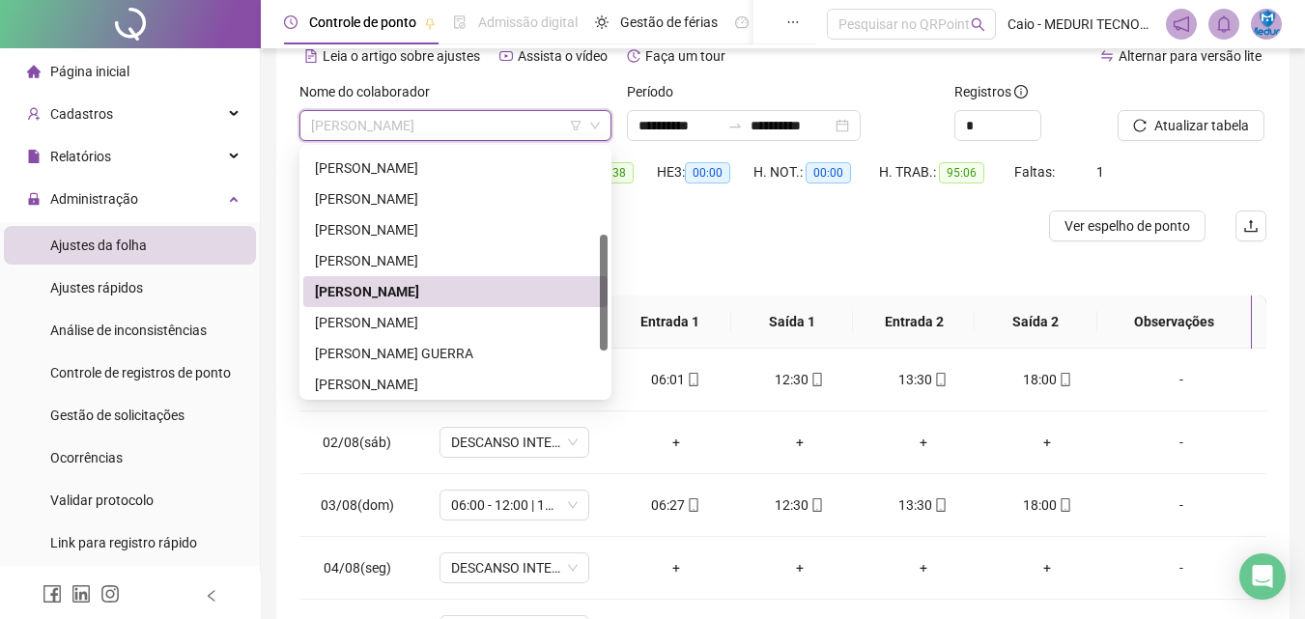
scroll to position [278, 0]
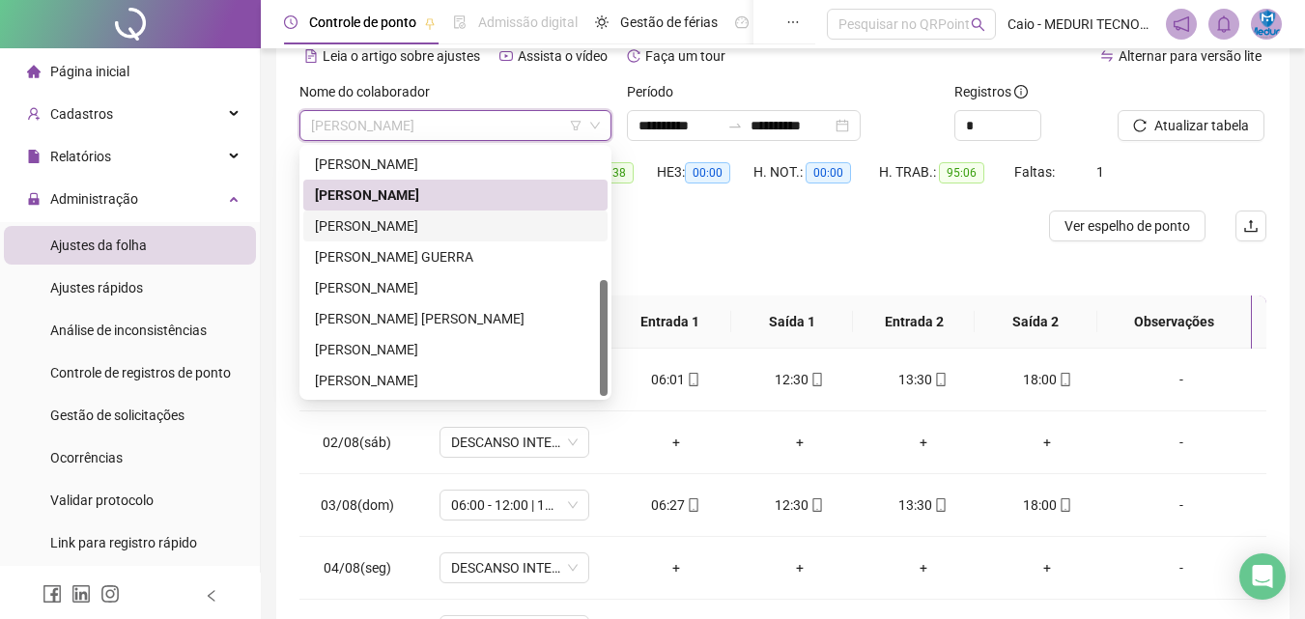
click at [441, 230] on div "[PERSON_NAME]" at bounding box center [455, 225] width 281 height 21
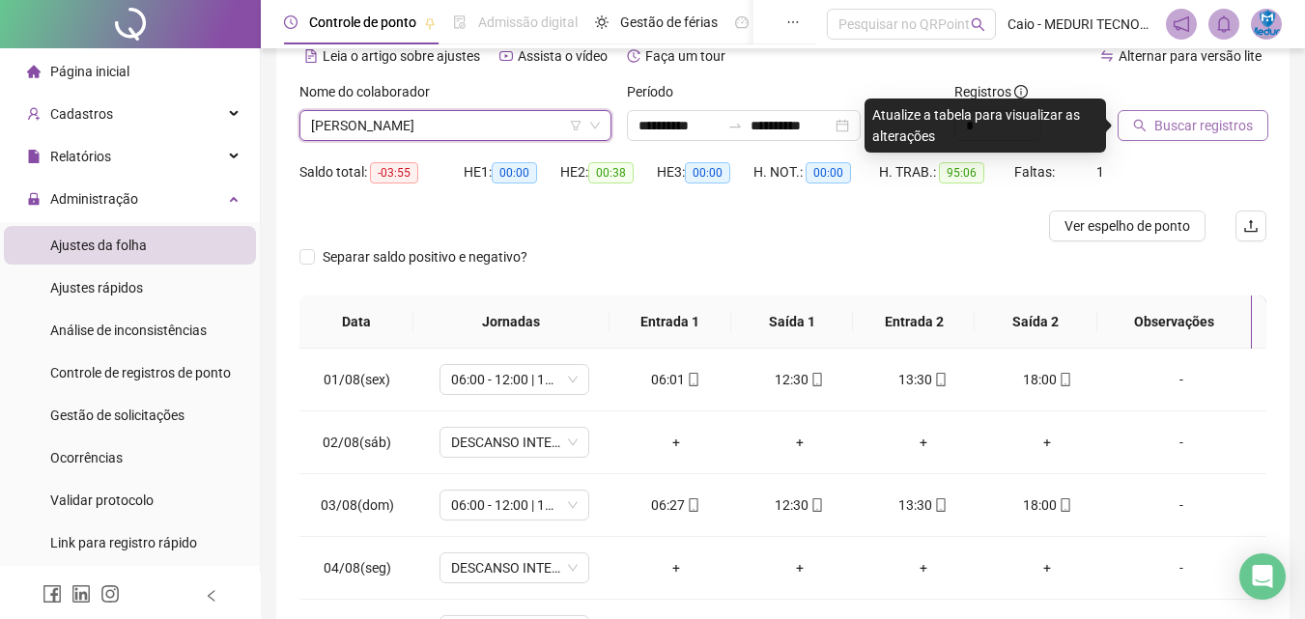
click at [1169, 129] on span "Buscar registros" at bounding box center [1203, 125] width 99 height 21
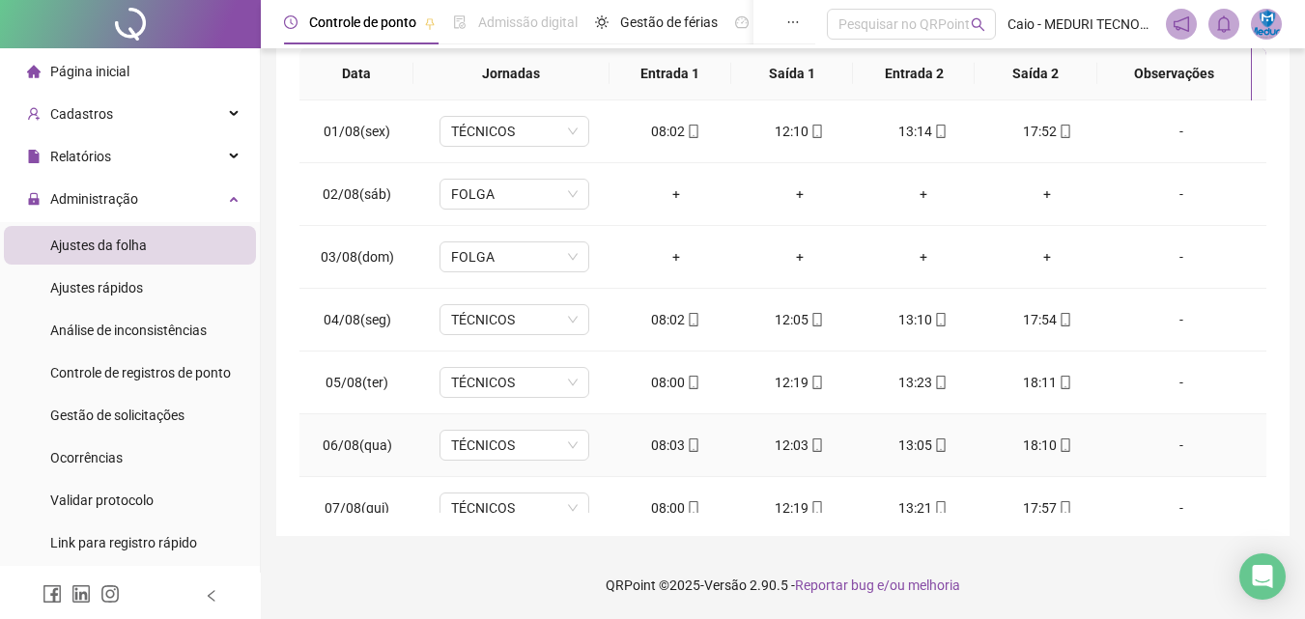
scroll to position [0, 0]
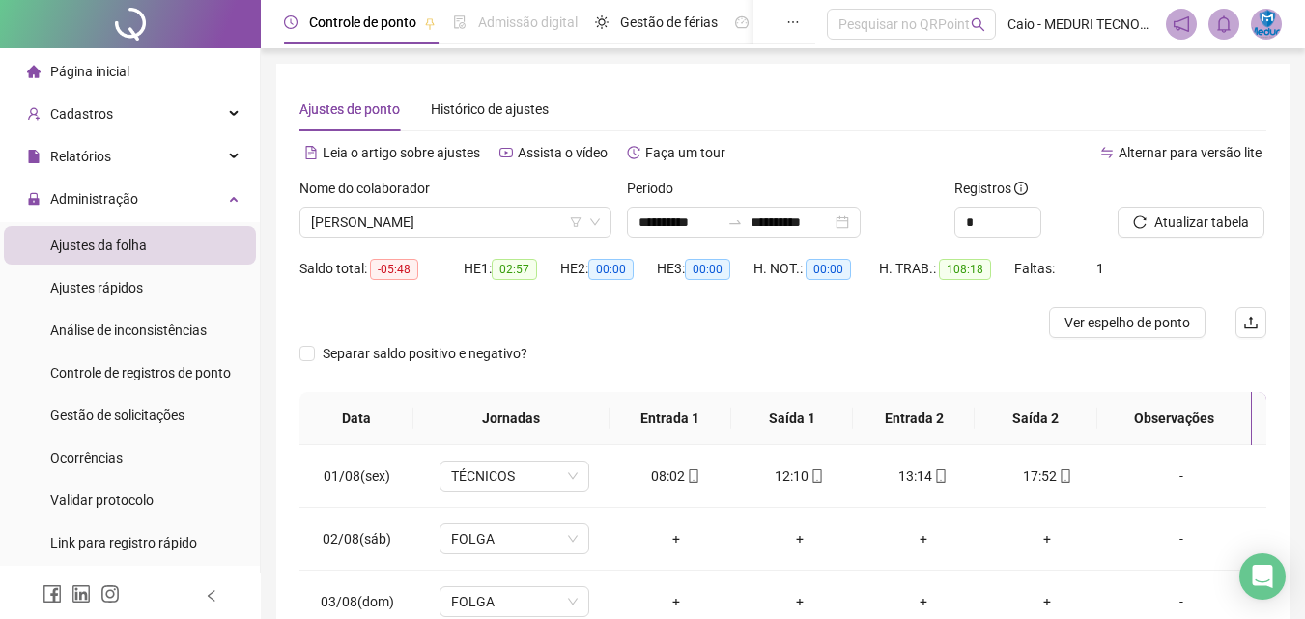
click at [1122, 304] on div "Saldo total: -05:48 HE 1: 02:57 HE 2: 00:00 HE 3: 00:00 H. NOT.: 00:00 H. TRAB.…" at bounding box center [782, 280] width 967 height 54
click at [1122, 306] on div "Saldo total: -05:48 HE 1: 02:57 HE 2: 00:00 HE 3: 00:00 H. NOT.: 00:00 H. TRAB.…" at bounding box center [782, 280] width 967 height 54
click at [1122, 317] on span "Ver espelho de ponto" at bounding box center [1128, 322] width 126 height 21
click at [455, 229] on span "[PERSON_NAME]" at bounding box center [455, 222] width 289 height 29
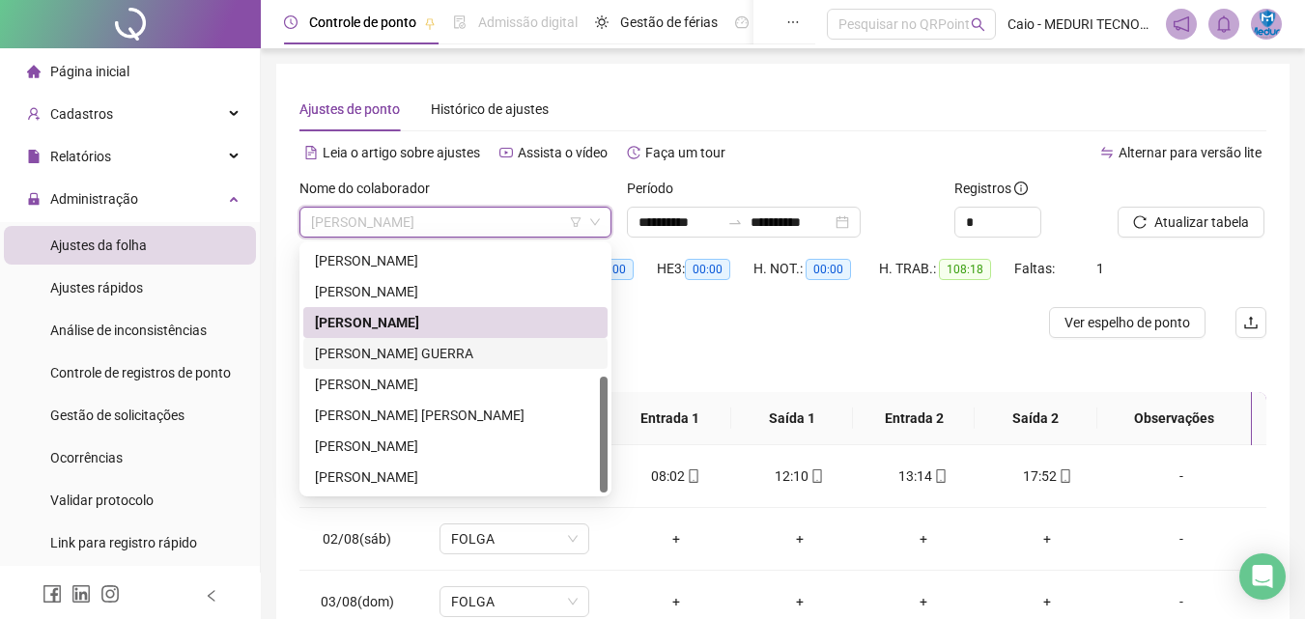
click at [409, 352] on div "[PERSON_NAME] GUERRA" at bounding box center [455, 353] width 281 height 21
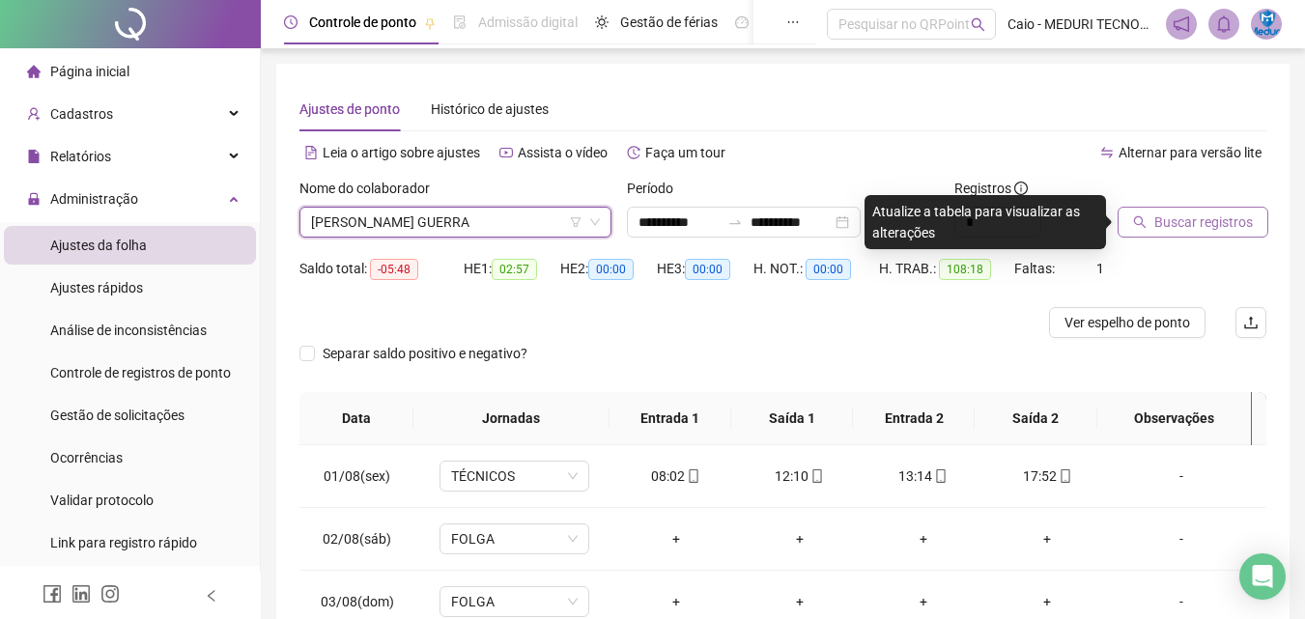
click at [1173, 213] on span "Buscar registros" at bounding box center [1203, 222] width 99 height 21
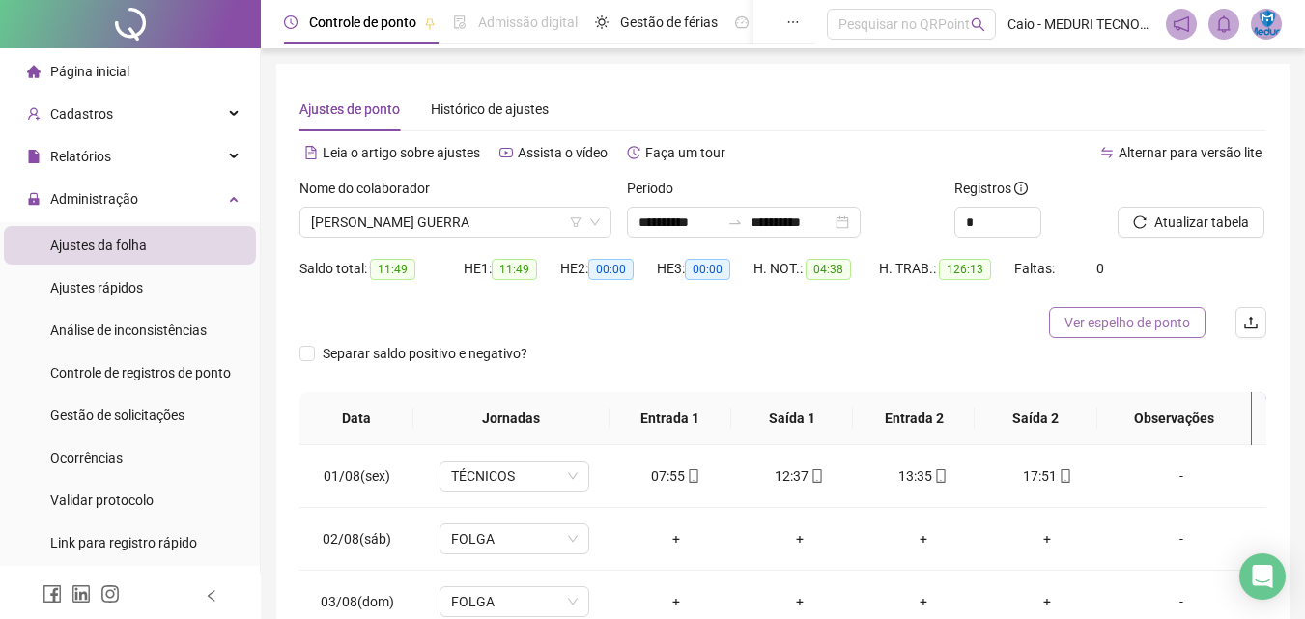
click at [1081, 321] on span "Ver espelho de ponto" at bounding box center [1128, 322] width 126 height 21
click at [1153, 326] on span "Ver espelho de ponto" at bounding box center [1128, 322] width 126 height 21
click at [497, 218] on span "[PERSON_NAME] GUERRA" at bounding box center [455, 222] width 289 height 29
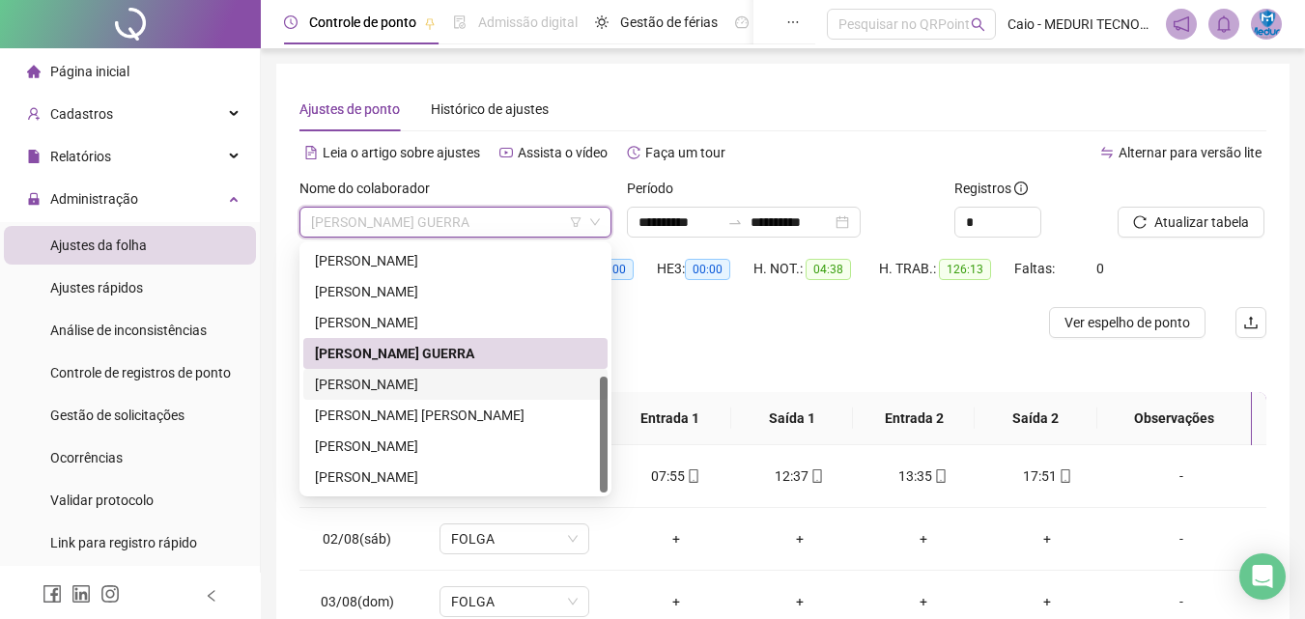
click at [475, 392] on div "[PERSON_NAME]" at bounding box center [455, 384] width 281 height 21
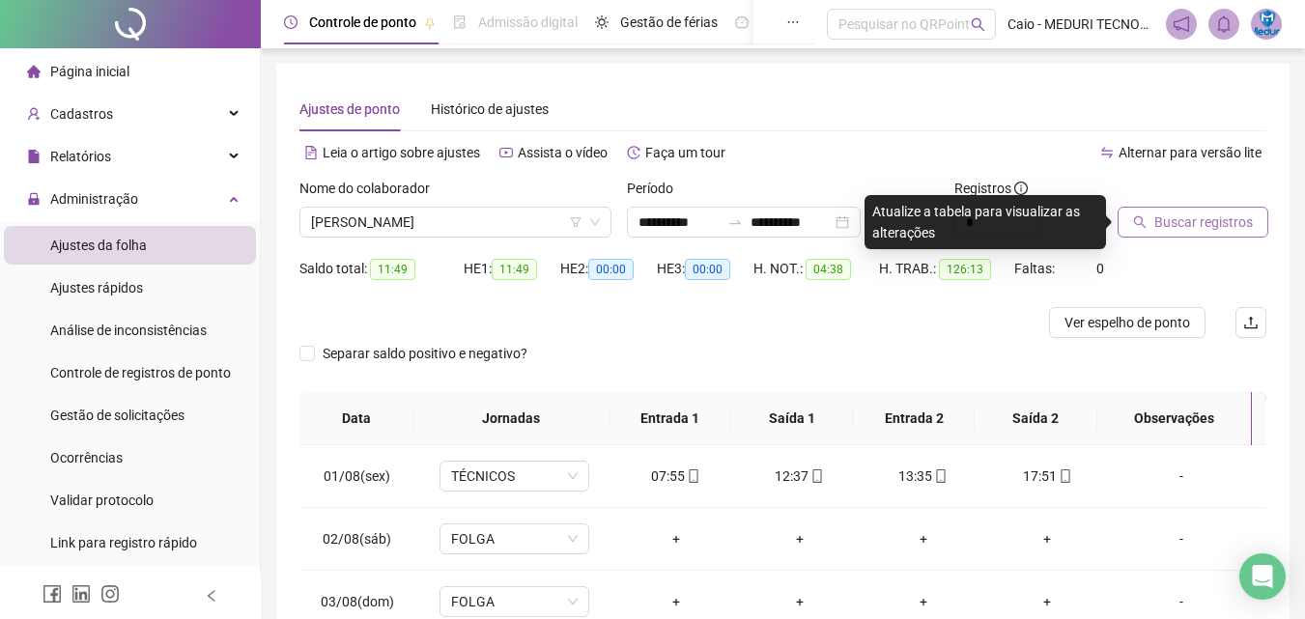
click at [1159, 235] on button "Buscar registros" at bounding box center [1193, 222] width 151 height 31
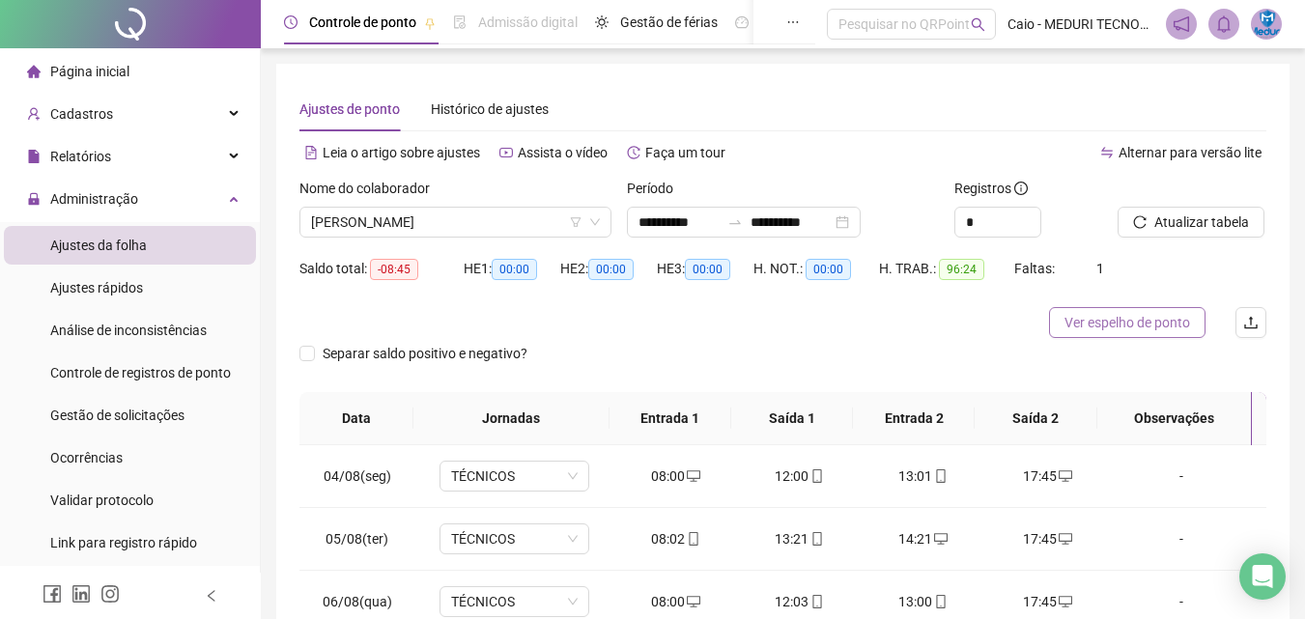
click at [1138, 325] on span "Ver espelho de ponto" at bounding box center [1128, 322] width 126 height 21
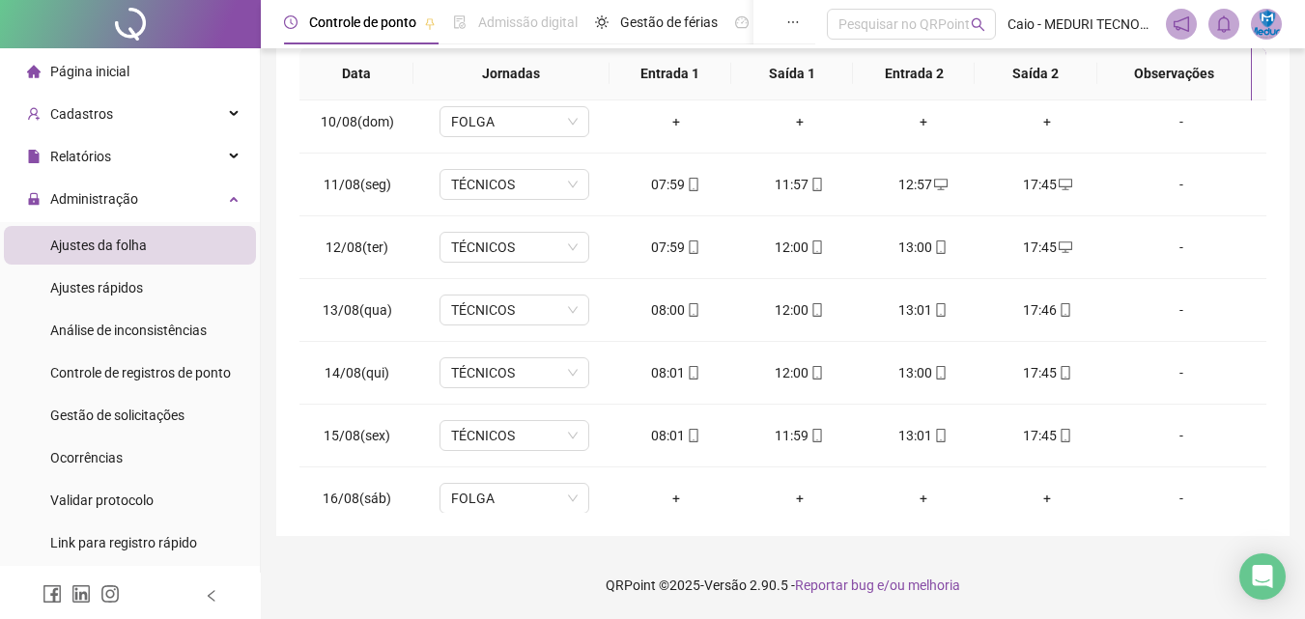
scroll to position [592, 0]
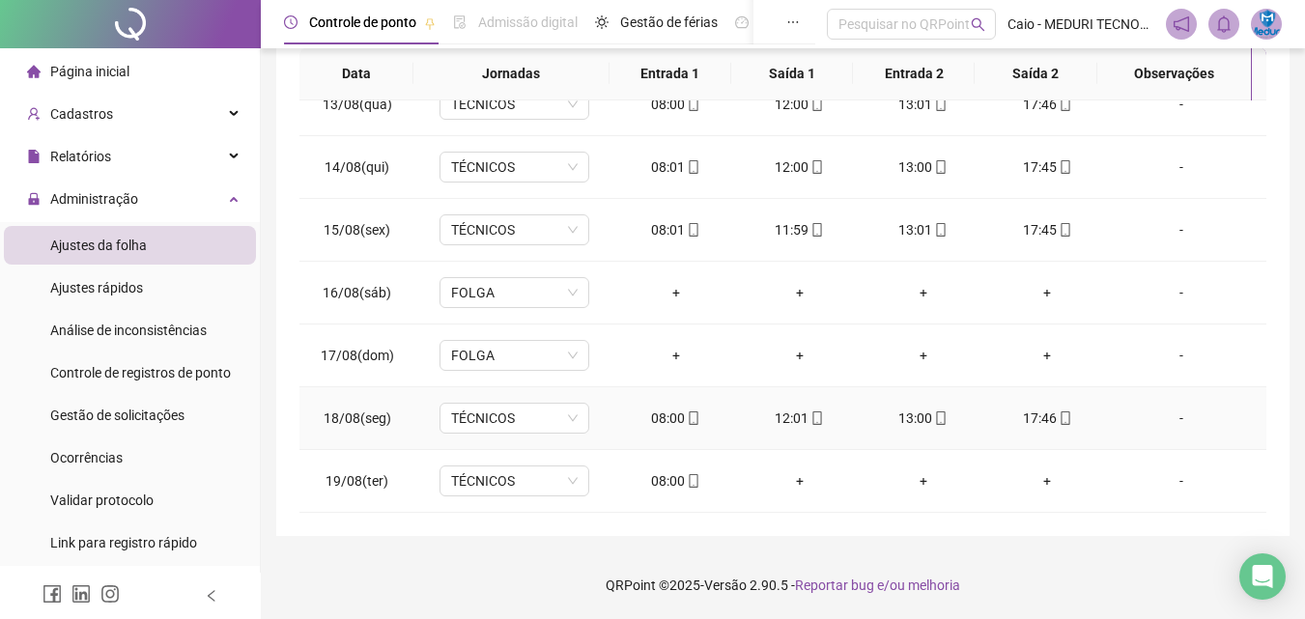
click at [694, 417] on icon "mobile" at bounding box center [694, 419] width 14 height 14
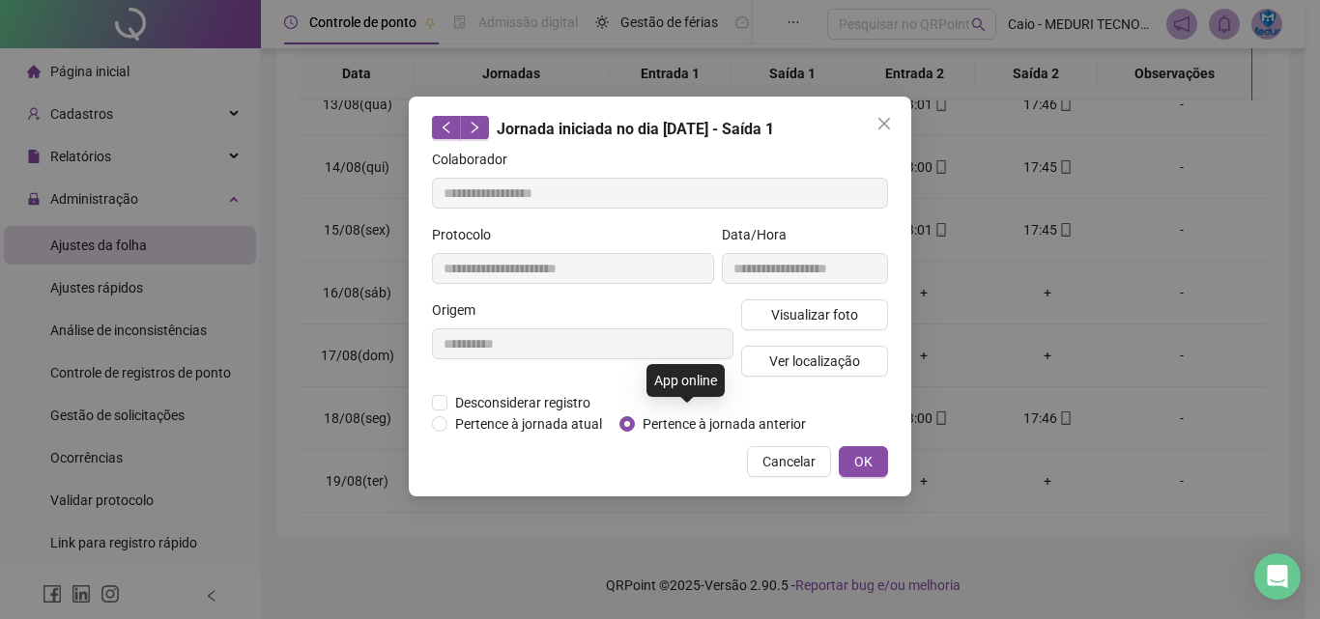
type input "**********"
click at [813, 320] on span "Visualizar foto" at bounding box center [814, 314] width 87 height 21
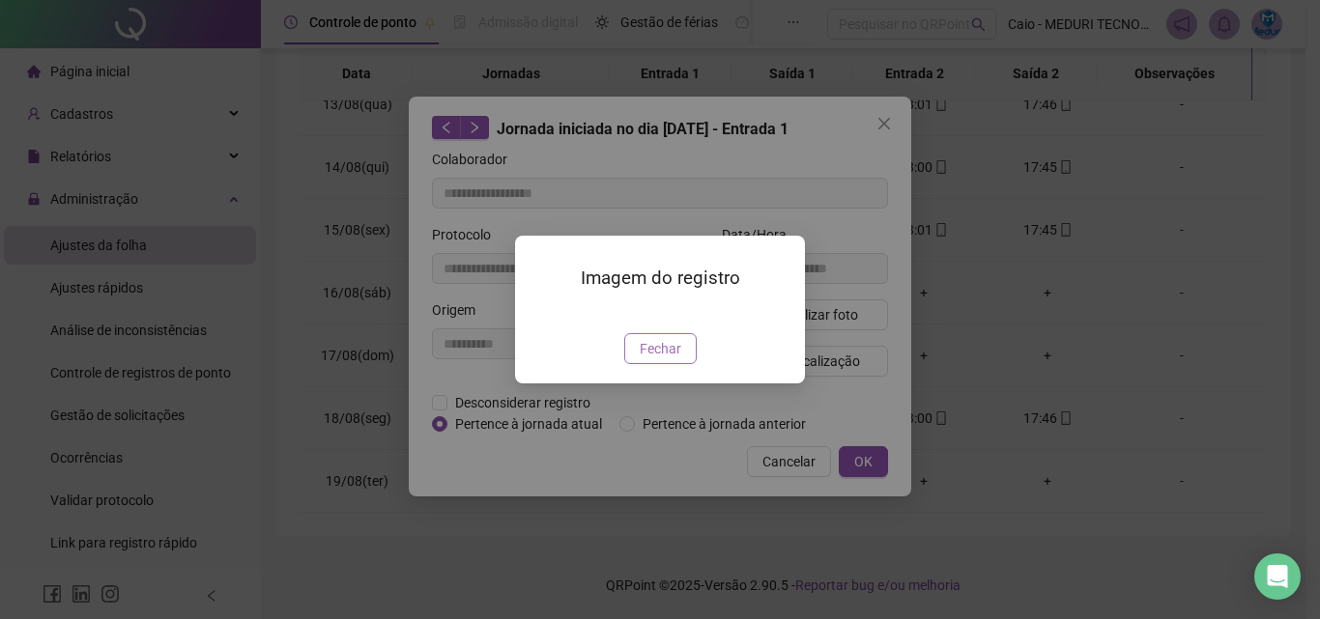
click at [671, 364] on button "Fechar" at bounding box center [660, 348] width 72 height 31
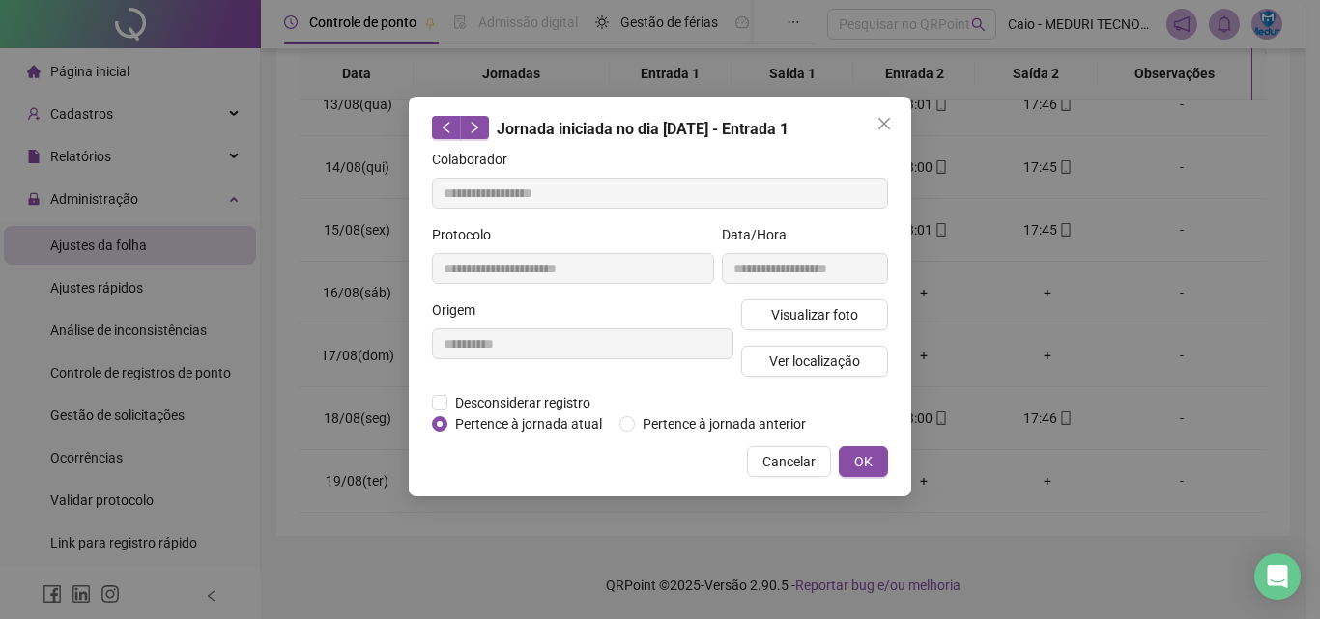
click at [778, 381] on div "Visualizar foto Ver localização" at bounding box center [814, 345] width 155 height 93
click at [807, 360] on span "Ver localização" at bounding box center [814, 361] width 91 height 21
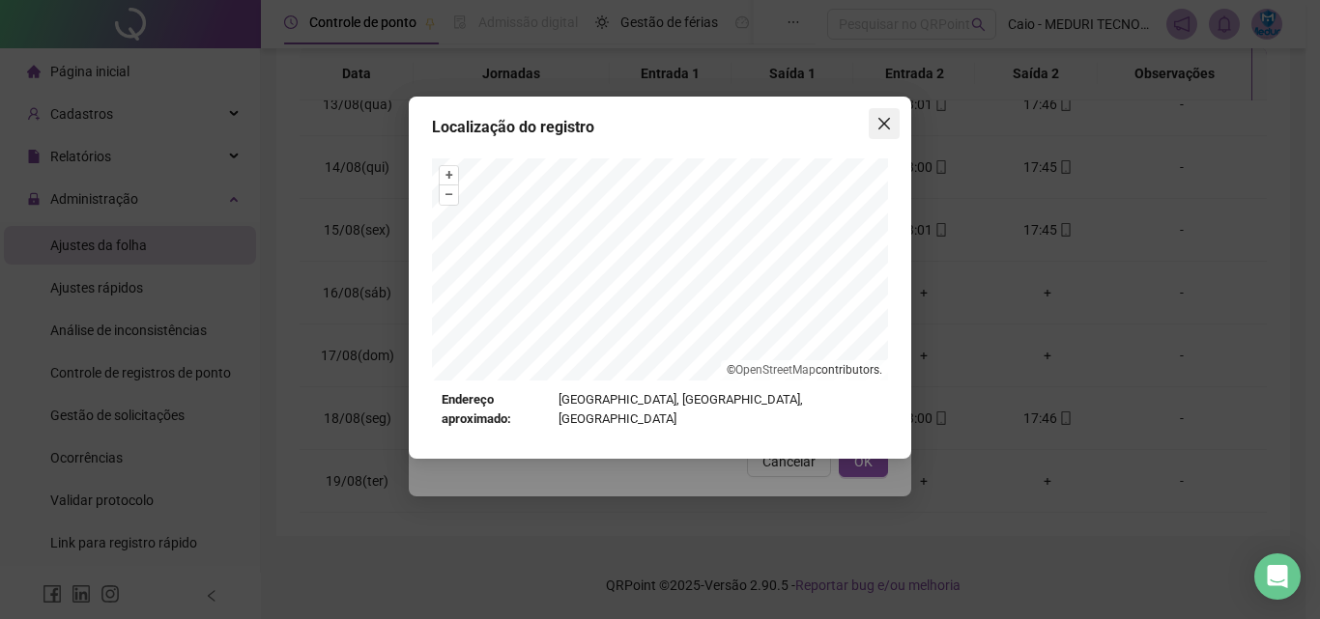
click at [882, 122] on icon "close" at bounding box center [884, 124] width 12 height 12
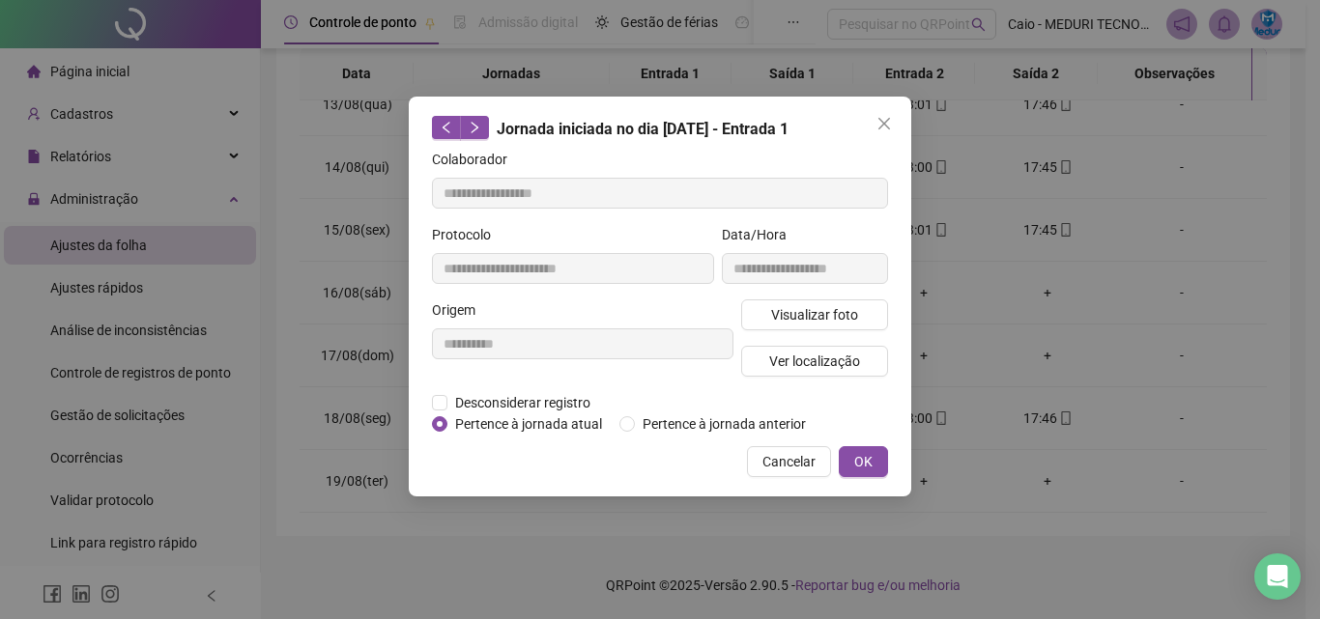
click at [890, 123] on icon "close" at bounding box center [883, 123] width 15 height 15
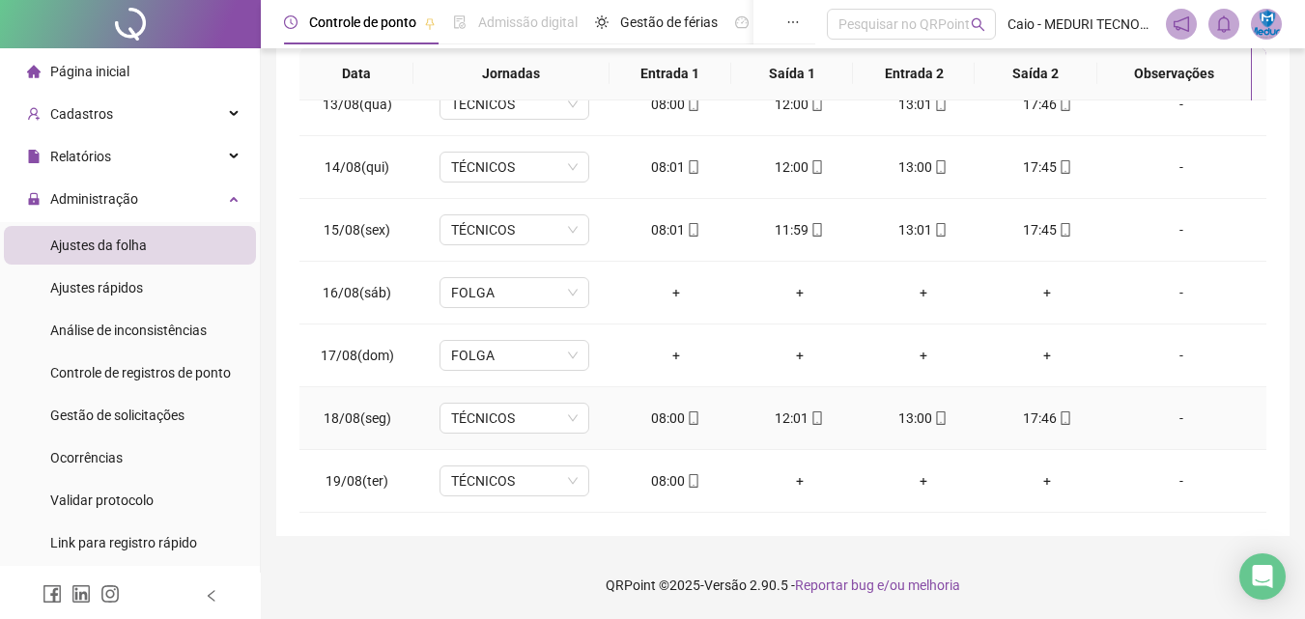
click at [1059, 413] on icon "mobile" at bounding box center [1066, 419] width 14 height 14
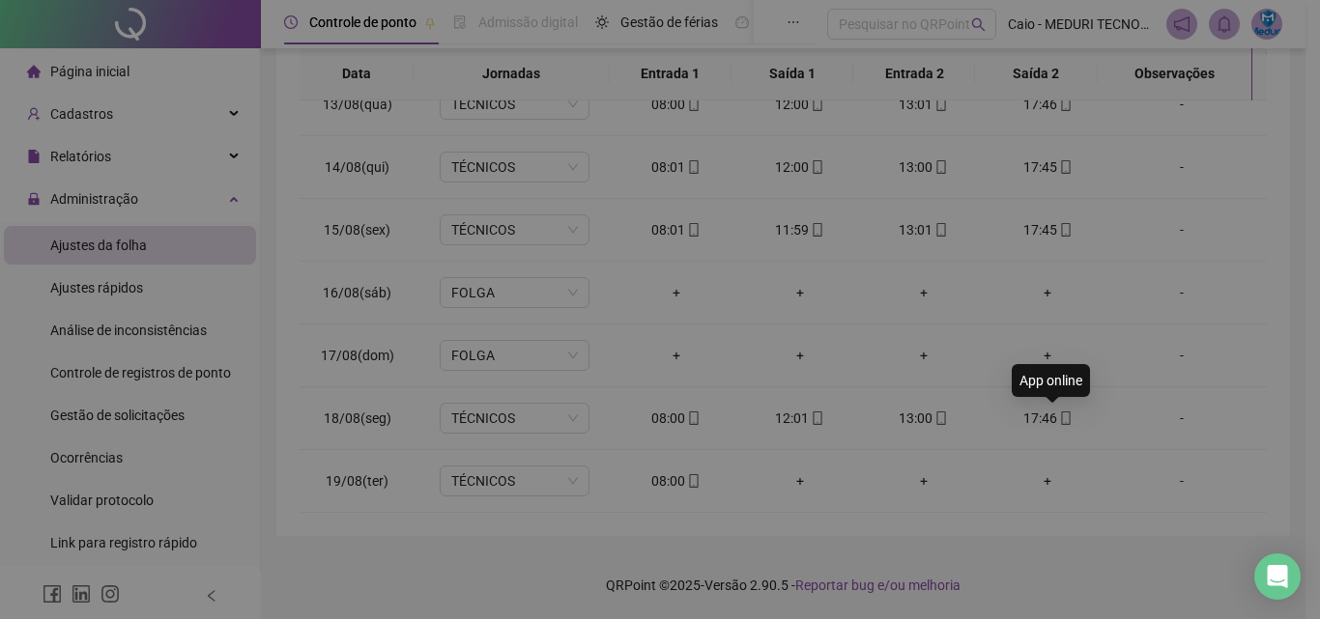
type input "**********"
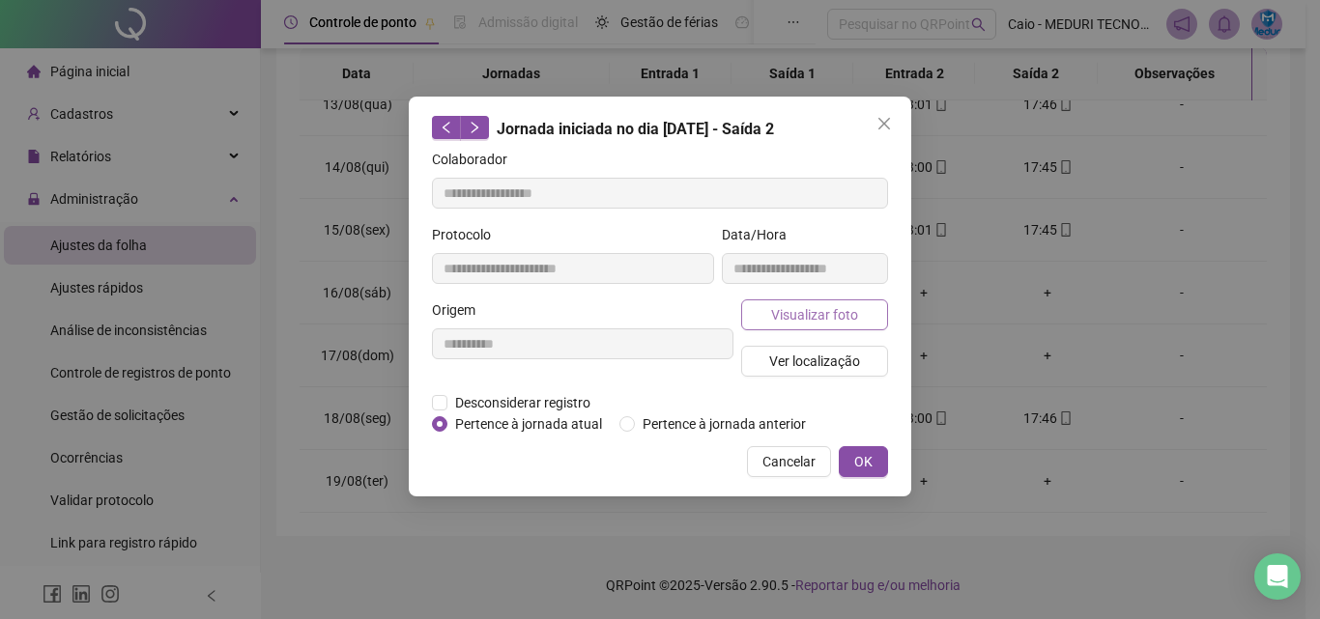
click at [839, 306] on span "Visualizar foto" at bounding box center [814, 314] width 87 height 21
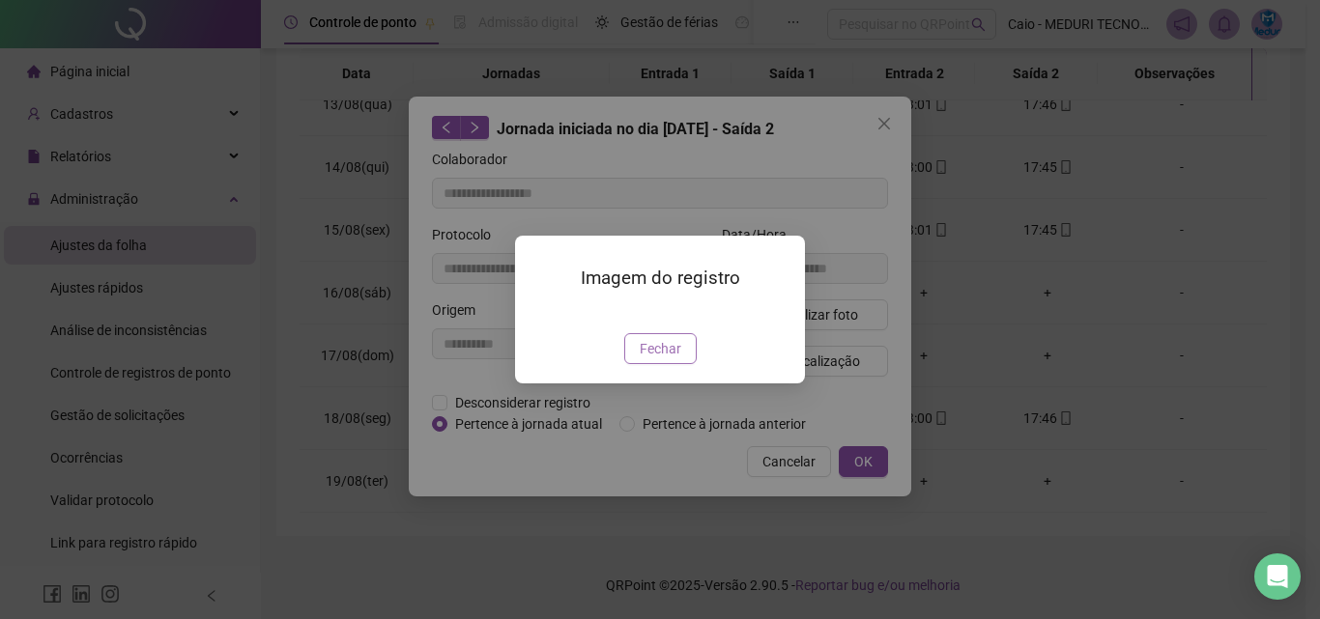
click at [668, 359] on span "Fechar" at bounding box center [661, 348] width 42 height 21
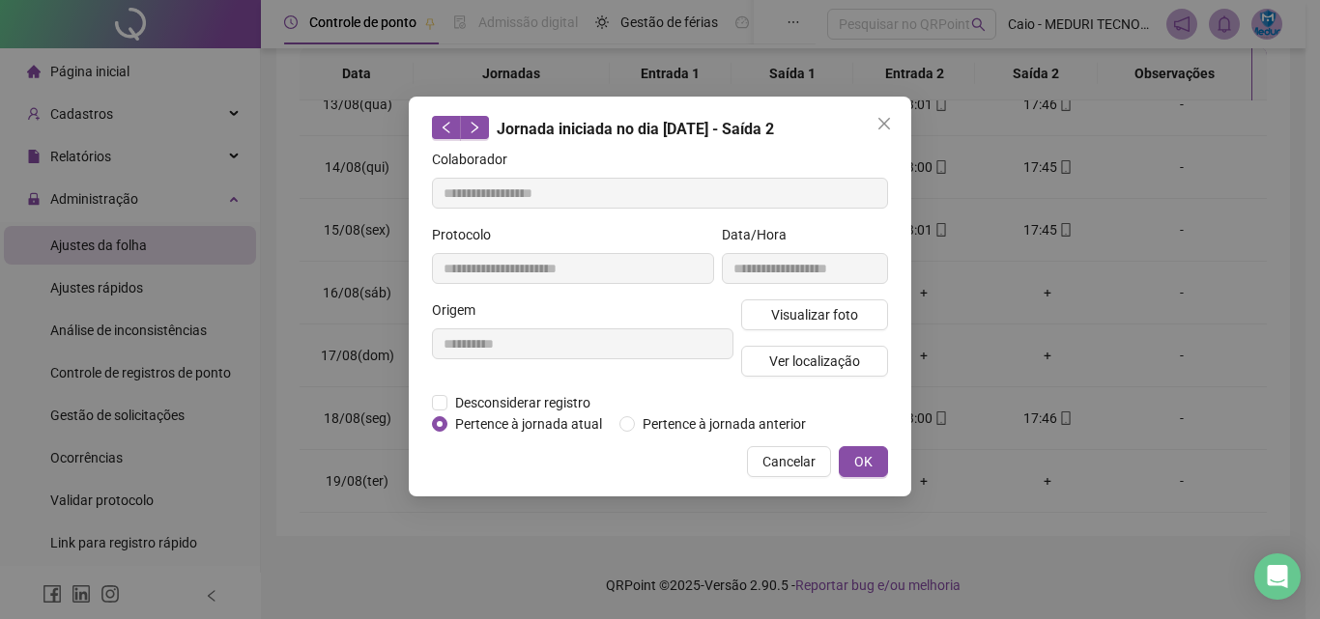
click at [791, 389] on div "Visualizar foto Ver localização" at bounding box center [814, 345] width 155 height 93
click at [800, 381] on div "Visualizar foto Ver localização" at bounding box center [814, 345] width 155 height 93
click at [809, 367] on span "Ver localização" at bounding box center [814, 361] width 91 height 21
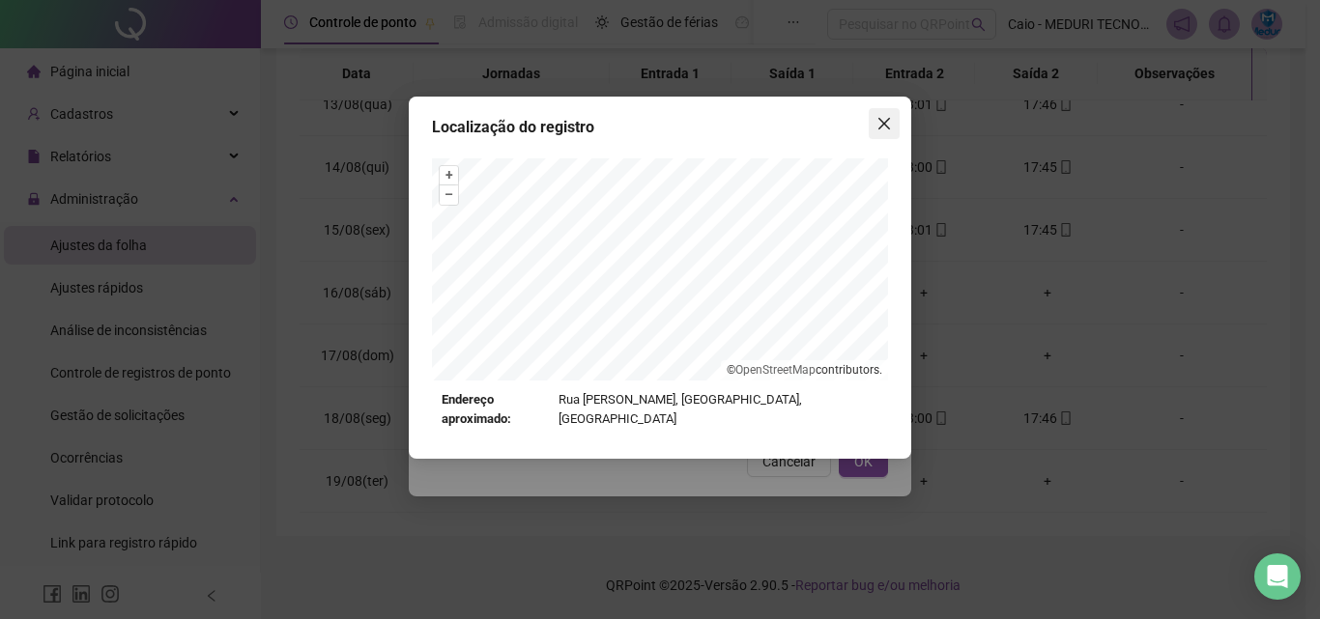
click at [898, 109] on button "Close" at bounding box center [883, 123] width 31 height 31
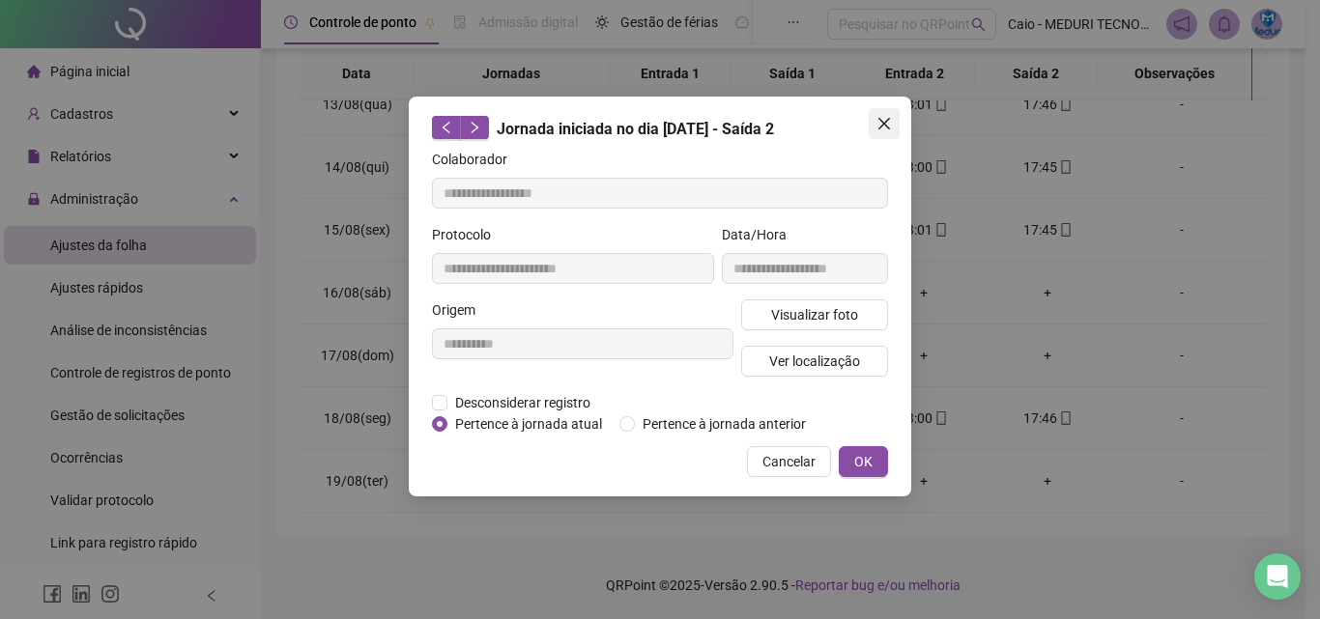
click at [891, 120] on icon "close" at bounding box center [883, 123] width 15 height 15
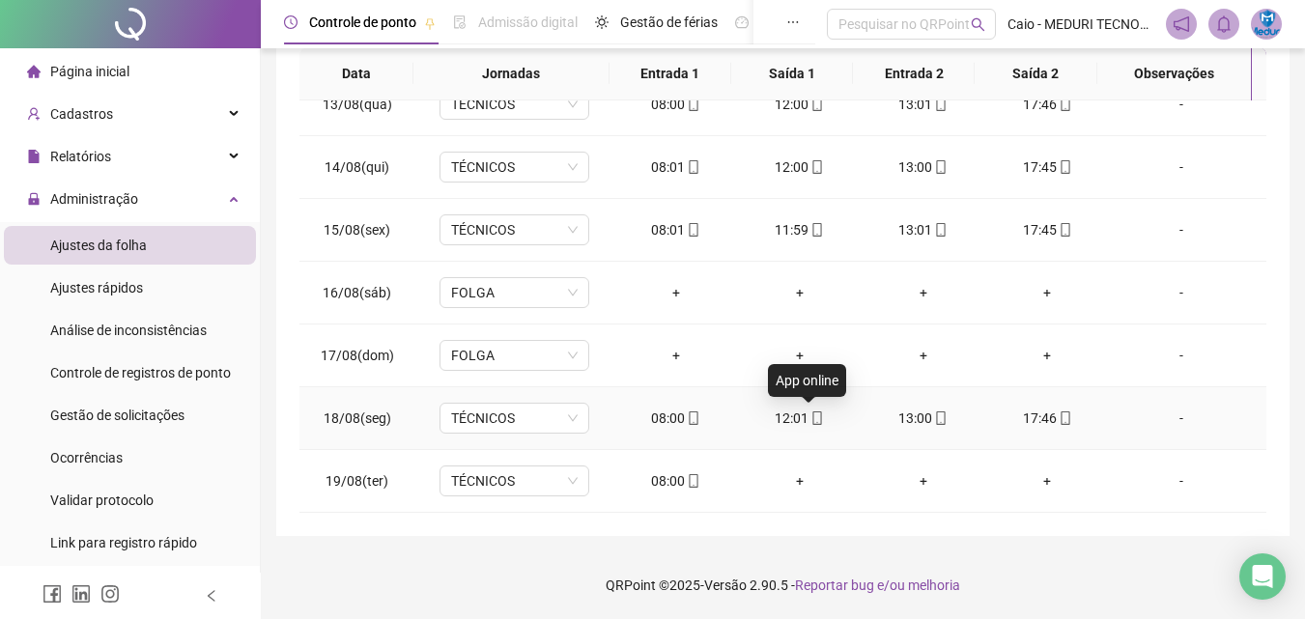
click at [813, 424] on icon "mobile" at bounding box center [817, 419] width 9 height 14
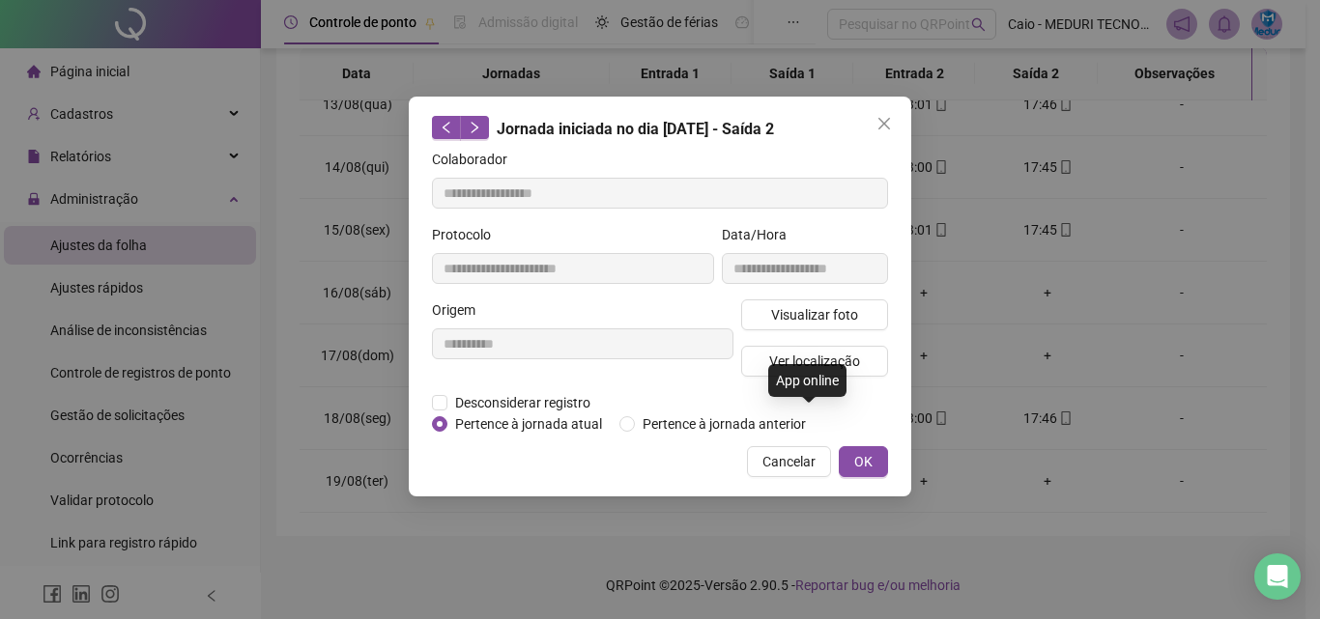
type input "**********"
click at [839, 322] on span "Visualizar foto" at bounding box center [814, 314] width 87 height 21
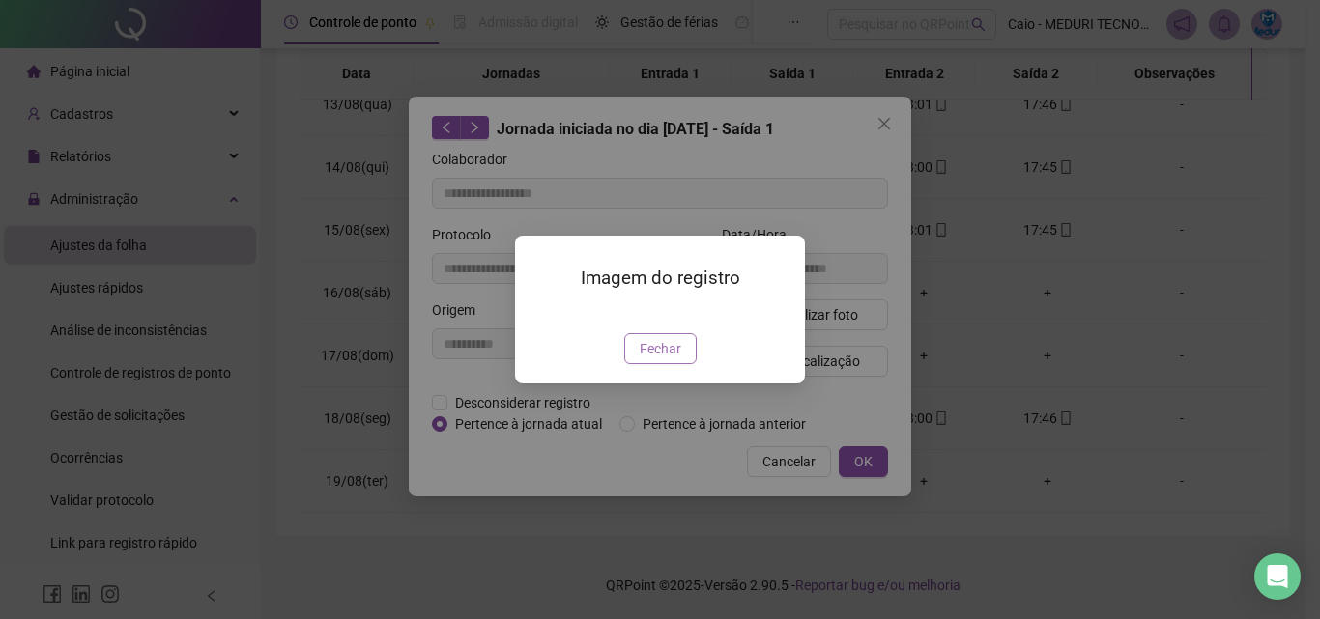
click at [652, 359] on span "Fechar" at bounding box center [661, 348] width 42 height 21
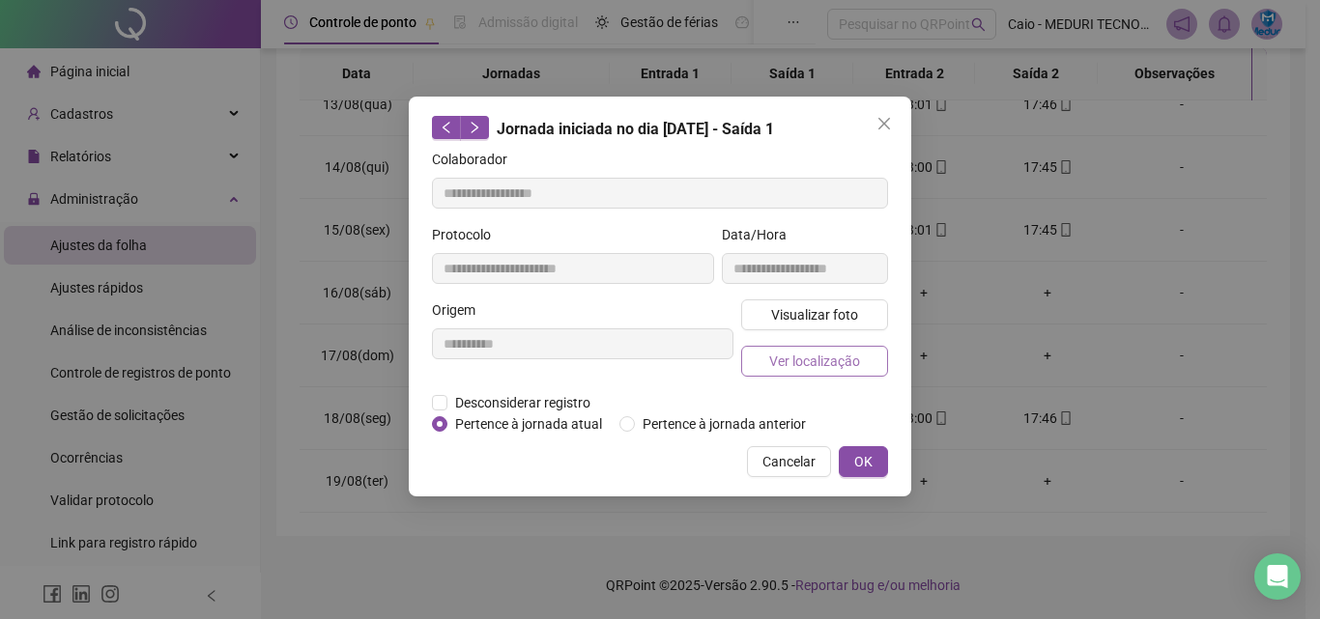
click at [829, 361] on span "Ver localização" at bounding box center [814, 361] width 91 height 21
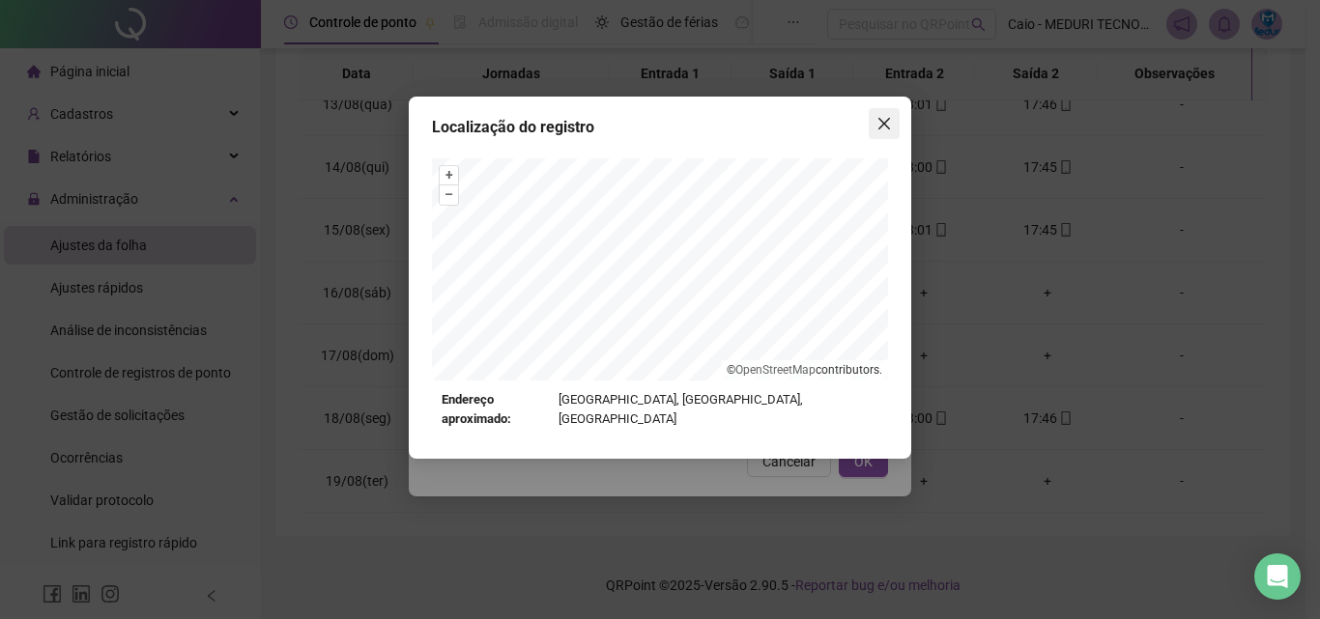
click at [886, 120] on icon "close" at bounding box center [883, 123] width 15 height 15
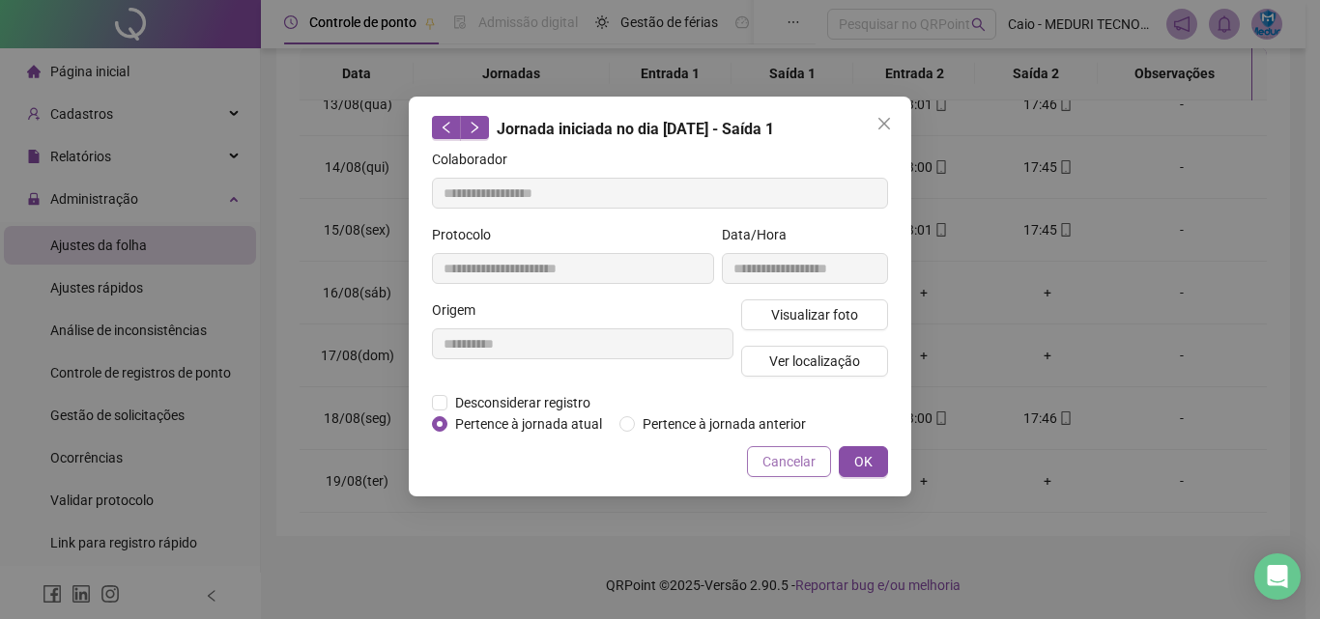
click at [812, 456] on span "Cancelar" at bounding box center [788, 461] width 53 height 21
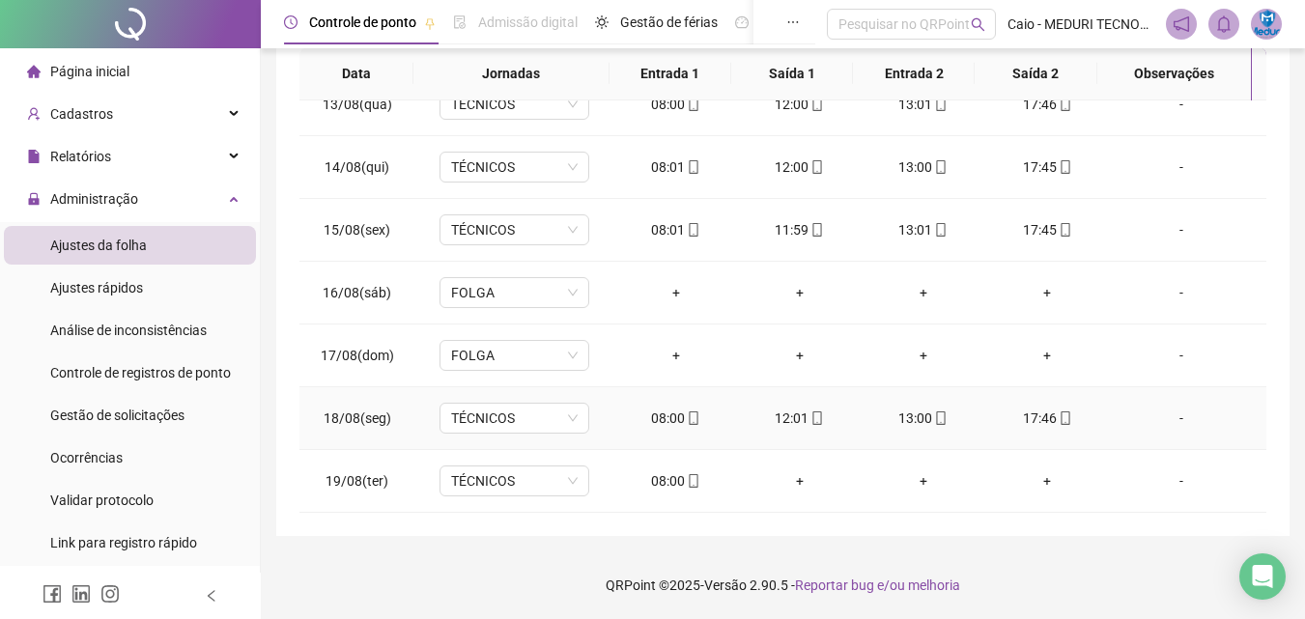
click at [937, 415] on icon "mobile" at bounding box center [941, 419] width 9 height 14
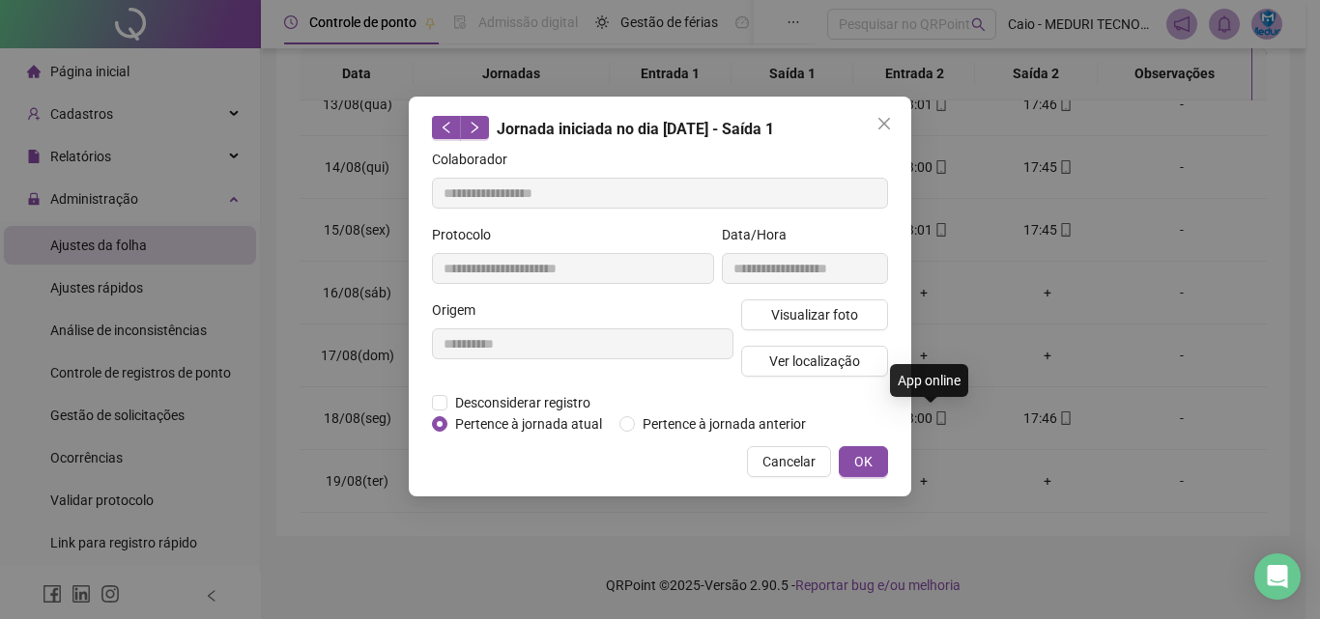
type input "**********"
click at [847, 301] on button "Visualizar foto" at bounding box center [814, 314] width 147 height 31
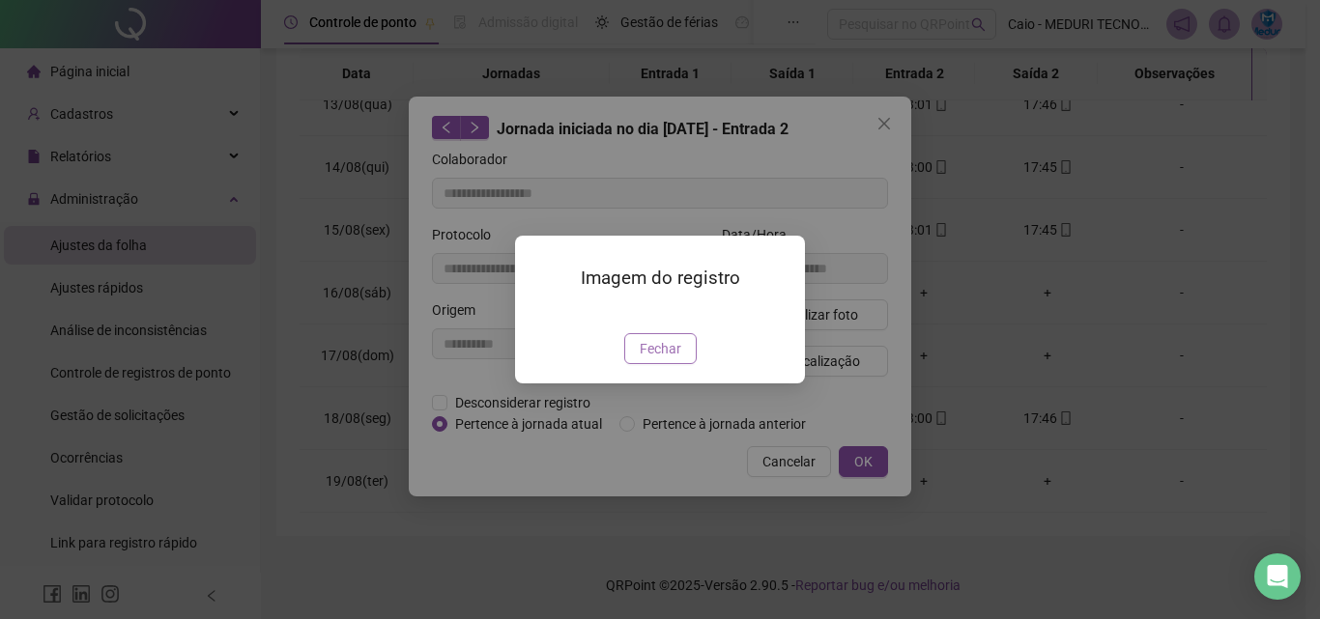
click at [669, 359] on span "Fechar" at bounding box center [661, 348] width 42 height 21
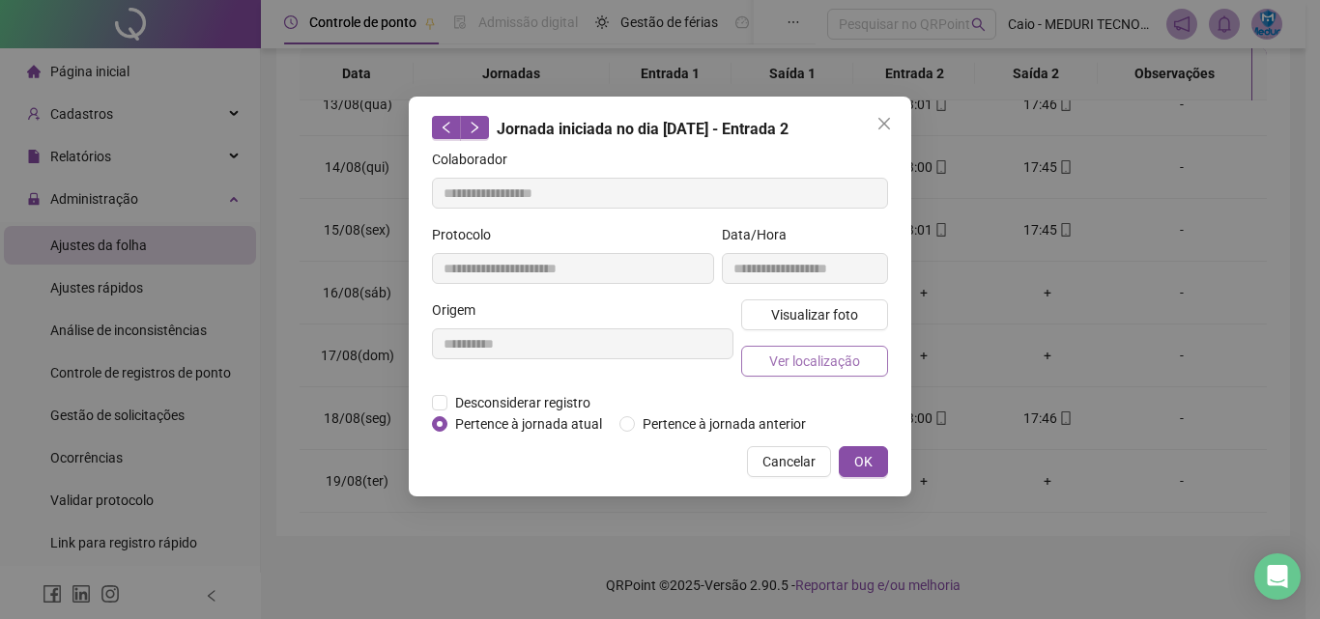
click at [818, 370] on span "Ver localização" at bounding box center [814, 361] width 91 height 21
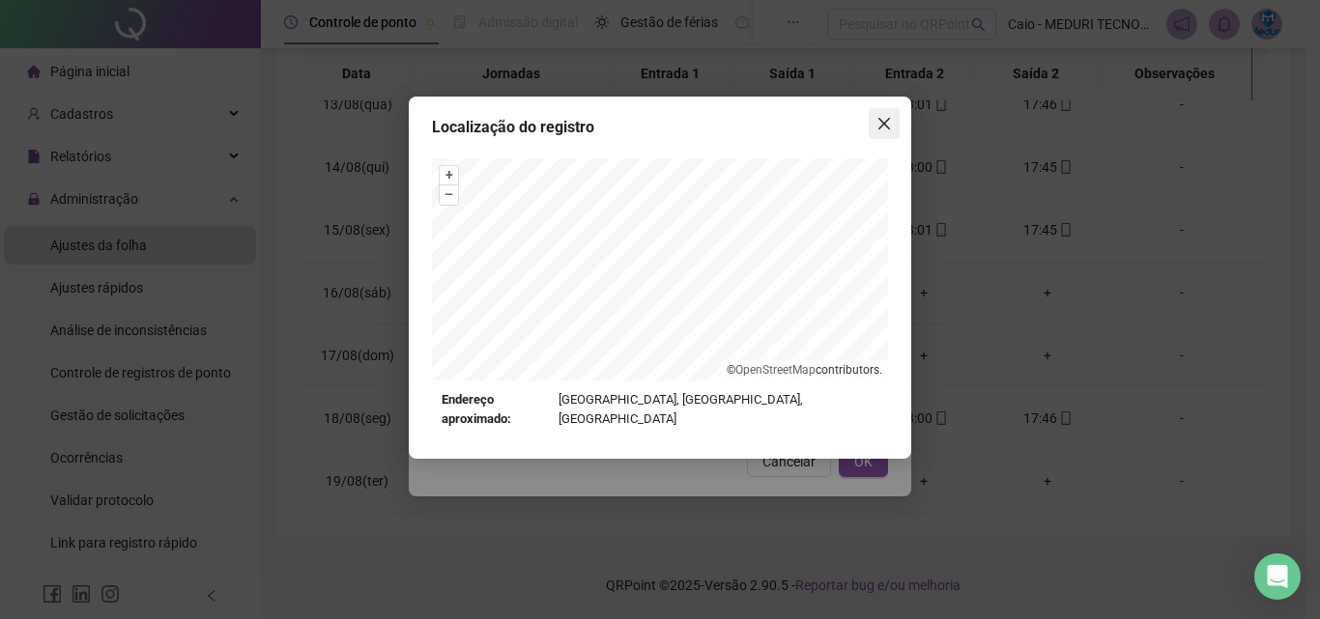
click at [879, 135] on button "Close" at bounding box center [883, 123] width 31 height 31
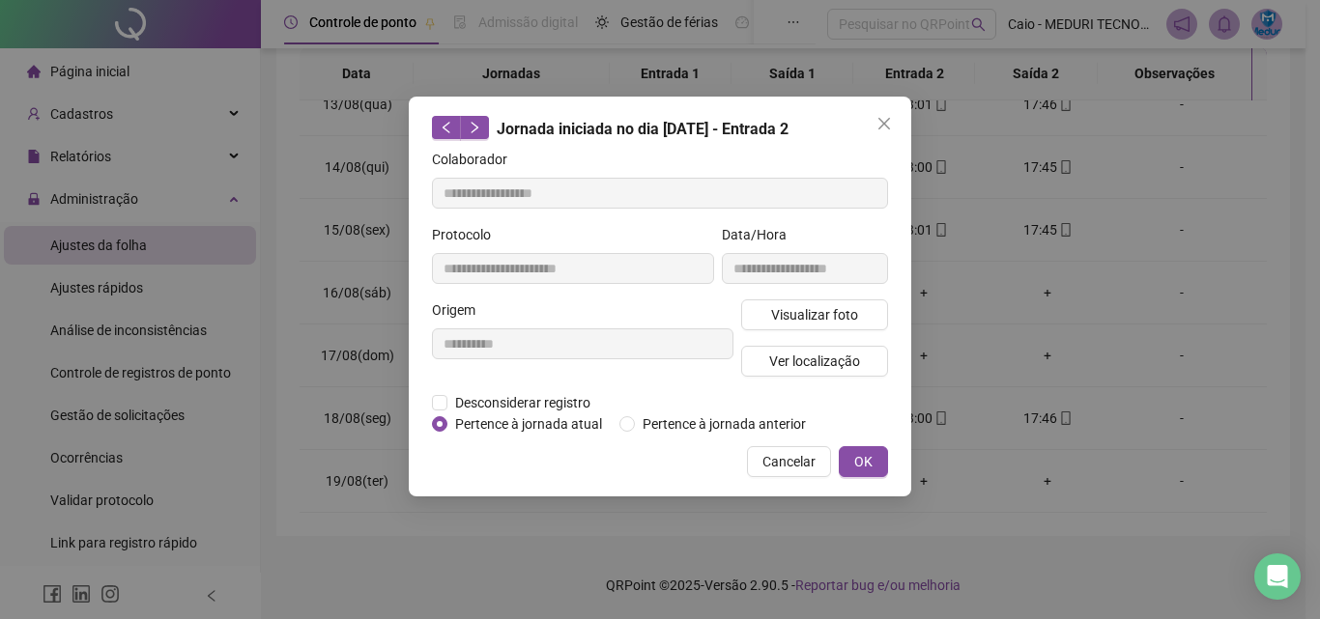
click at [879, 135] on button "Close" at bounding box center [883, 123] width 31 height 31
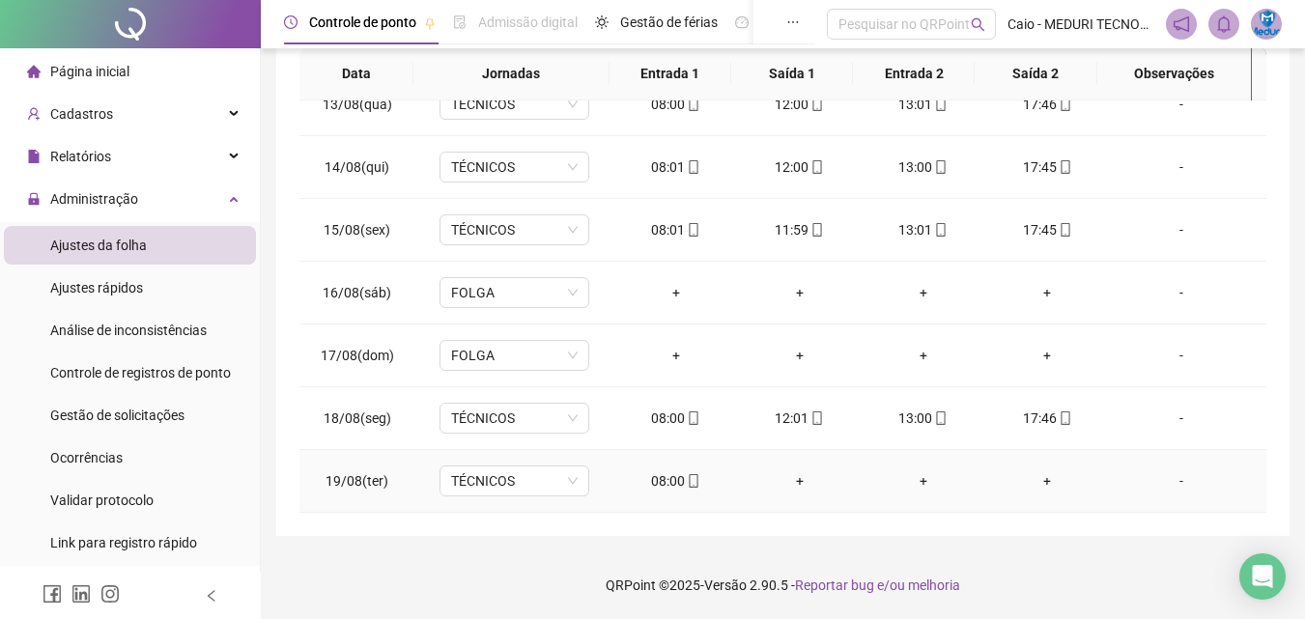
click at [687, 480] on icon "mobile" at bounding box center [694, 481] width 14 height 14
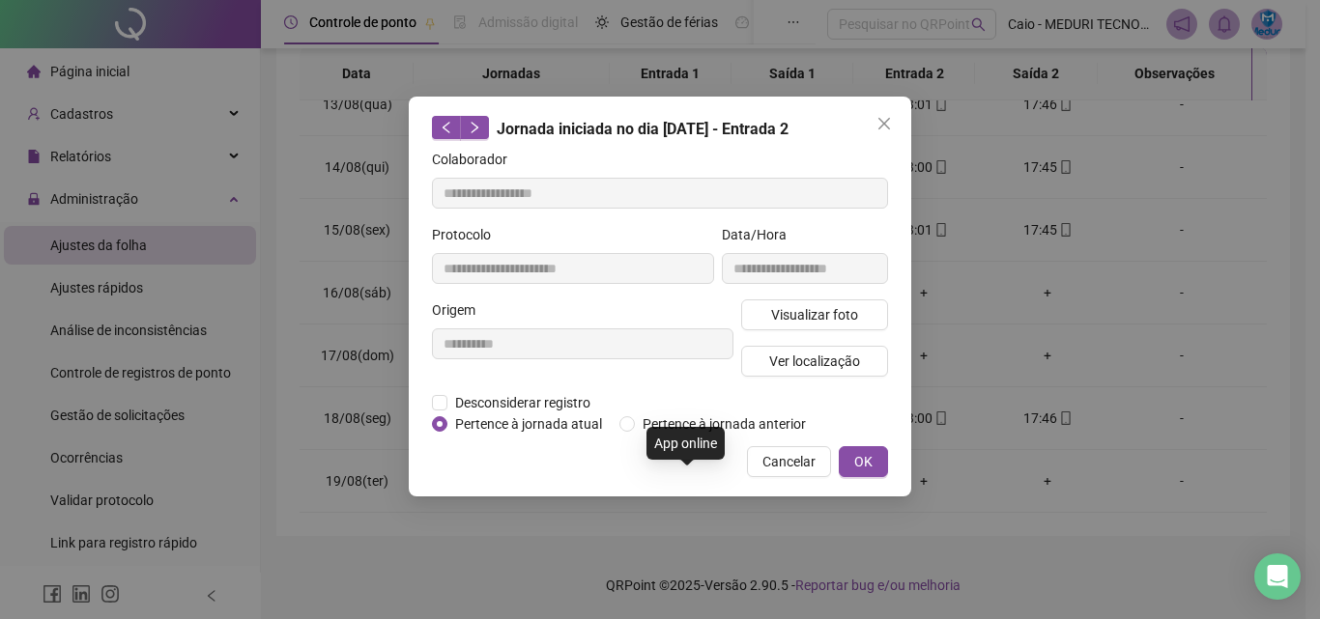
type input "**********"
click at [786, 307] on span "Visualizar foto" at bounding box center [814, 314] width 87 height 21
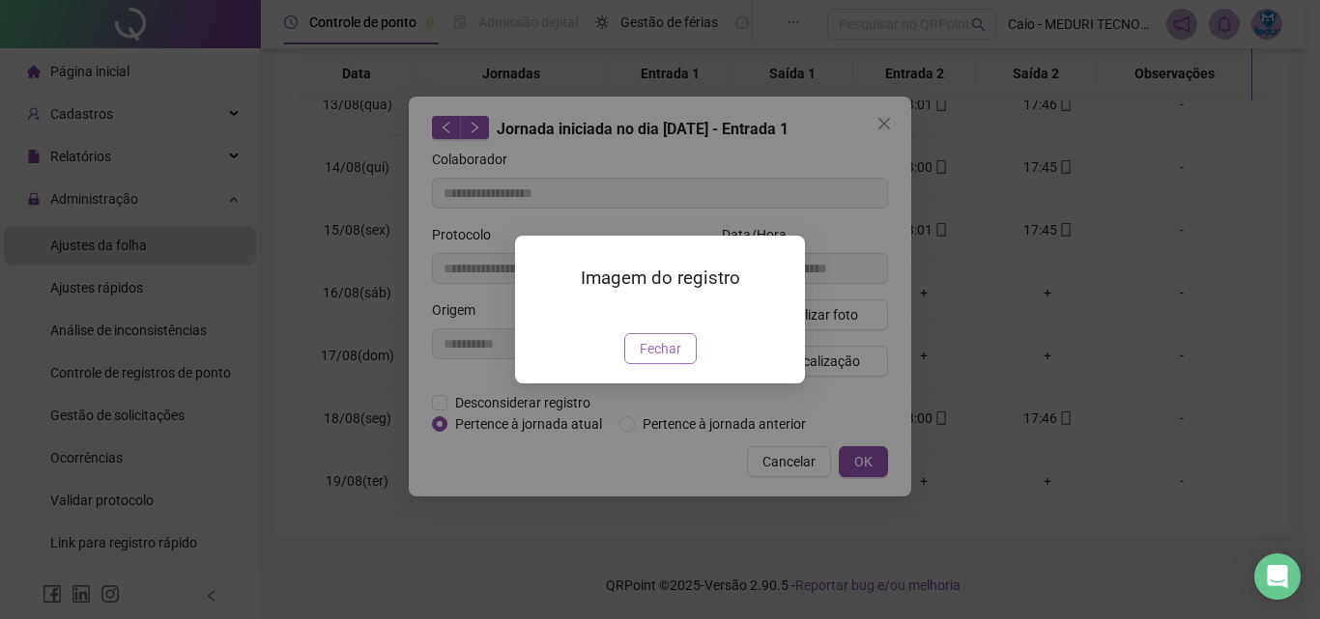
click at [668, 359] on span "Fechar" at bounding box center [661, 348] width 42 height 21
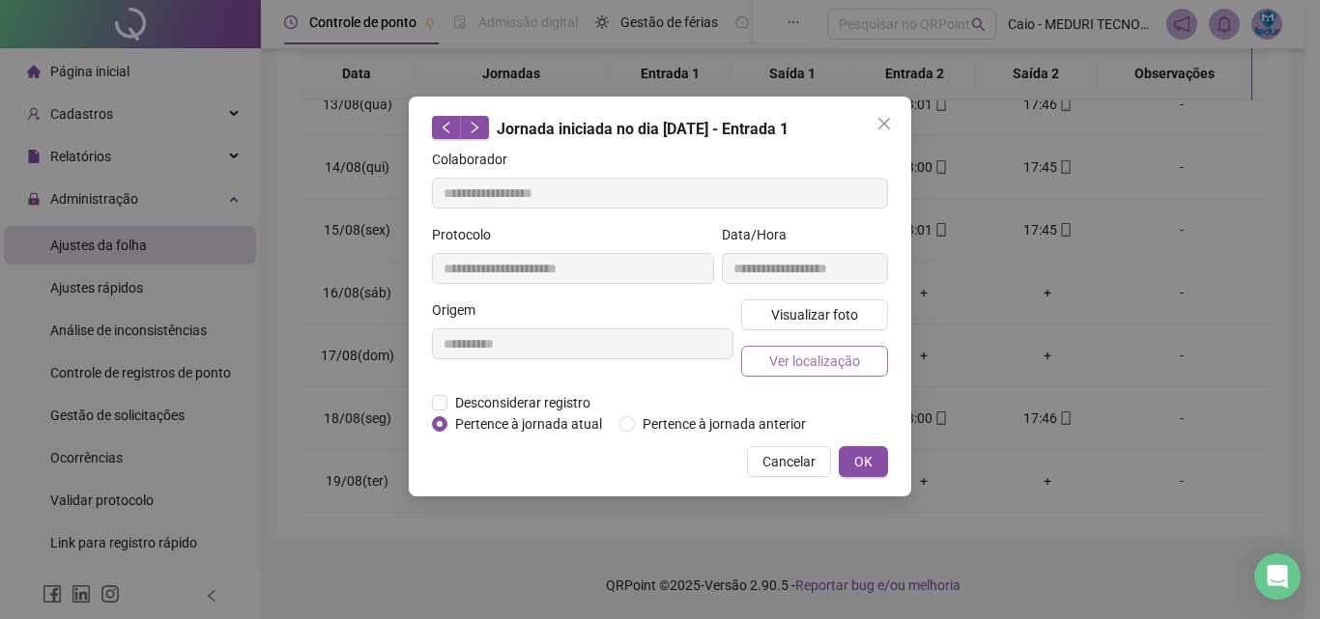
click at [821, 367] on span "Ver localização" at bounding box center [814, 361] width 91 height 21
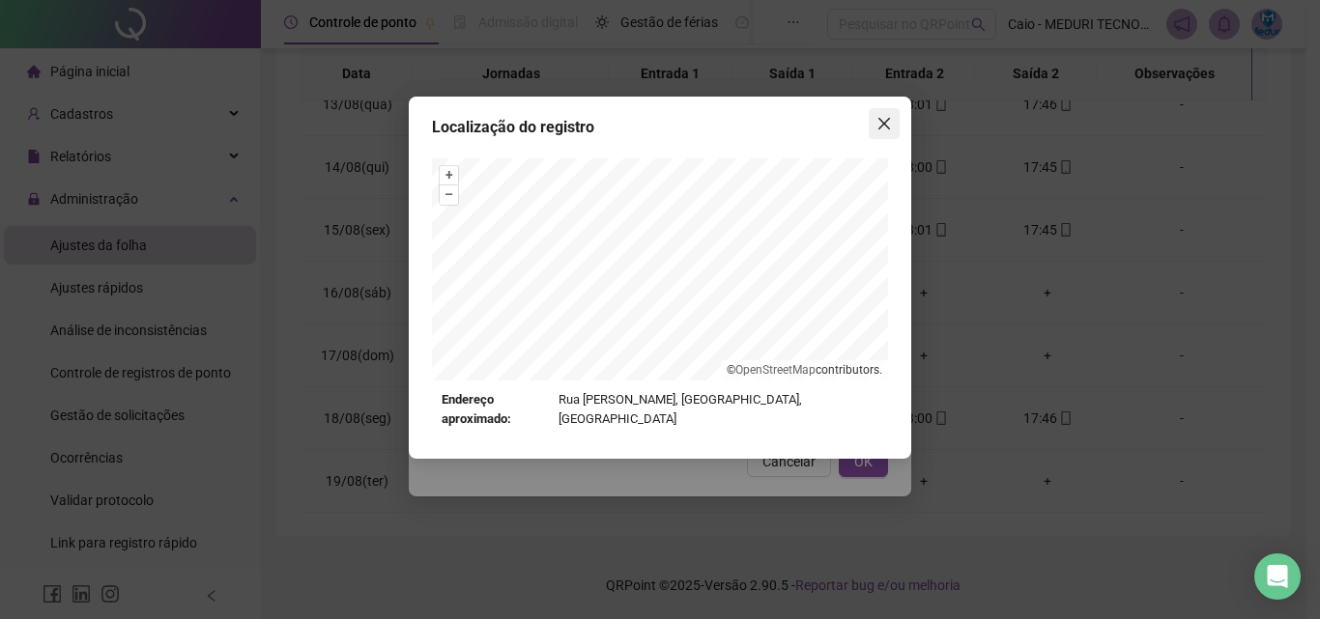
click at [897, 131] on button "Close" at bounding box center [883, 123] width 31 height 31
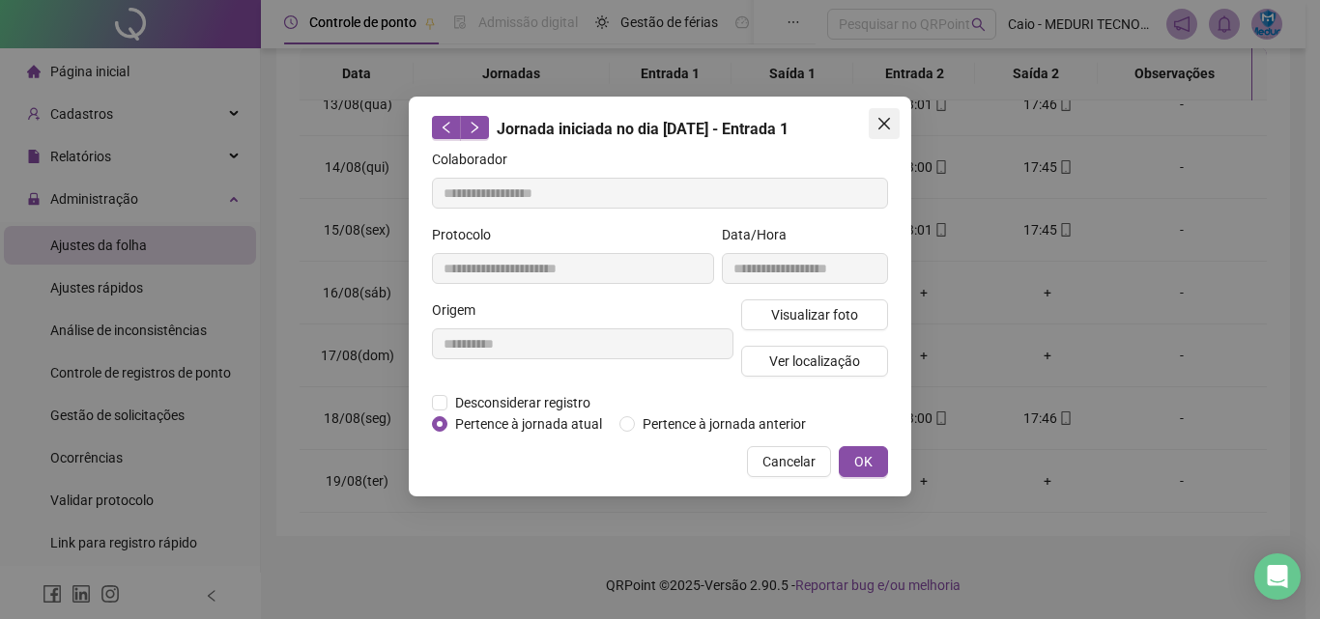
click at [891, 129] on icon "close" at bounding box center [883, 123] width 15 height 15
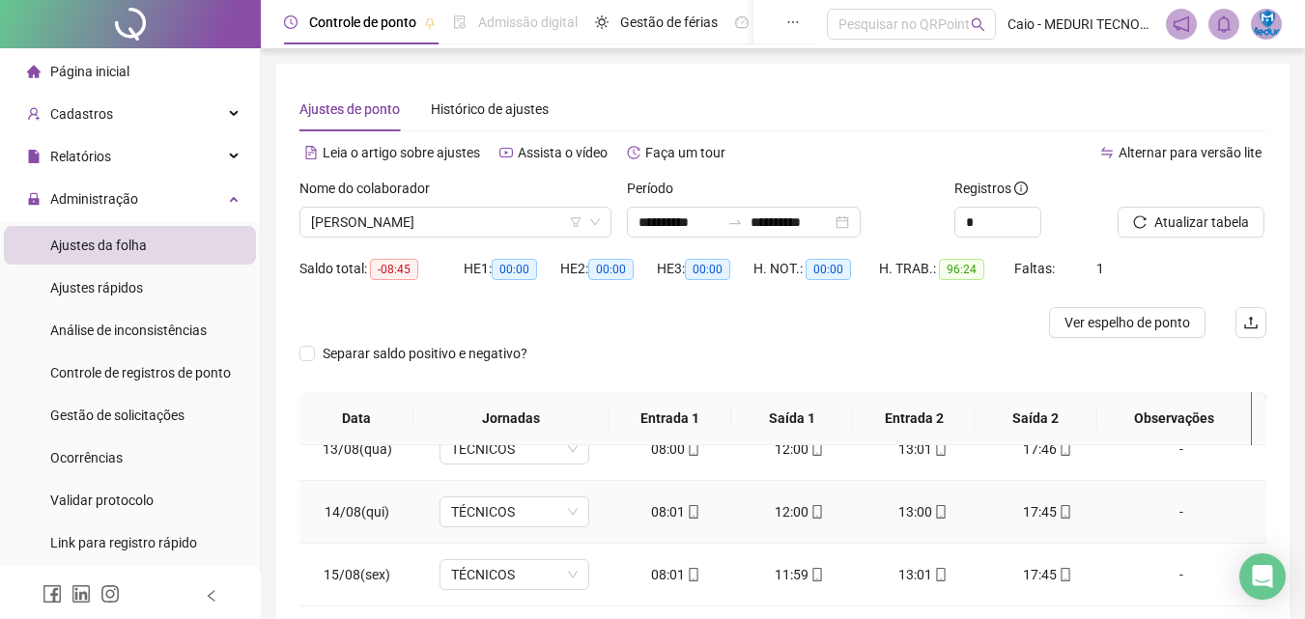
scroll to position [496, 0]
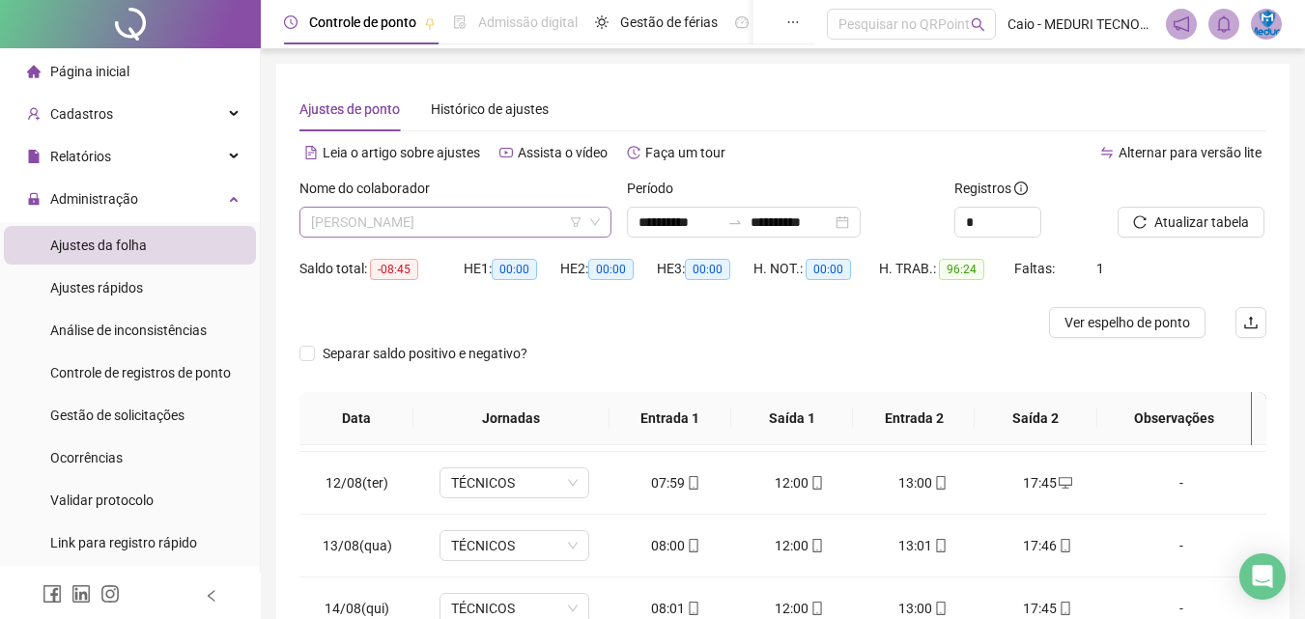
click at [449, 234] on span "[PERSON_NAME]" at bounding box center [455, 222] width 289 height 29
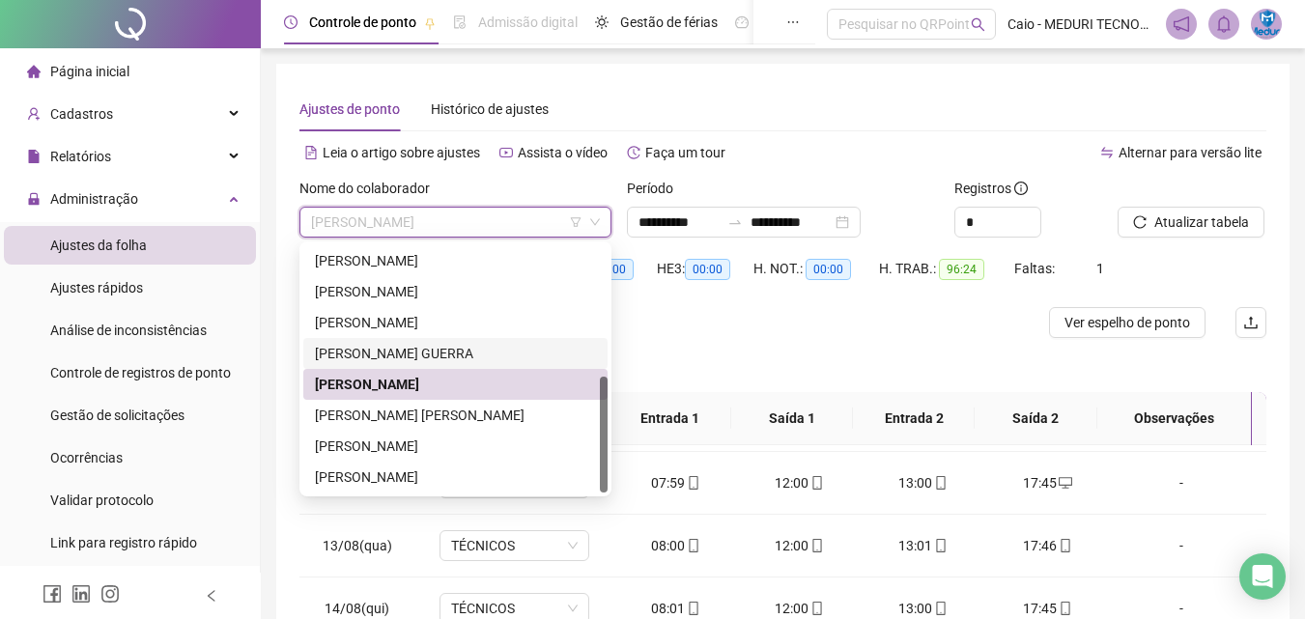
scroll to position [97, 0]
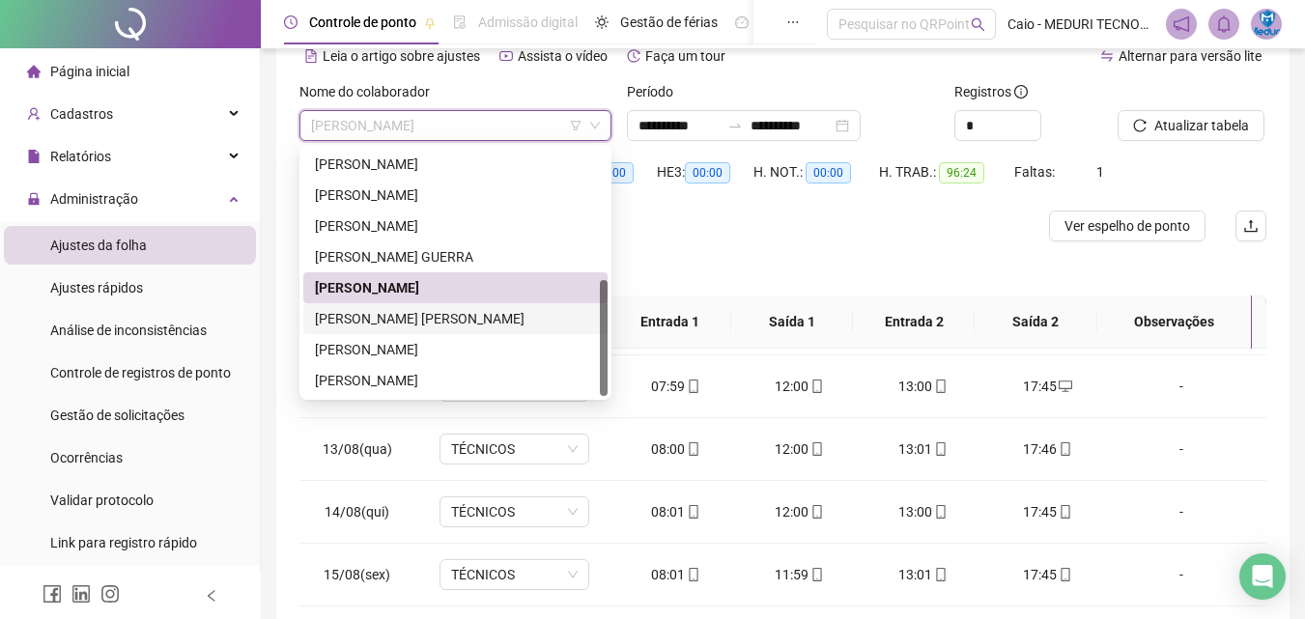
click at [463, 321] on div "[PERSON_NAME] [PERSON_NAME]" at bounding box center [455, 318] width 281 height 21
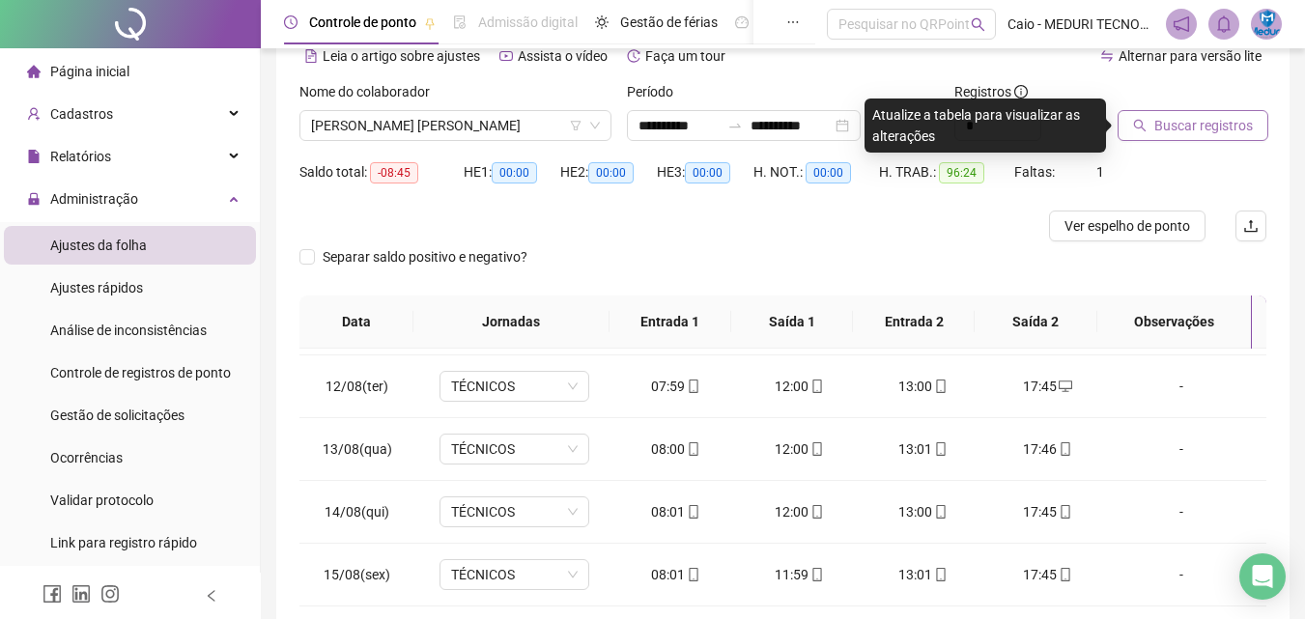
click at [1219, 113] on button "Buscar registros" at bounding box center [1193, 125] width 151 height 31
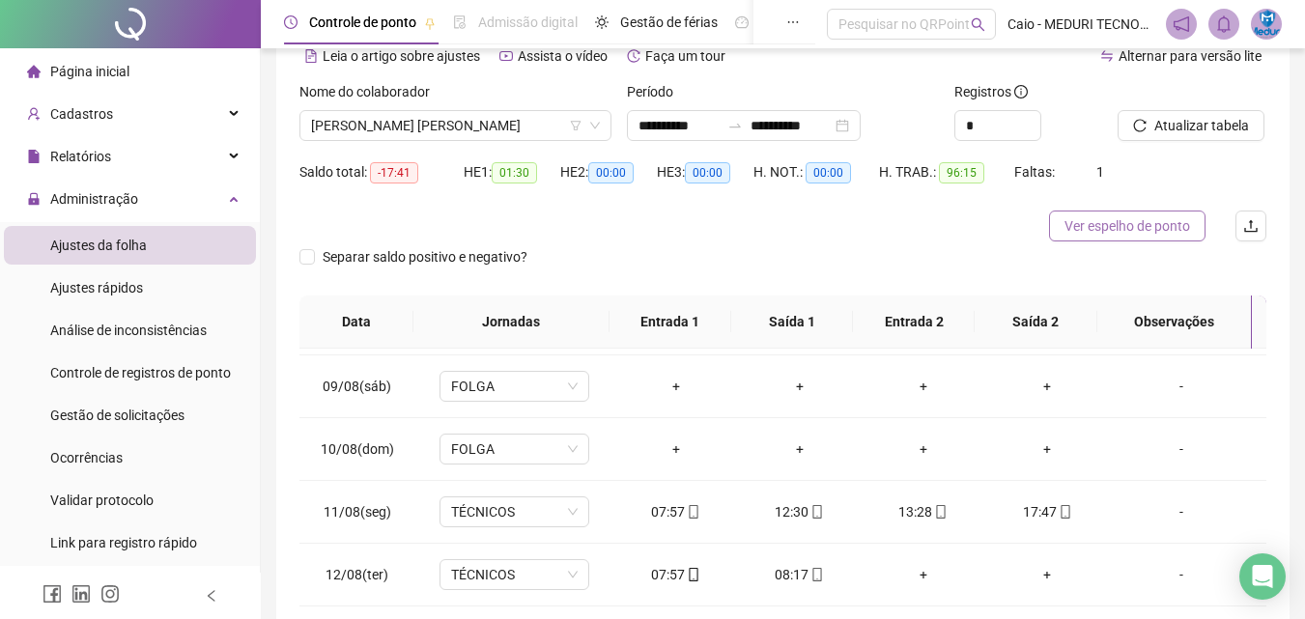
click at [1097, 237] on button "Ver espelho de ponto" at bounding box center [1127, 226] width 157 height 31
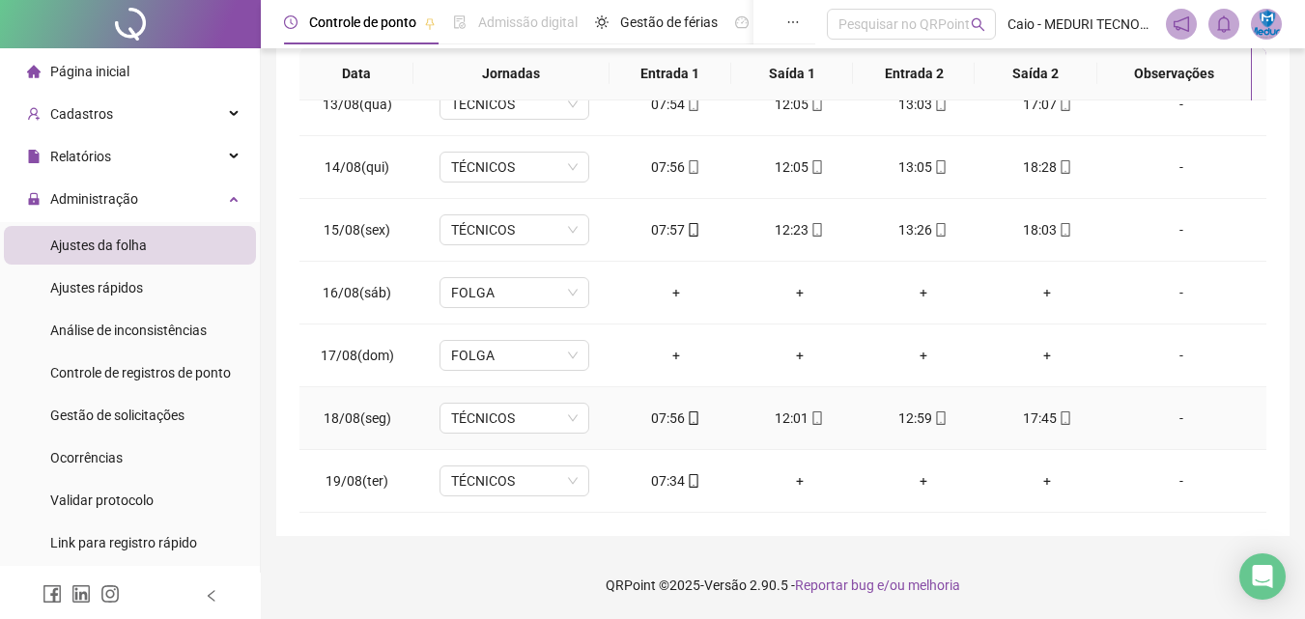
click at [693, 419] on icon "mobile" at bounding box center [694, 419] width 14 height 14
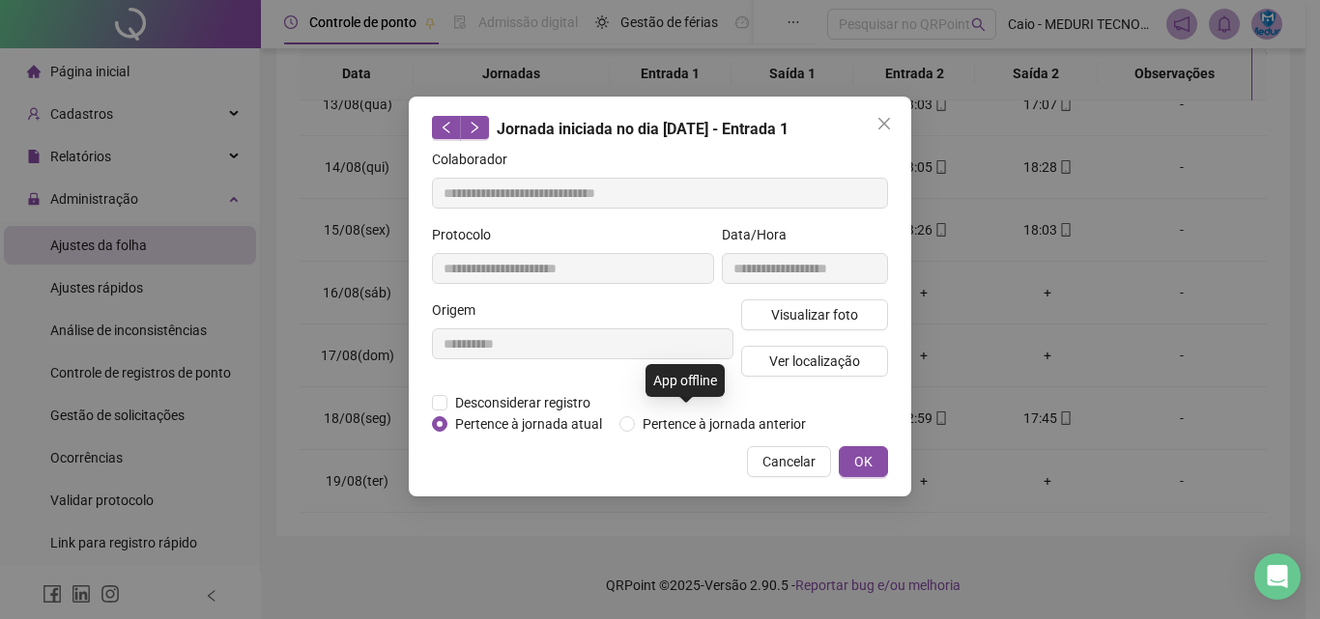
type input "**********"
click at [779, 309] on span "Visualizar foto" at bounding box center [814, 314] width 87 height 21
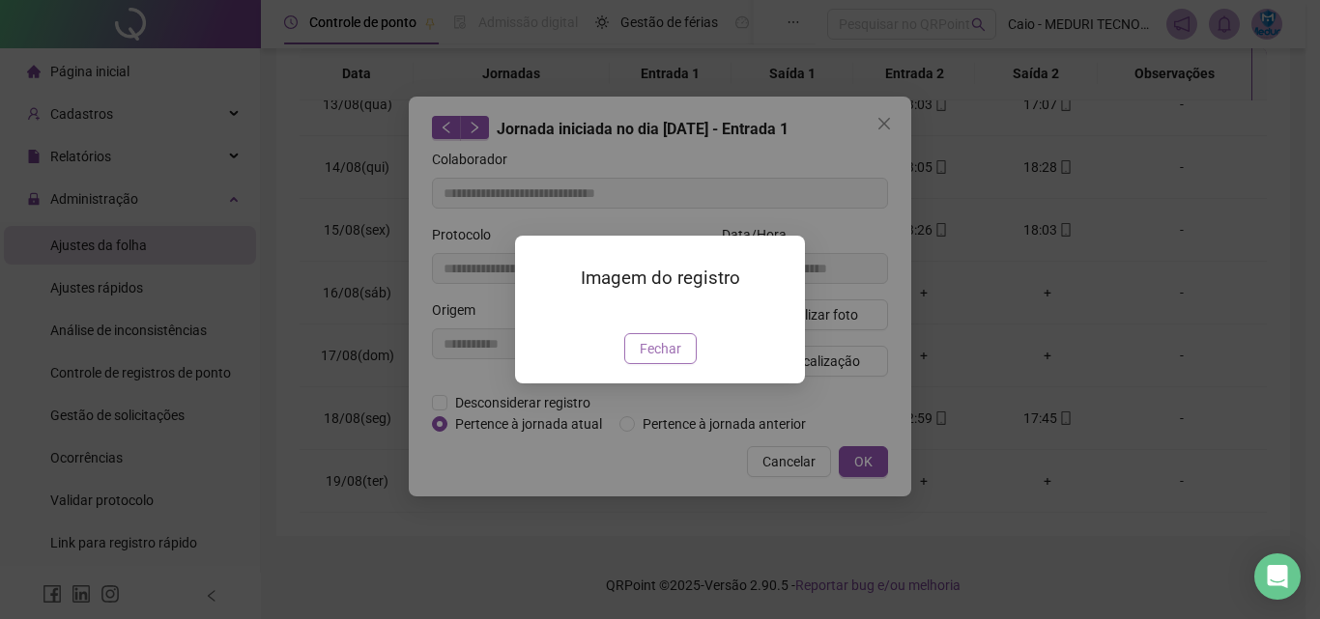
click at [669, 359] on span "Fechar" at bounding box center [661, 348] width 42 height 21
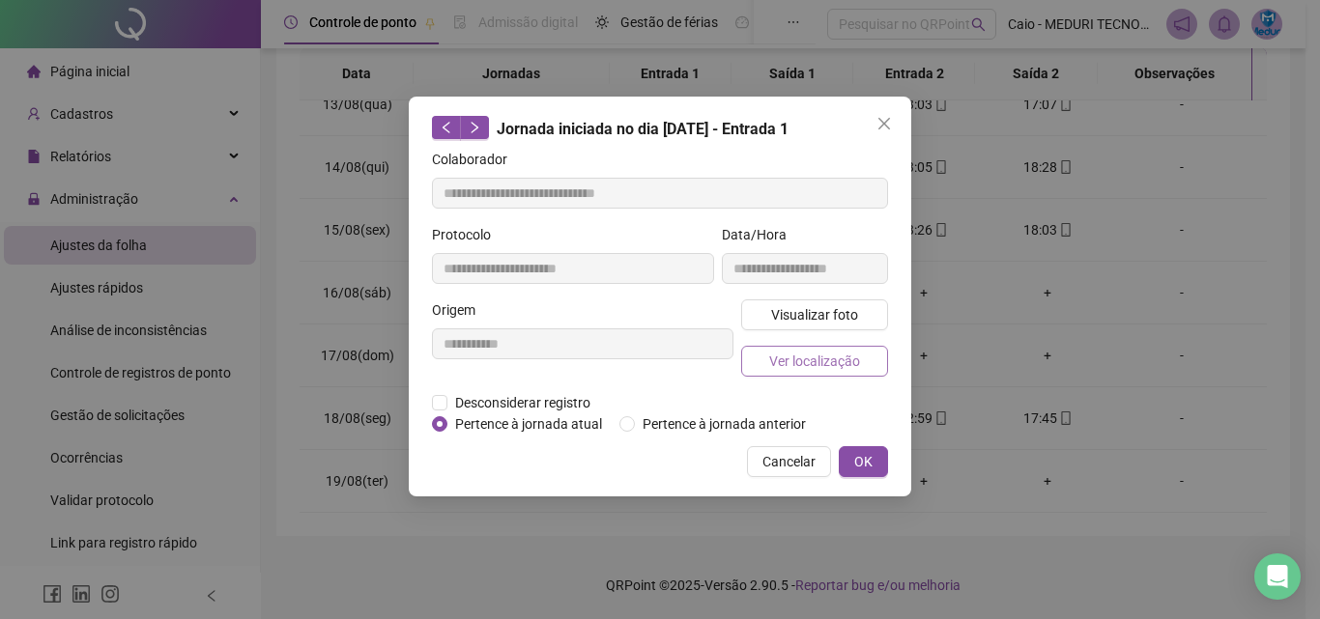
click at [843, 374] on button "Ver localização" at bounding box center [814, 361] width 147 height 31
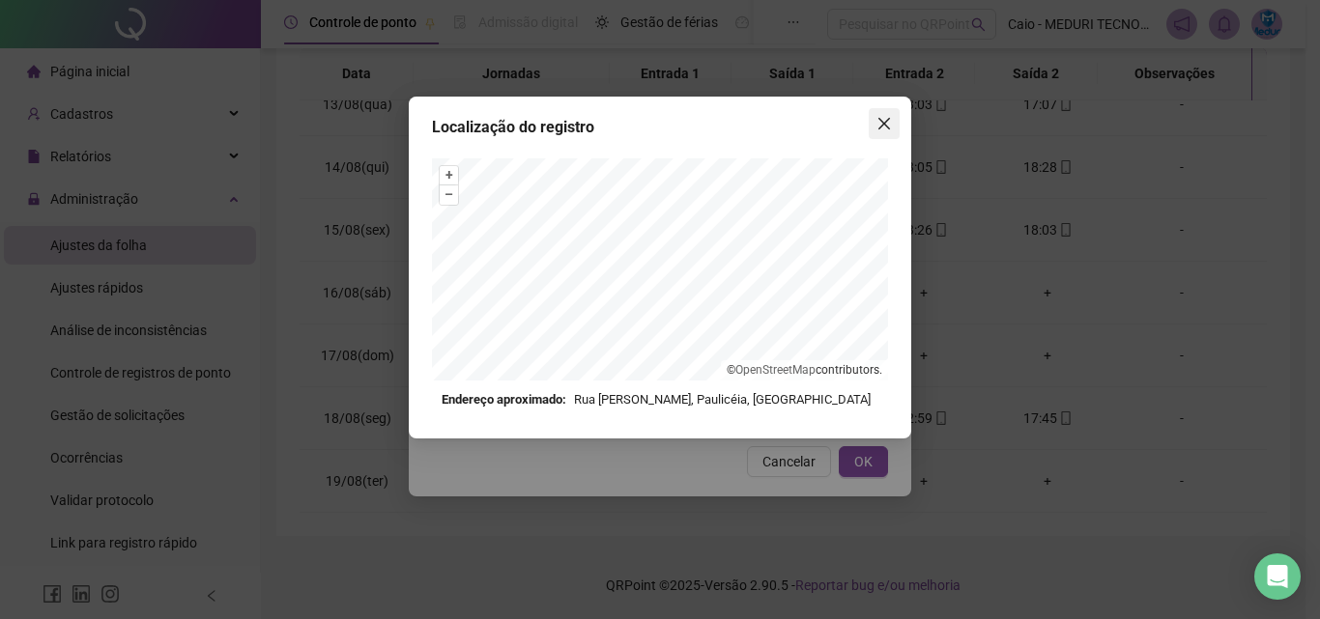
click at [873, 130] on span "Close" at bounding box center [883, 123] width 31 height 15
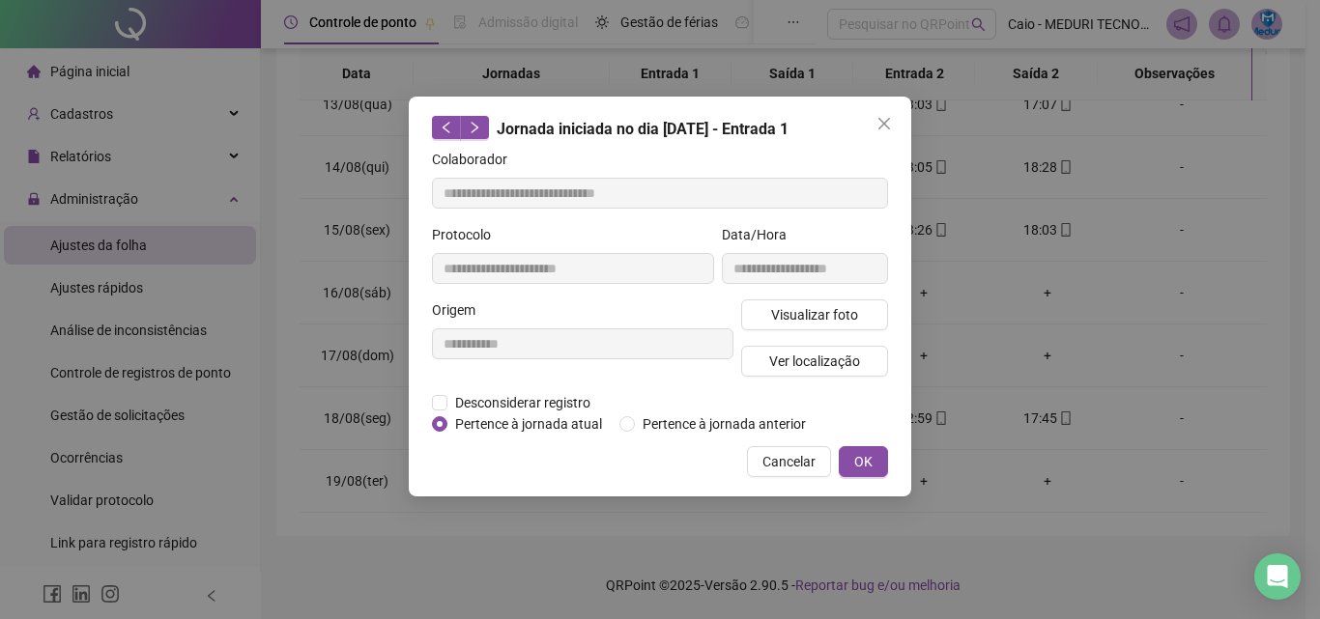
click at [892, 118] on span "Close" at bounding box center [883, 123] width 31 height 15
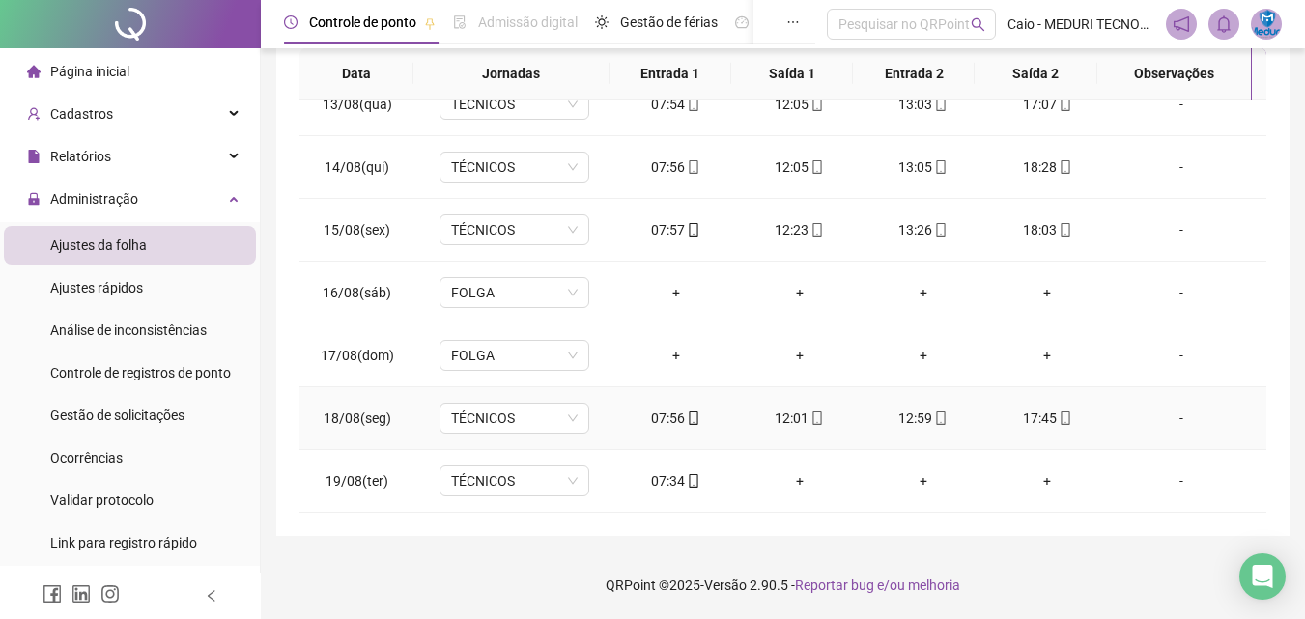
click at [1071, 420] on div "17:45" at bounding box center [1047, 418] width 93 height 21
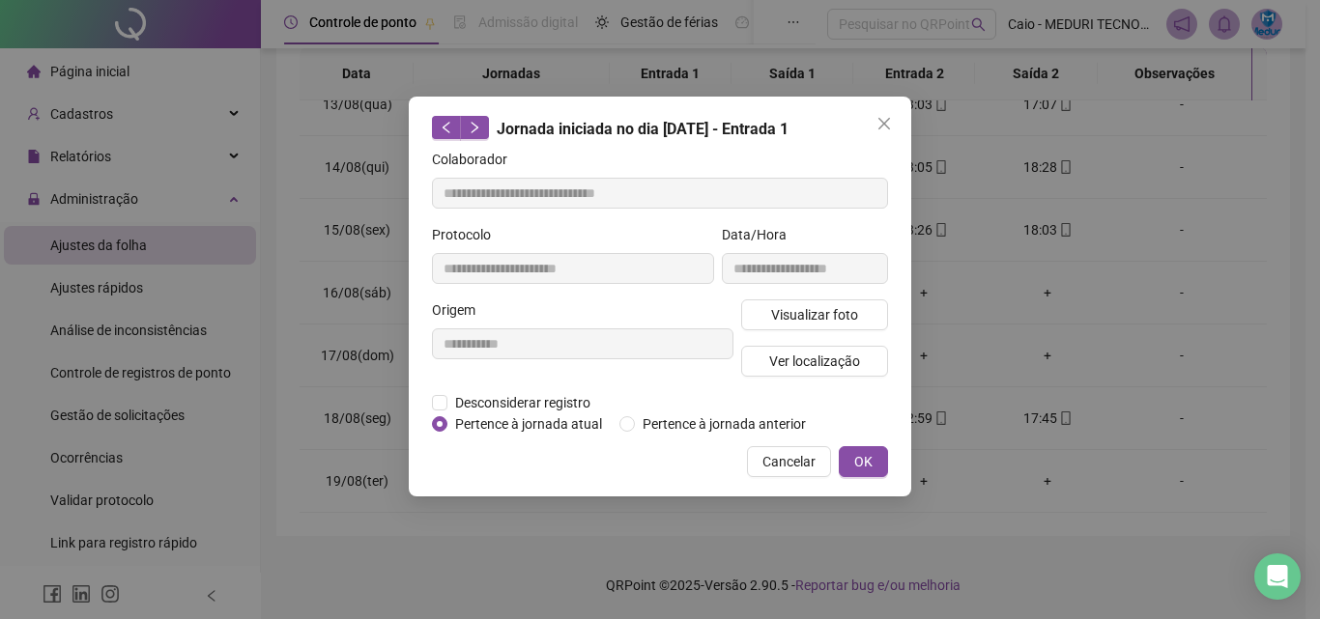
type input "**********"
click at [847, 338] on div "Visualizar foto Ver localização" at bounding box center [814, 345] width 155 height 93
click at [851, 319] on span "Visualizar foto" at bounding box center [814, 314] width 87 height 21
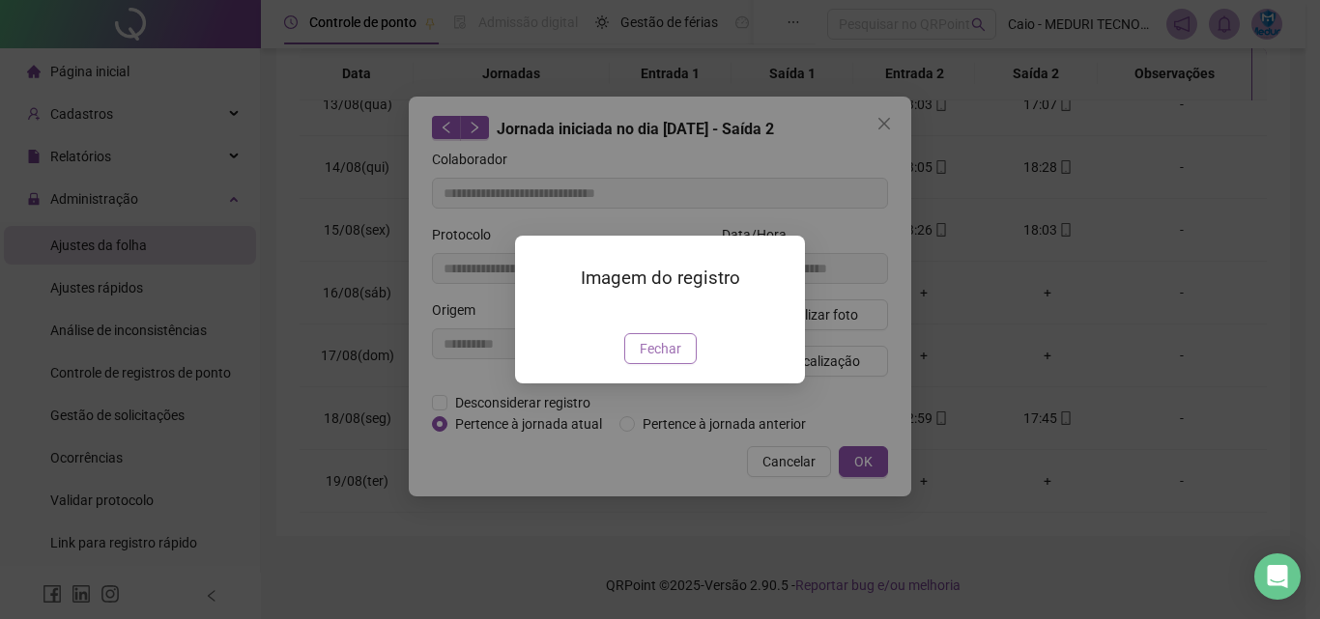
click at [680, 364] on button "Fechar" at bounding box center [660, 348] width 72 height 31
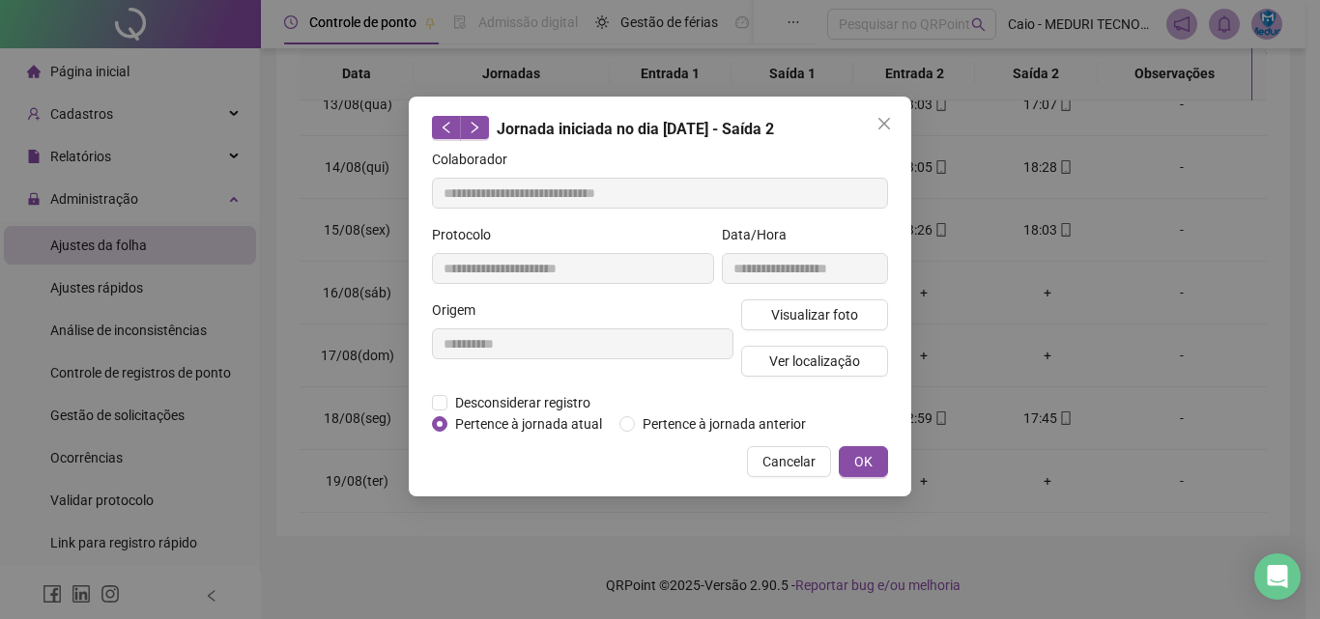
click at [751, 413] on span "Pertence à jornada anterior" at bounding box center [724, 423] width 179 height 21
click at [798, 373] on button "Ver localização" at bounding box center [814, 361] width 147 height 31
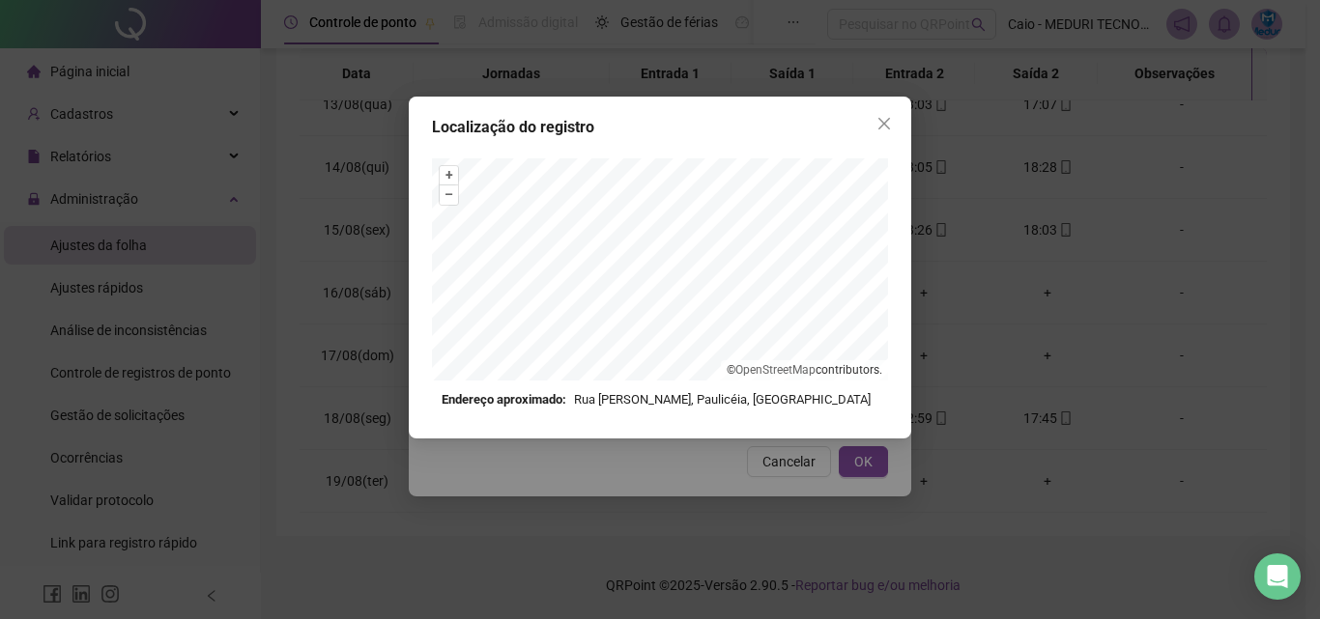
click at [872, 137] on button "Close" at bounding box center [883, 123] width 31 height 31
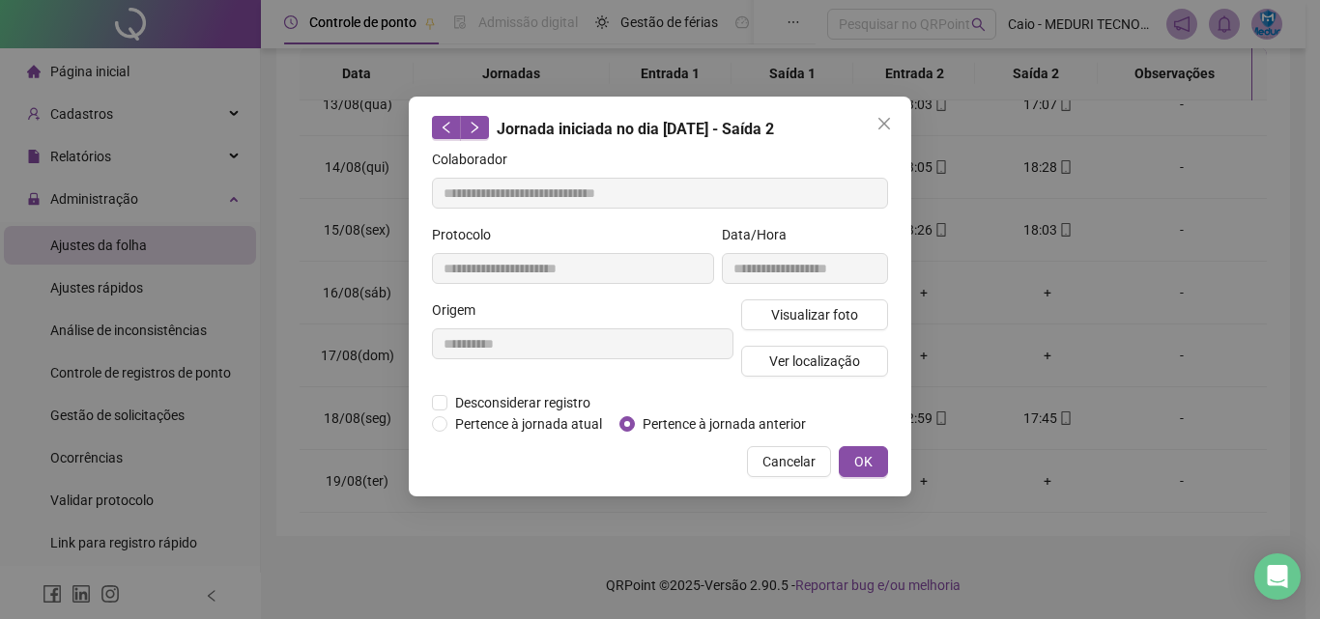
click at [879, 128] on icon "close" at bounding box center [884, 124] width 12 height 12
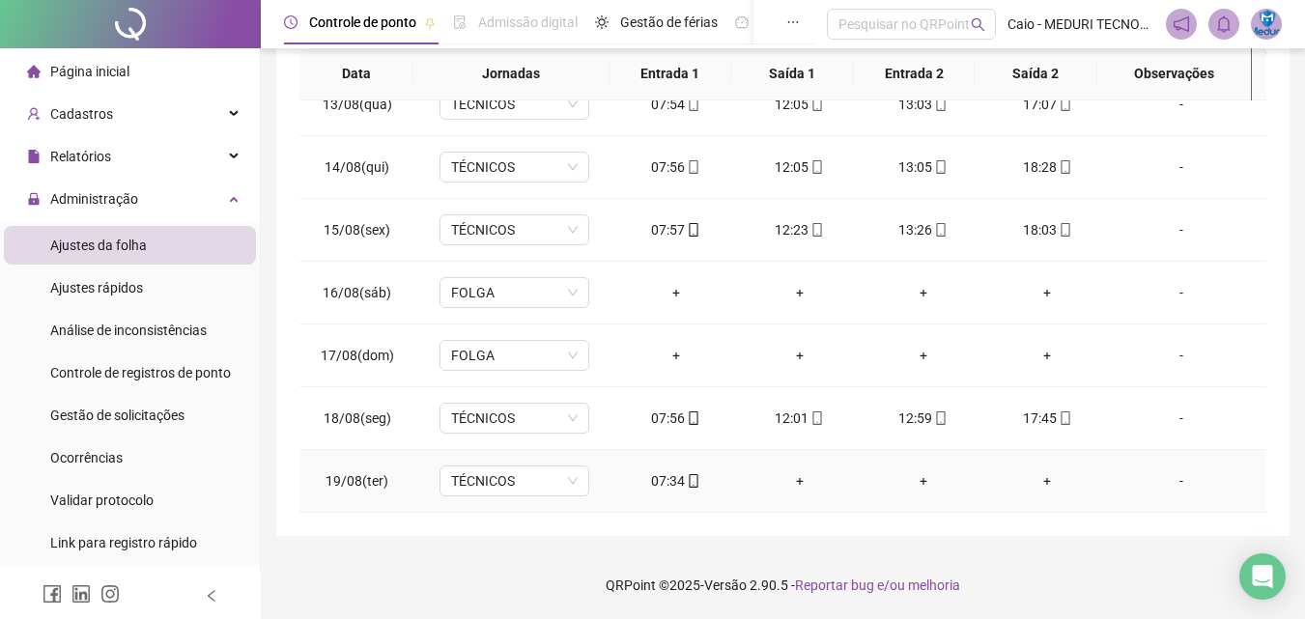
click at [696, 473] on div "07:34" at bounding box center [676, 480] width 93 height 21
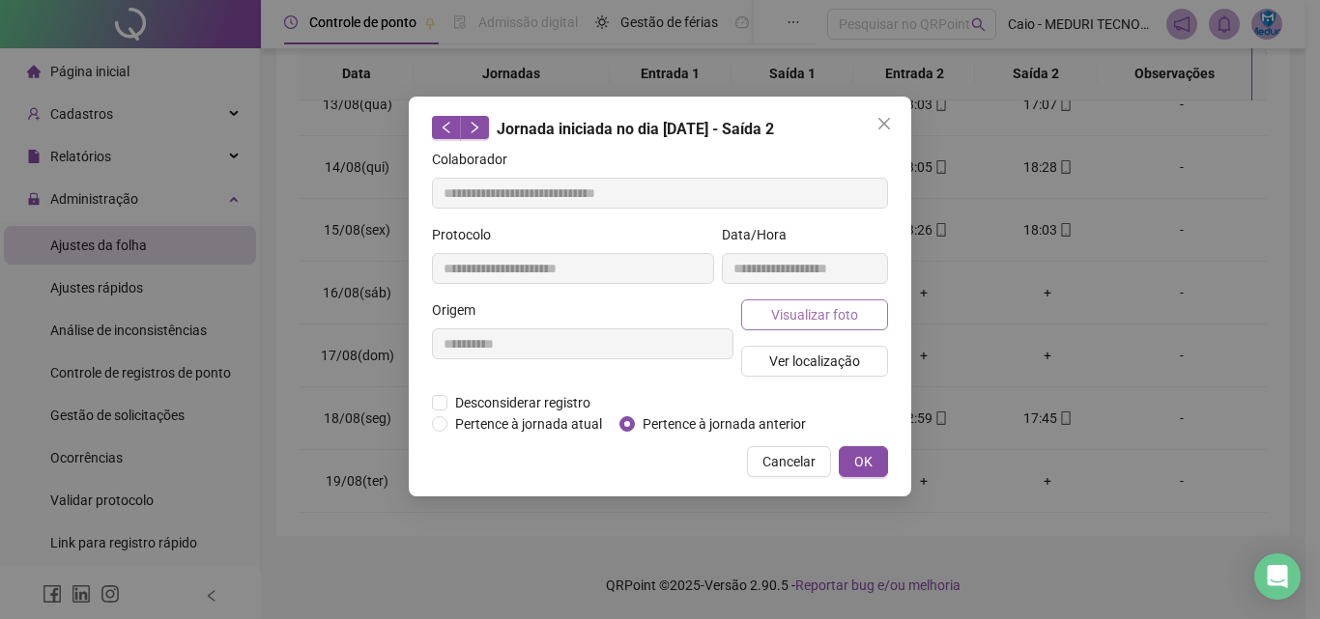
type input "**********"
click at [828, 308] on span "Visualizar foto" at bounding box center [814, 314] width 87 height 21
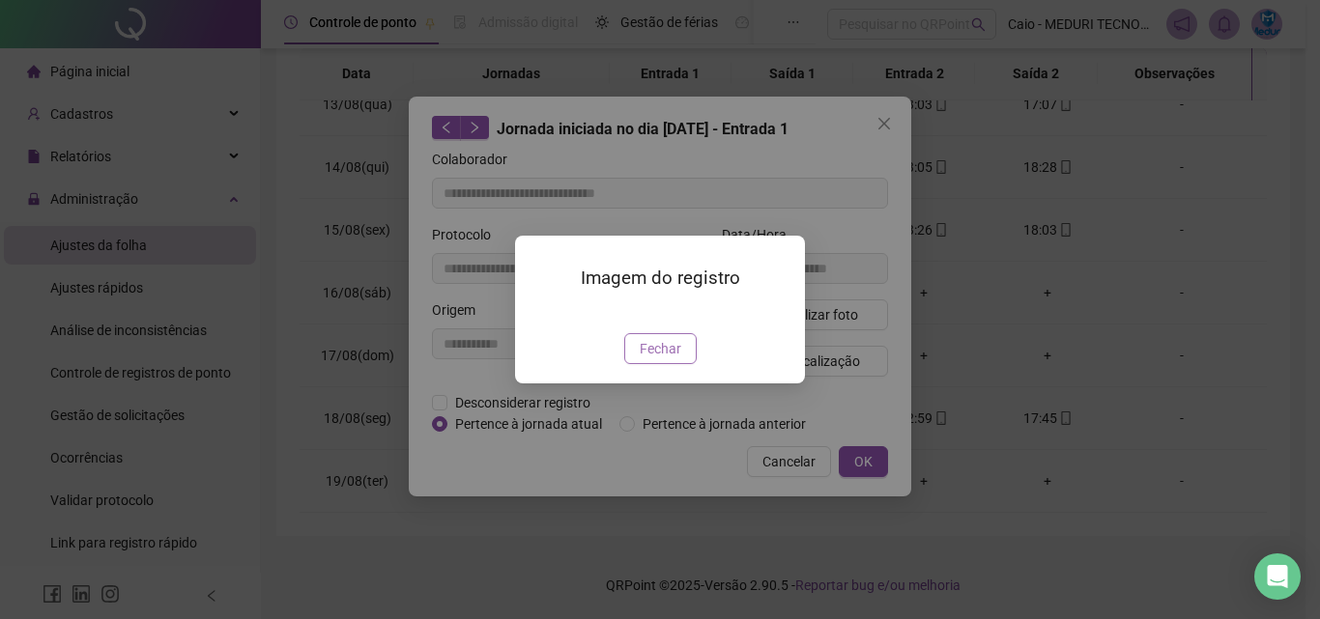
click at [694, 364] on button "Fechar" at bounding box center [660, 348] width 72 height 31
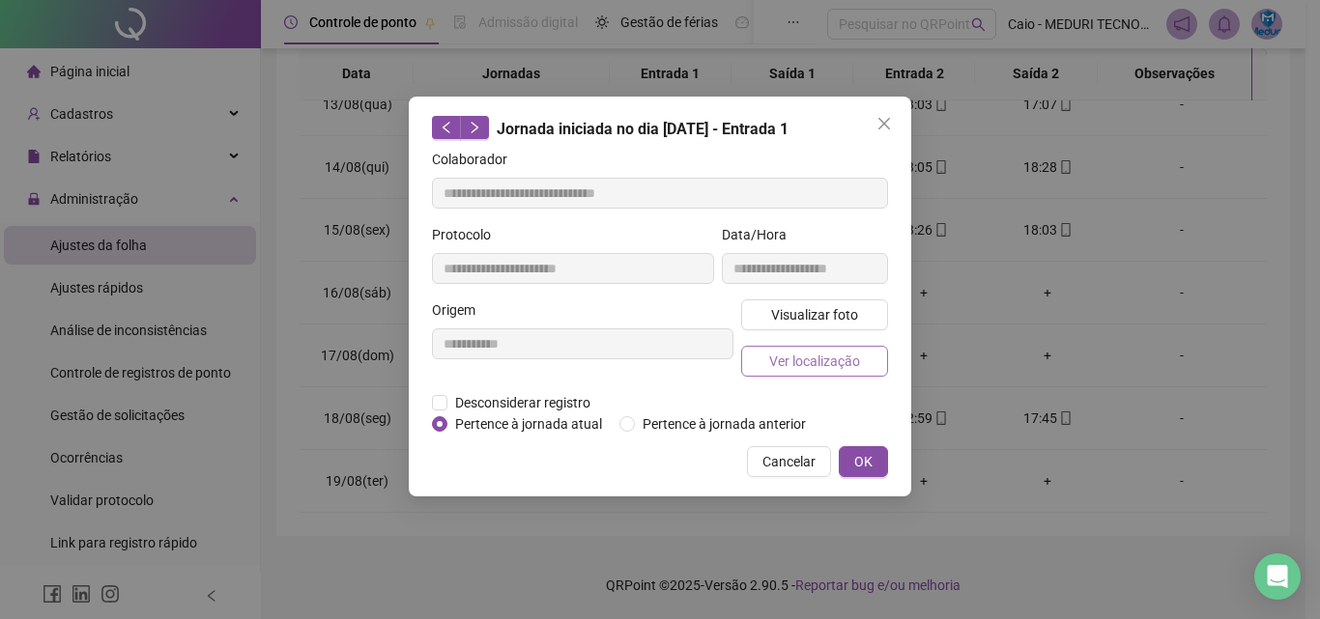
click at [806, 365] on span "Ver localização" at bounding box center [814, 361] width 91 height 21
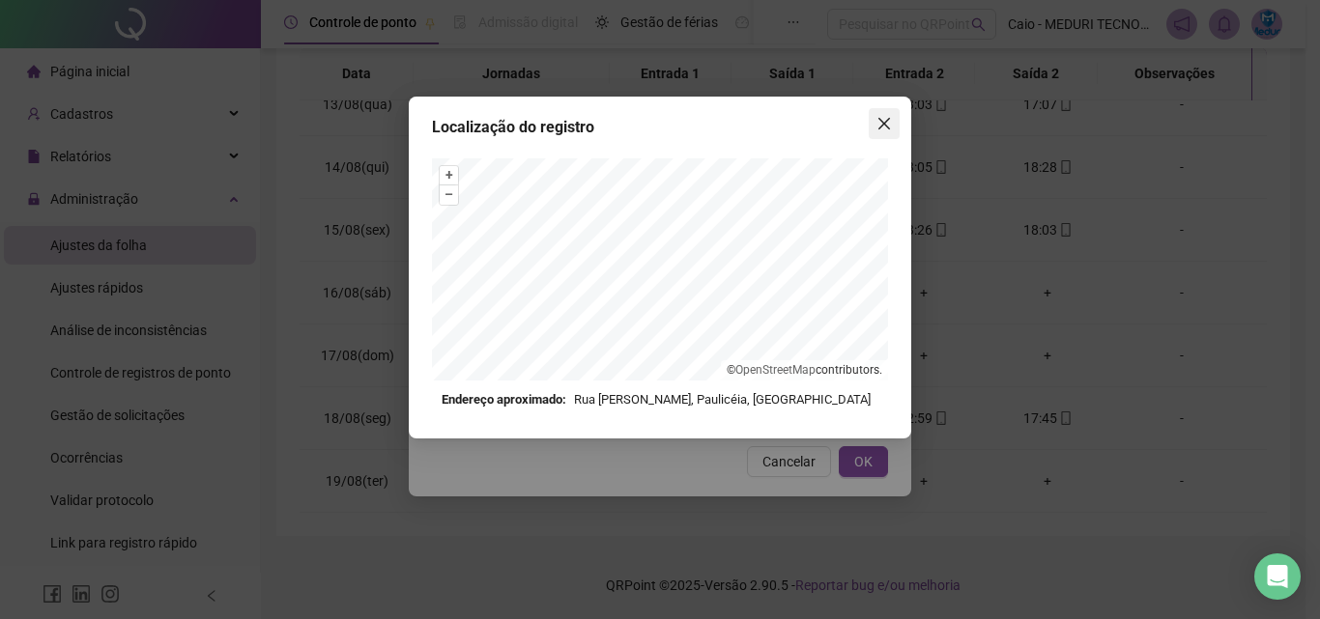
click at [877, 111] on button "Close" at bounding box center [883, 123] width 31 height 31
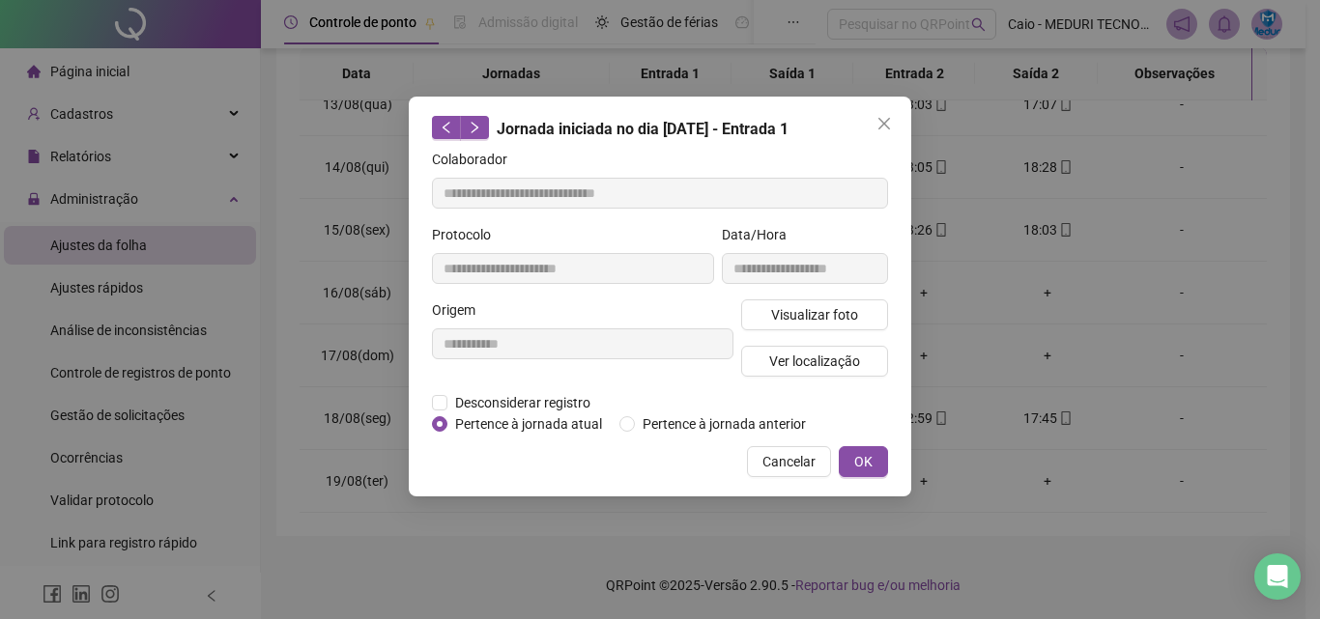
click at [881, 121] on icon "close" at bounding box center [884, 124] width 12 height 12
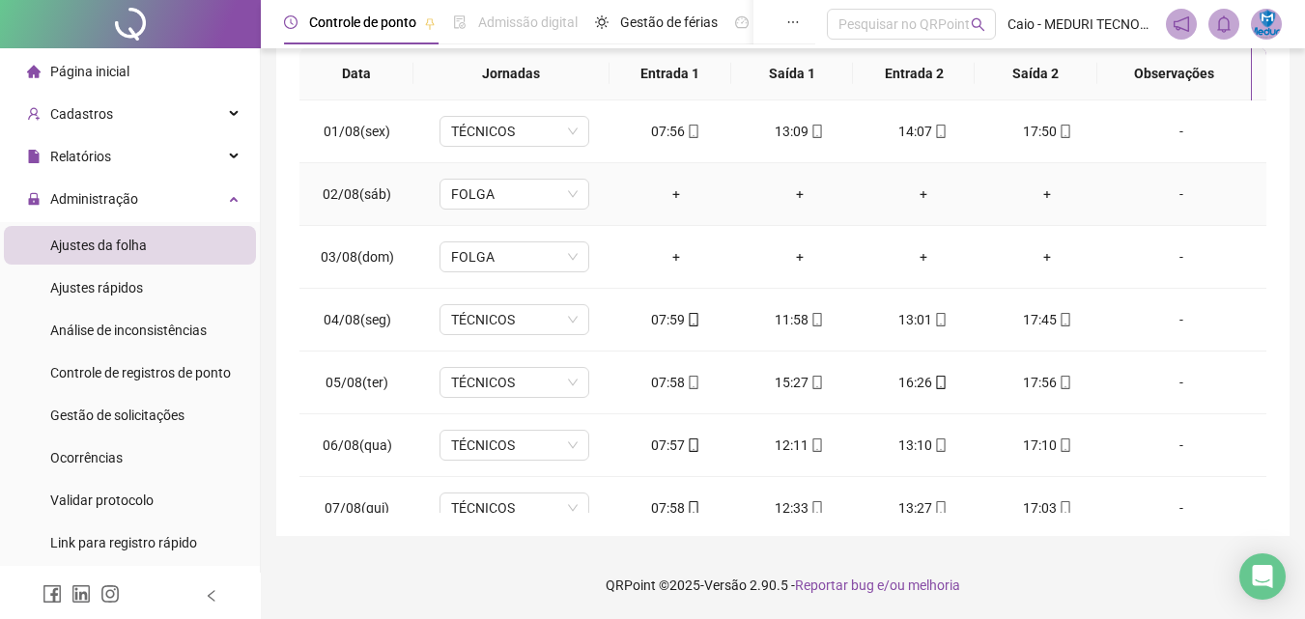
scroll to position [55, 0]
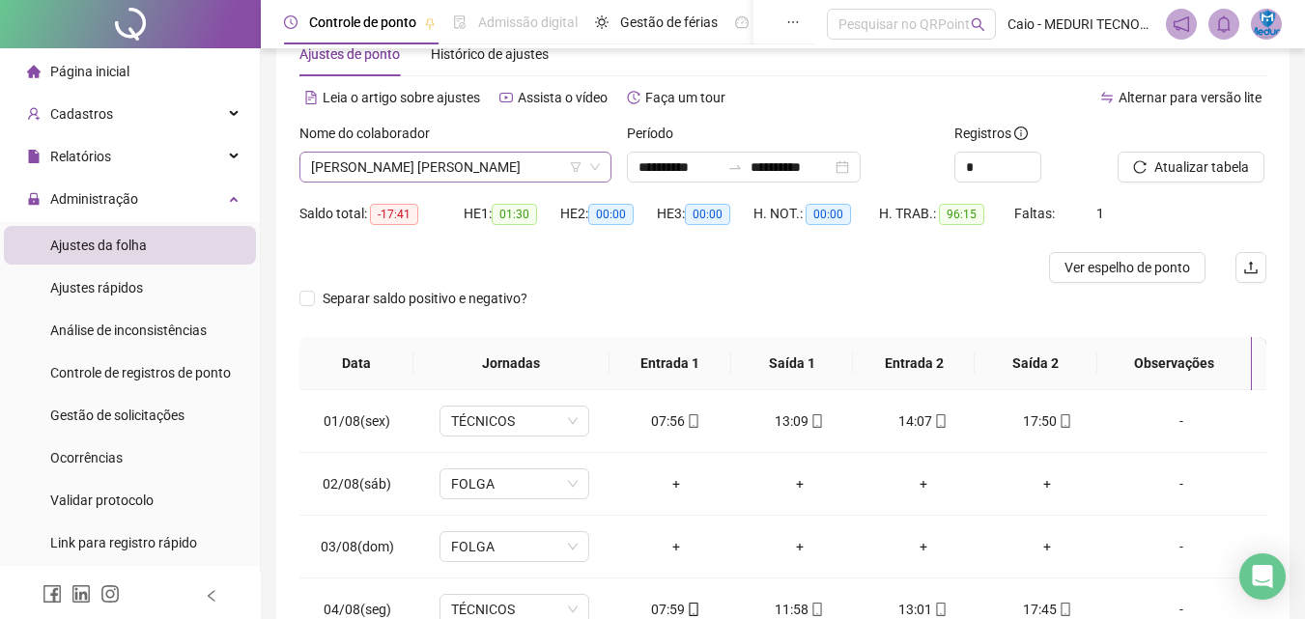
click at [486, 157] on span "[PERSON_NAME] [PERSON_NAME]" at bounding box center [455, 167] width 289 height 29
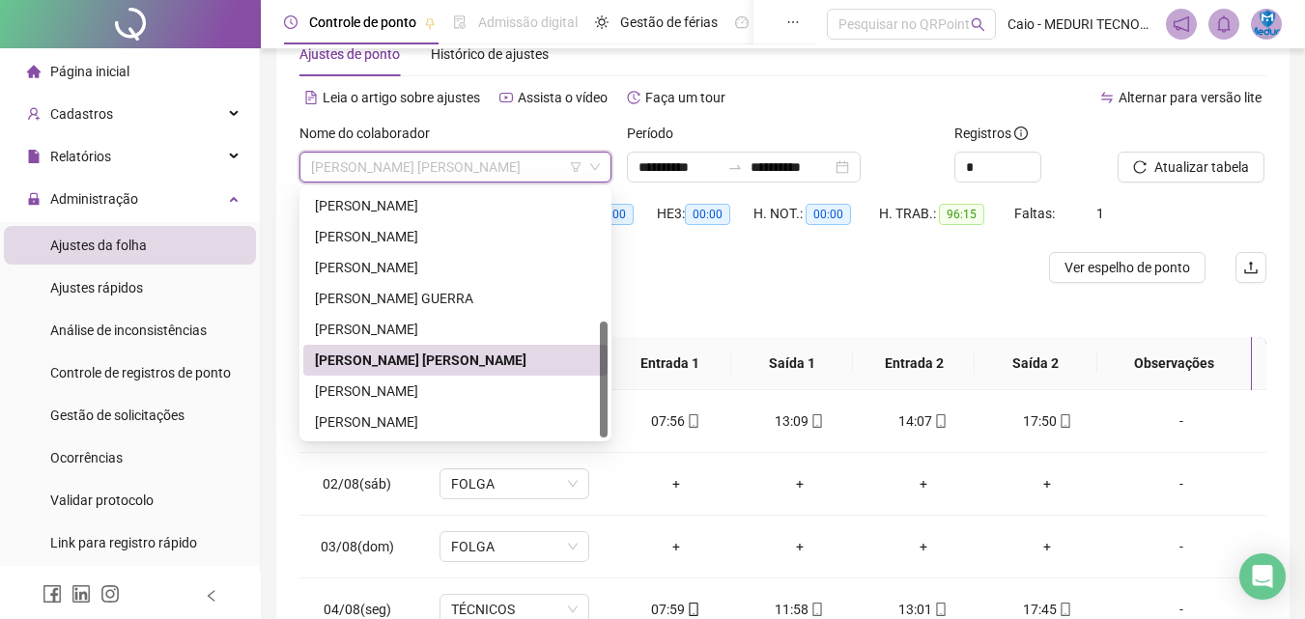
scroll to position [152, 0]
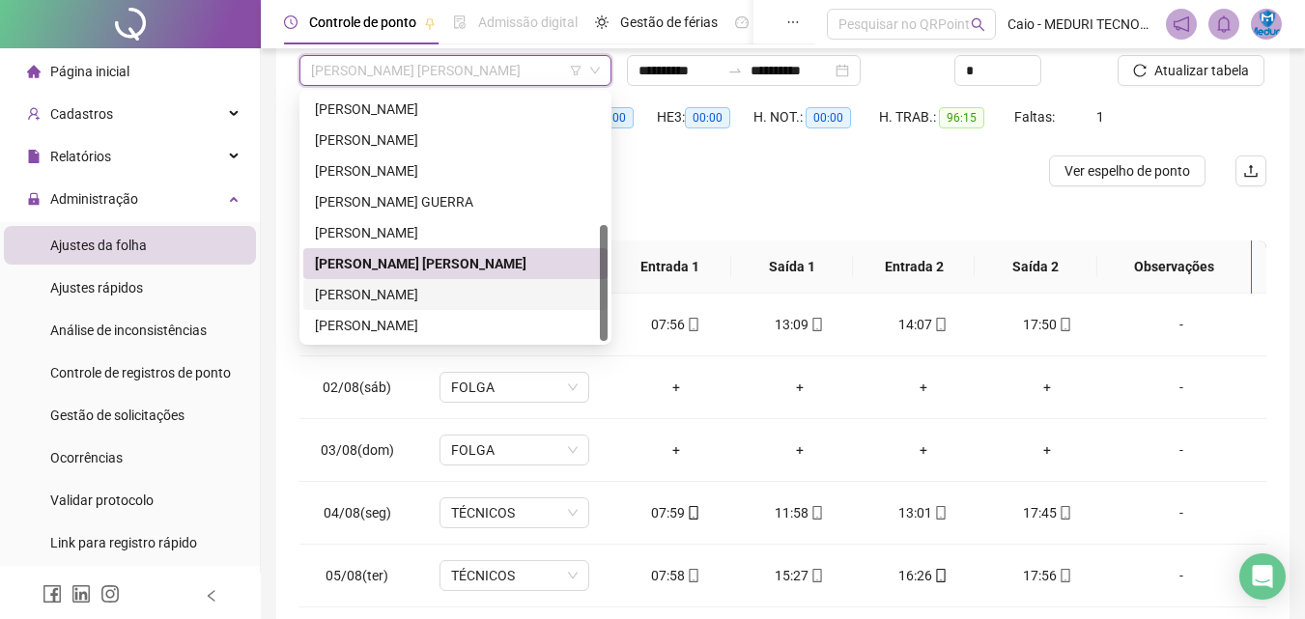
drag, startPoint x: 517, startPoint y: 292, endPoint x: 781, endPoint y: 257, distance: 266.0
click at [517, 292] on div "[PERSON_NAME]" at bounding box center [455, 294] width 281 height 21
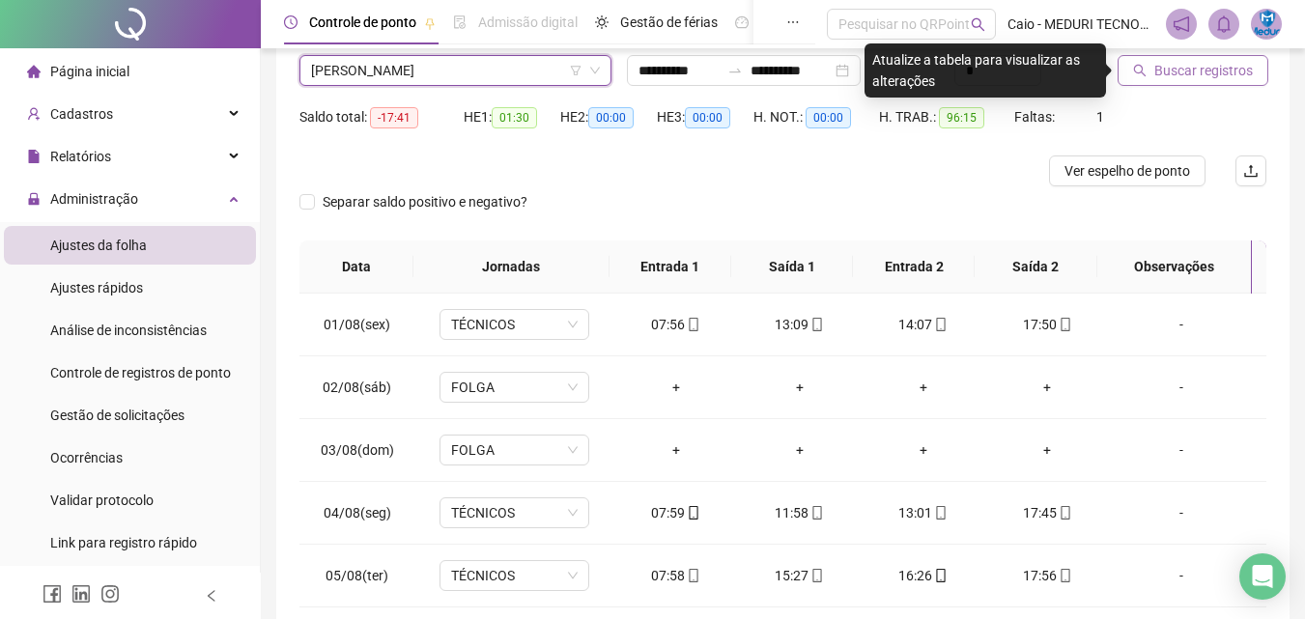
click at [1142, 82] on button "Buscar registros" at bounding box center [1193, 70] width 151 height 31
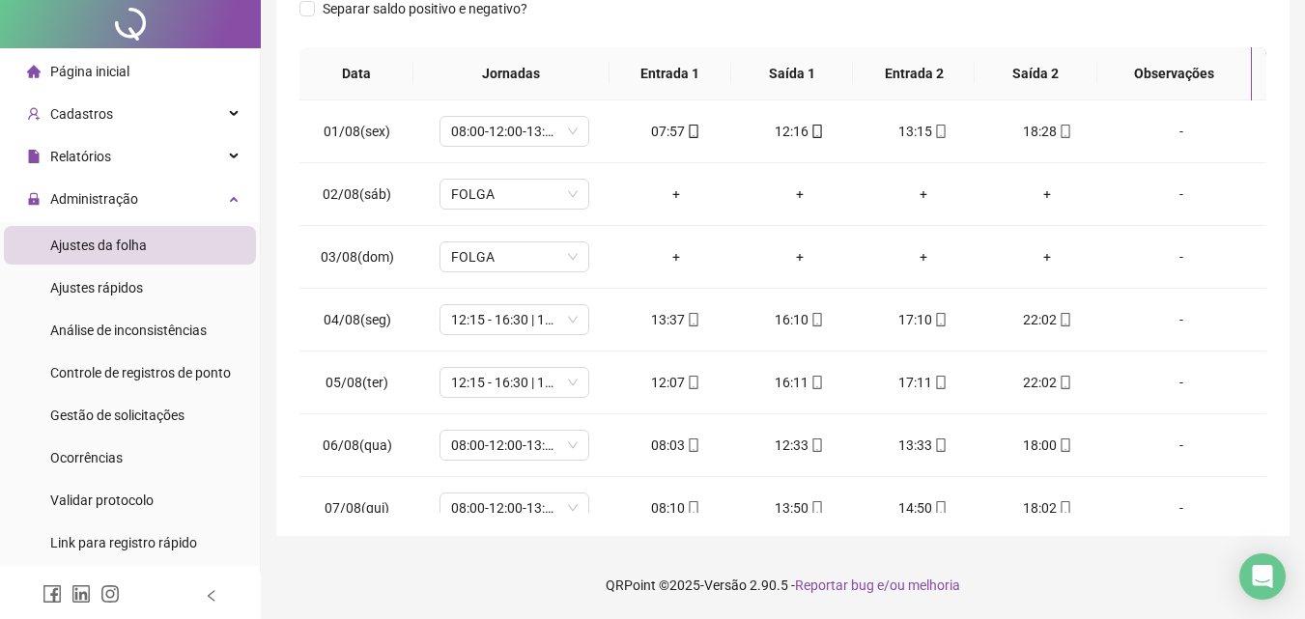
scroll to position [0, 0]
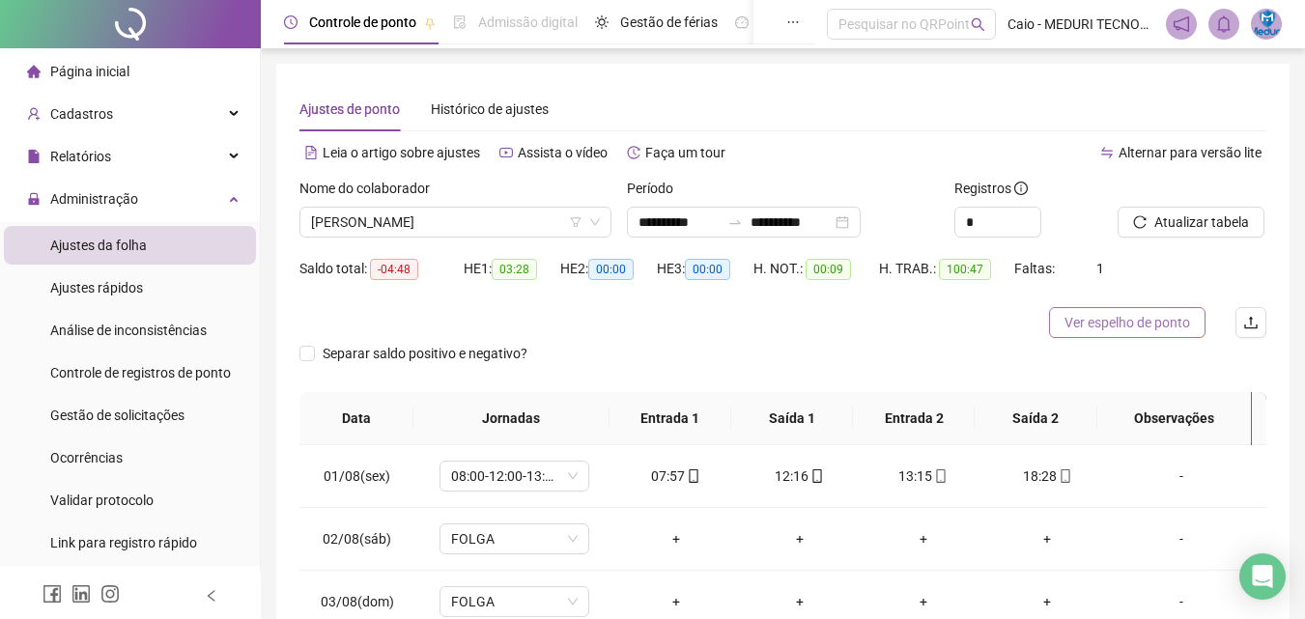
click at [1108, 327] on span "Ver espelho de ponto" at bounding box center [1128, 322] width 126 height 21
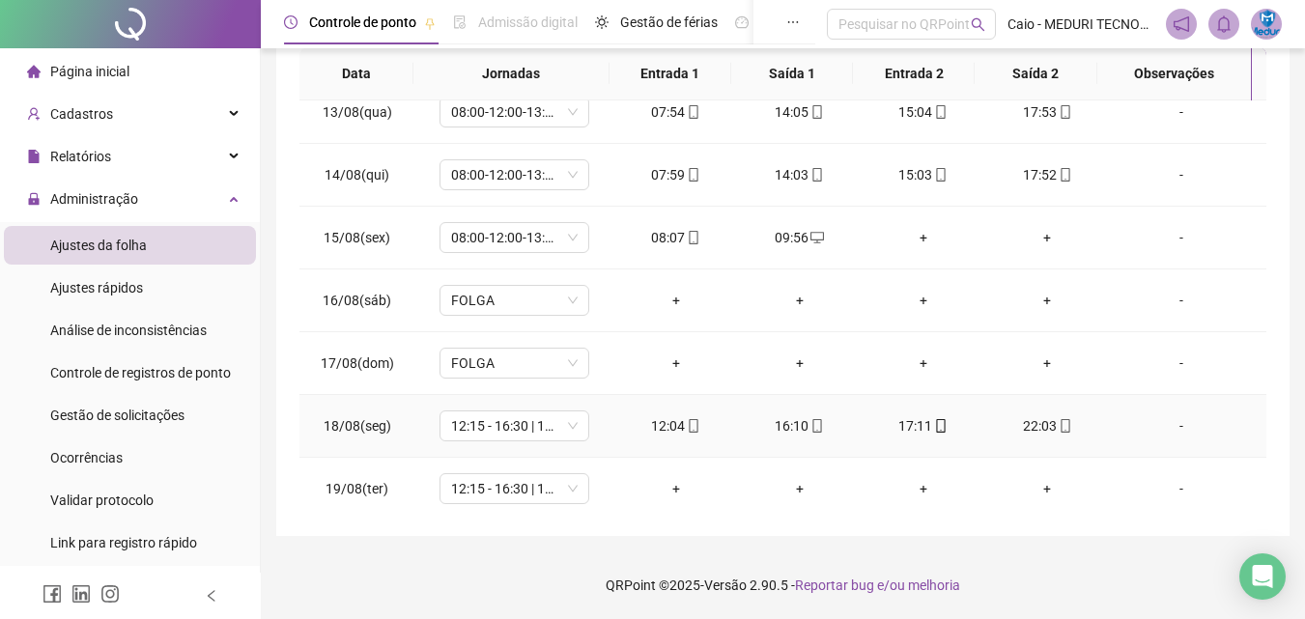
scroll to position [781, 0]
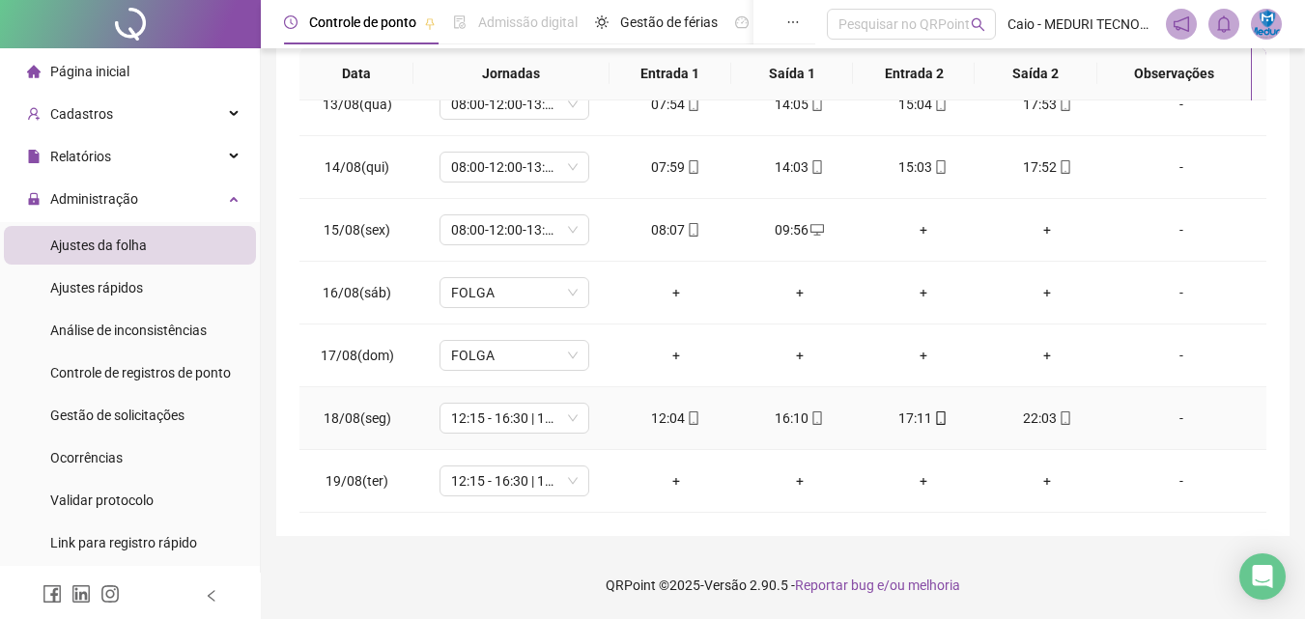
click at [675, 422] on div "12:04" at bounding box center [676, 418] width 93 height 21
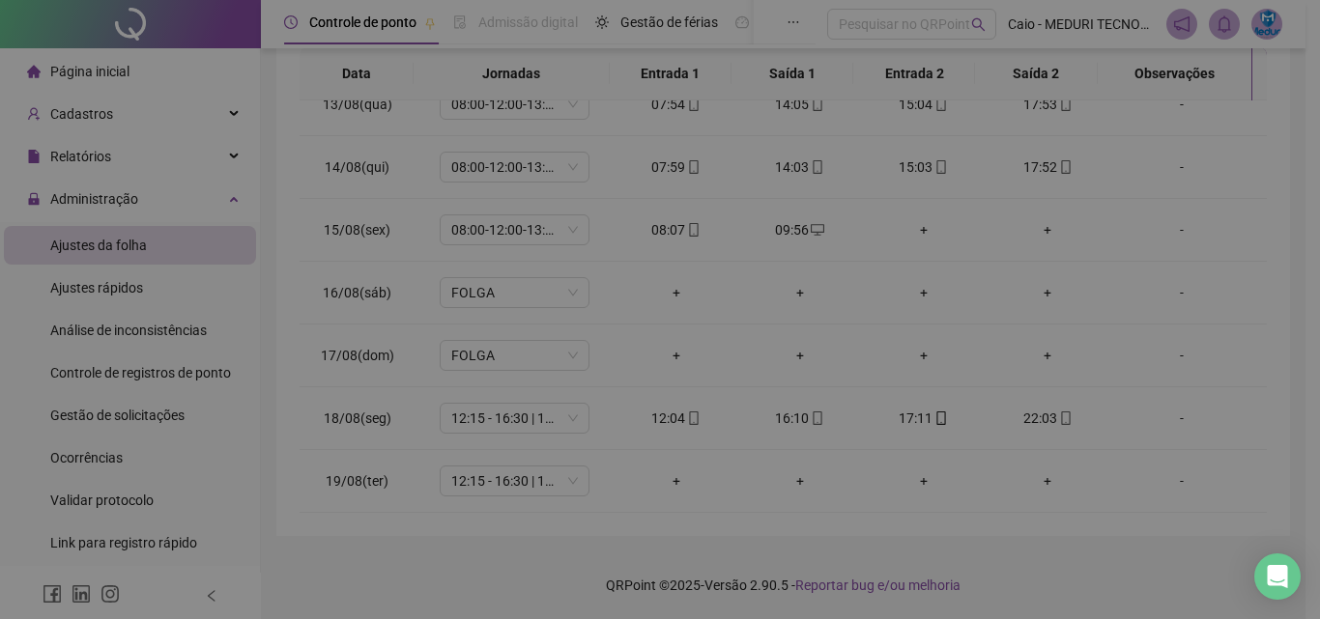
type input "**********"
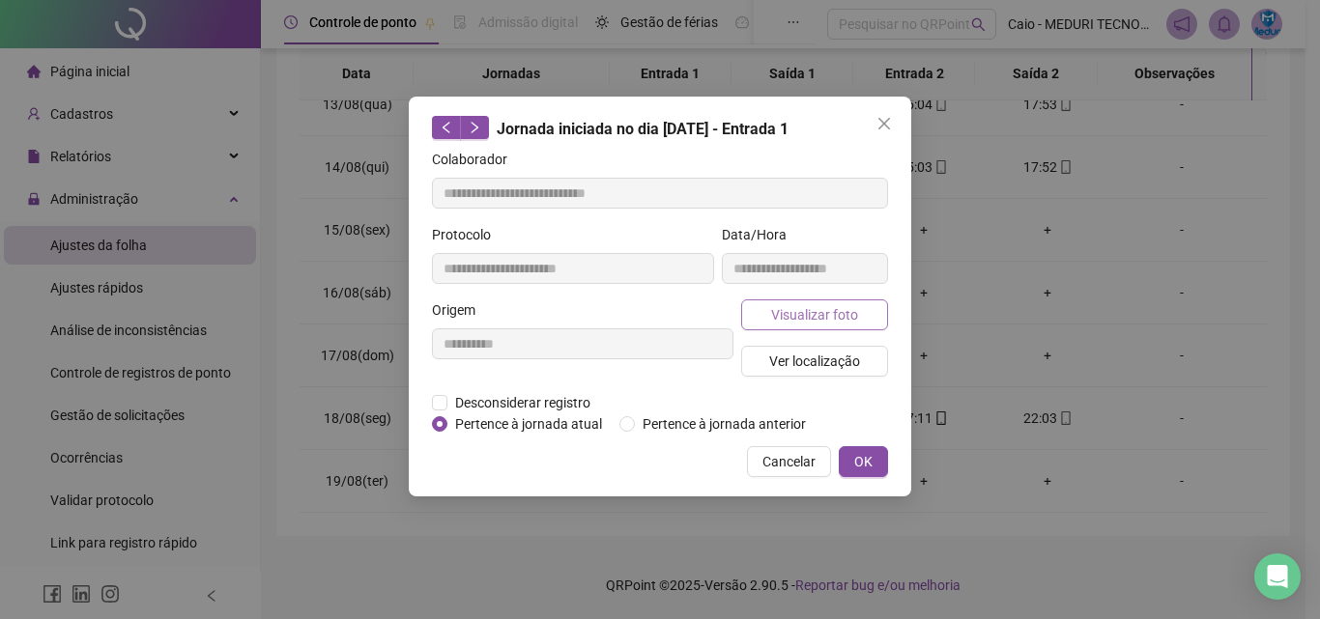
click at [789, 309] on span "Visualizar foto" at bounding box center [814, 314] width 87 height 21
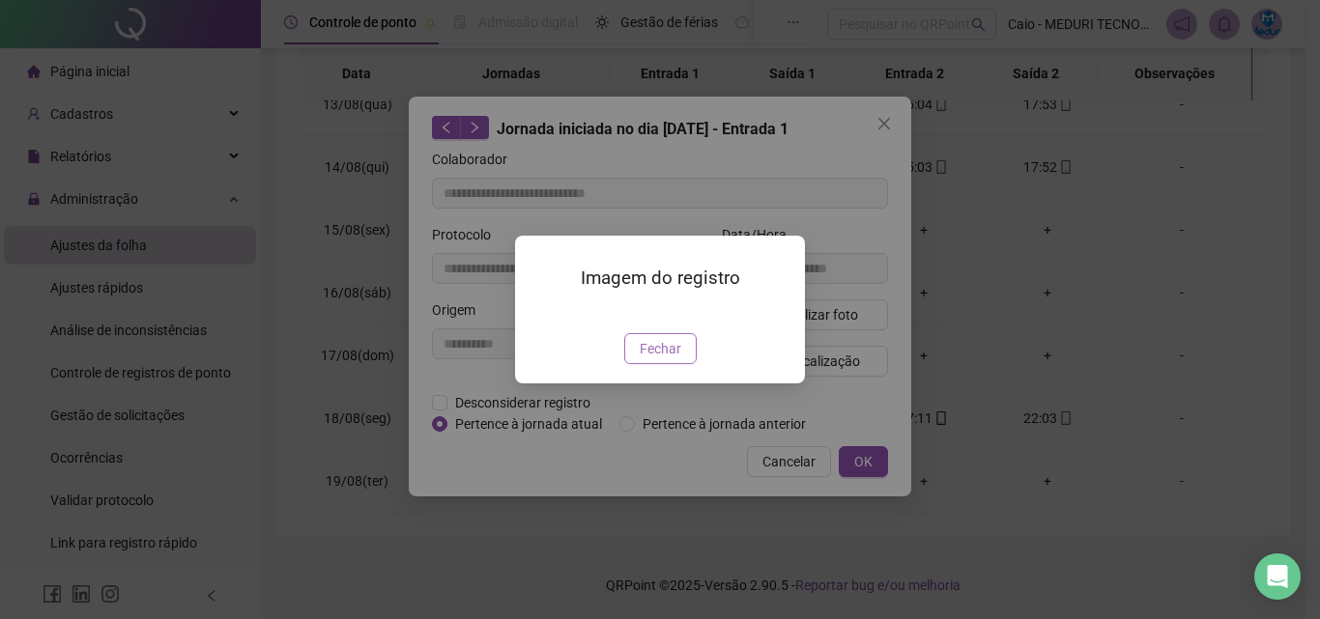
click at [662, 359] on span "Fechar" at bounding box center [661, 348] width 42 height 21
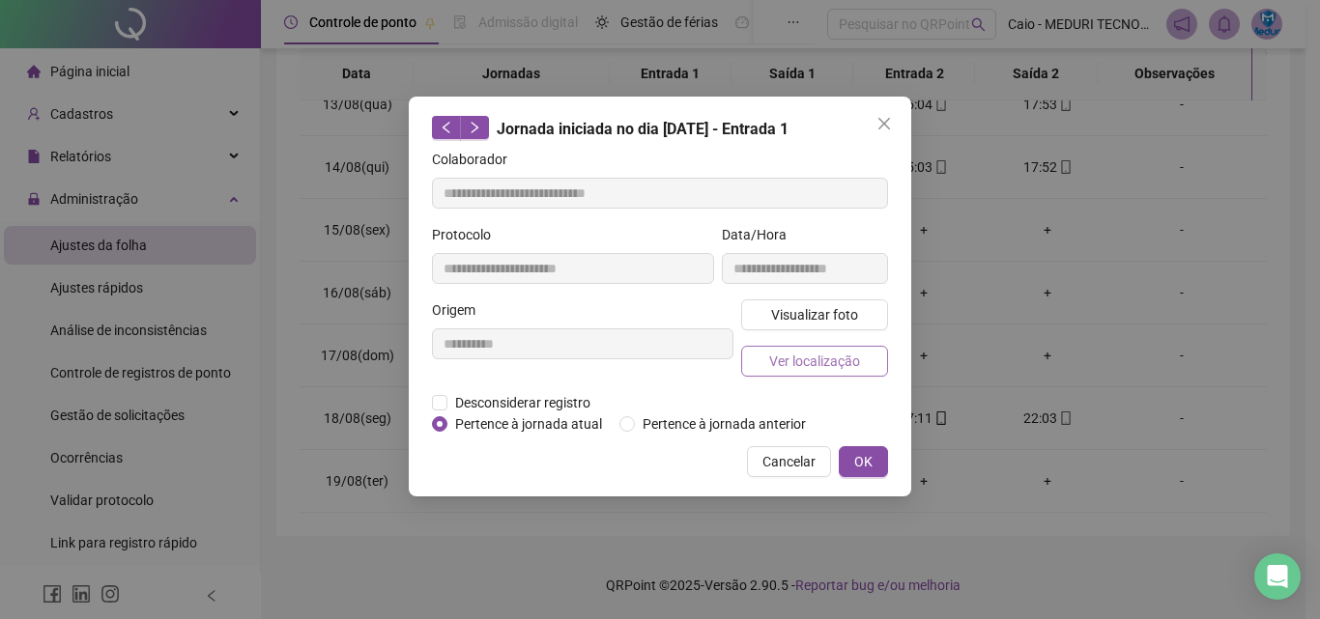
click at [811, 361] on span "Ver localização" at bounding box center [814, 361] width 91 height 21
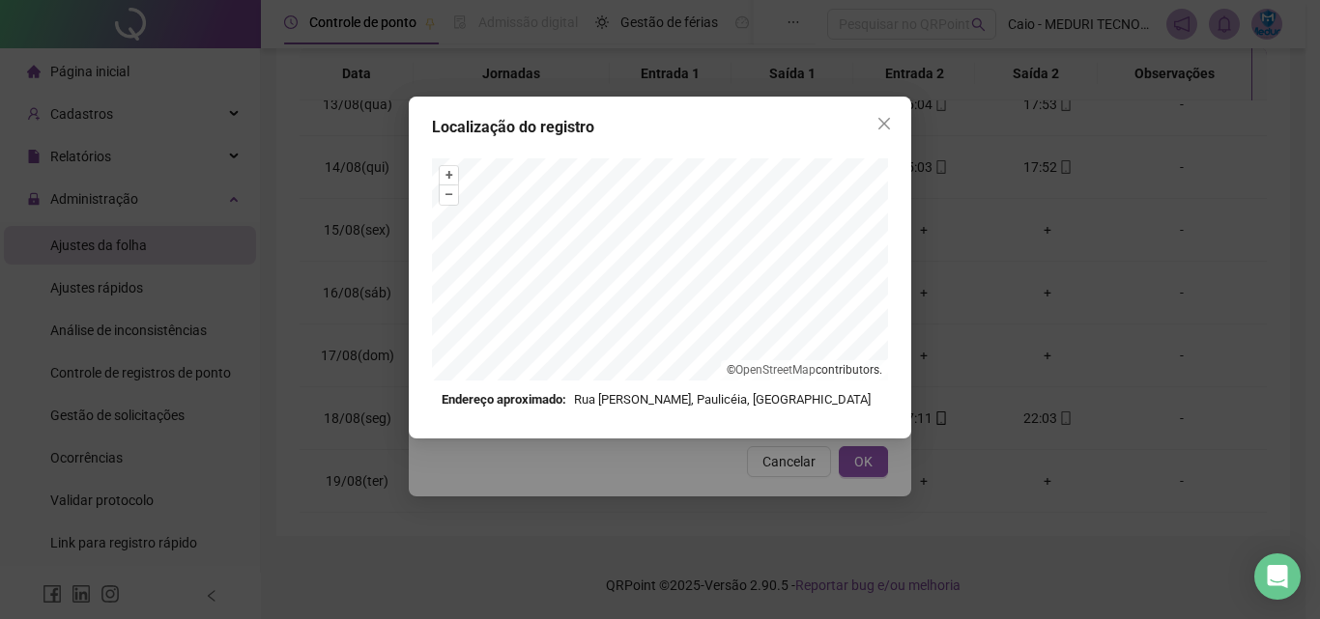
click at [893, 113] on button "Close" at bounding box center [883, 123] width 31 height 31
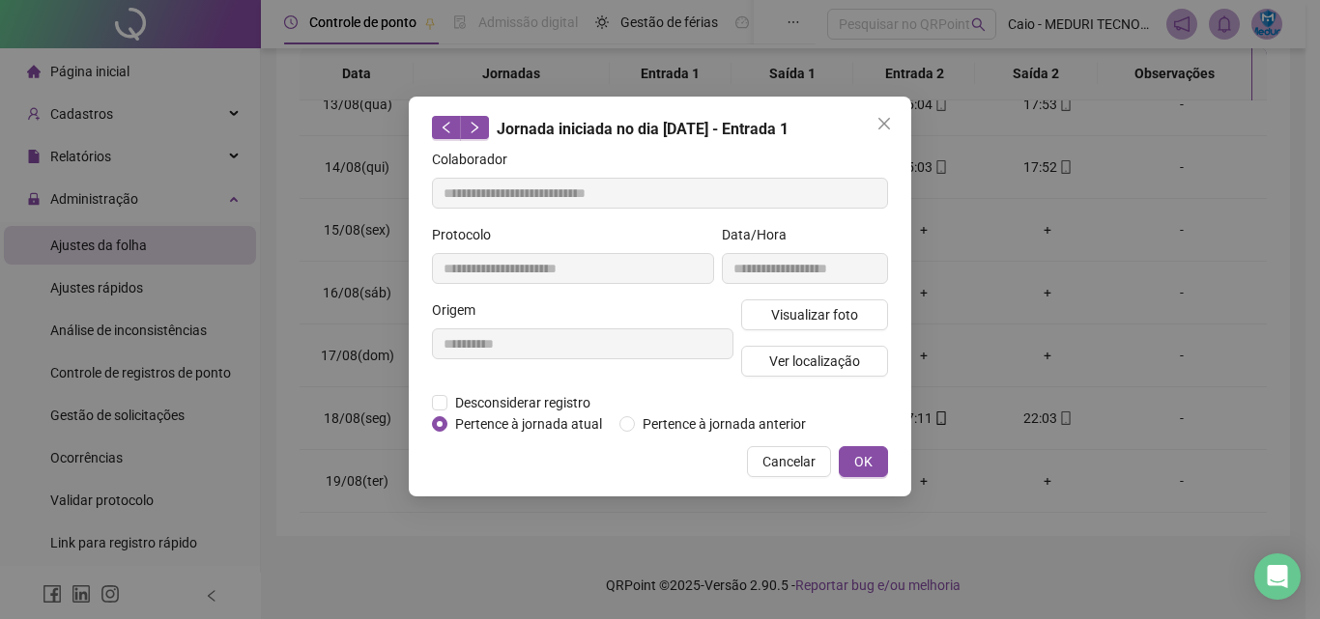
click at [875, 141] on div "**********" at bounding box center [660, 297] width 502 height 400
click at [882, 137] on button "Close" at bounding box center [883, 123] width 31 height 31
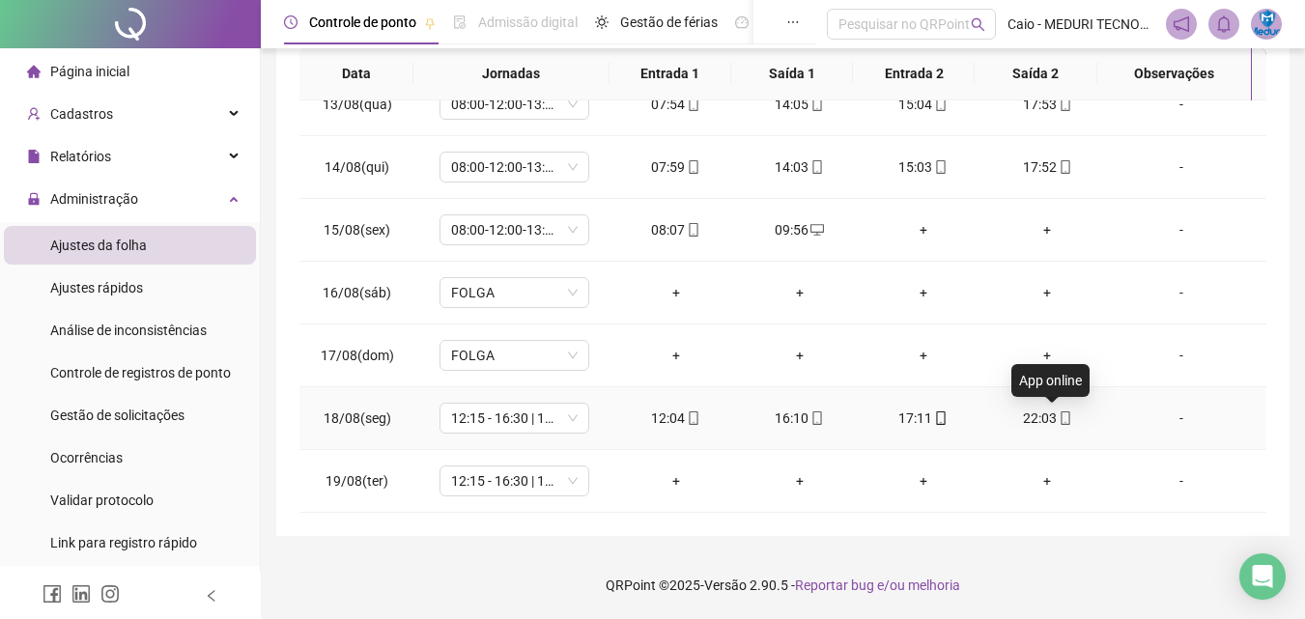
click at [1061, 424] on icon "mobile" at bounding box center [1065, 419] width 9 height 14
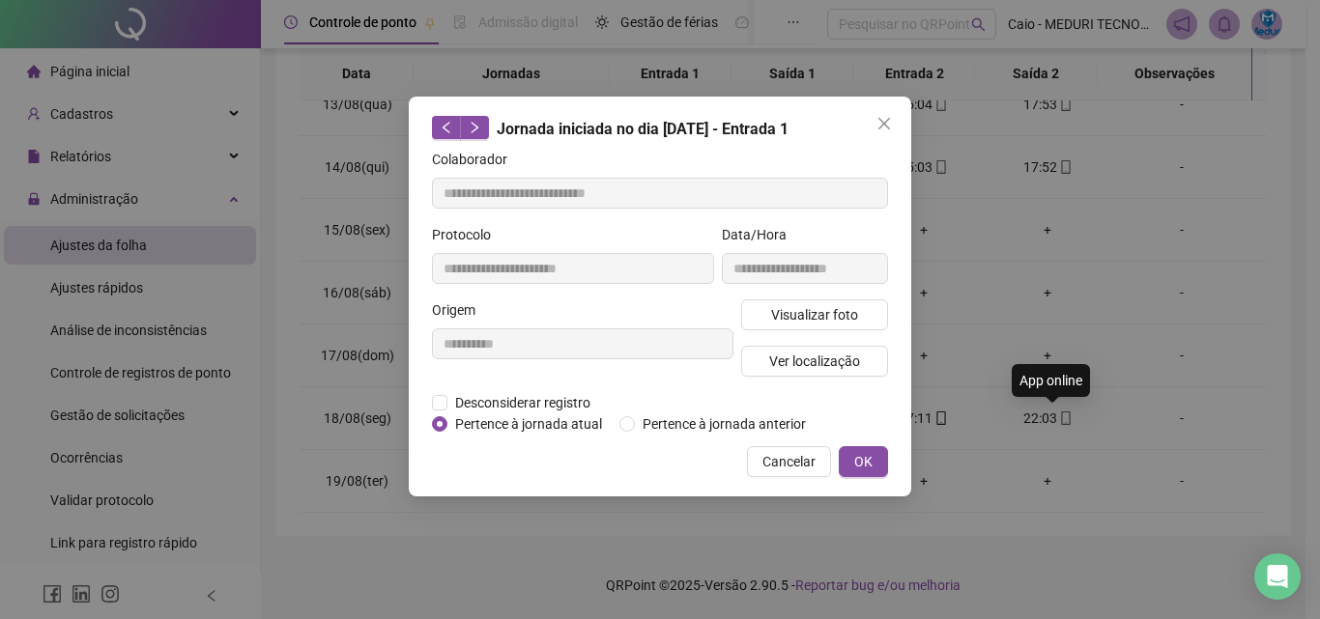
type input "**********"
click at [849, 317] on span "Visualizar foto" at bounding box center [814, 314] width 87 height 21
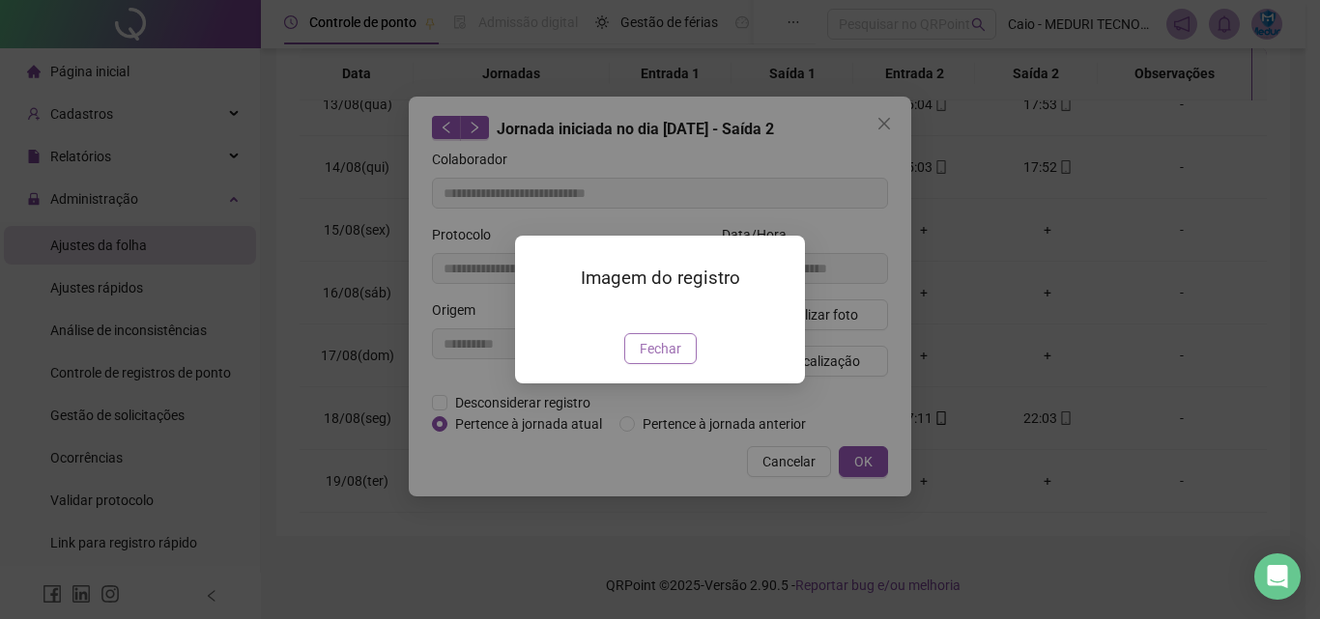
click at [658, 359] on span "Fechar" at bounding box center [661, 348] width 42 height 21
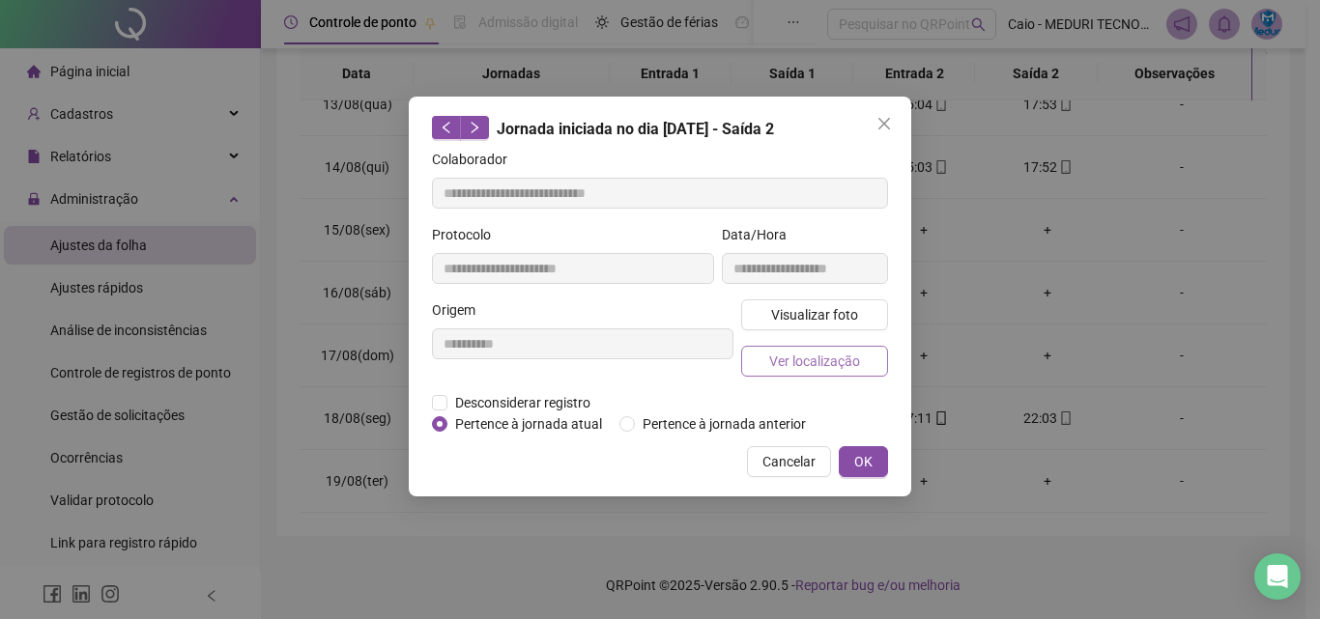
click at [831, 363] on span "Ver localização" at bounding box center [814, 361] width 91 height 21
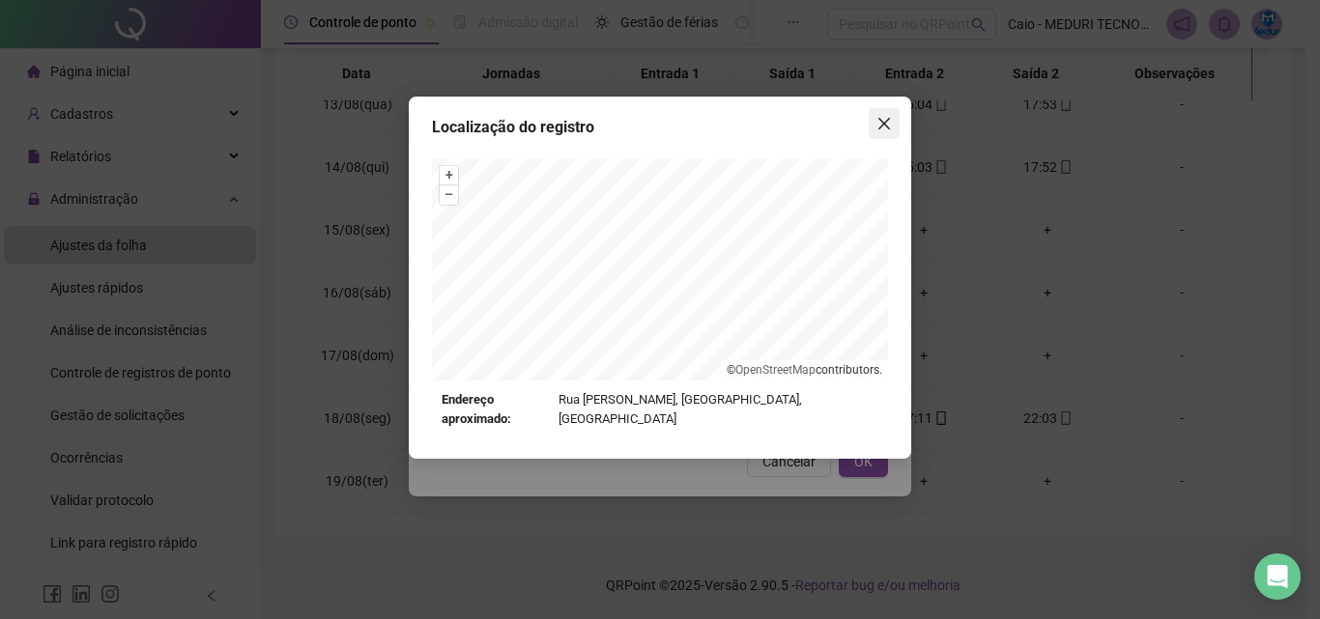
click at [881, 133] on button "Close" at bounding box center [883, 123] width 31 height 31
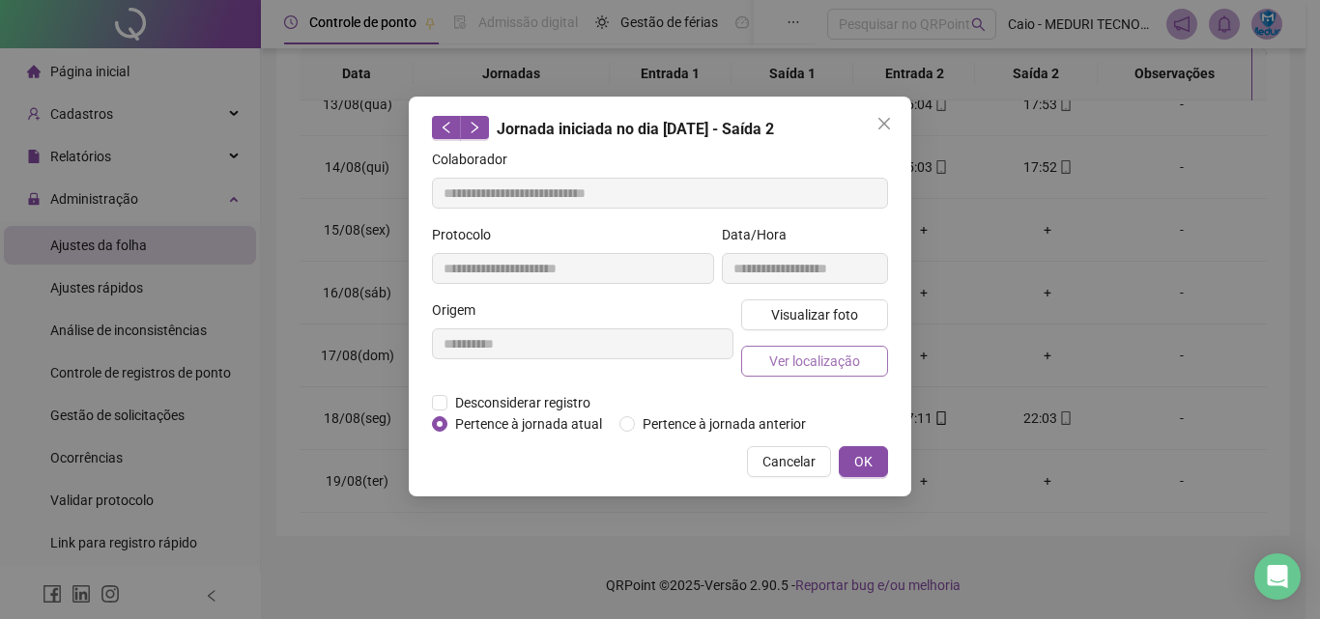
click at [835, 363] on span "Ver localização" at bounding box center [814, 361] width 91 height 21
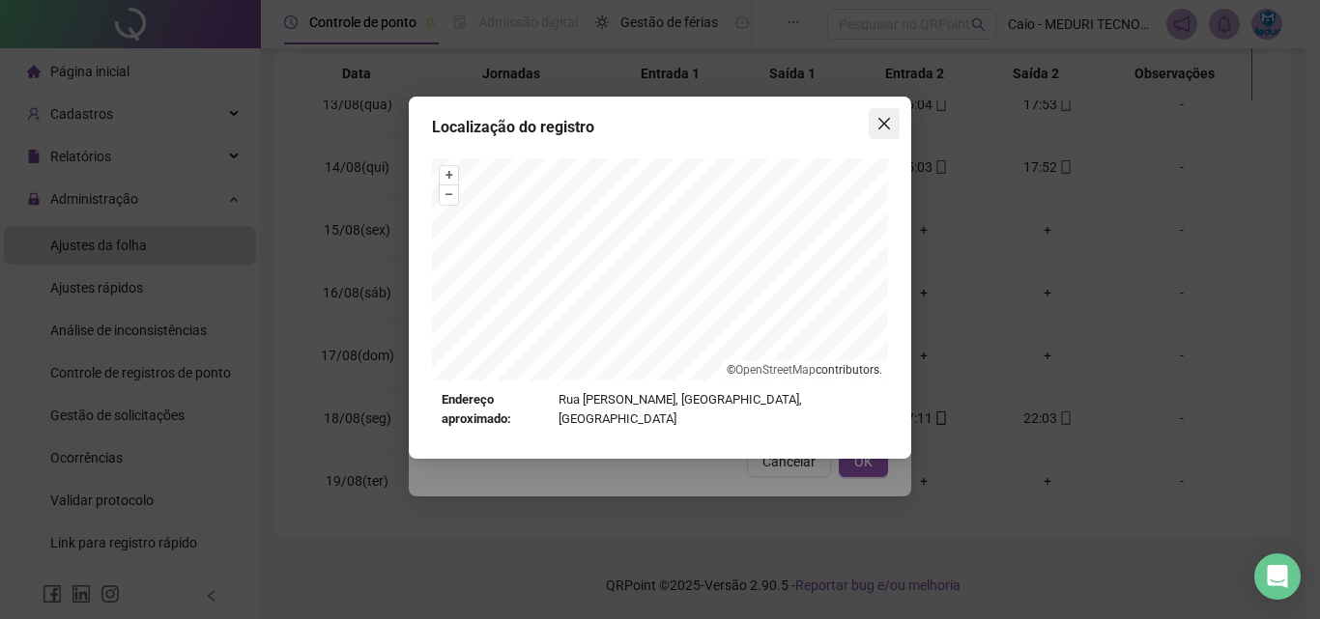
click at [890, 119] on icon "close" at bounding box center [884, 124] width 12 height 12
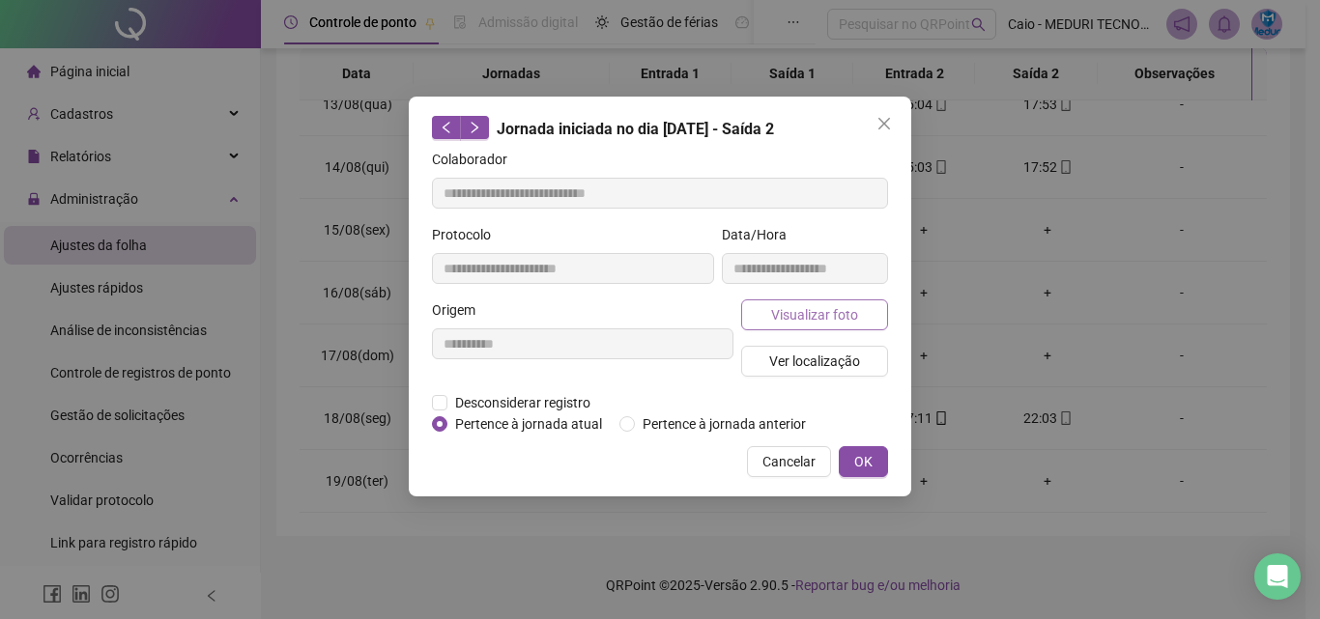
click at [831, 318] on span "Visualizar foto" at bounding box center [814, 314] width 87 height 21
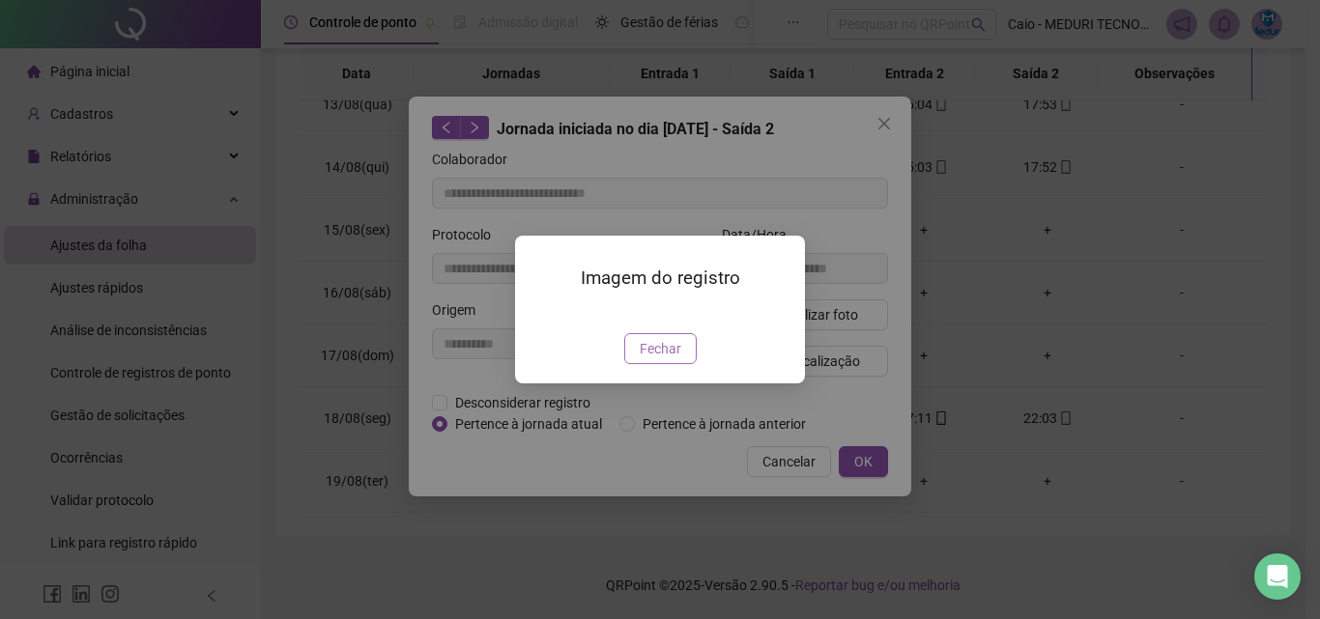
click at [675, 359] on span "Fechar" at bounding box center [661, 348] width 42 height 21
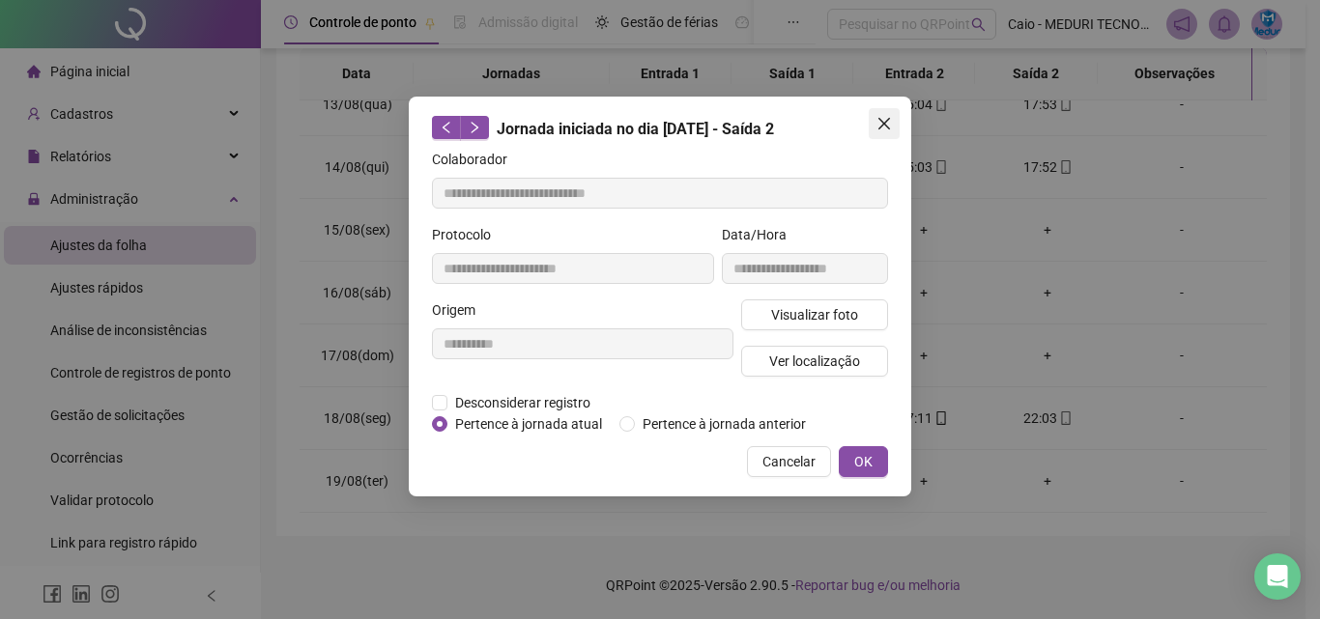
click at [891, 120] on icon "close" at bounding box center [883, 123] width 15 height 15
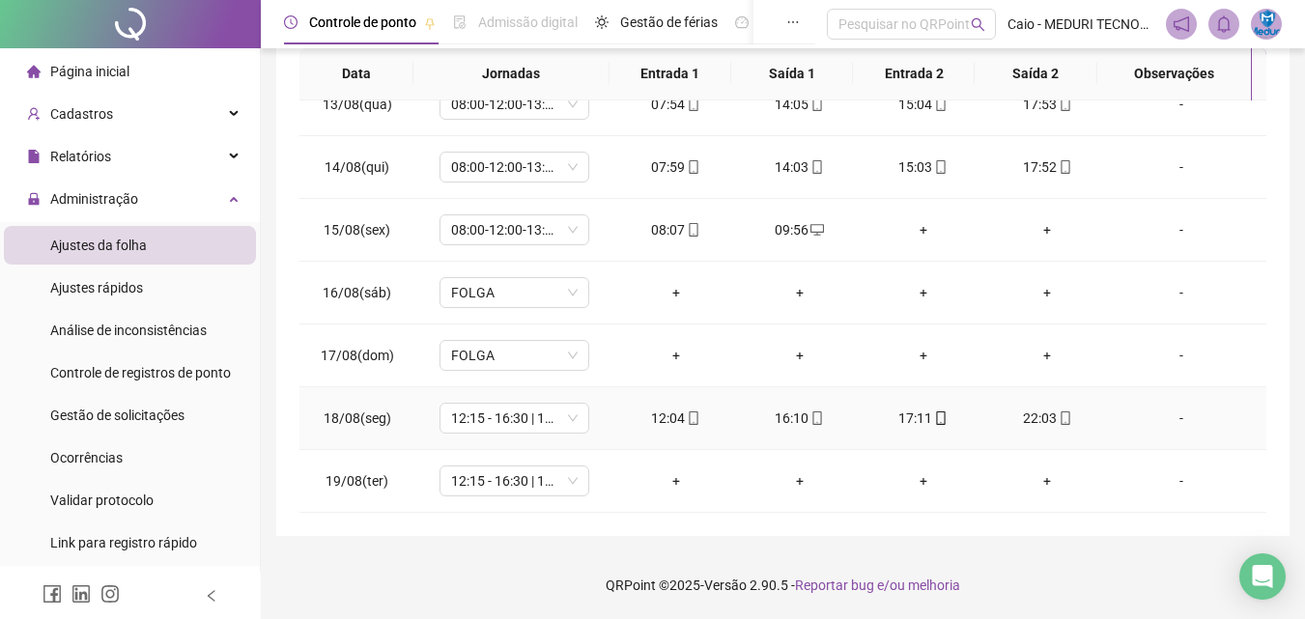
click at [798, 423] on div "16:10" at bounding box center [800, 418] width 93 height 21
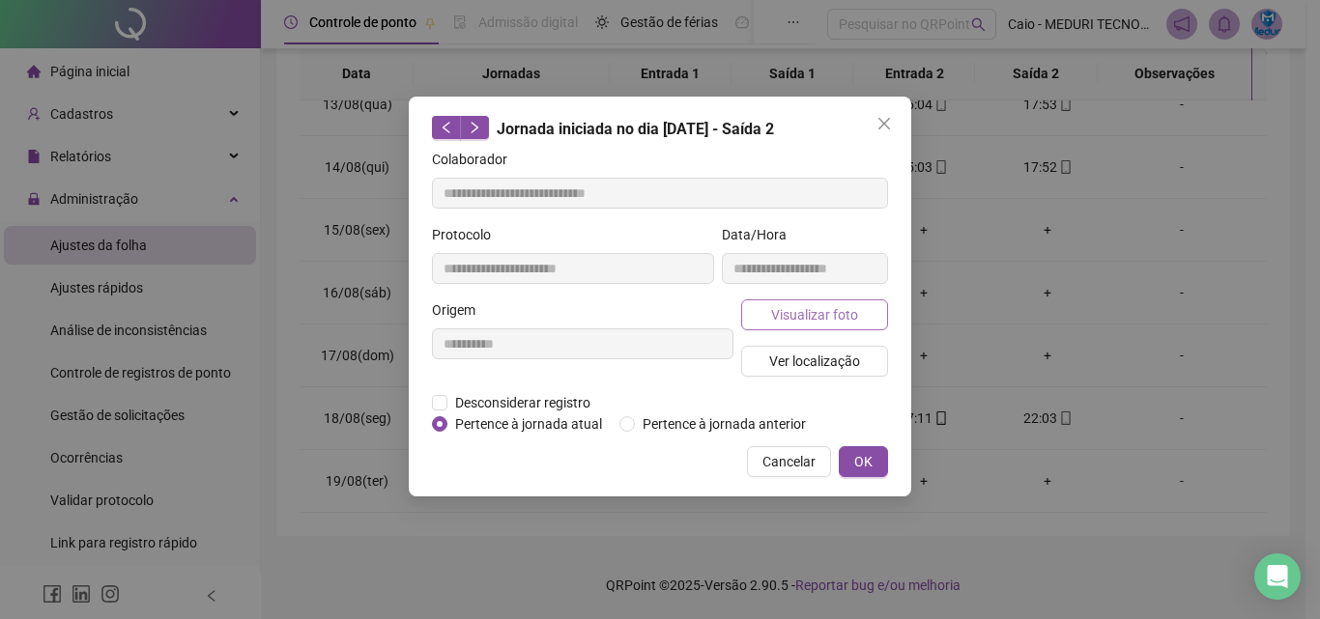
type input "**********"
click at [847, 299] on button "Visualizar foto" at bounding box center [814, 314] width 147 height 31
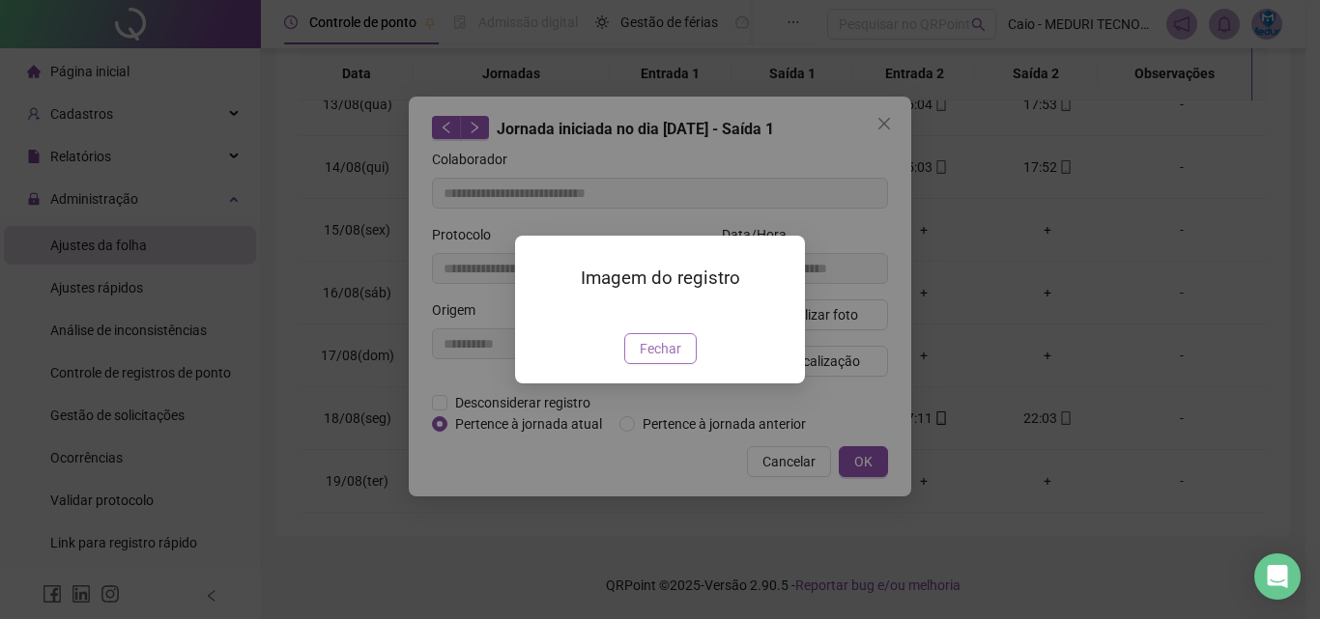
click at [677, 359] on span "Fechar" at bounding box center [661, 348] width 42 height 21
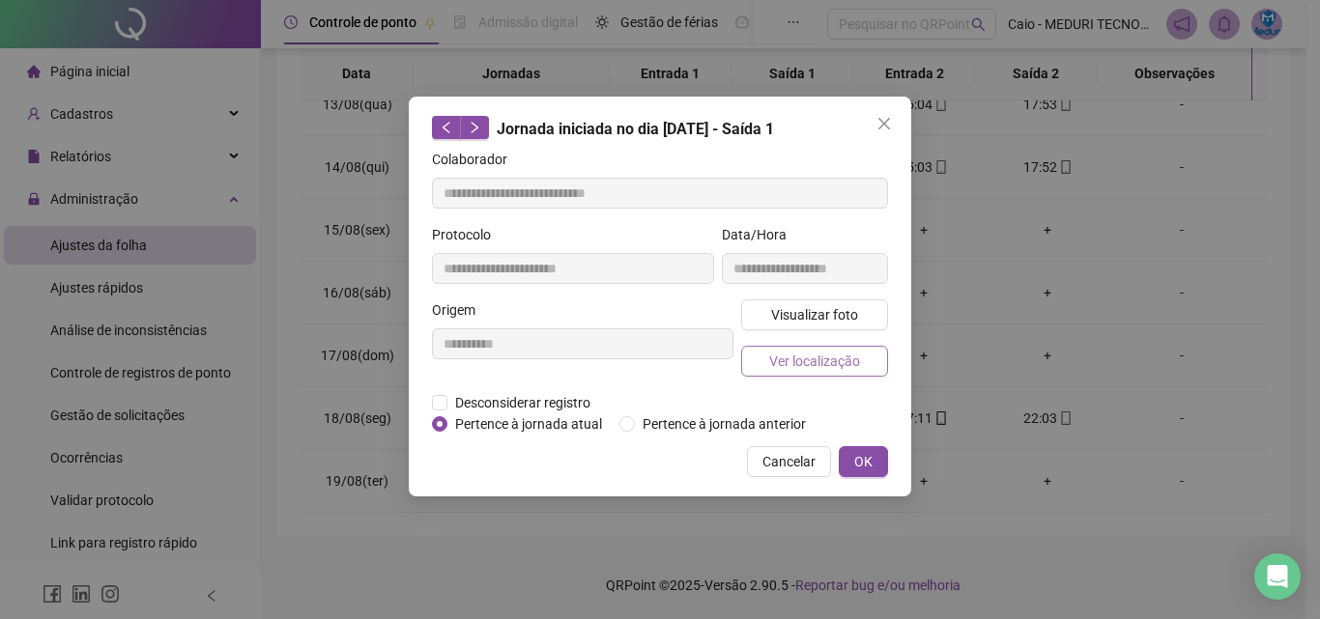
click at [824, 351] on span "Ver localização" at bounding box center [814, 361] width 91 height 21
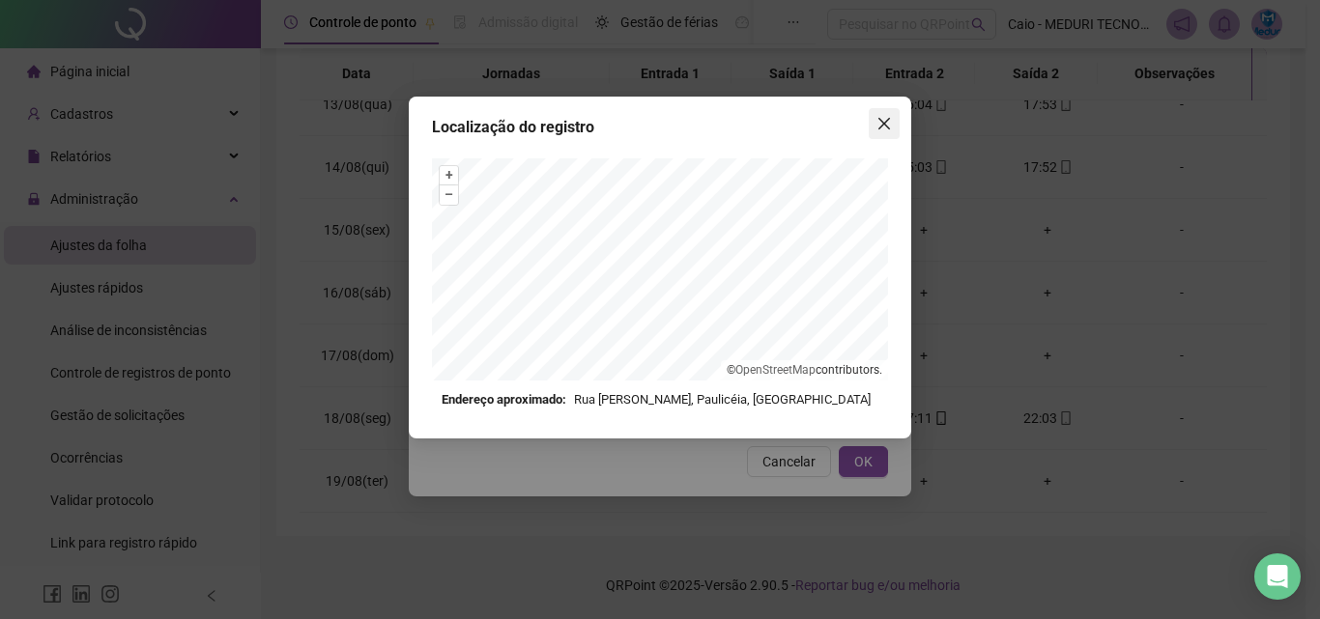
click at [887, 118] on icon "close" at bounding box center [883, 123] width 15 height 15
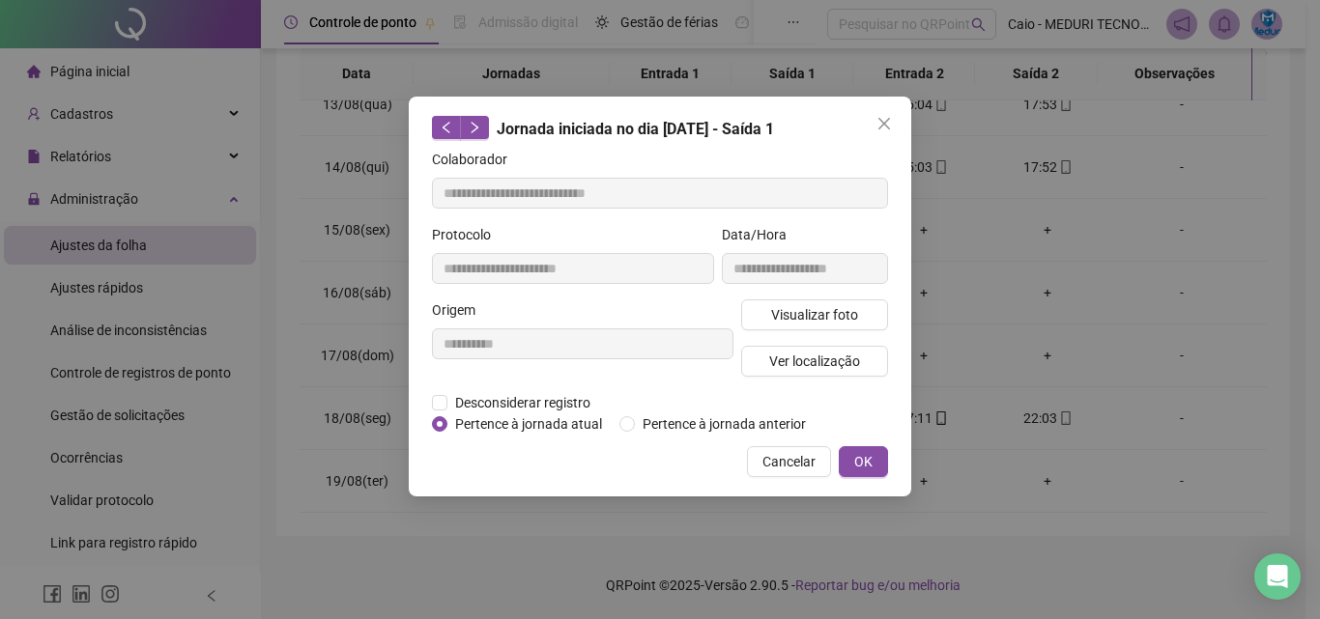
click at [887, 124] on icon "close" at bounding box center [883, 123] width 15 height 15
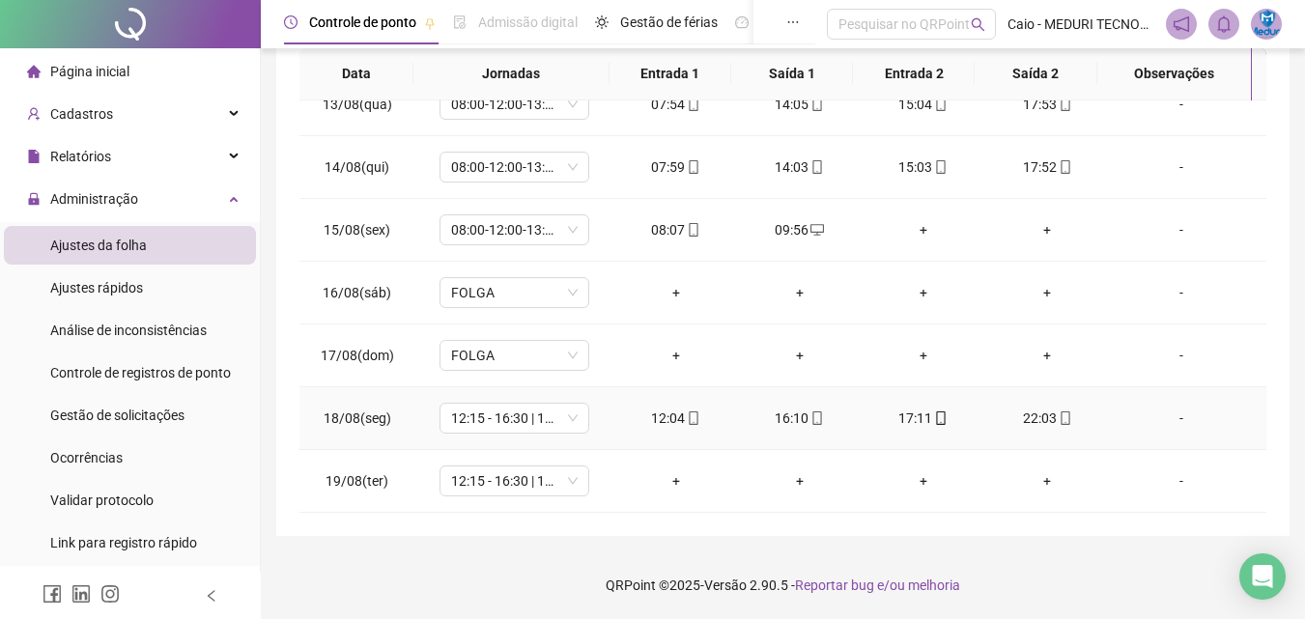
click at [937, 413] on icon "mobile" at bounding box center [941, 419] width 9 height 14
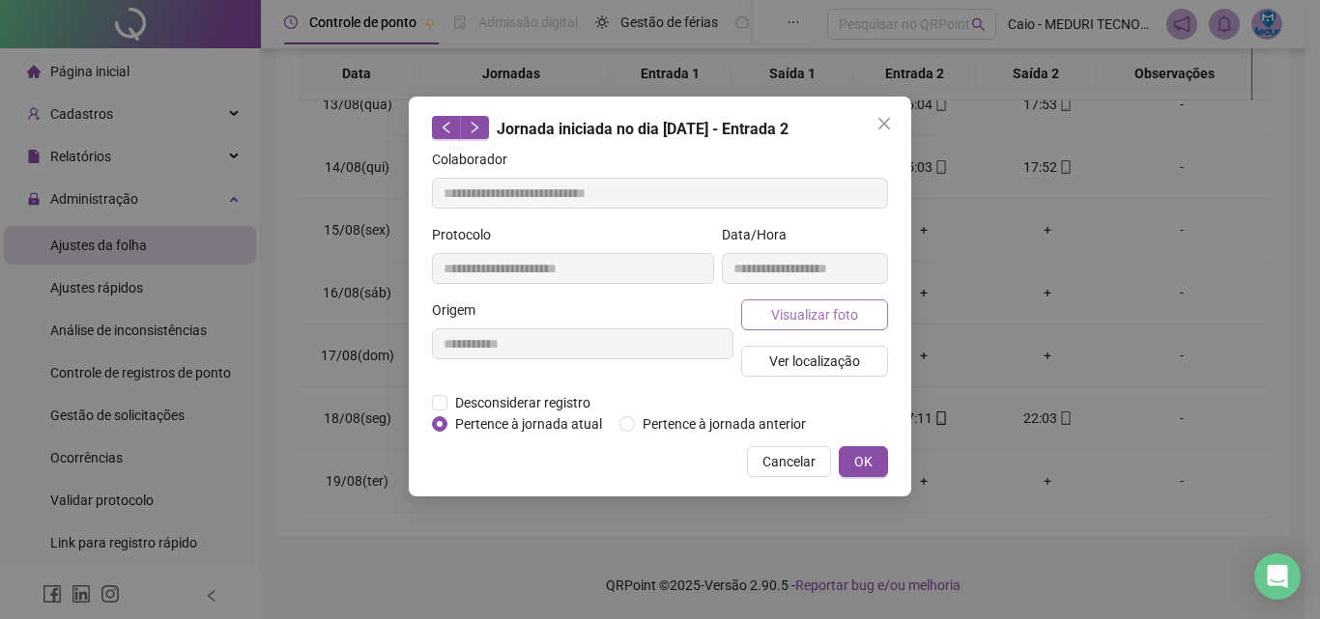
type input "**********"
click at [843, 312] on span "Visualizar foto" at bounding box center [814, 314] width 87 height 21
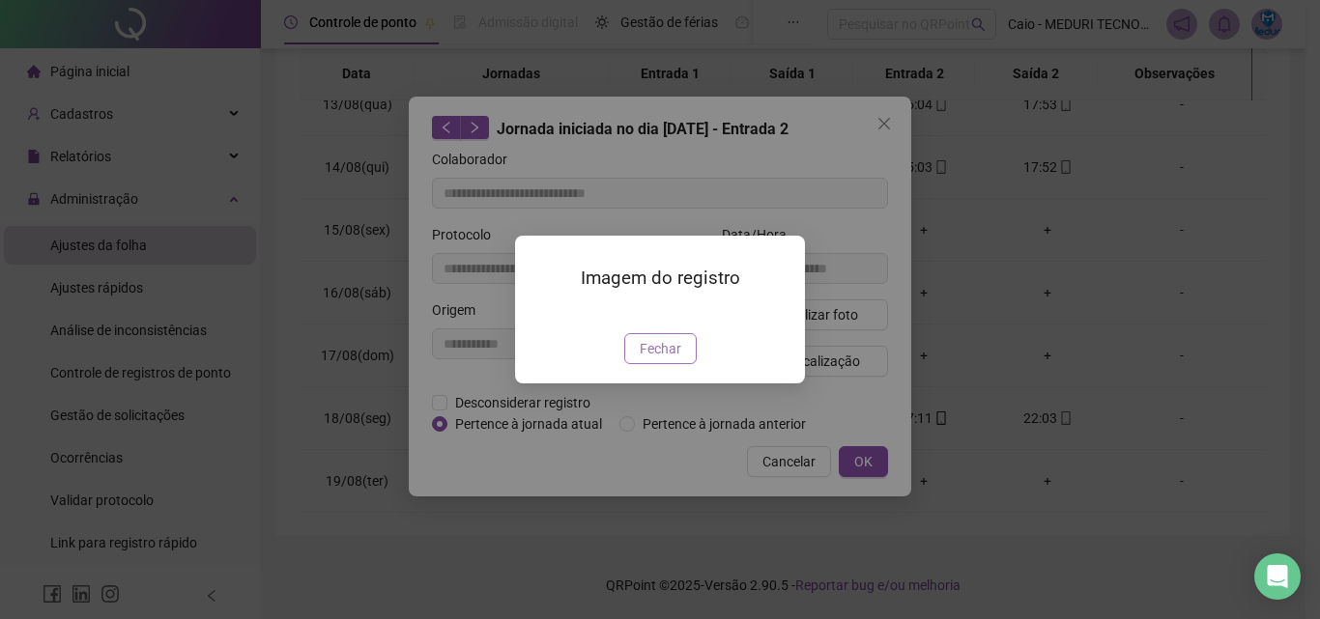
click at [665, 359] on span "Fechar" at bounding box center [661, 348] width 42 height 21
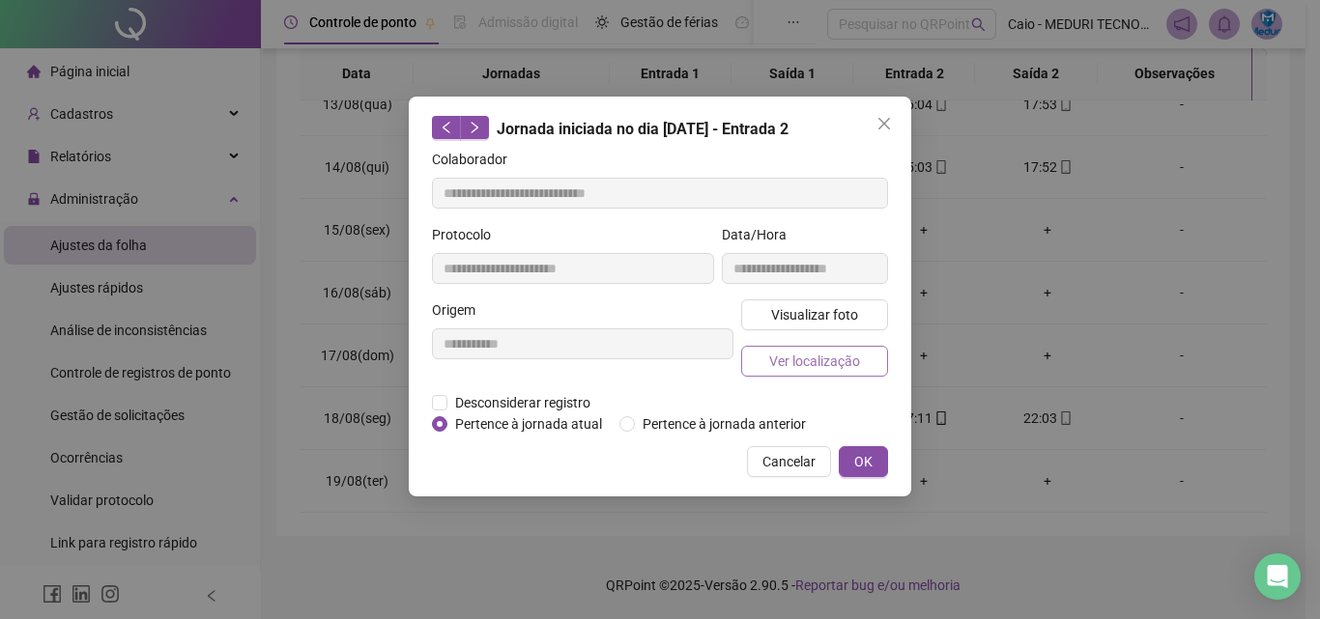
click at [838, 357] on span "Ver localização" at bounding box center [814, 361] width 91 height 21
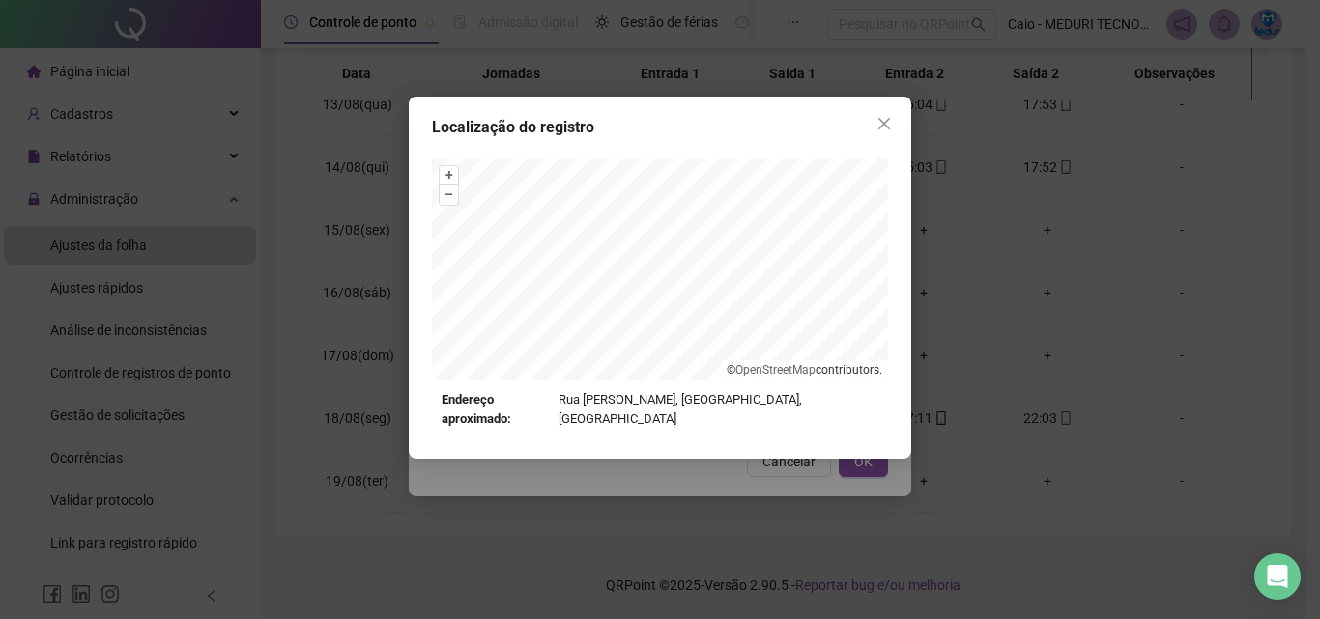
click at [903, 139] on div "Localização do registro + – ⇧ › © OpenStreetMap contributors. Endereço aproxima…" at bounding box center [660, 278] width 502 height 362
click at [888, 102] on div "Localização do registro + – ⇧ › © OpenStreetMap contributors. Endereço aproxima…" at bounding box center [660, 278] width 502 height 362
click at [886, 136] on button "Close" at bounding box center [883, 123] width 31 height 31
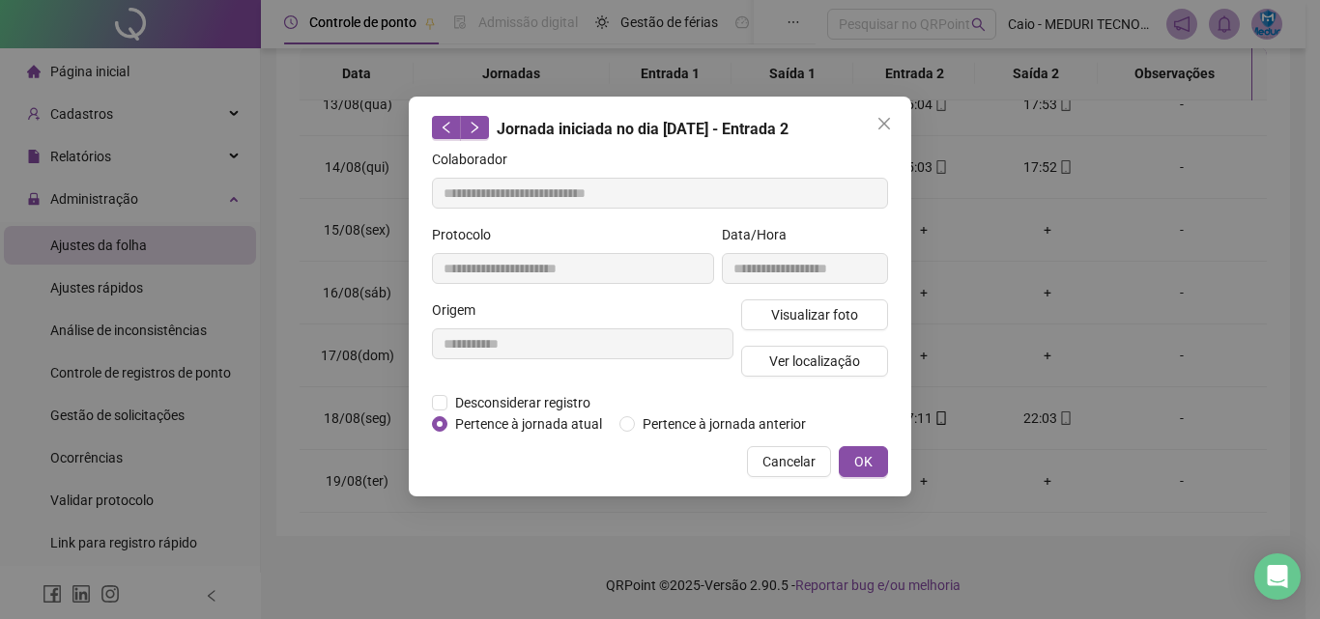
click at [887, 133] on button "Close" at bounding box center [883, 123] width 31 height 31
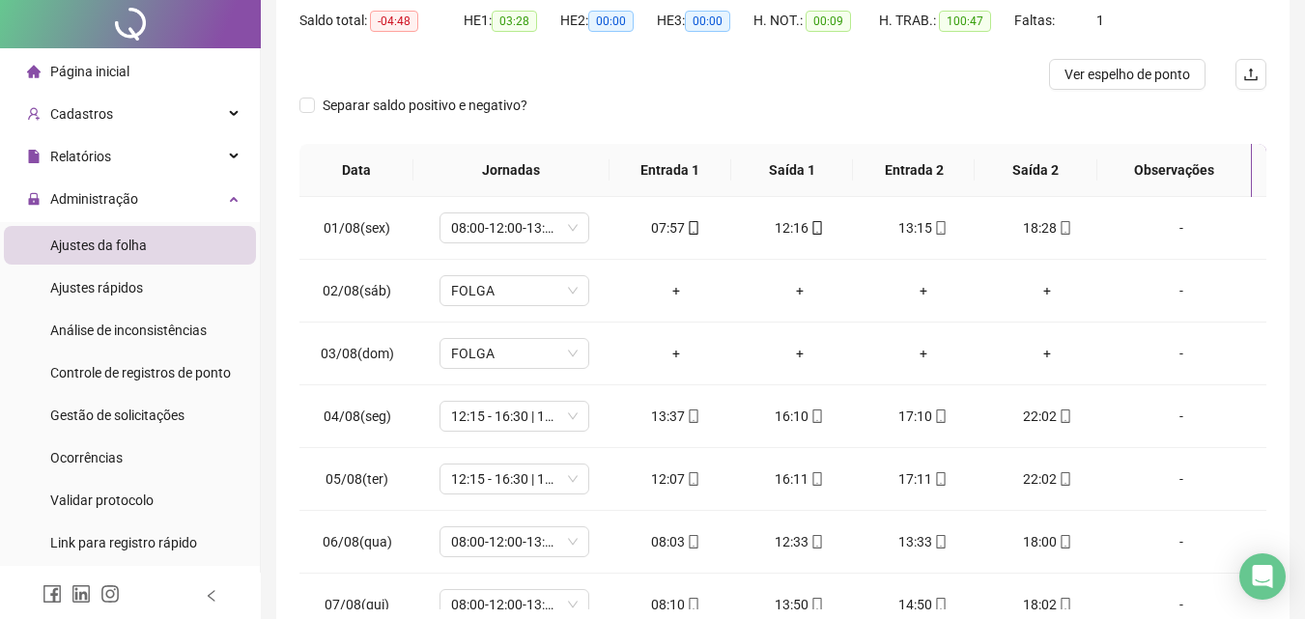
scroll to position [0, 0]
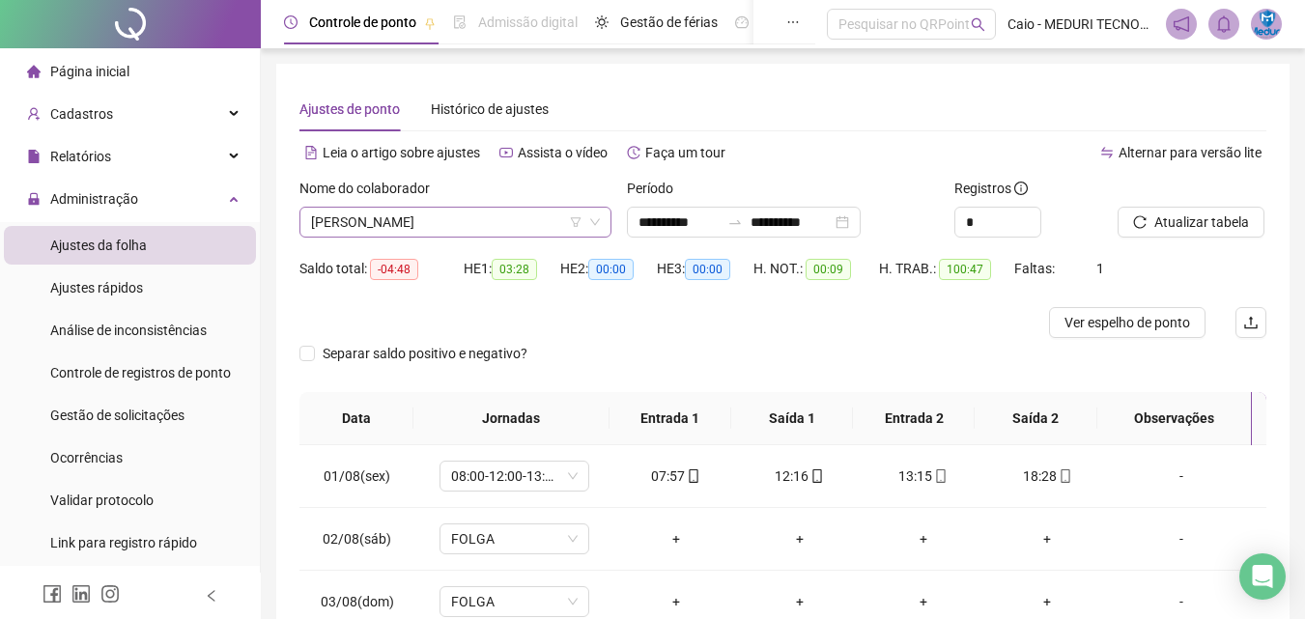
click at [400, 218] on span "[PERSON_NAME]" at bounding box center [455, 222] width 289 height 29
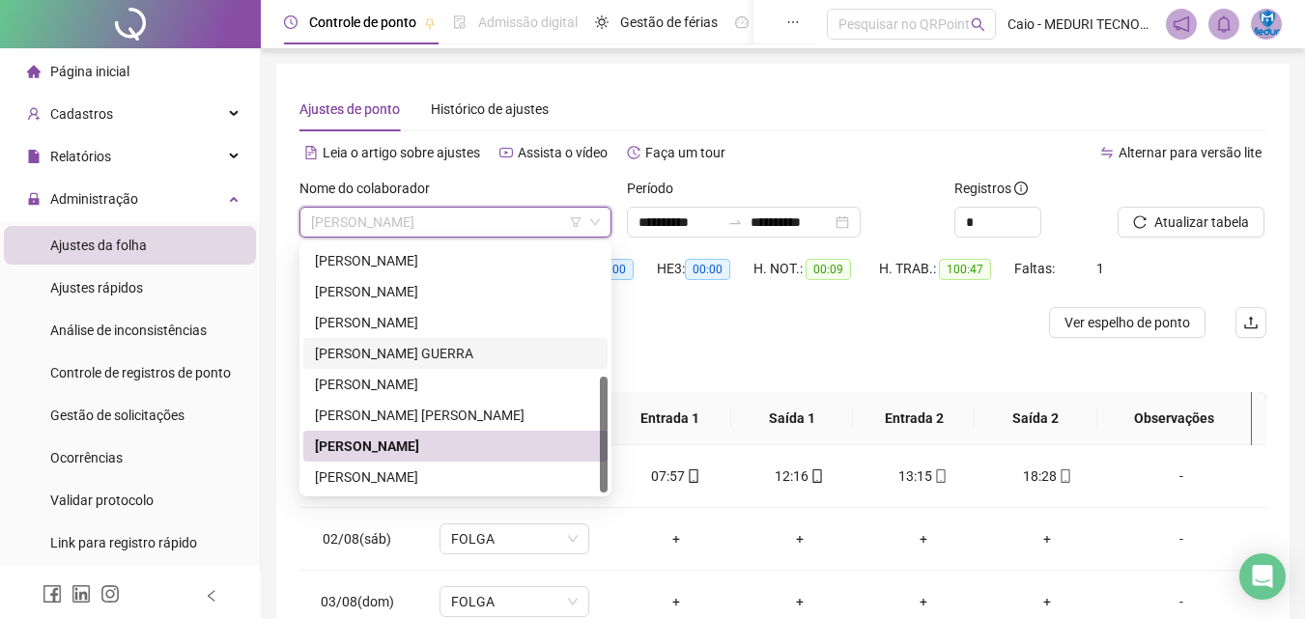
scroll to position [97, 0]
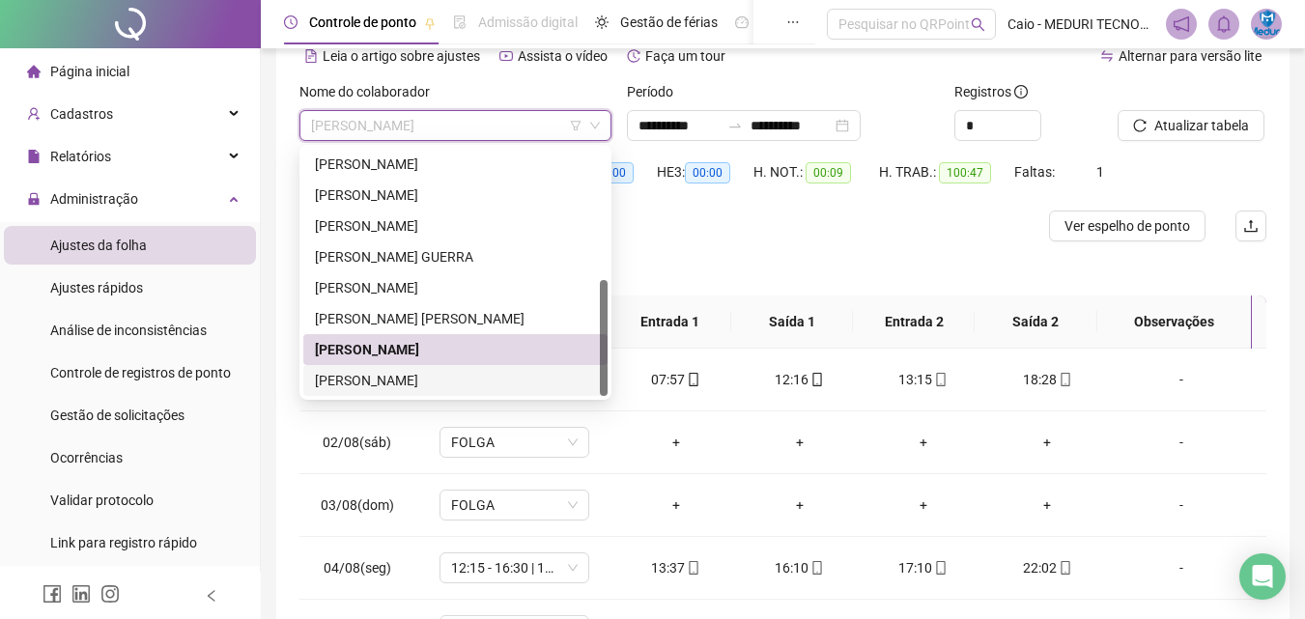
click at [434, 385] on div "[PERSON_NAME]" at bounding box center [455, 380] width 281 height 21
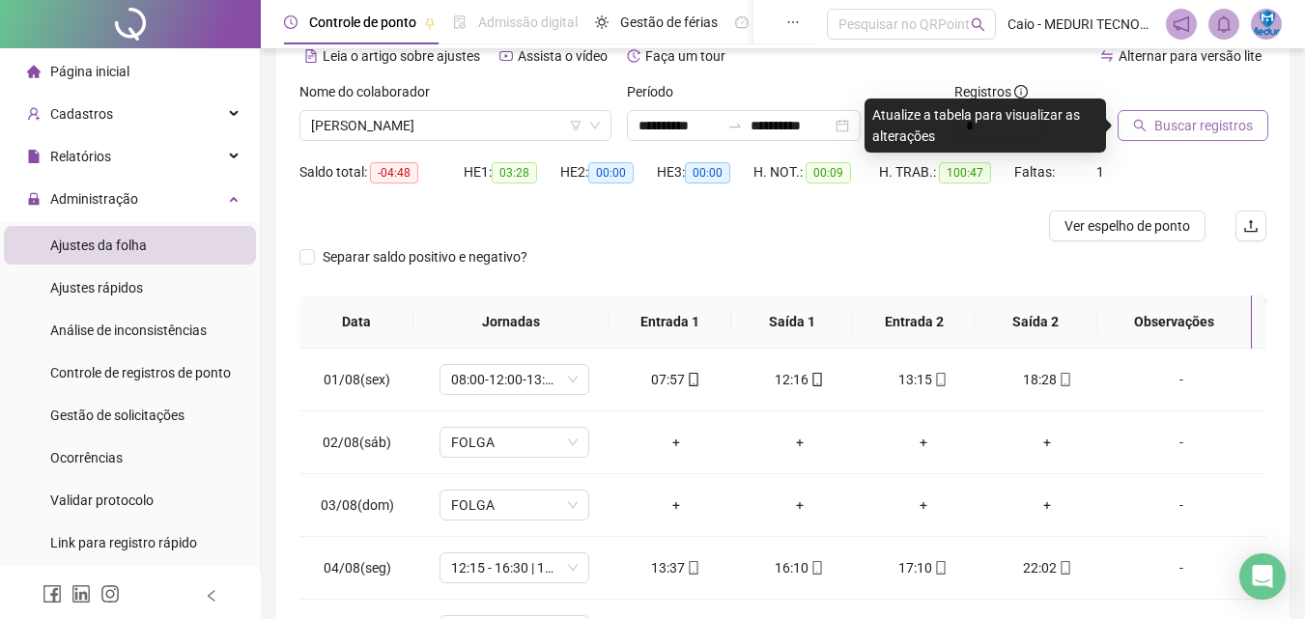
click at [1245, 115] on span "Buscar registros" at bounding box center [1203, 125] width 99 height 21
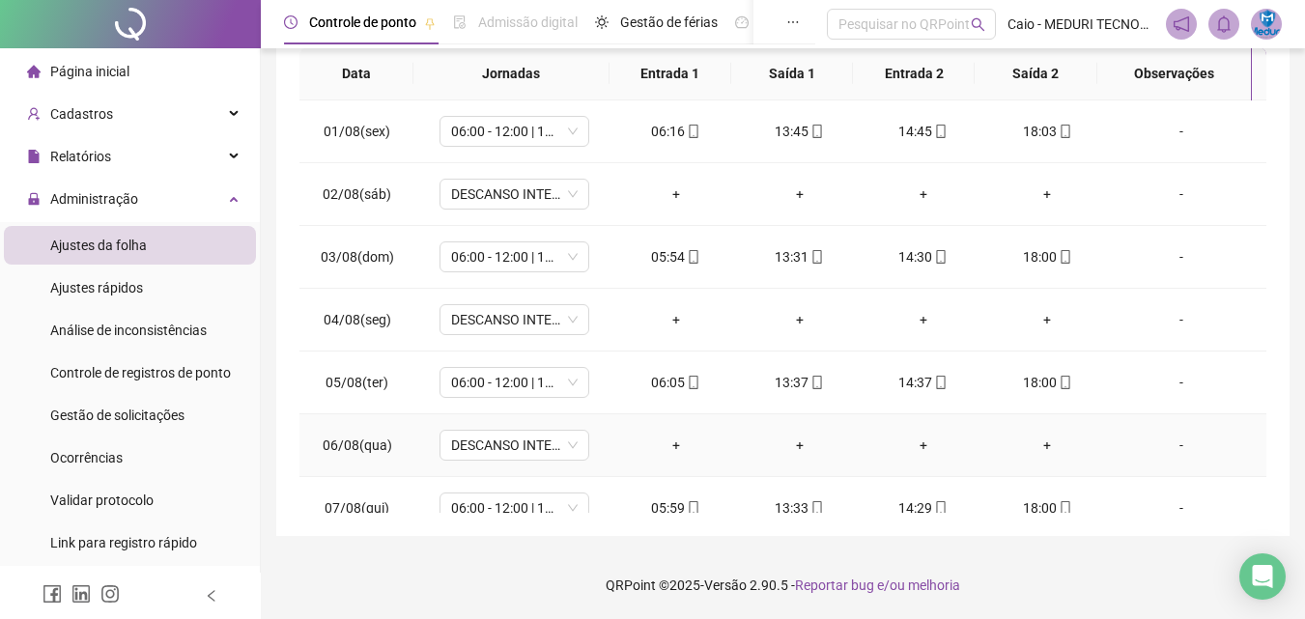
scroll to position [0, 0]
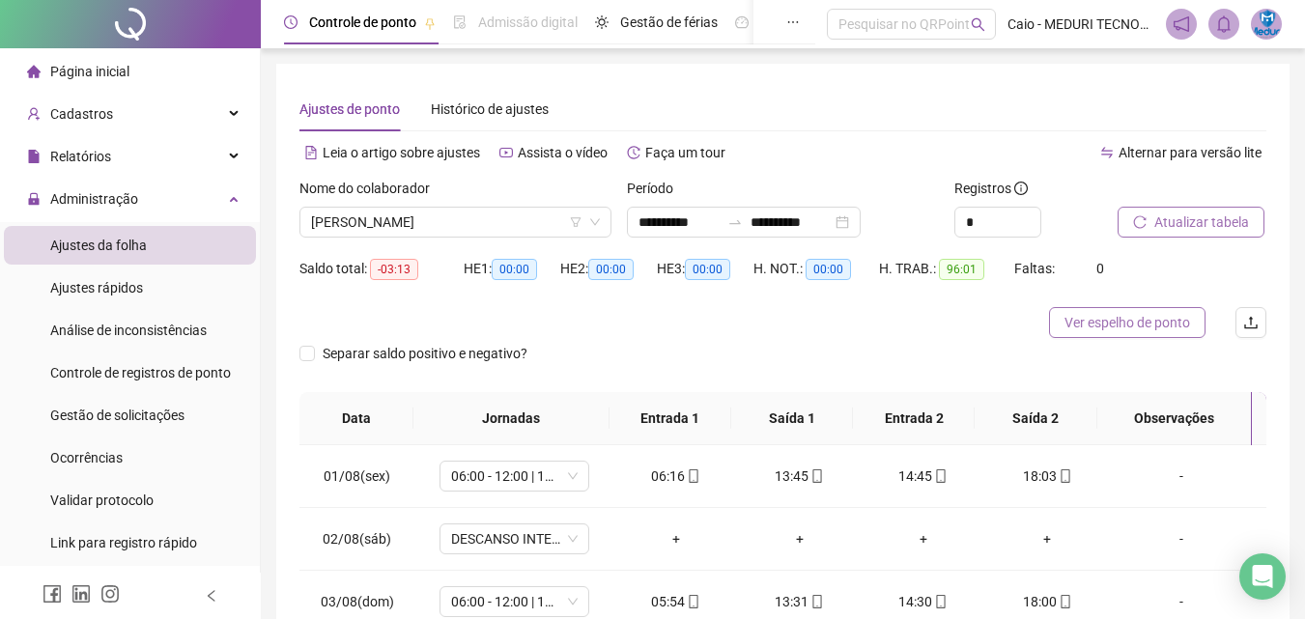
click at [1148, 316] on span "Ver espelho de ponto" at bounding box center [1128, 322] width 126 height 21
click at [384, 230] on span "[PERSON_NAME]" at bounding box center [455, 222] width 289 height 29
click at [78, 81] on div "Página inicial" at bounding box center [78, 71] width 102 height 39
